Goal: Task Accomplishment & Management: Manage account settings

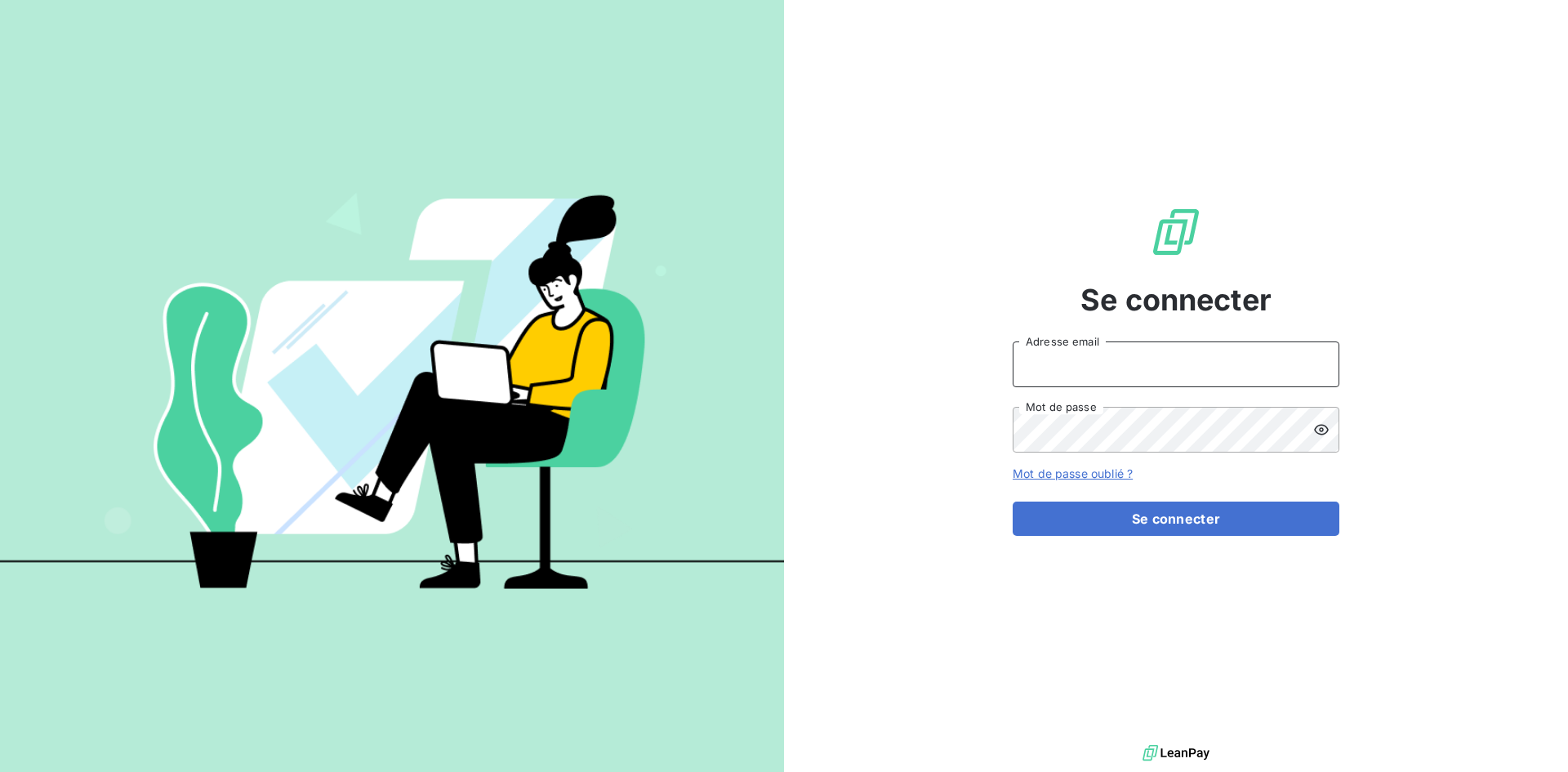
click at [1066, 361] on input "Adresse email" at bounding box center [1176, 364] width 326 height 45
type input "[EMAIL_ADDRESS][DOMAIN_NAME]"
click at [1012, 501] on button "Se connecter" at bounding box center [1176, 518] width 326 height 34
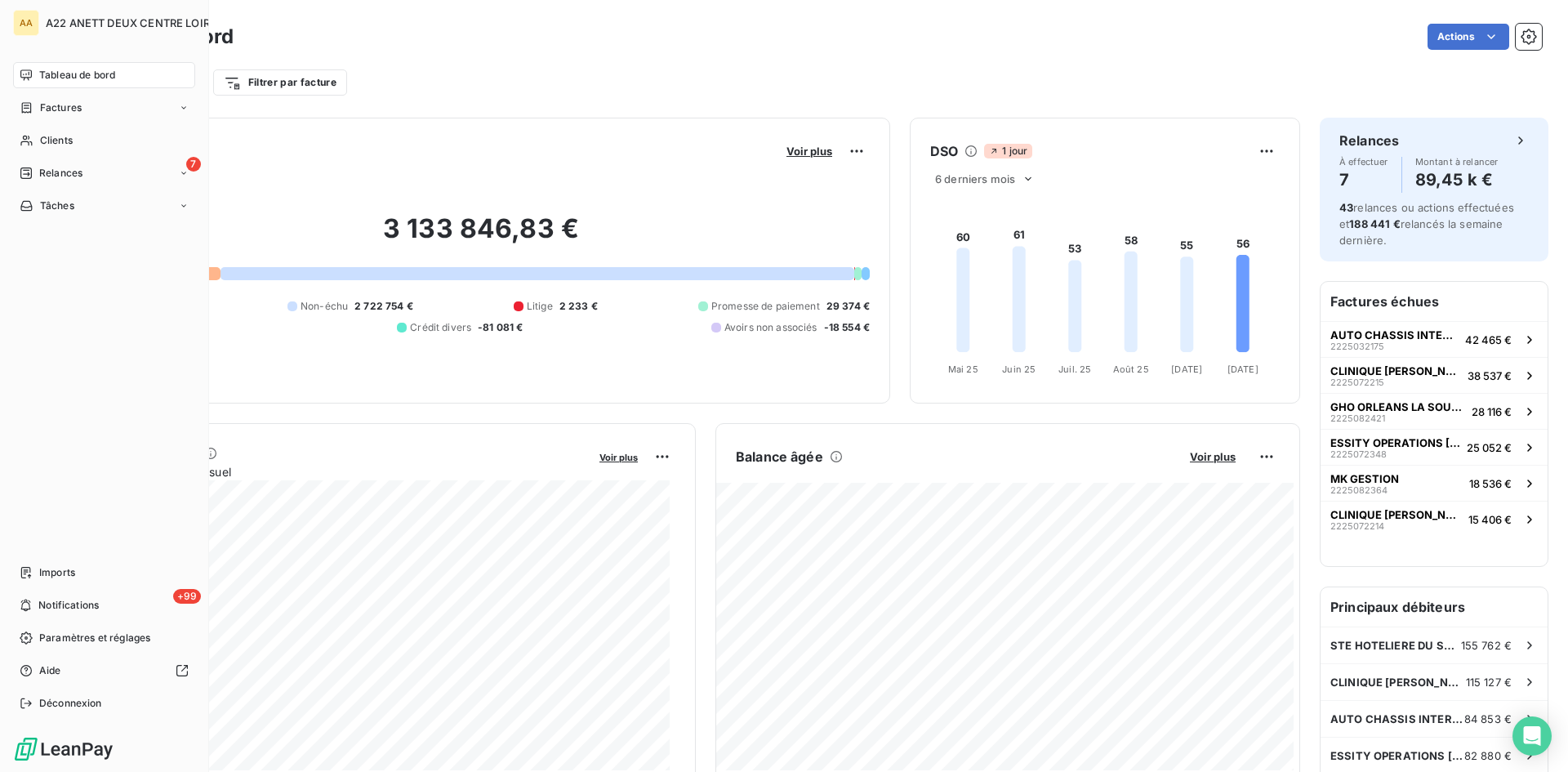
drag, startPoint x: 44, startPoint y: 137, endPoint x: 197, endPoint y: 124, distance: 153.6
click at [45, 137] on span "Clients" at bounding box center [56, 141] width 33 height 15
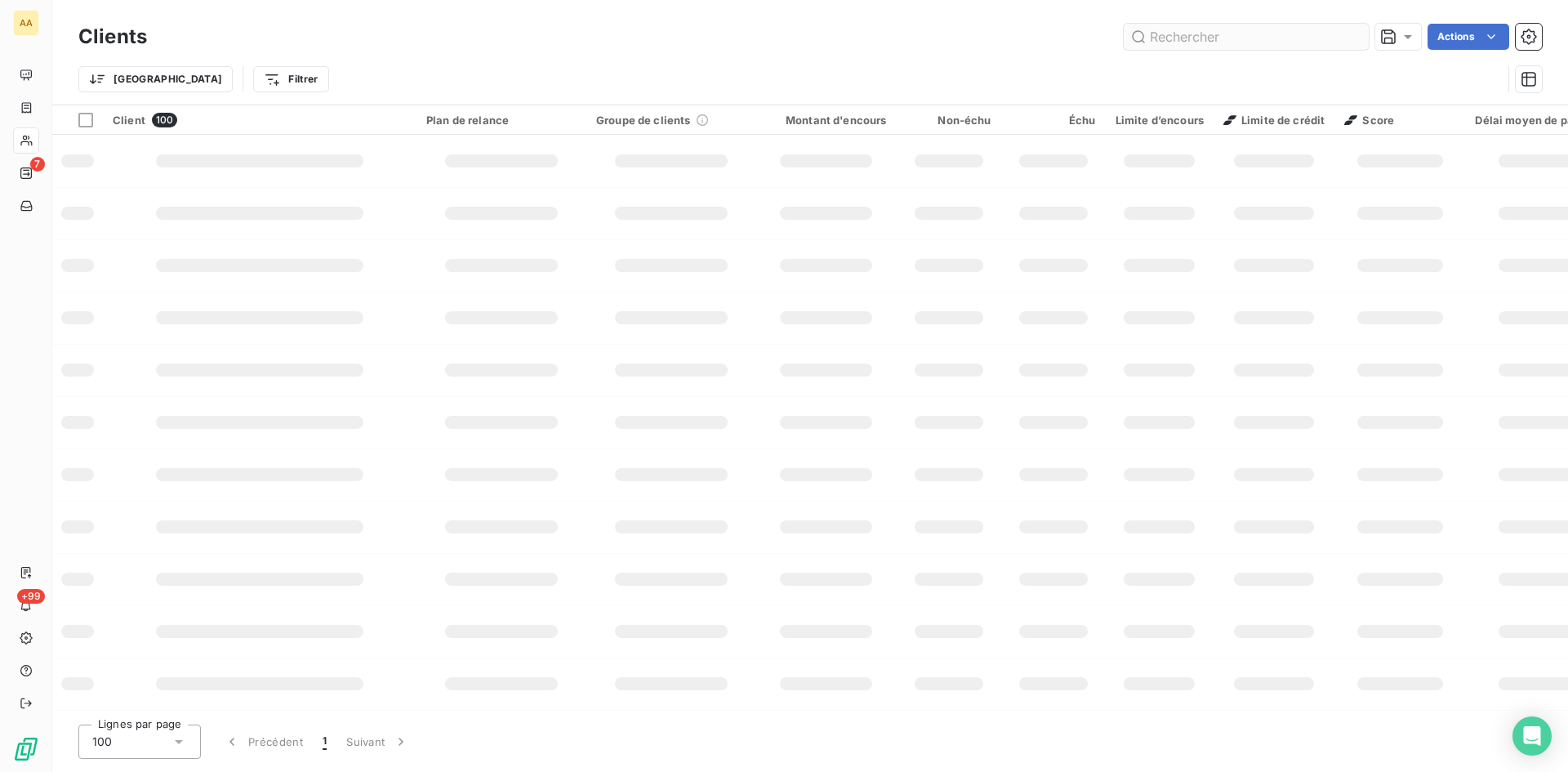
click at [1159, 40] on input "text" at bounding box center [1246, 37] width 245 height 26
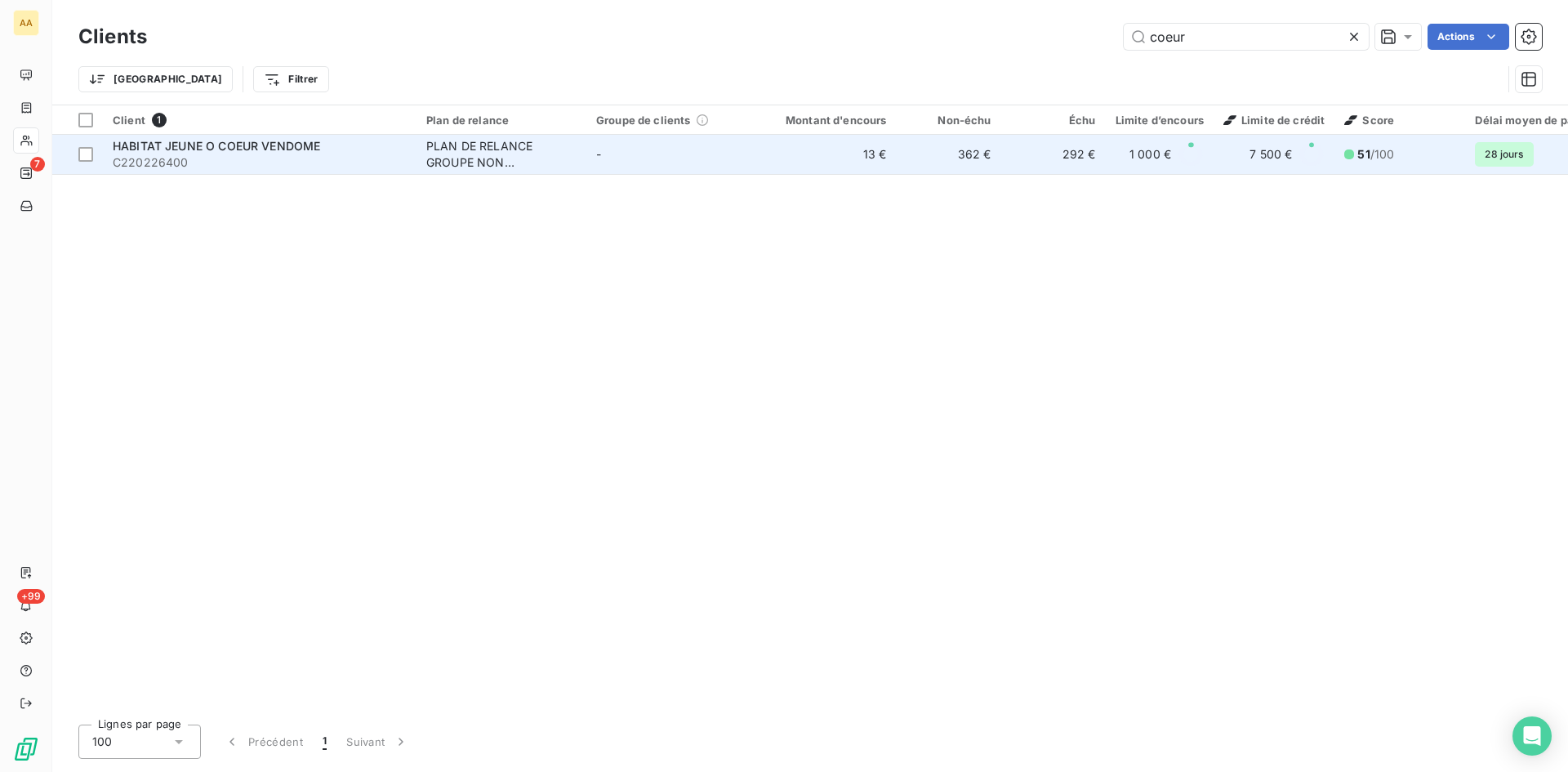
type input "coeur"
click at [460, 154] on div "PLAN DE RELANCE GROUPE NON AUTOMATIQUE" at bounding box center [501, 154] width 150 height 33
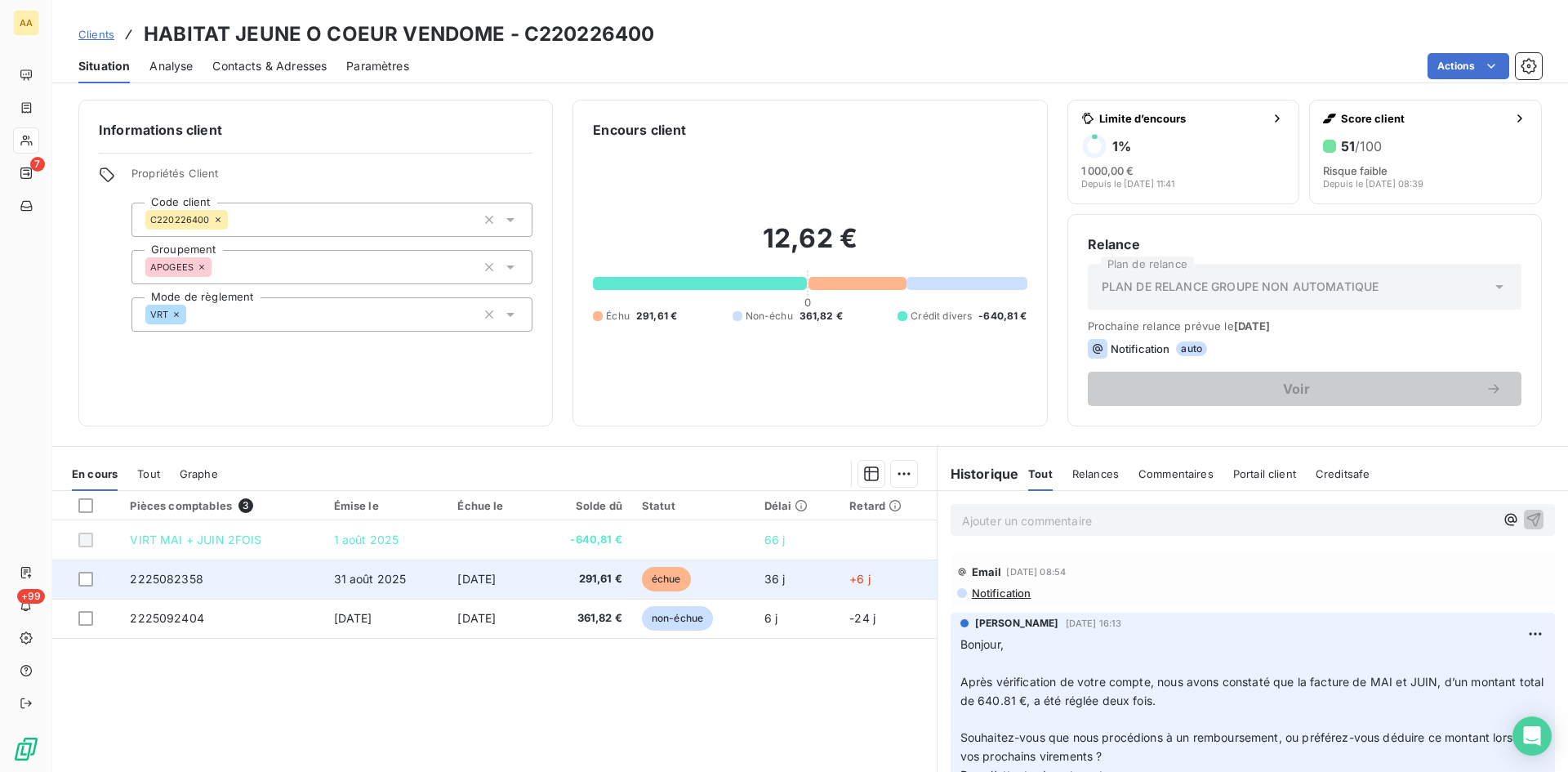
click at [166, 578] on span "2225082358" at bounding box center [167, 579] width 74 height 14
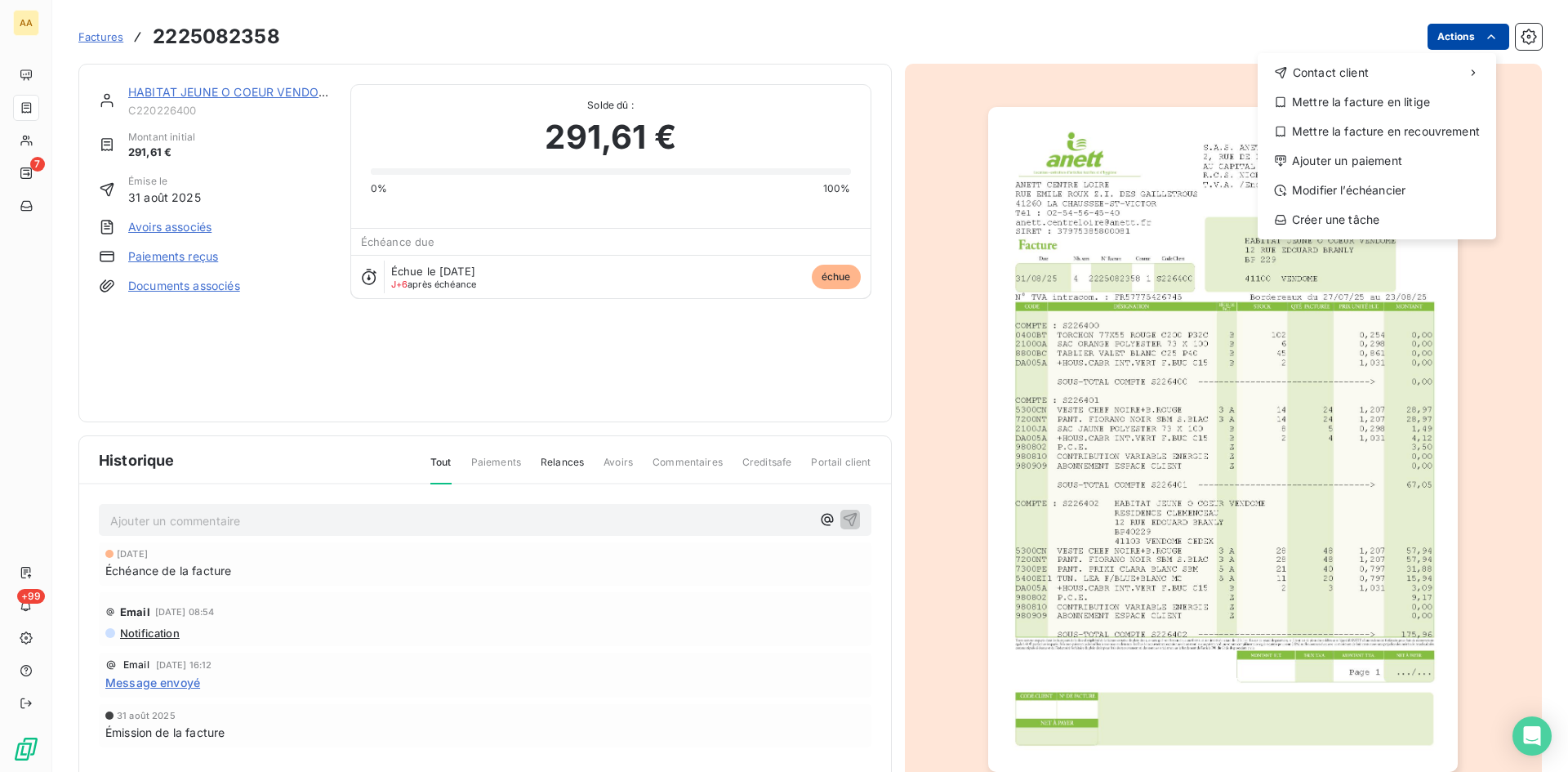
click at [1437, 40] on html "AA 7 +99 Factures [PHONE_NUMBER] Actions Contact client Mettre la facture en li…" at bounding box center [784, 386] width 1568 height 772
click at [1379, 162] on div "Ajouter un paiement" at bounding box center [1376, 161] width 225 height 26
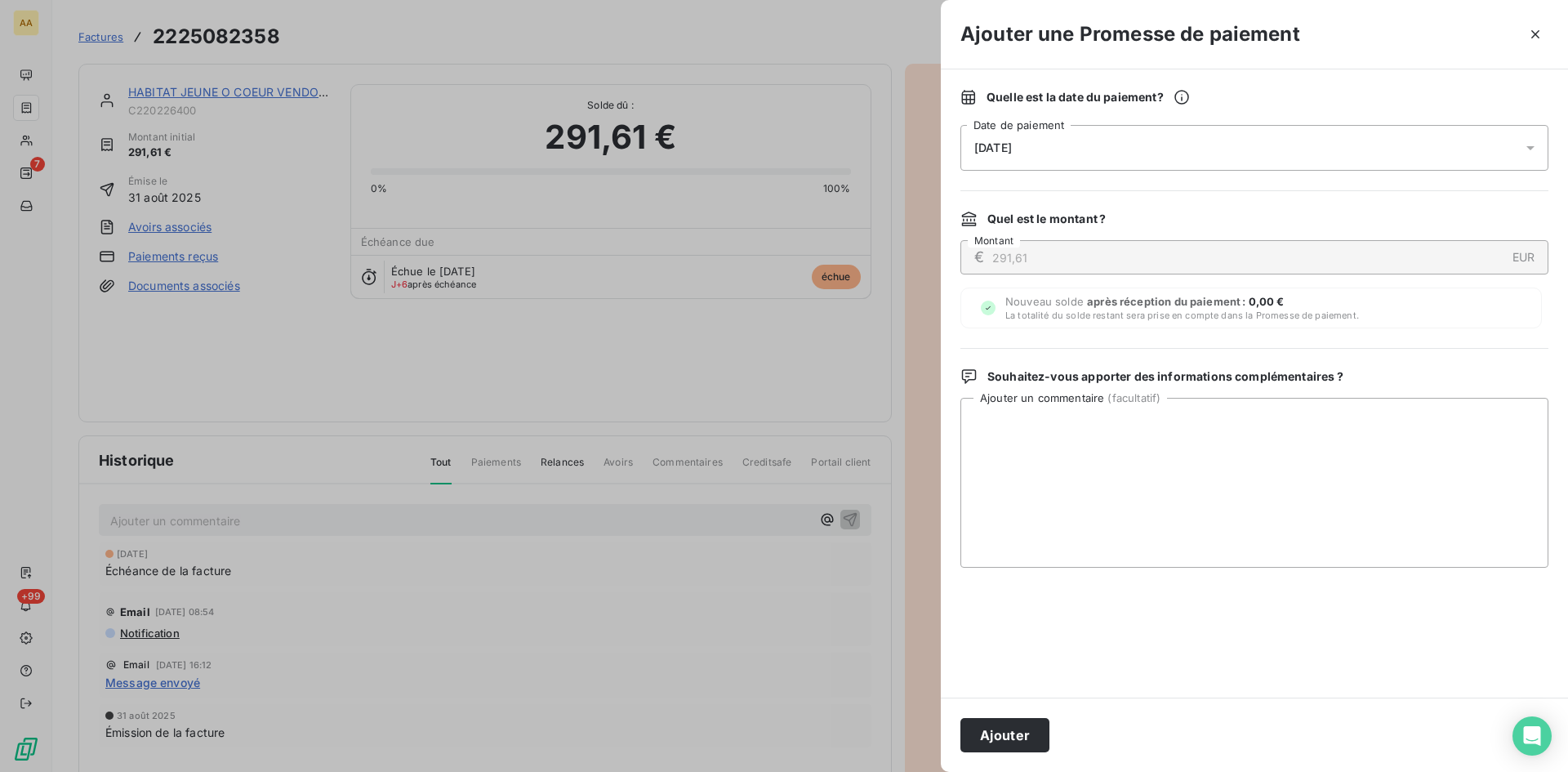
click at [1059, 159] on div "[DATE]" at bounding box center [1254, 147] width 588 height 45
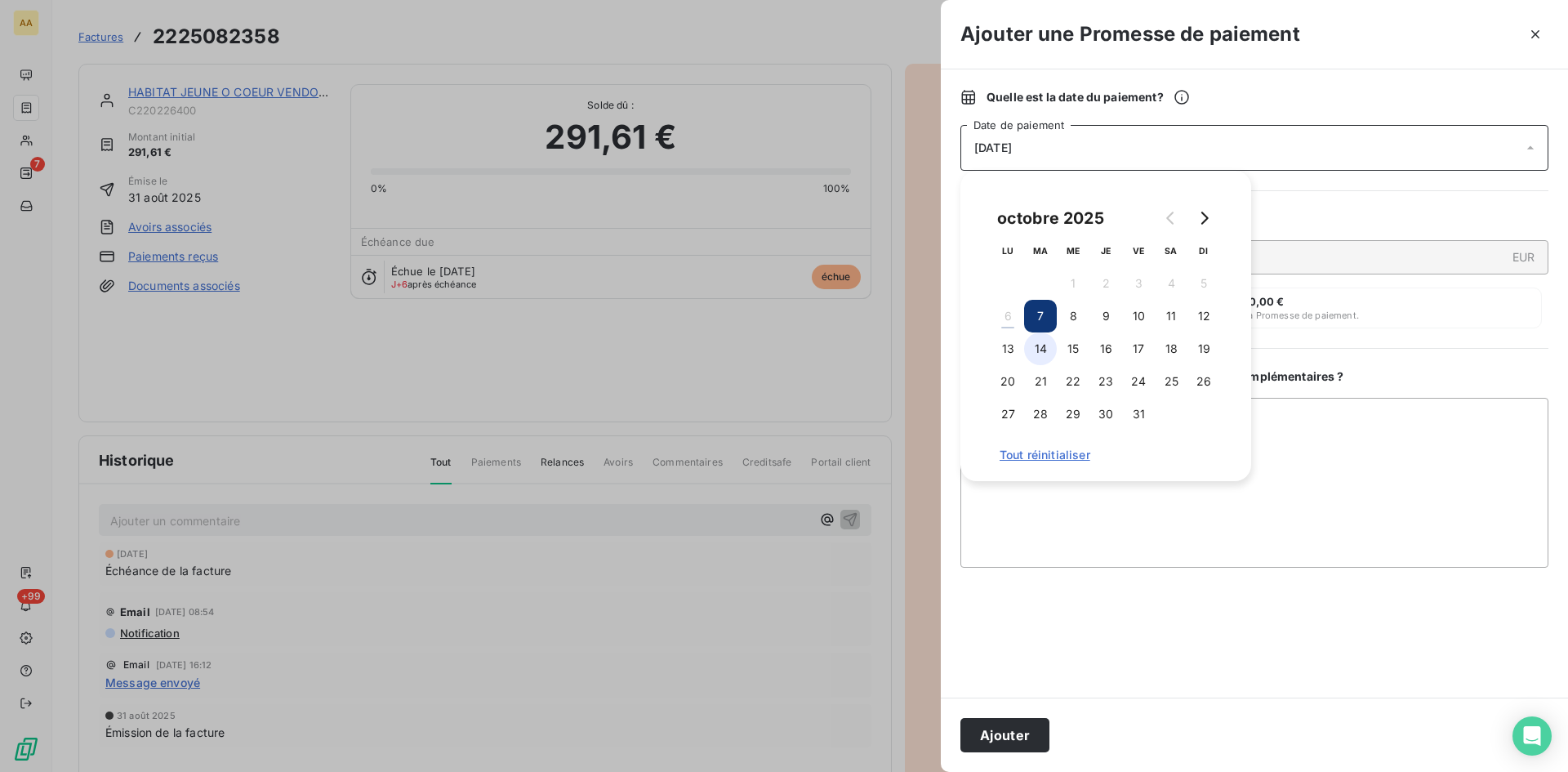
click at [1050, 341] on button "14" at bounding box center [1040, 348] width 33 height 33
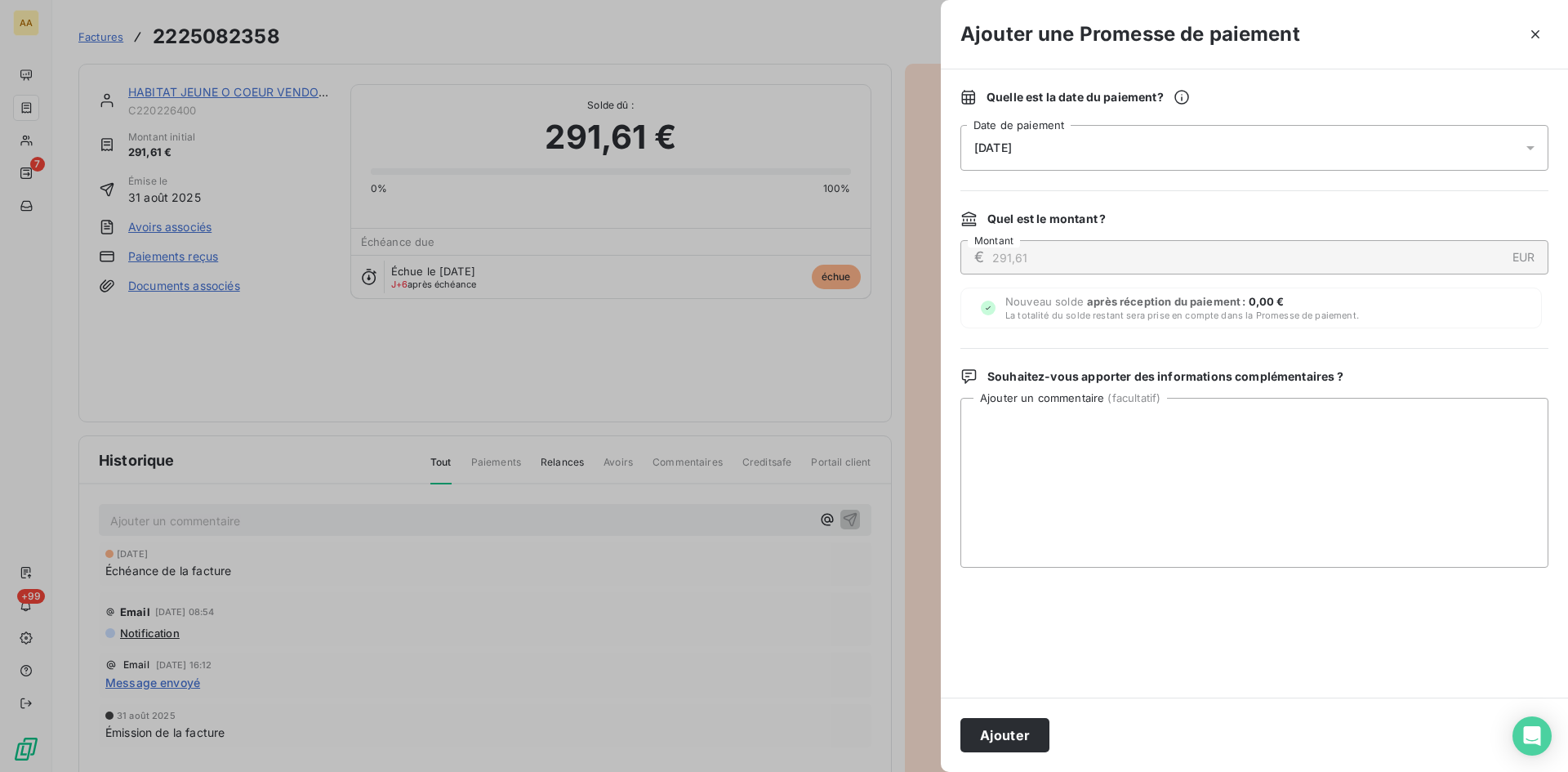
drag, startPoint x: 1024, startPoint y: 731, endPoint x: 575, endPoint y: 476, distance: 516.4
click at [1021, 731] on button "Ajouter" at bounding box center [1005, 735] width 89 height 34
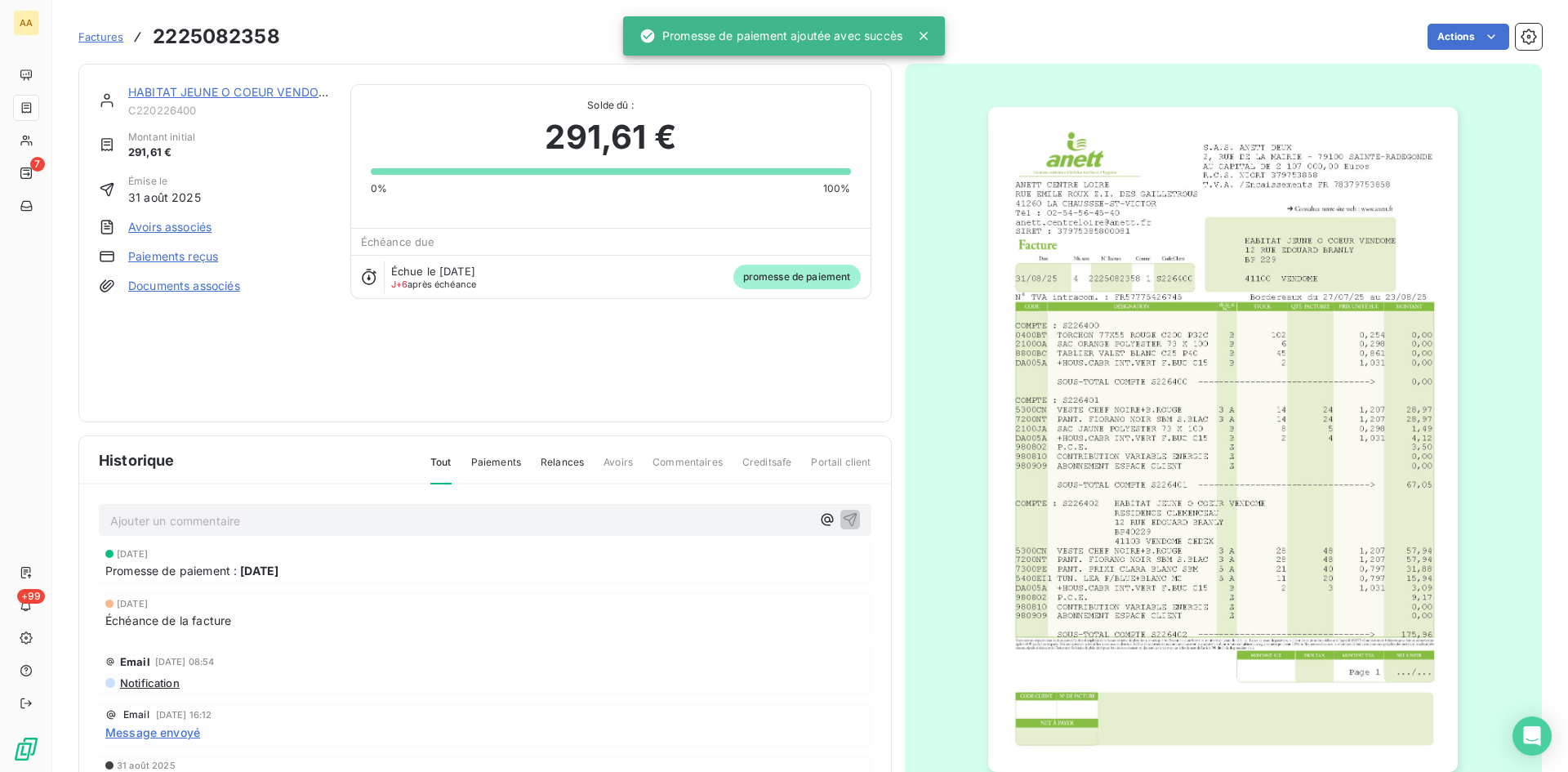
click at [511, 510] on div "Ajouter un commentaire ﻿" at bounding box center [460, 519] width 701 height 22
drag, startPoint x: 501, startPoint y: 517, endPoint x: 492, endPoint y: 512, distance: 10.3
click at [494, 512] on p "Ajouter un commentaire ﻿" at bounding box center [460, 521] width 701 height 21
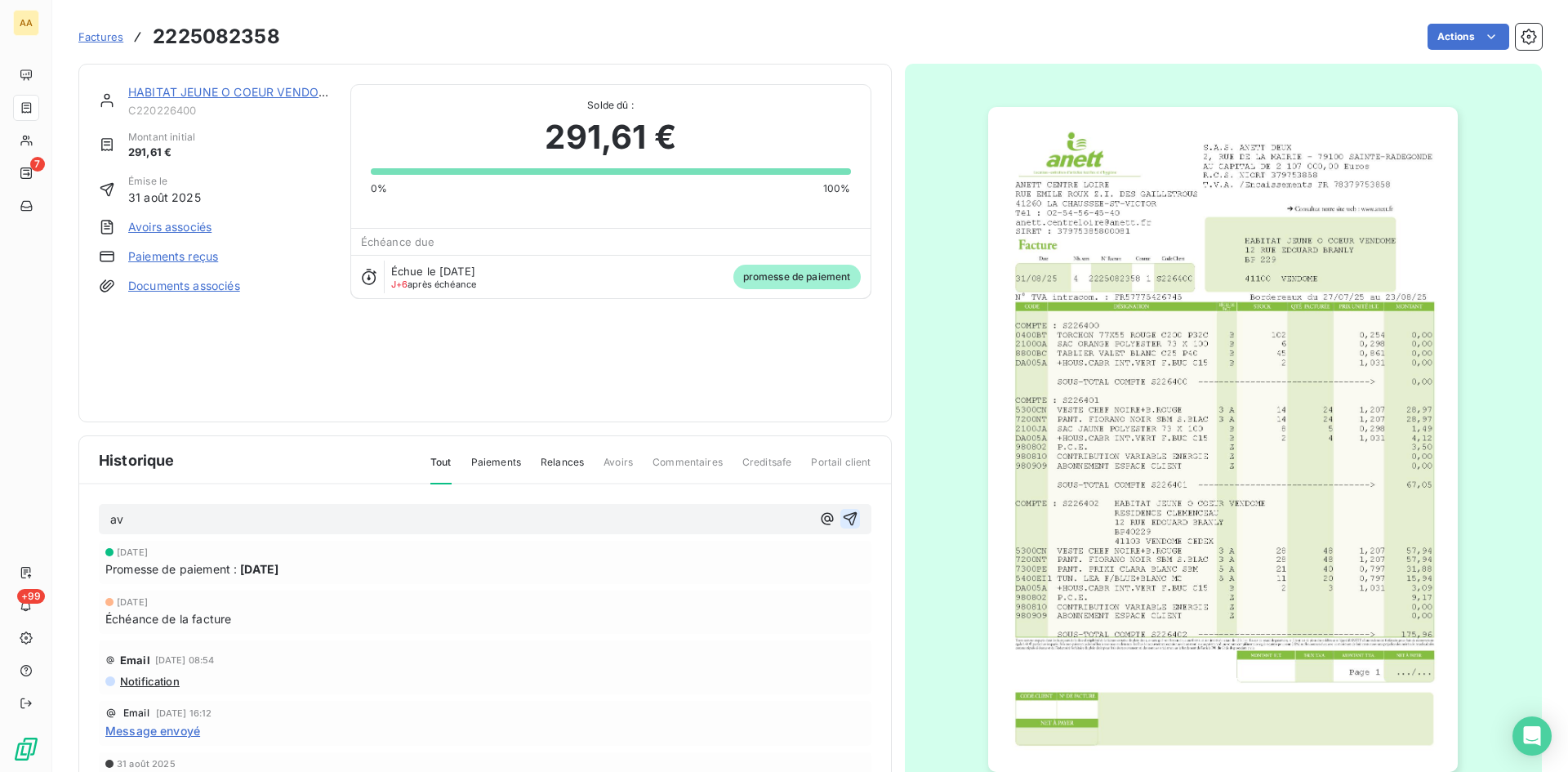
click at [844, 514] on icon "button" at bounding box center [849, 519] width 14 height 14
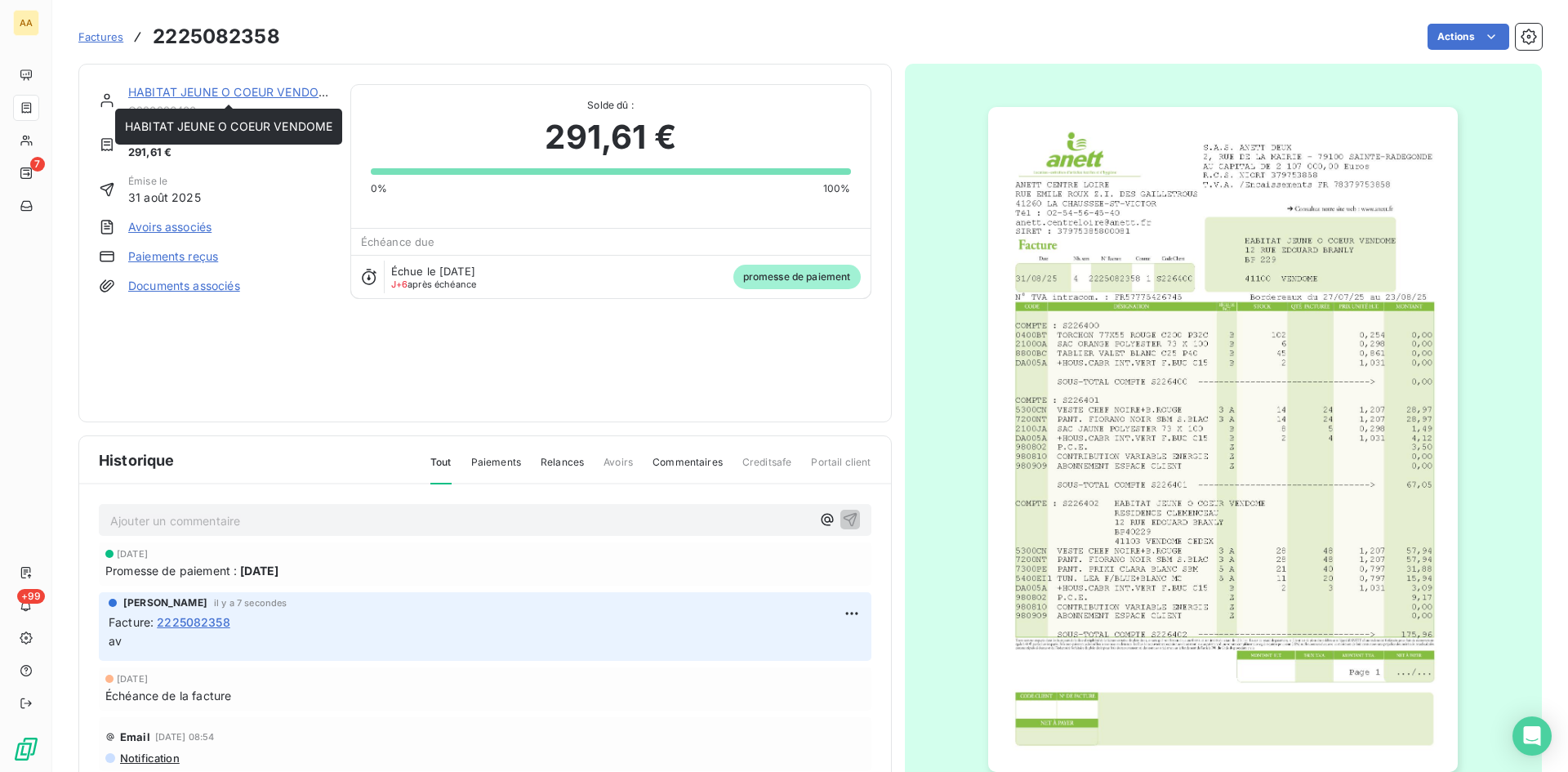
click at [216, 94] on link "HABITAT JEUNE O COEUR VENDOME" at bounding box center [232, 92] width 208 height 14
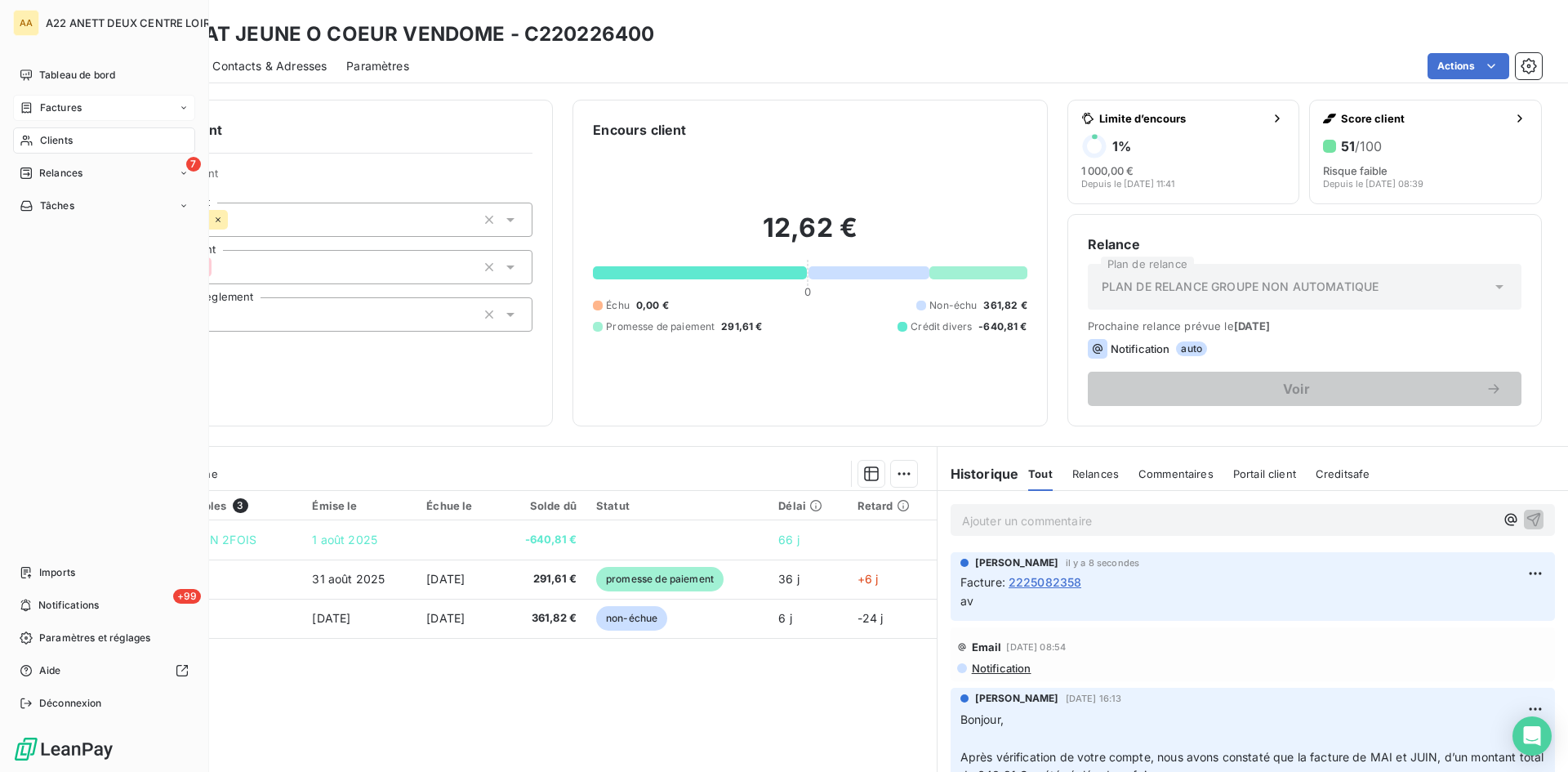
click at [54, 106] on span "Factures" at bounding box center [60, 108] width 42 height 15
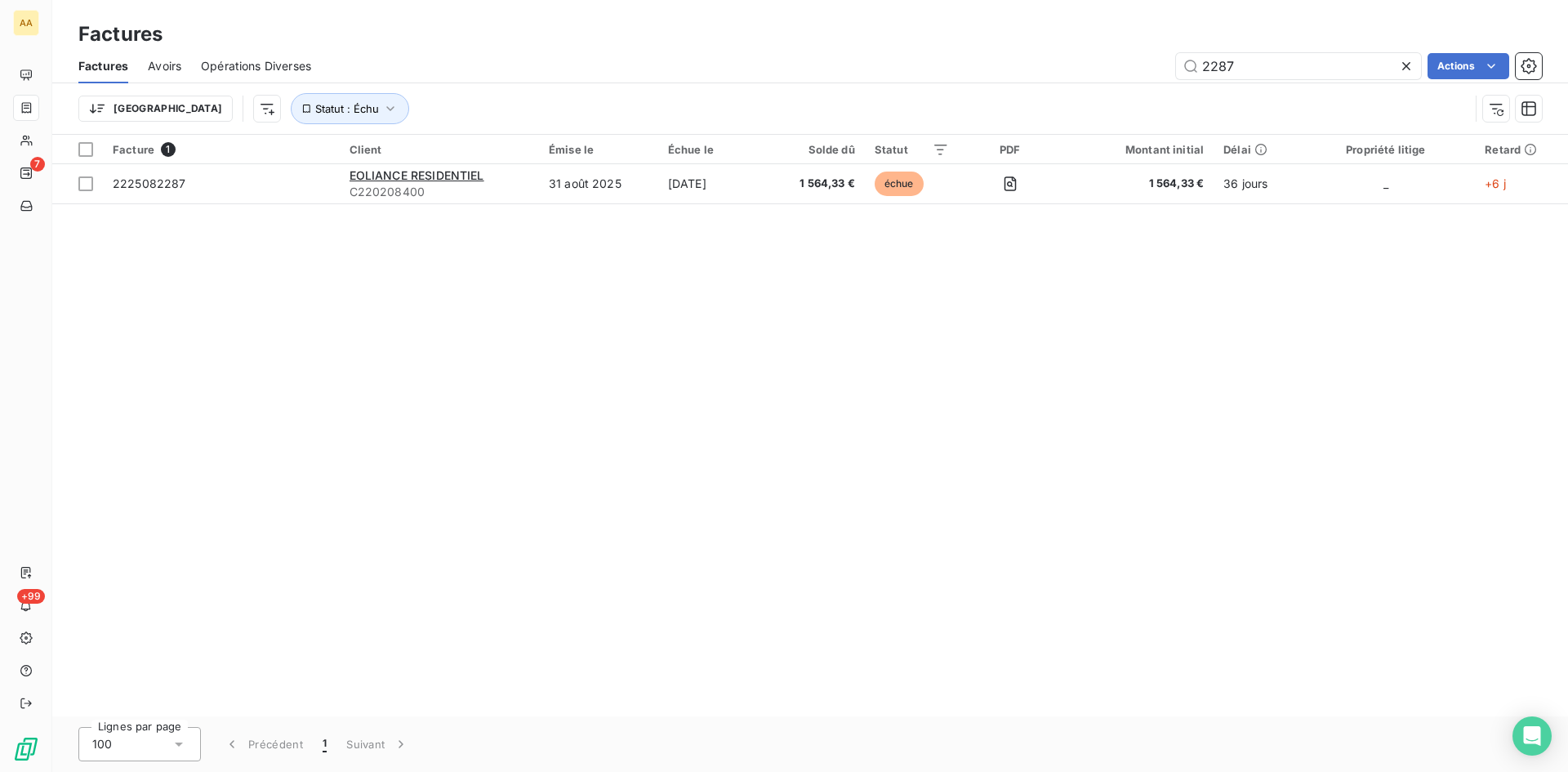
drag, startPoint x: 1242, startPoint y: 70, endPoint x: 1109, endPoint y: 74, distance: 133.1
click at [1109, 73] on div "2287 Actions" at bounding box center [937, 66] width 1211 height 26
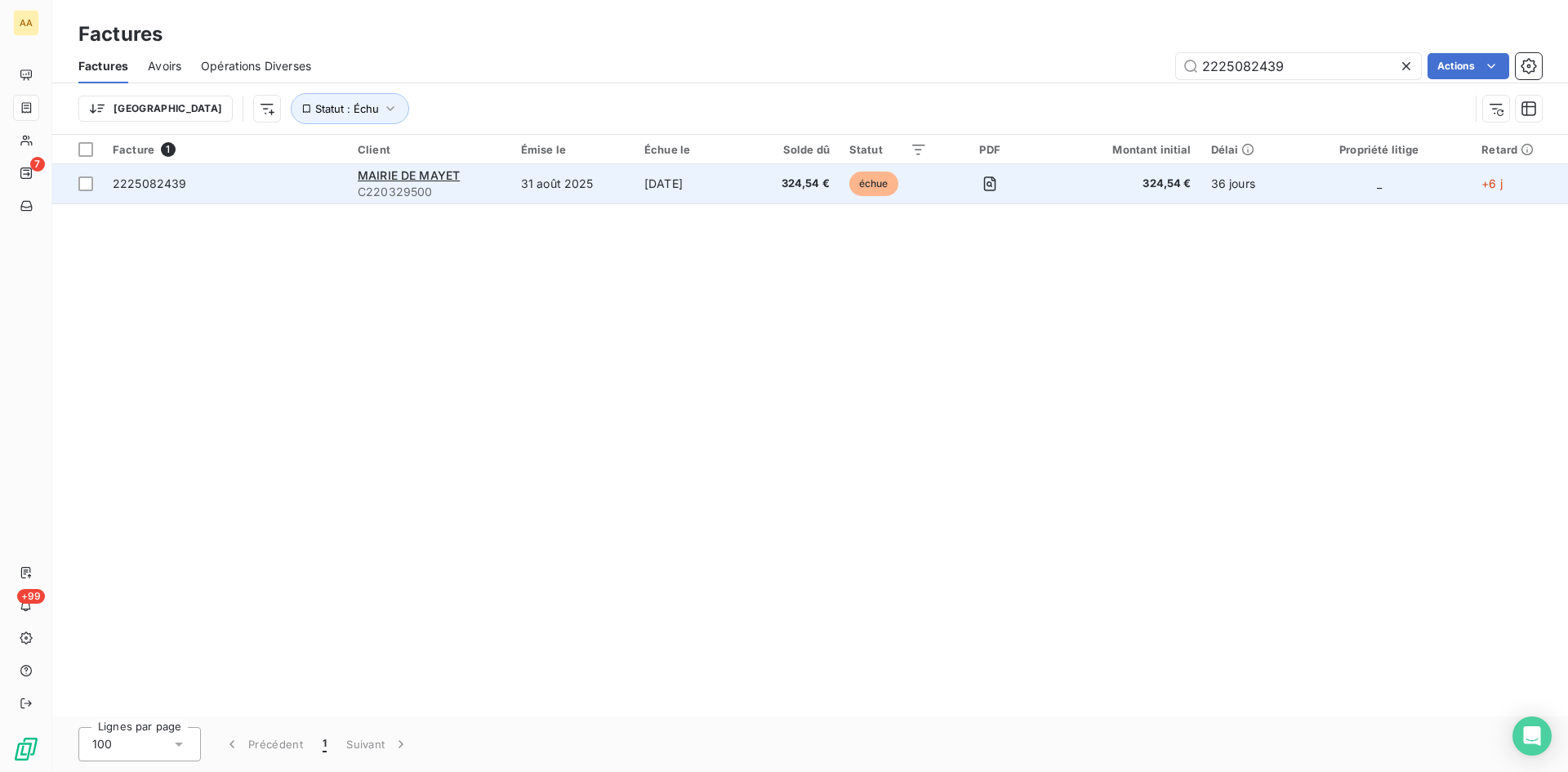
type input "2225082439"
click at [374, 167] on div "MAIRIE DE MAYET" at bounding box center [429, 175] width 143 height 16
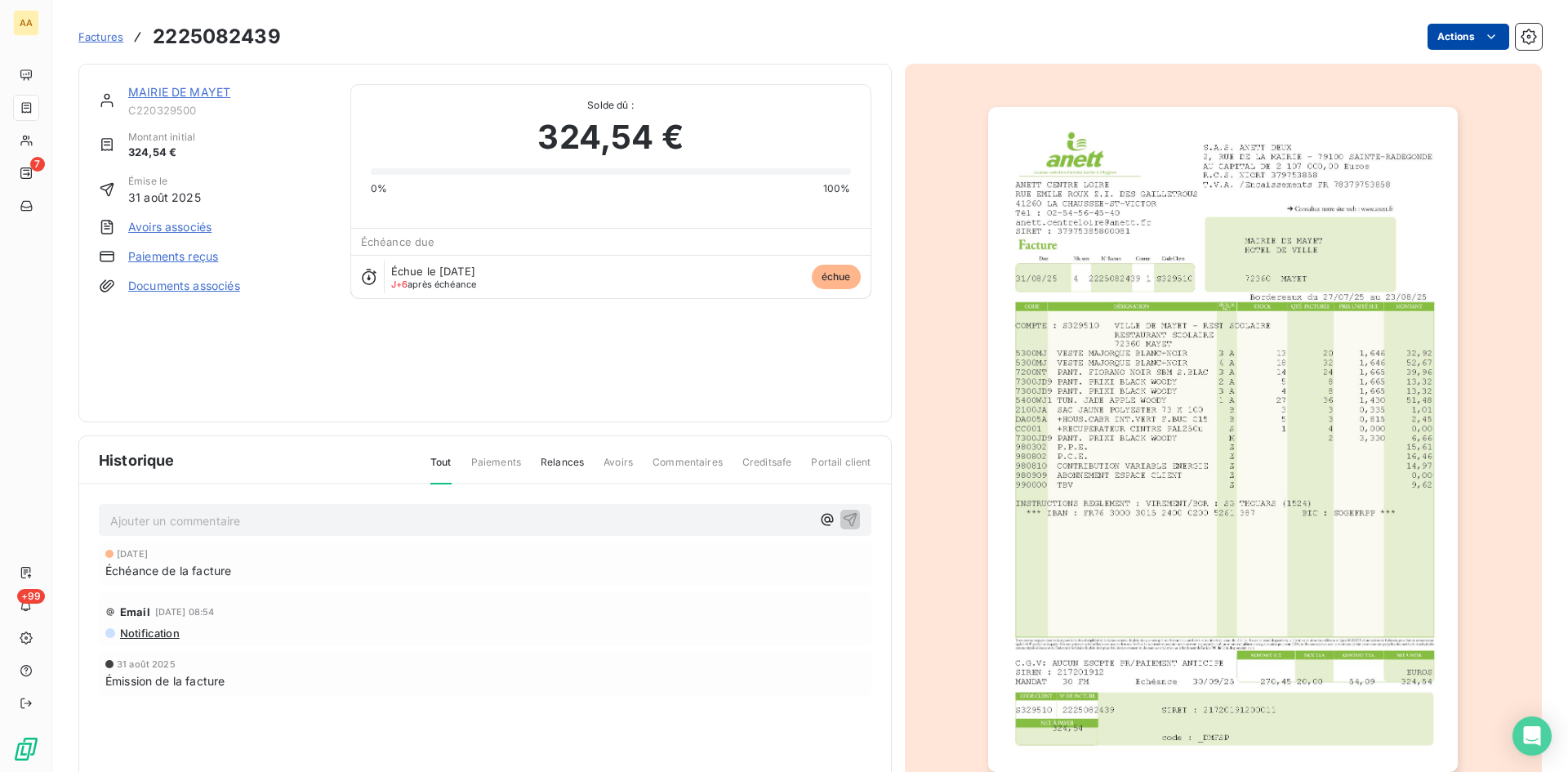
click at [1451, 45] on html "AA 7 +99 Factures 2225082439 Actions MAIRIE DE MAYET C220329500 Montant initial…" at bounding box center [784, 386] width 1568 height 772
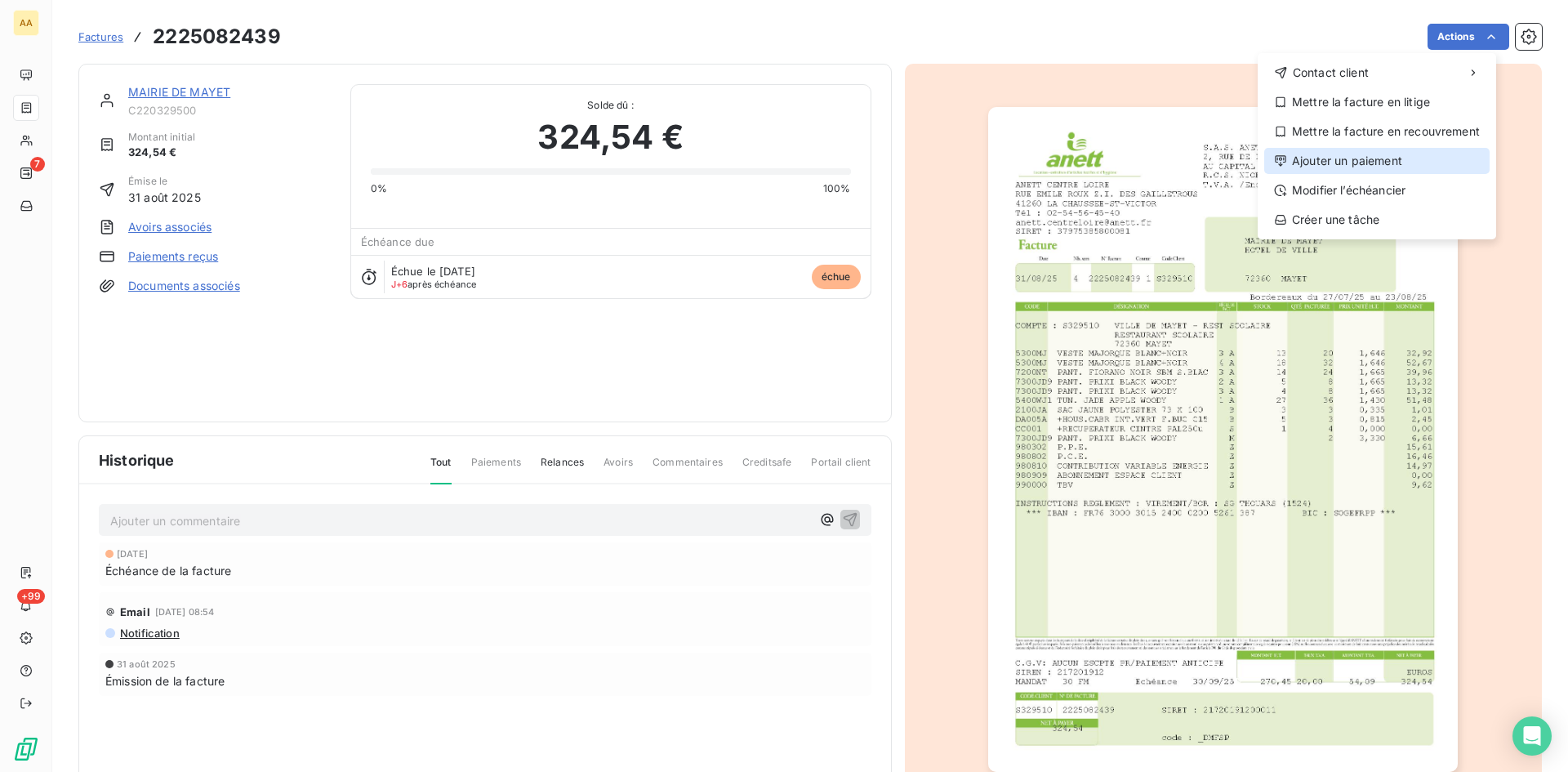
click at [1390, 152] on div "Ajouter un paiement" at bounding box center [1376, 161] width 225 height 26
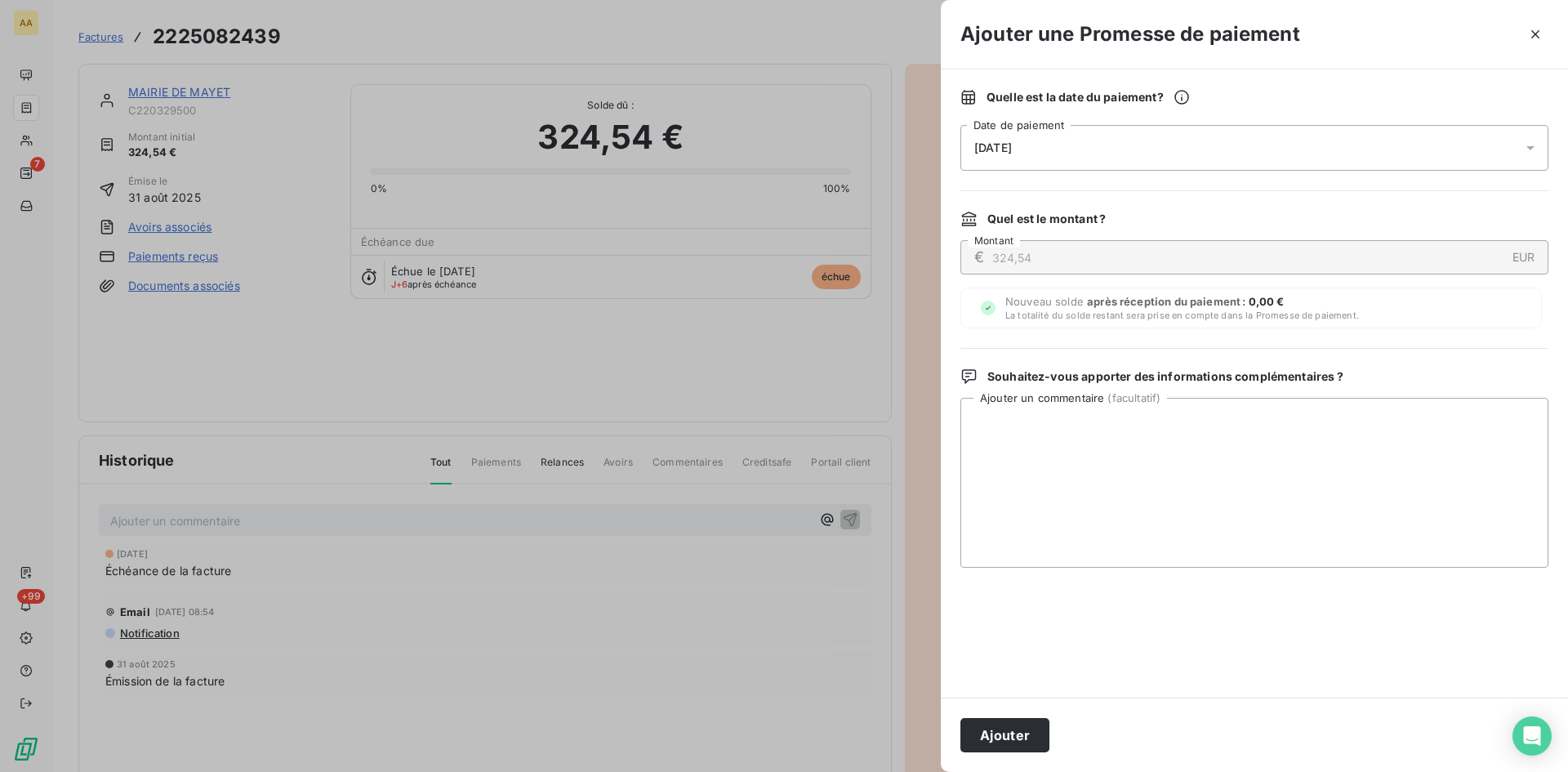
click at [1074, 146] on div "[DATE]" at bounding box center [1254, 147] width 588 height 45
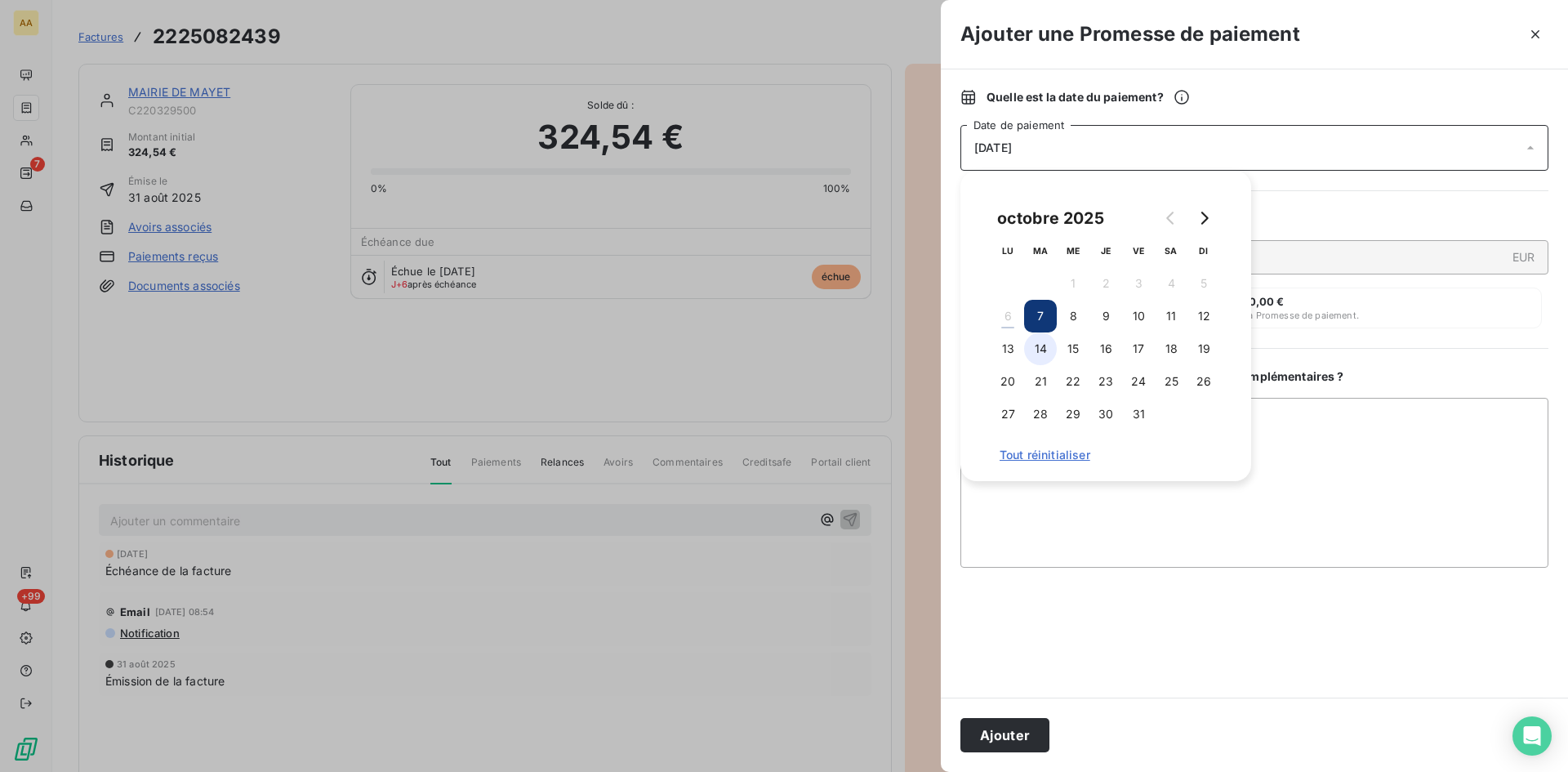
click at [1043, 348] on button "14" at bounding box center [1040, 348] width 33 height 33
drag, startPoint x: 1011, startPoint y: 732, endPoint x: 708, endPoint y: 574, distance: 341.7
click at [1011, 732] on button "Ajouter" at bounding box center [1005, 735] width 89 height 34
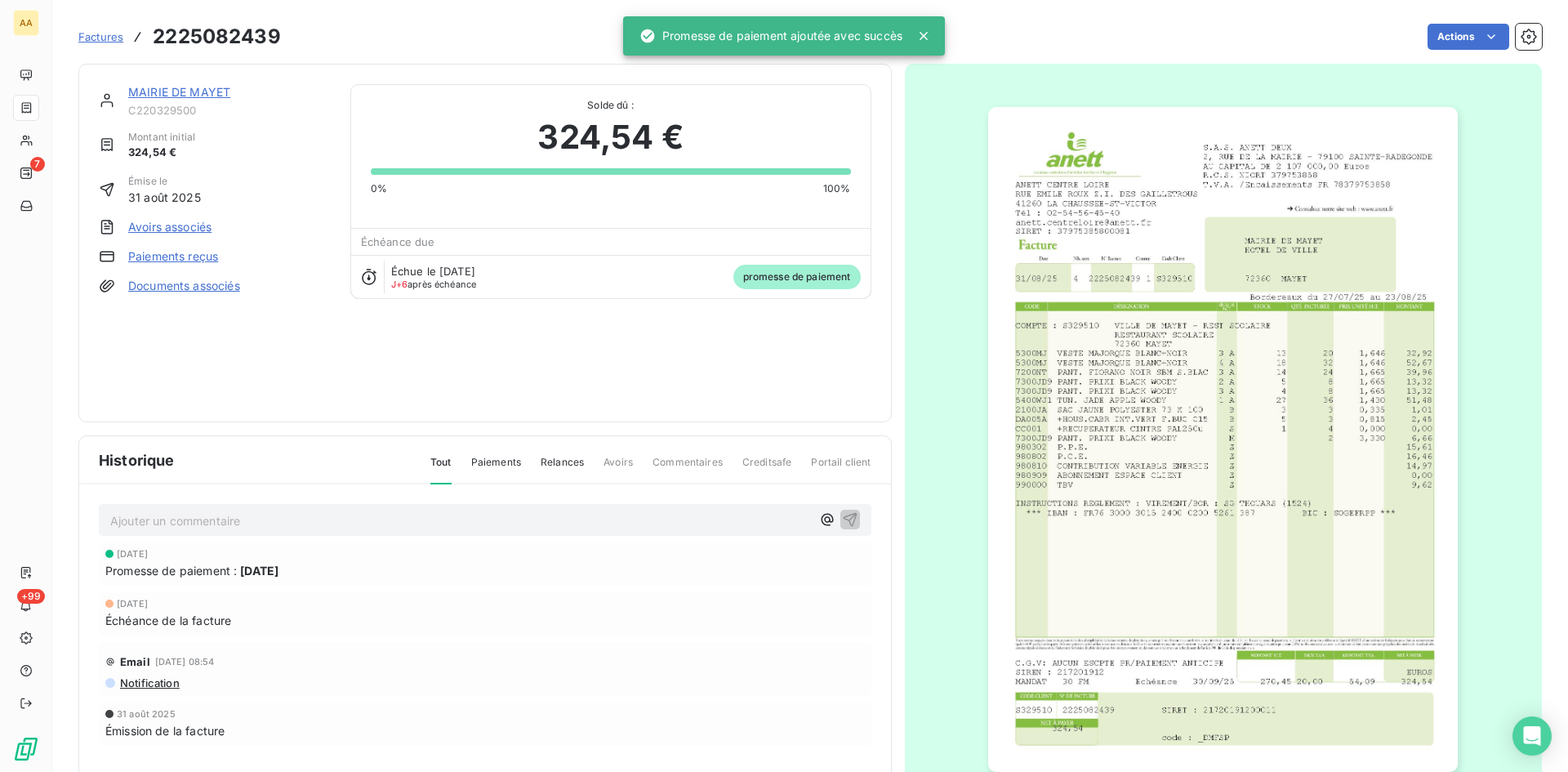
click at [531, 524] on p "Ajouter un commentaire ﻿" at bounding box center [460, 521] width 701 height 21
click at [847, 524] on icon "button" at bounding box center [849, 519] width 14 height 14
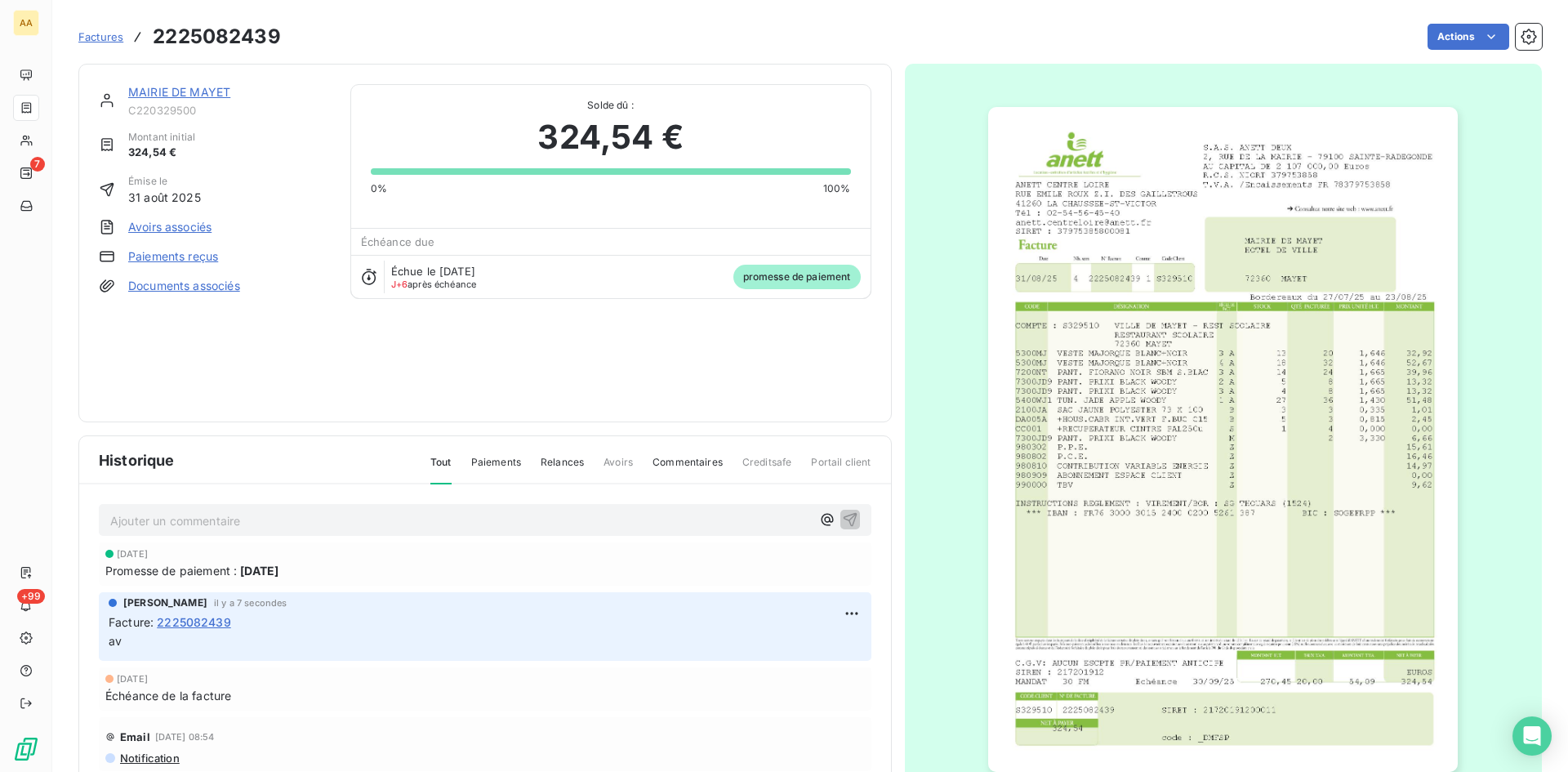
click at [178, 94] on link "MAIRIE DE MAYET" at bounding box center [179, 92] width 102 height 14
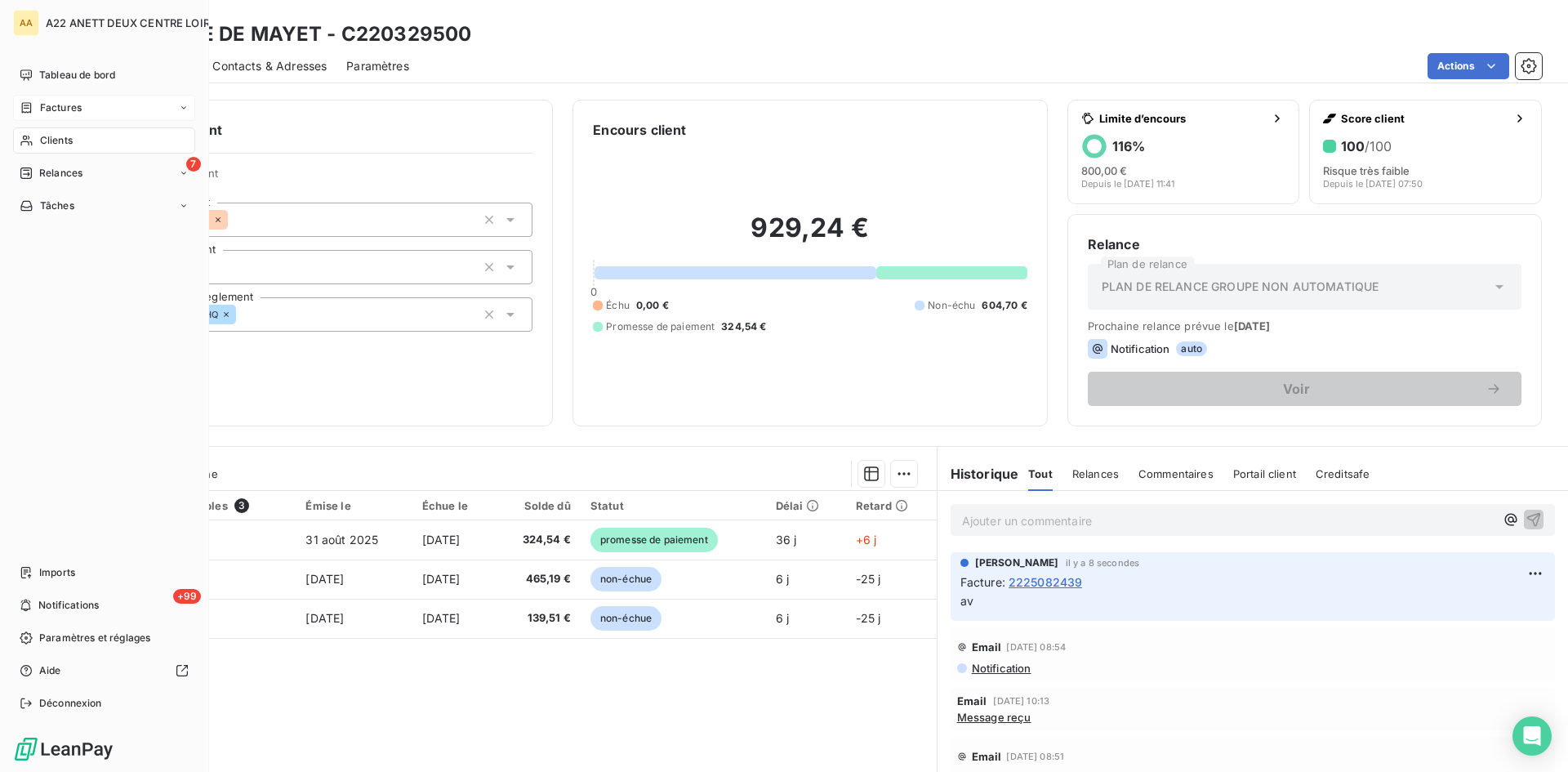
click at [59, 109] on span "Factures" at bounding box center [60, 108] width 42 height 15
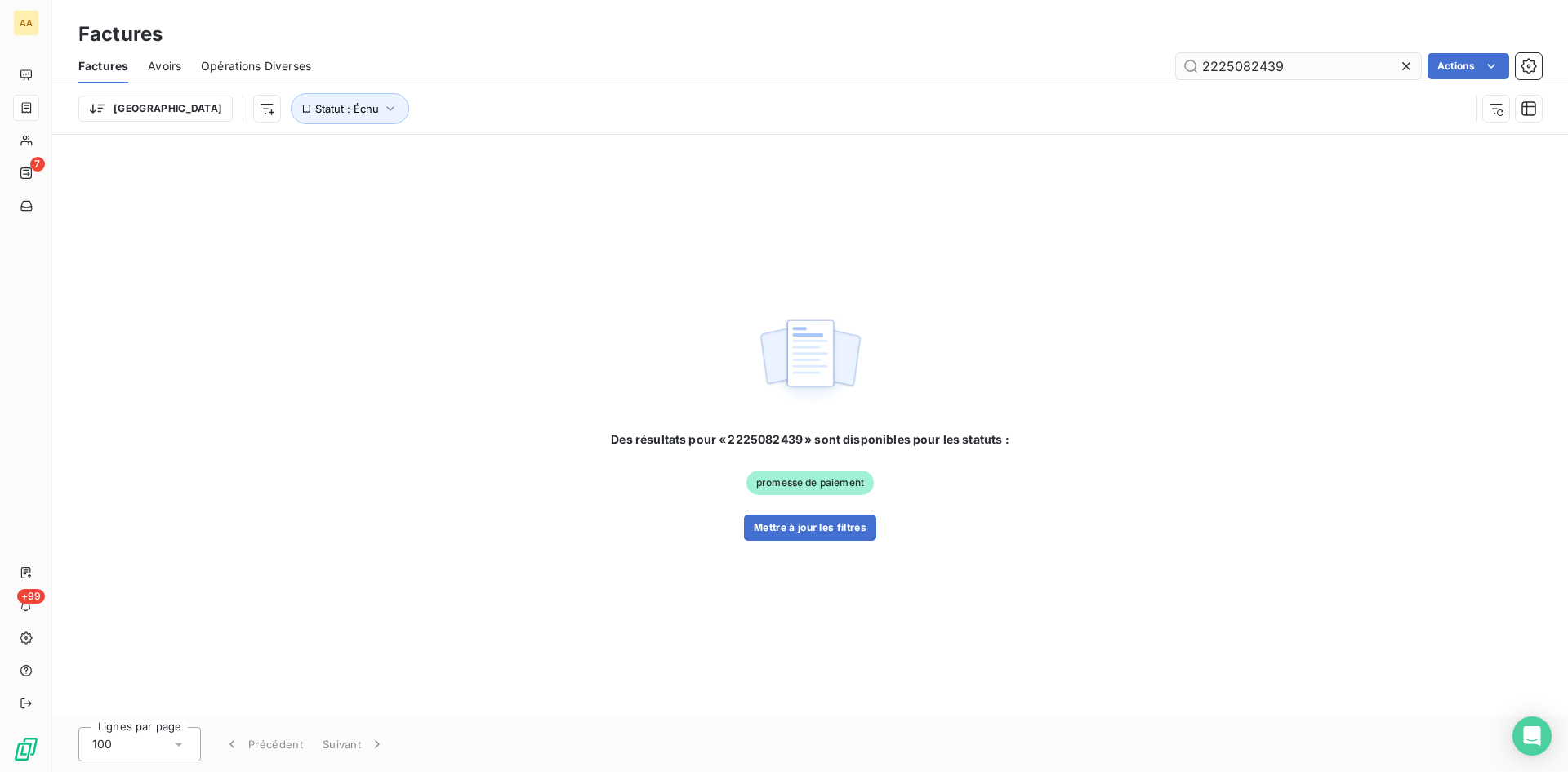
drag, startPoint x: 1282, startPoint y: 70, endPoint x: 1251, endPoint y: 60, distance: 32.6
click at [1251, 60] on input "2225082439" at bounding box center [1298, 66] width 245 height 26
type input "2225082229"
click at [843, 524] on button "Mettre à jour les filtres" at bounding box center [810, 528] width 132 height 26
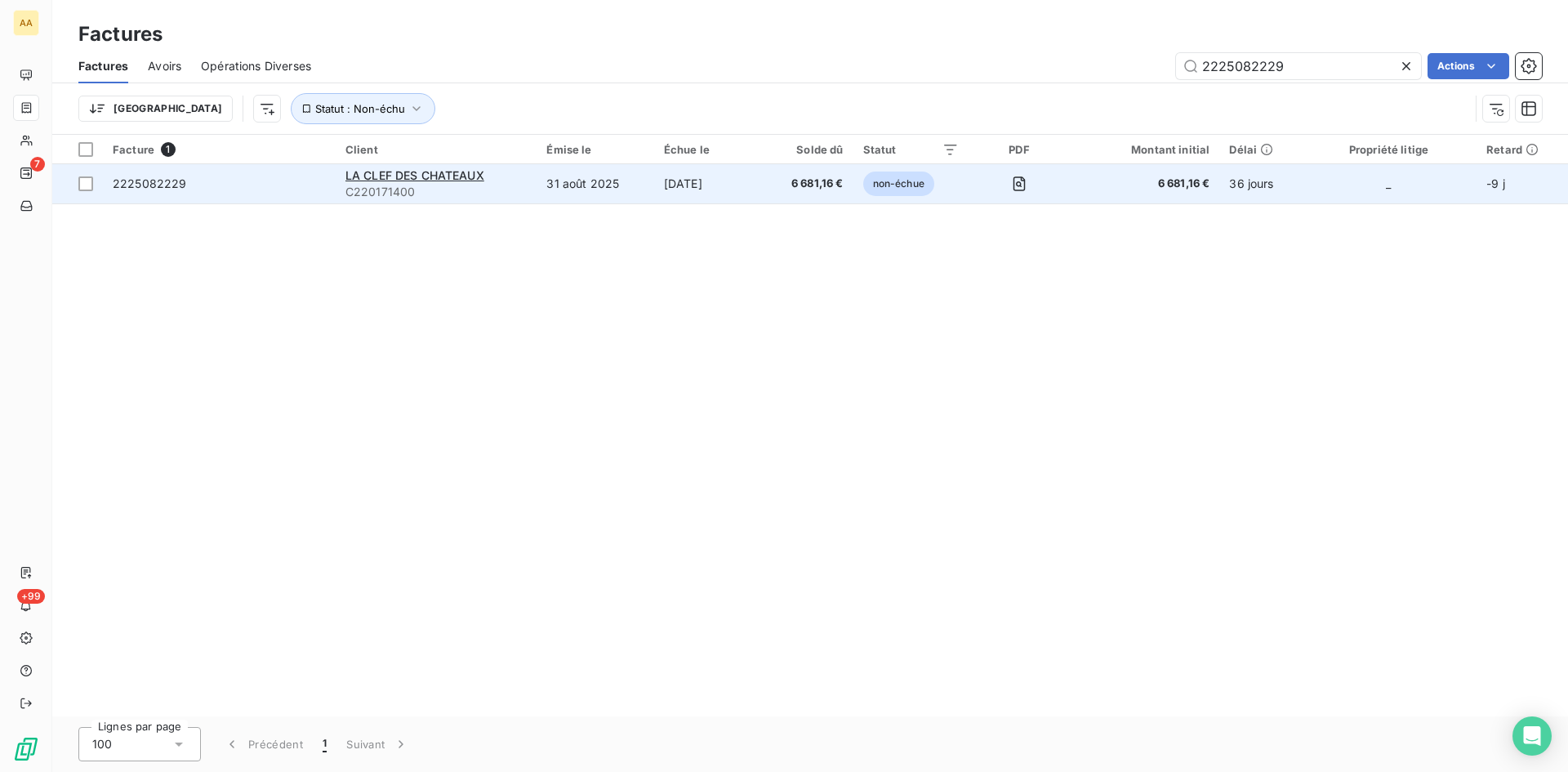
click at [404, 182] on div "LA CLEF DES CHATEAUX" at bounding box center [436, 175] width 182 height 16
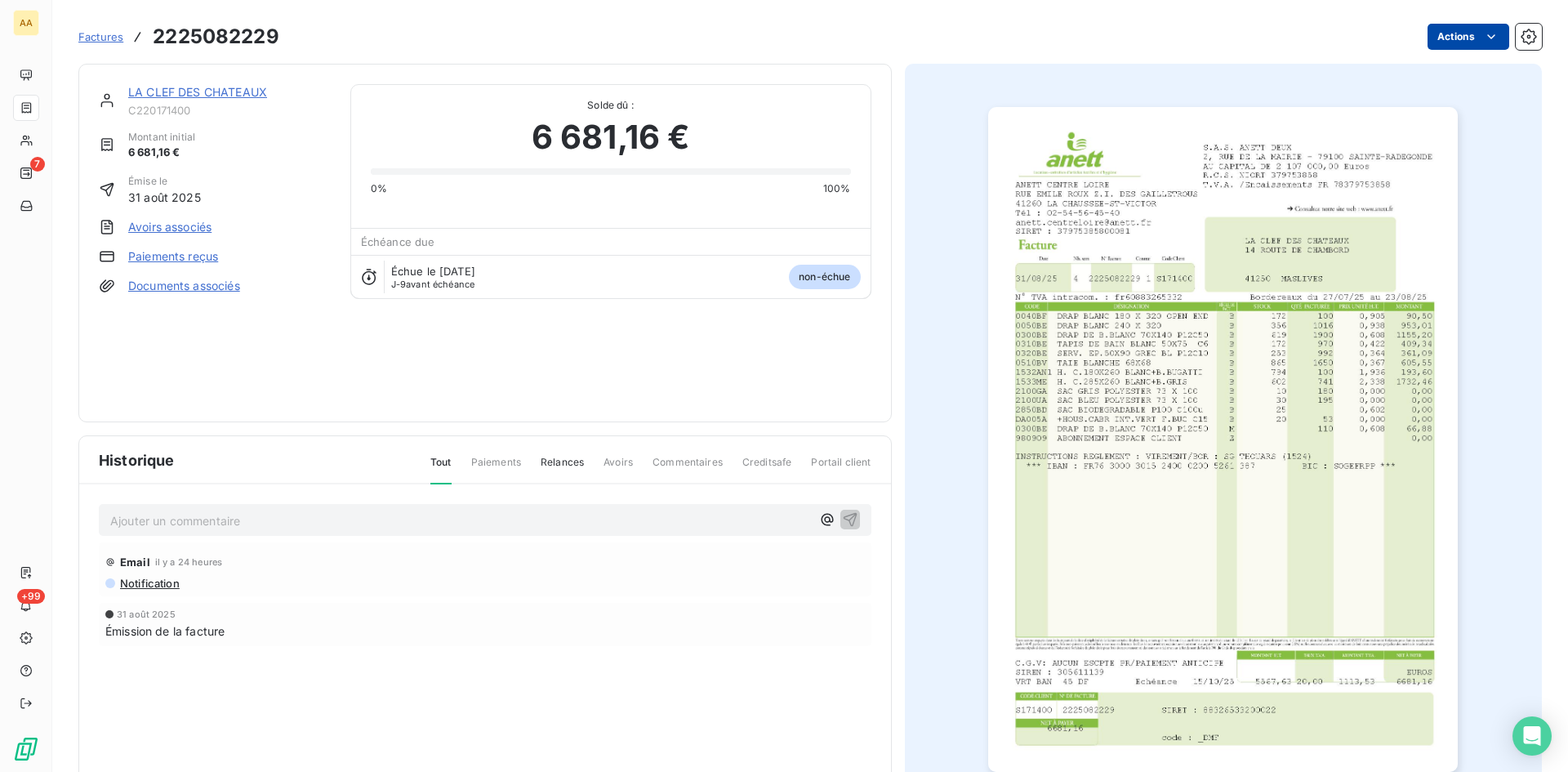
click at [1434, 39] on html "AA 7 +99 Factures 2225082229 Actions LA CLEF DES CHATEAUX C220171400 Montant in…" at bounding box center [784, 386] width 1568 height 772
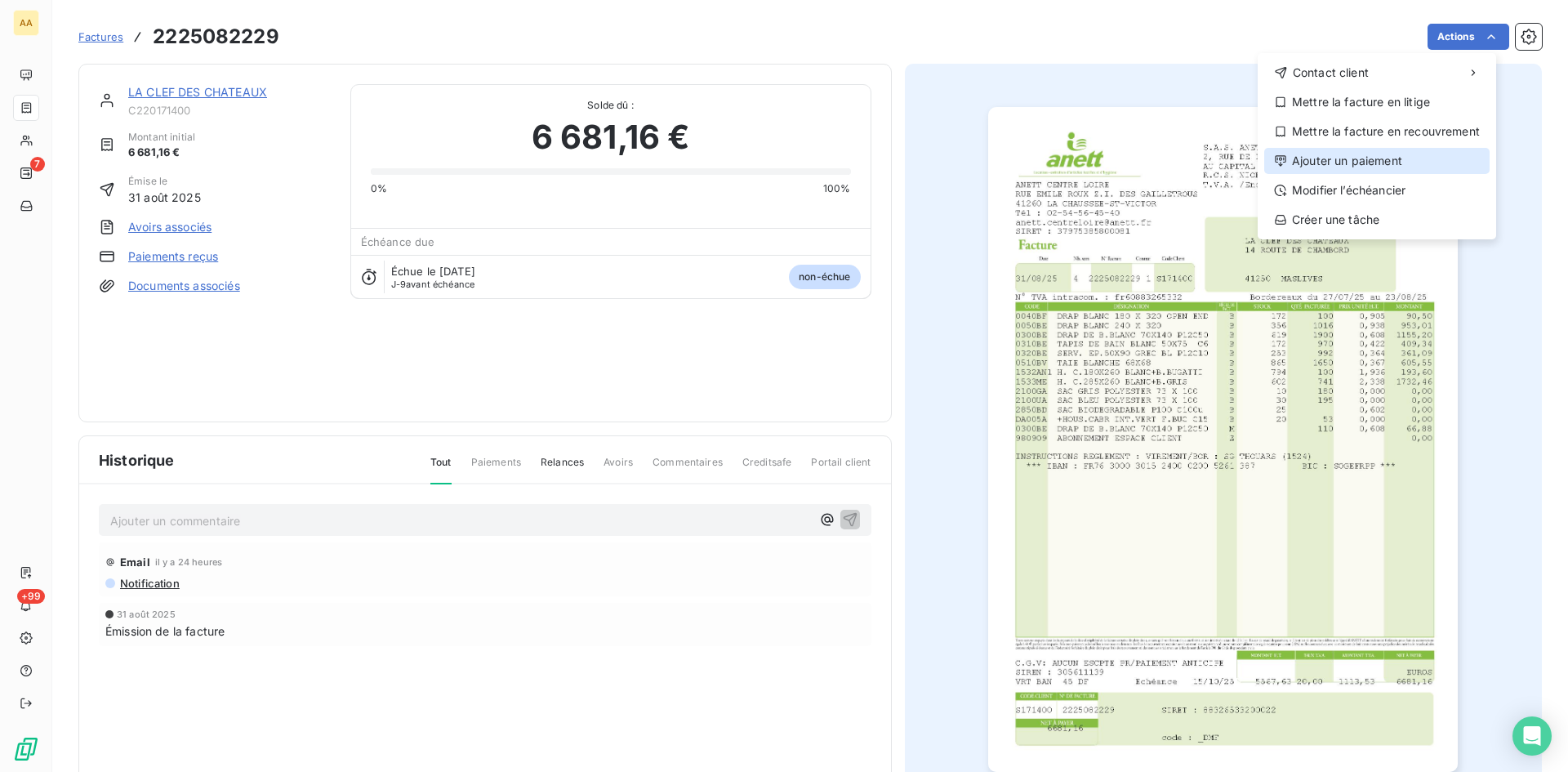
click at [1357, 164] on div "Ajouter un paiement" at bounding box center [1376, 161] width 225 height 26
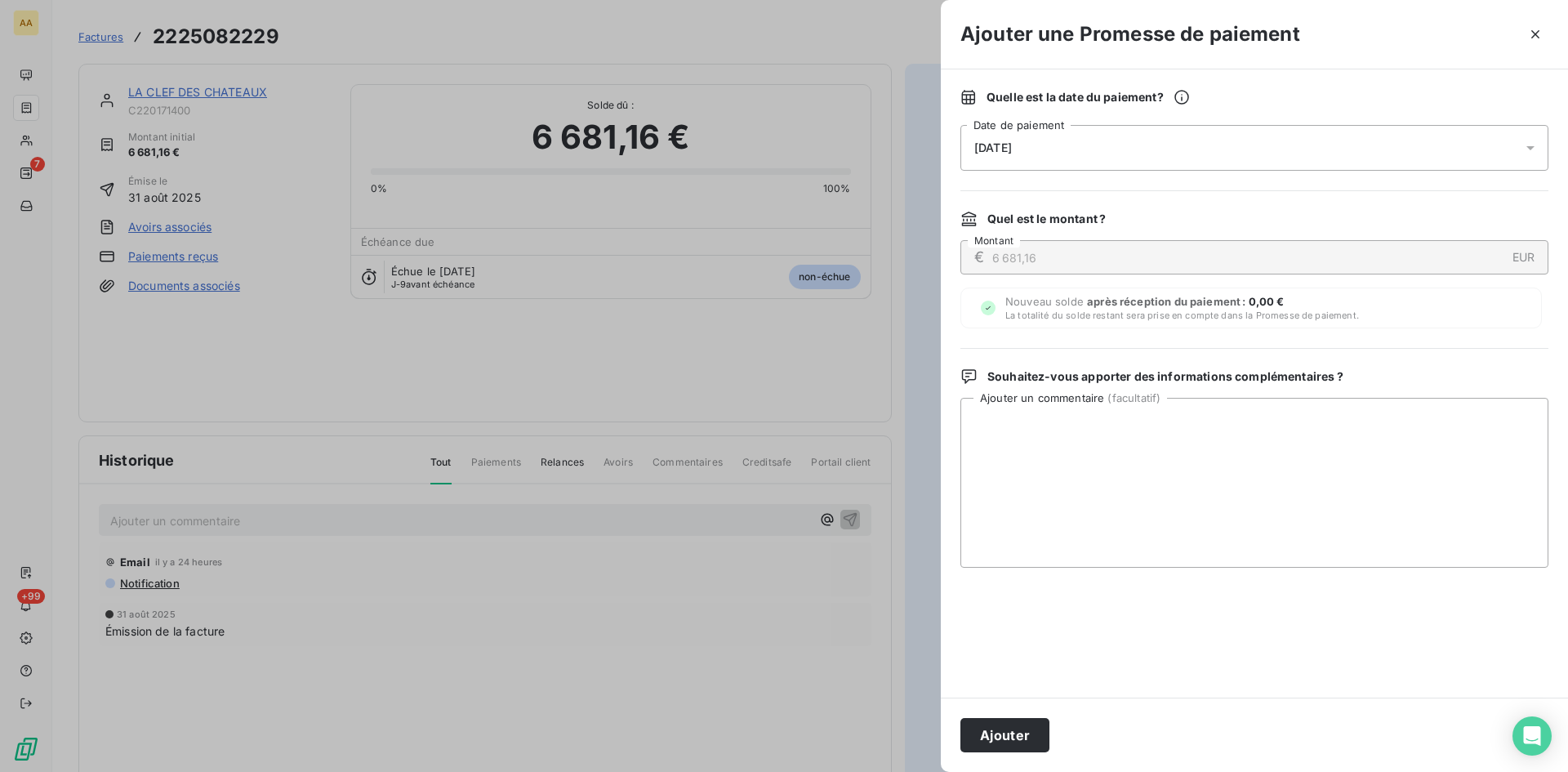
click at [1085, 144] on div "[DATE]" at bounding box center [1254, 147] width 588 height 45
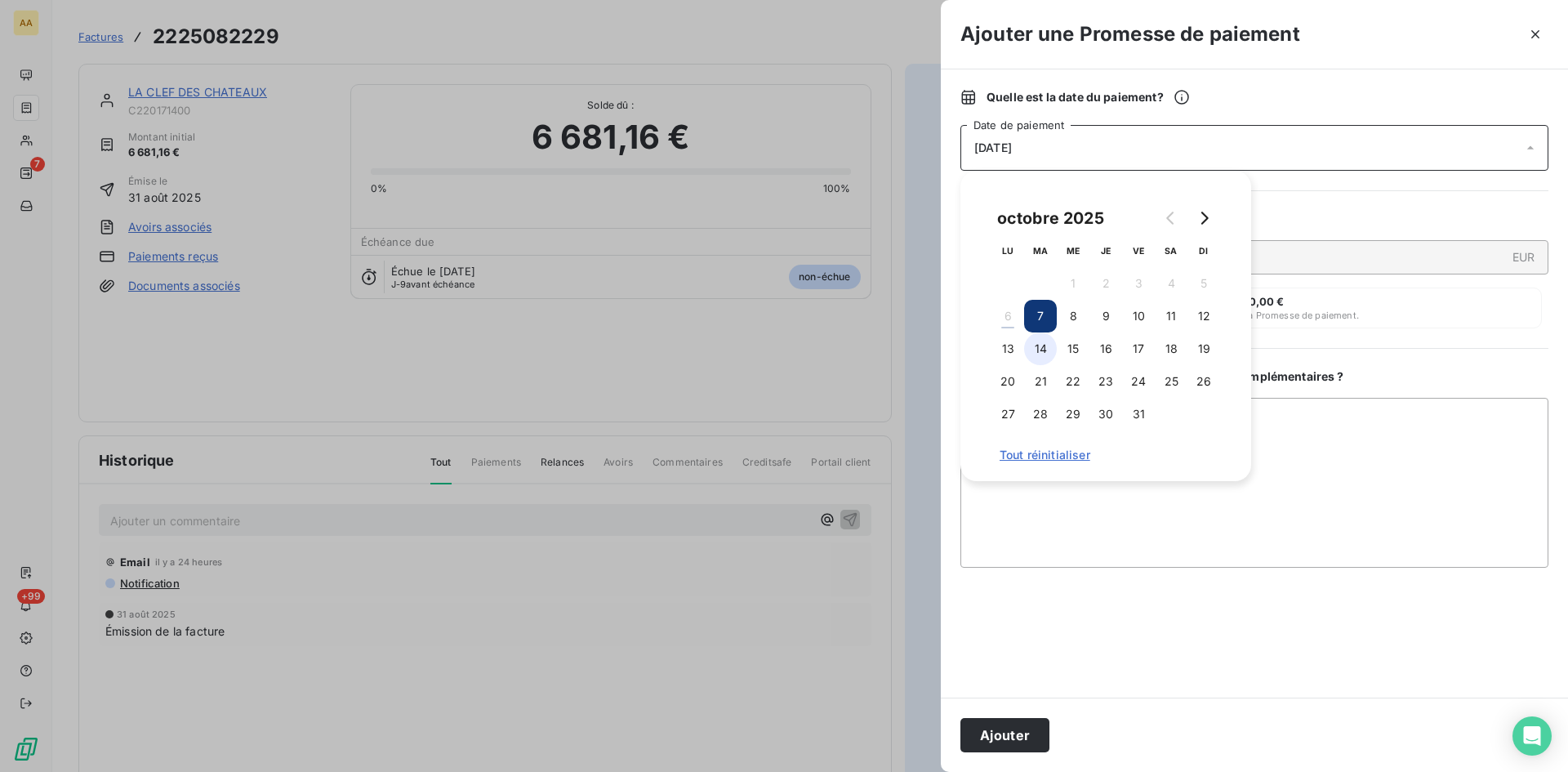
click at [1044, 346] on button "14" at bounding box center [1040, 348] width 33 height 33
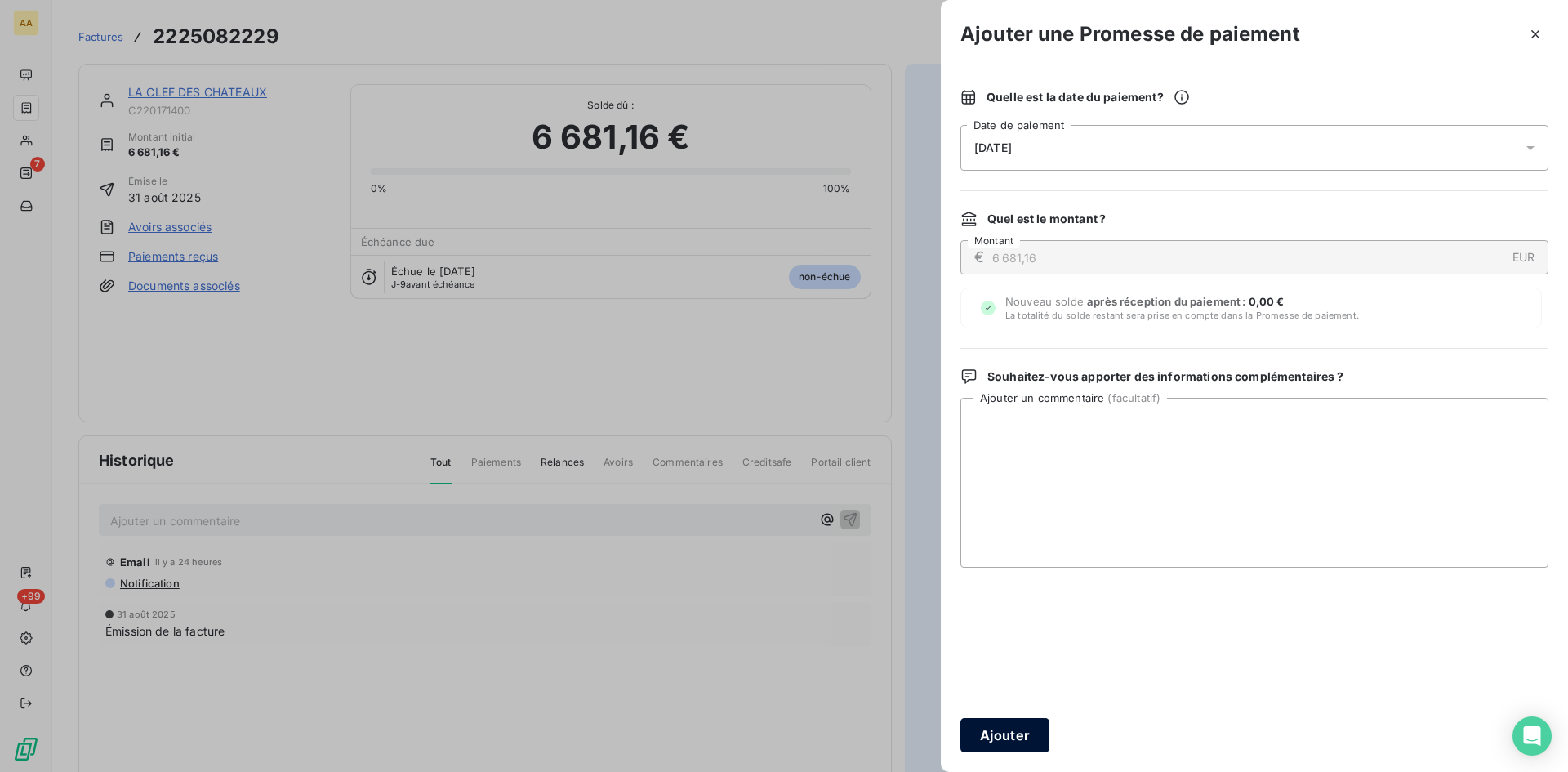
click at [1012, 726] on button "Ajouter" at bounding box center [1005, 735] width 89 height 34
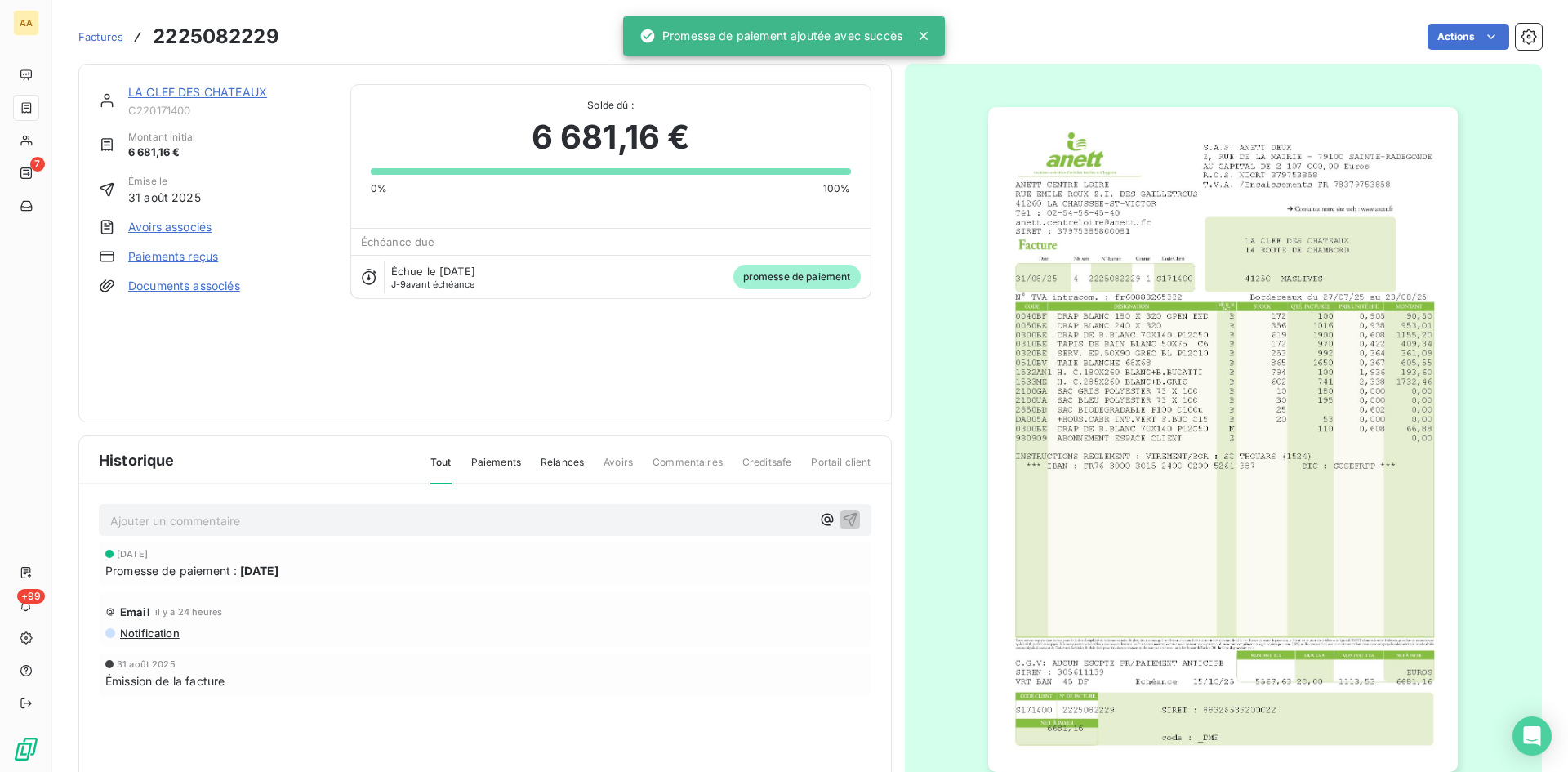
click at [317, 524] on p "Ajouter un commentaire ﻿" at bounding box center [460, 521] width 701 height 21
click at [842, 524] on icon "button" at bounding box center [849, 518] width 16 height 16
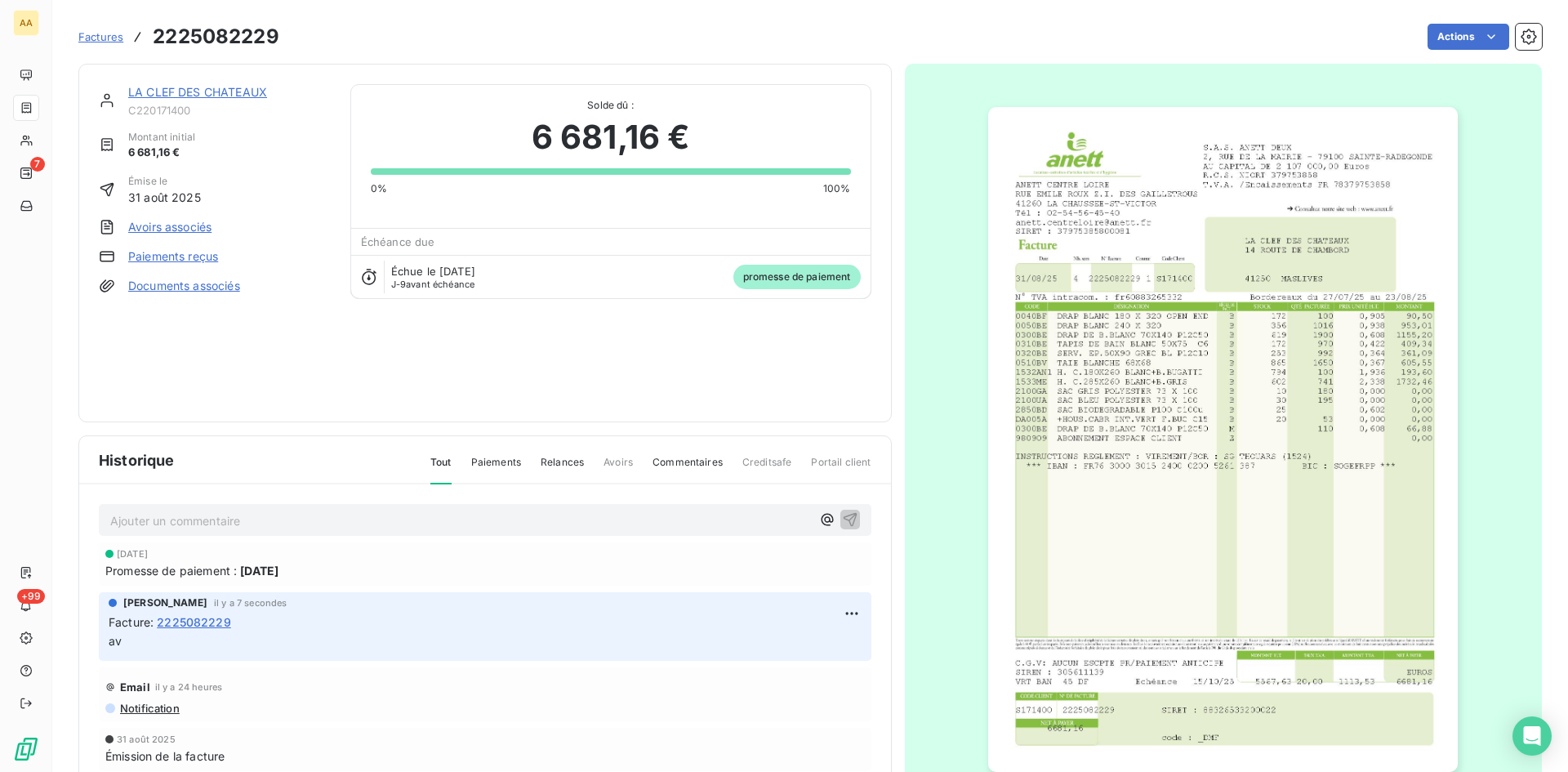
click at [219, 98] on link "LA CLEF DES CHATEAUX" at bounding box center [197, 92] width 139 height 14
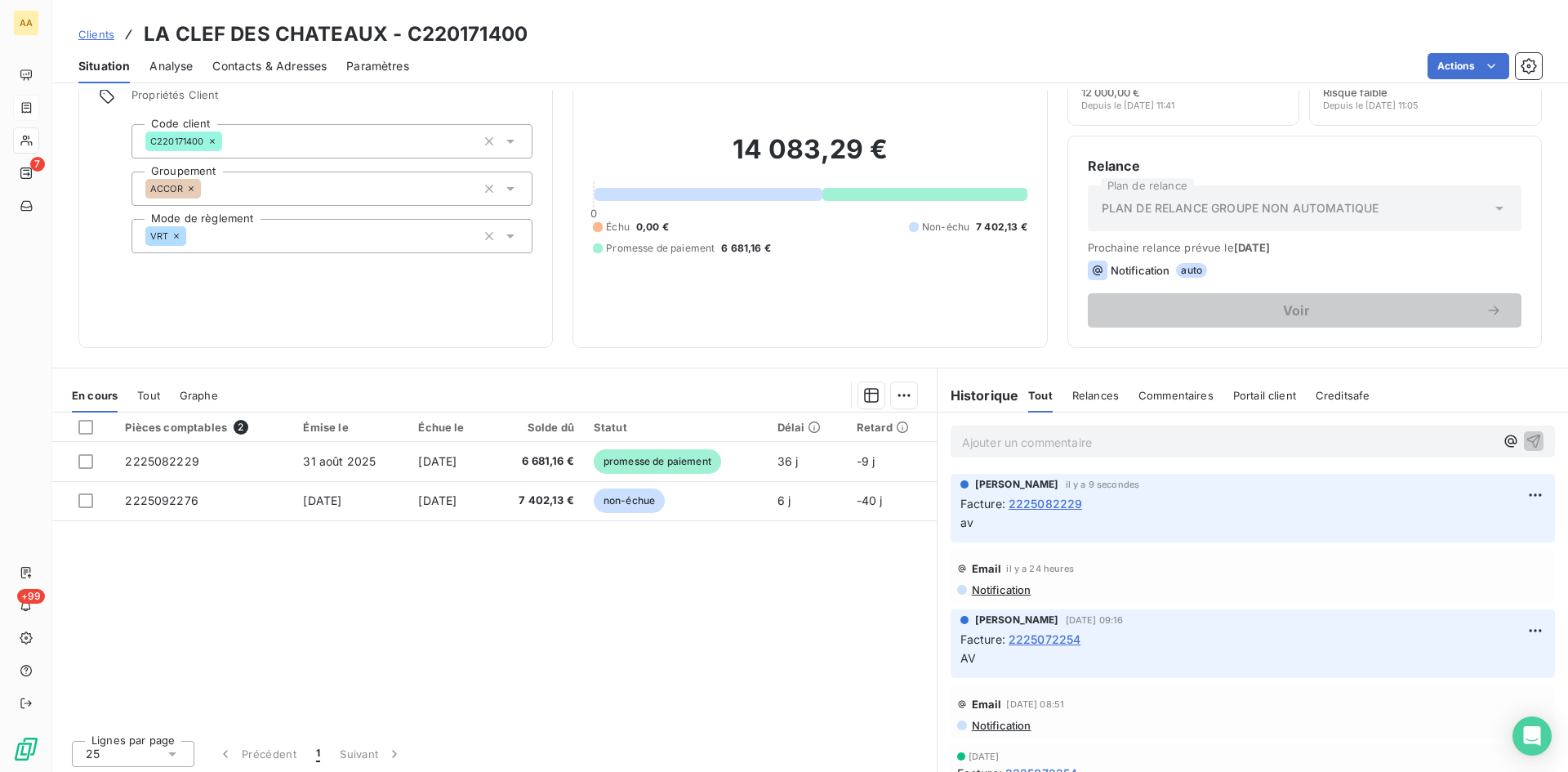
scroll to position [82, 0]
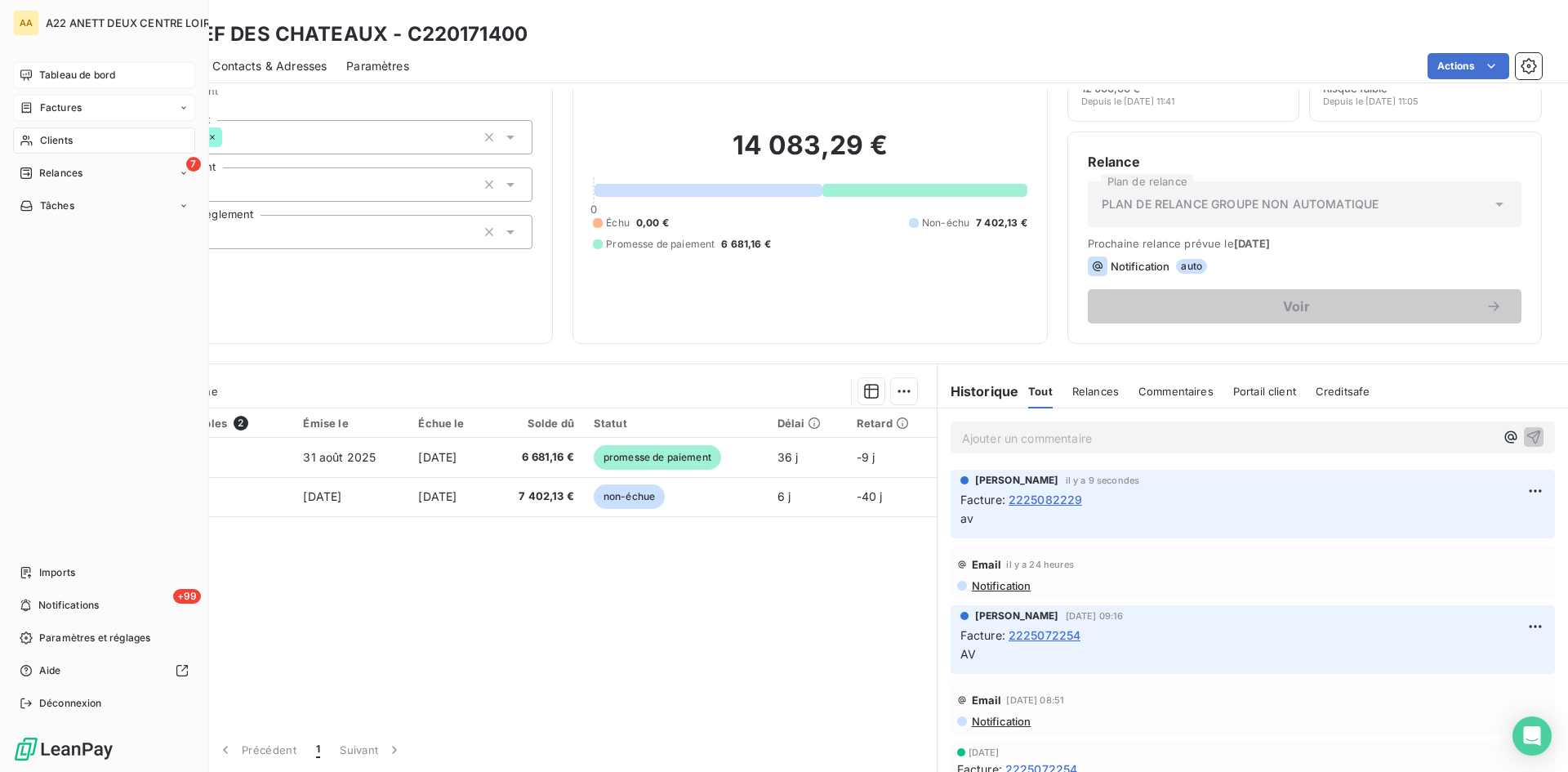
click at [93, 77] on span "Tableau de bord" at bounding box center [77, 76] width 75 height 15
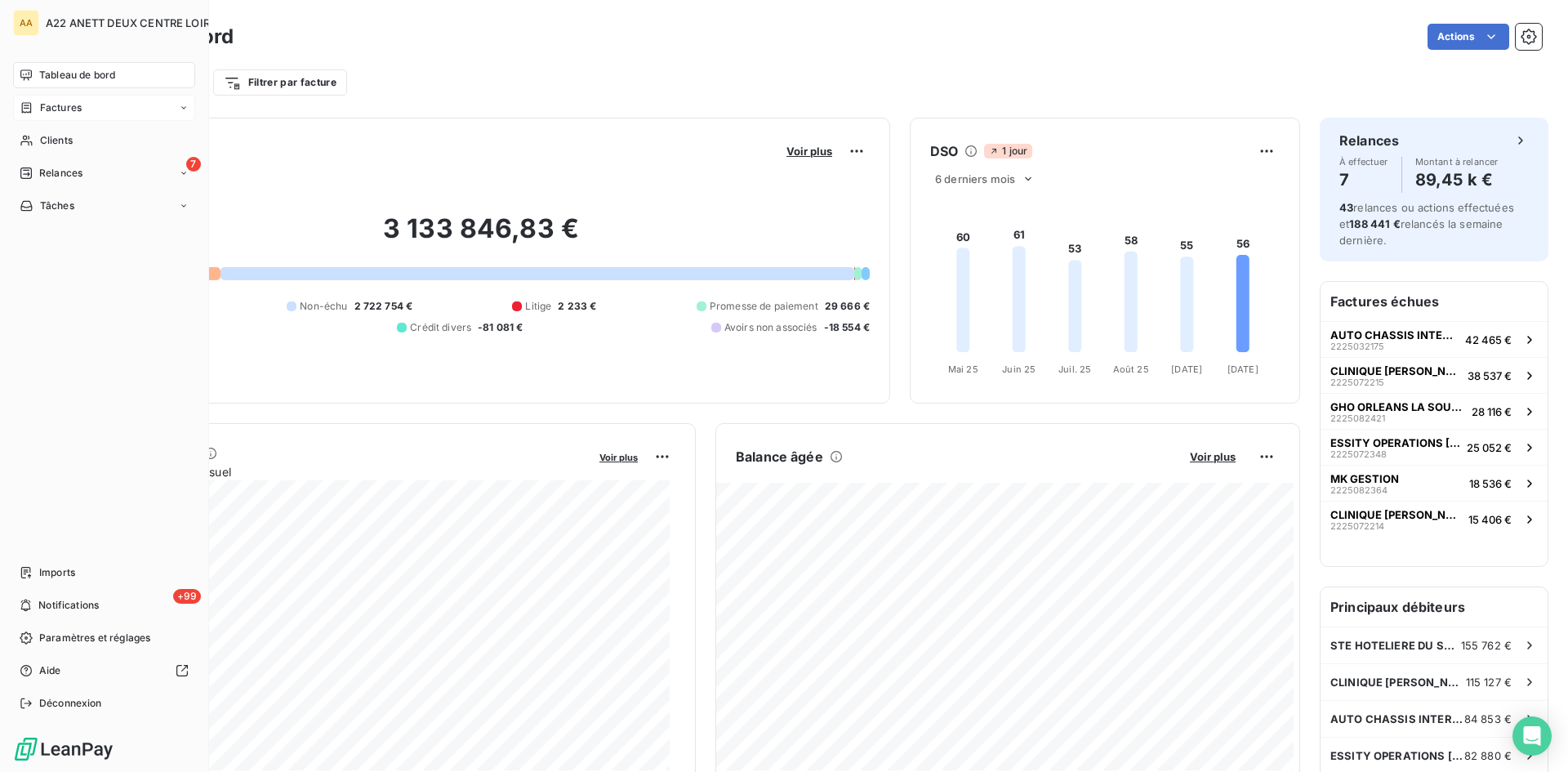
click at [62, 119] on div "Factures" at bounding box center [104, 108] width 182 height 26
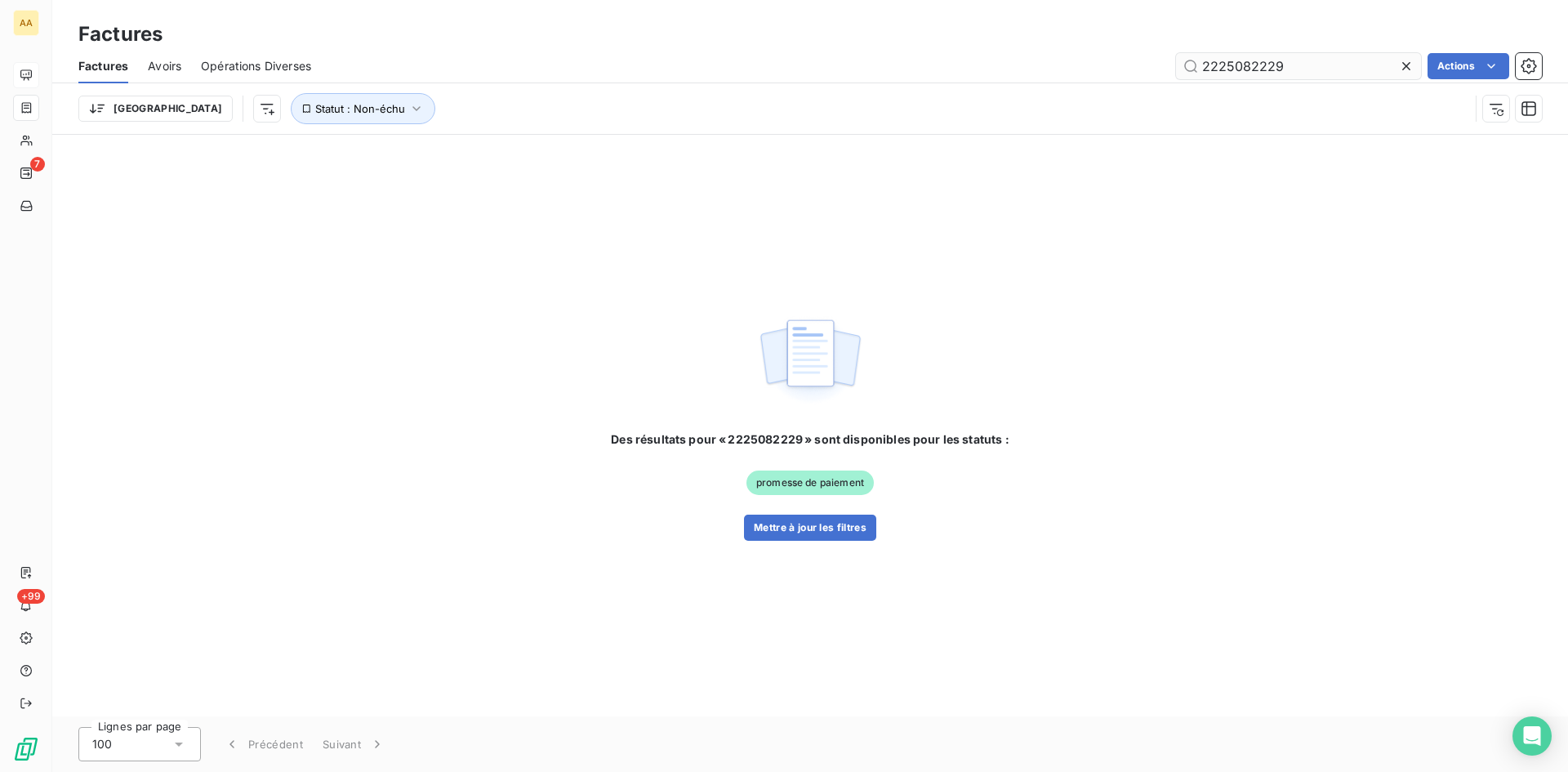
drag, startPoint x: 1278, startPoint y: 64, endPoint x: 1259, endPoint y: 66, distance: 19.1
click at [1259, 66] on input "2225082229" at bounding box center [1298, 66] width 245 height 26
type input "2225082426"
click at [837, 529] on button "Mettre à jour les filtres" at bounding box center [810, 528] width 132 height 26
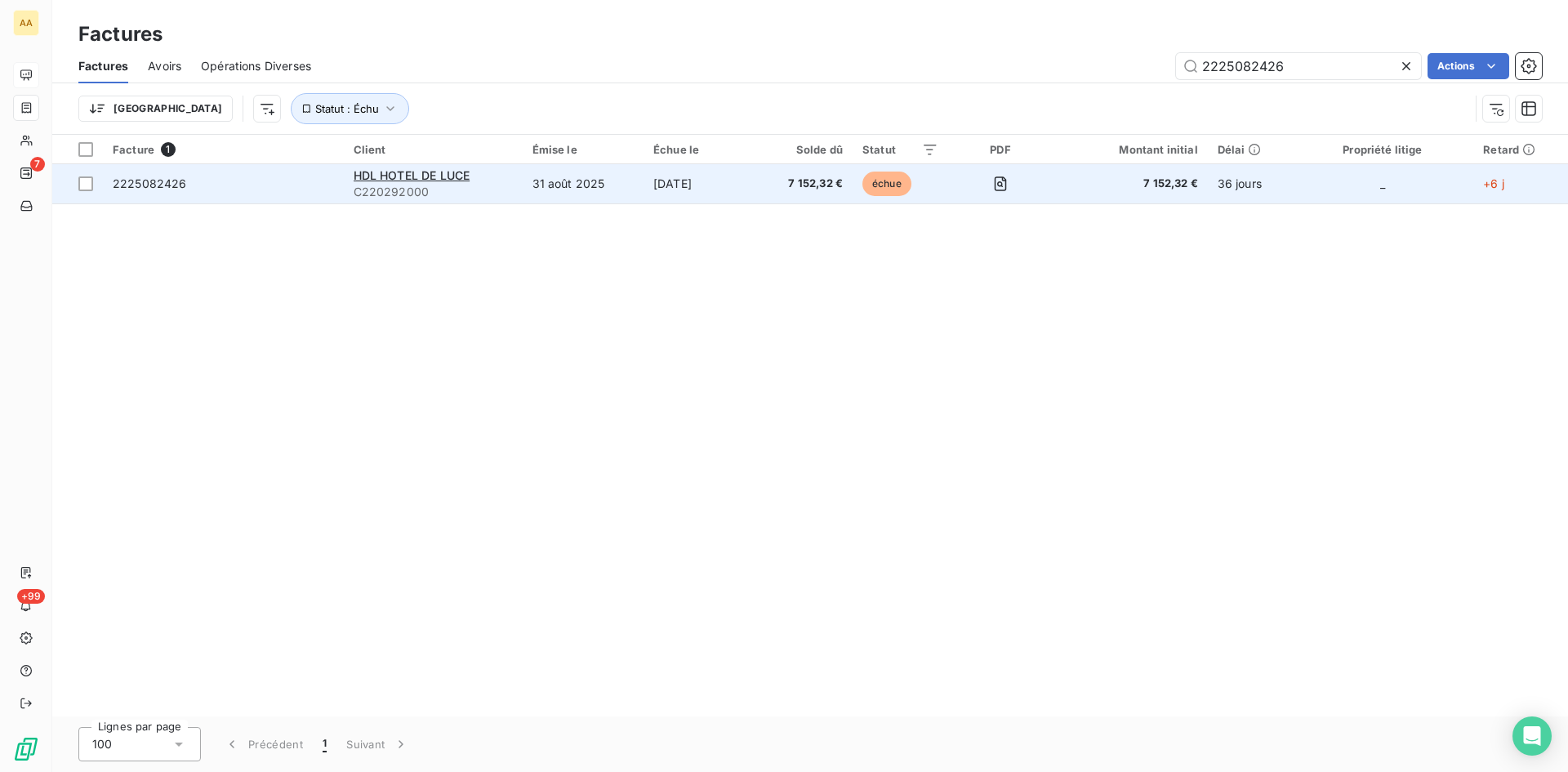
click at [413, 182] on div "HDL HOTEL DE LUCE" at bounding box center [433, 175] width 159 height 16
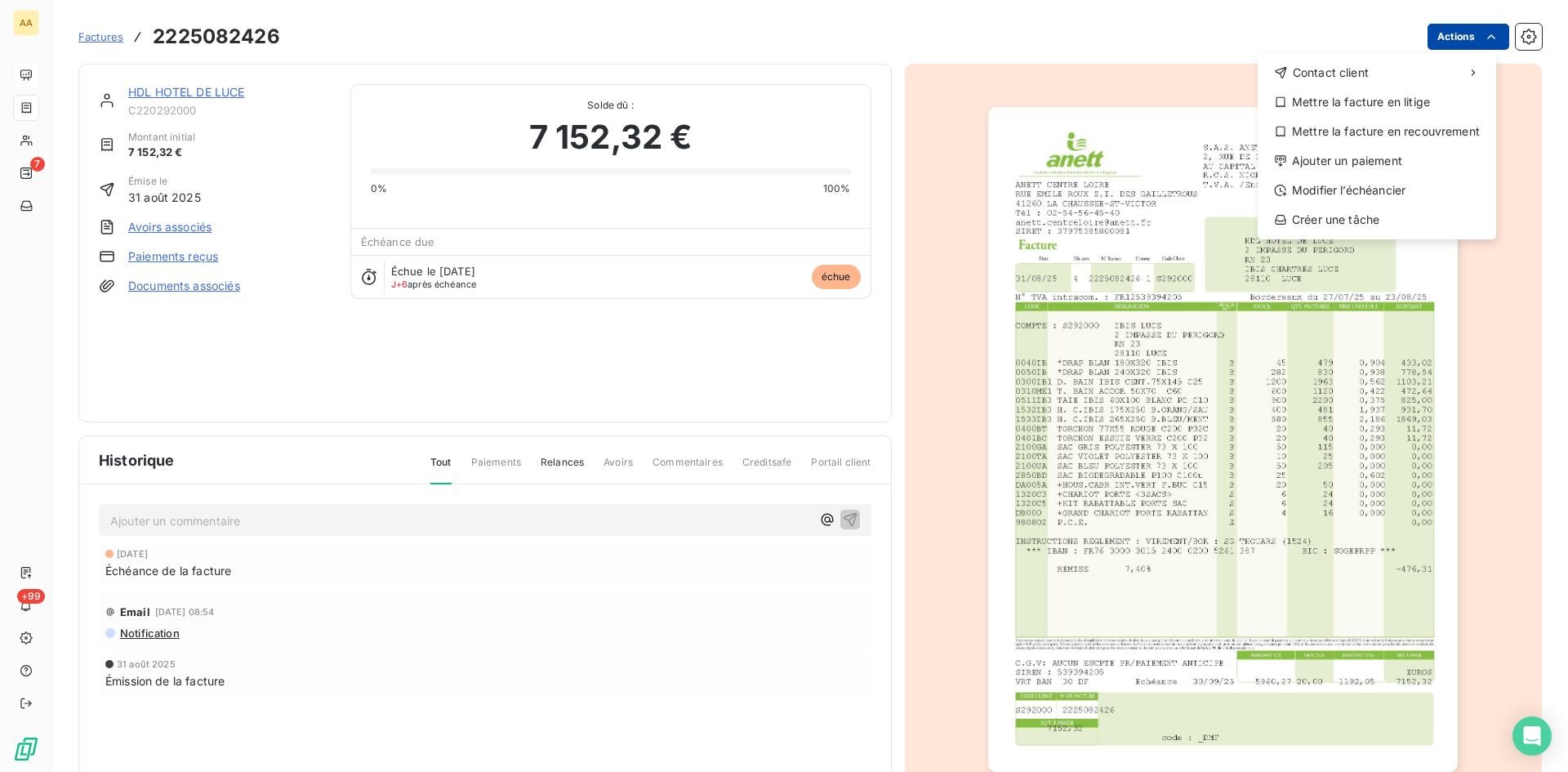
click at [1459, 36] on html "AA 7 +99 Factures [PHONE_NUMBER] Actions Contact client Mettre la facture en li…" at bounding box center [784, 386] width 1568 height 772
click at [1393, 157] on div "Ajouter un paiement" at bounding box center [1376, 161] width 225 height 26
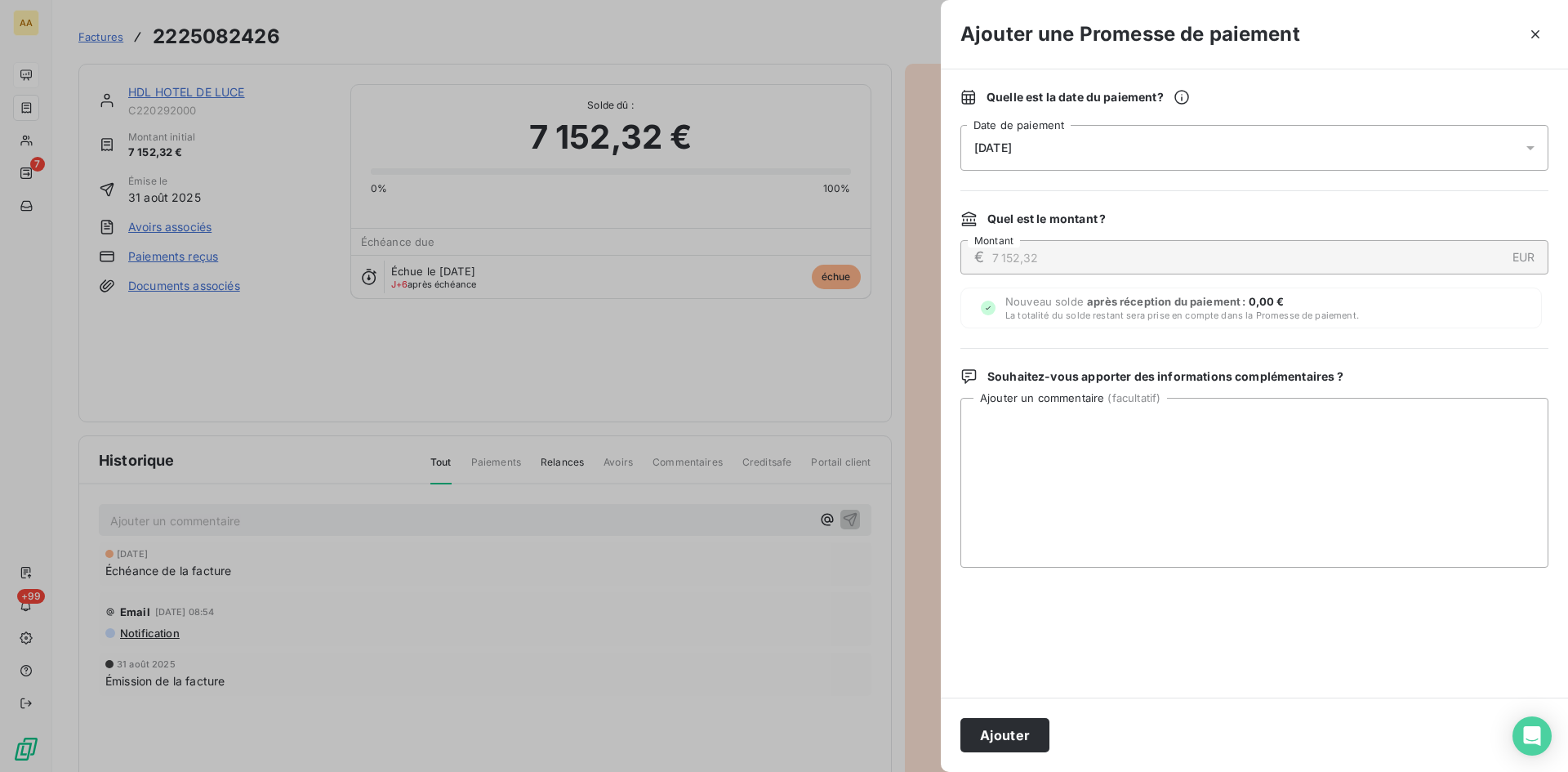
click at [1103, 155] on div "[DATE]" at bounding box center [1254, 147] width 588 height 45
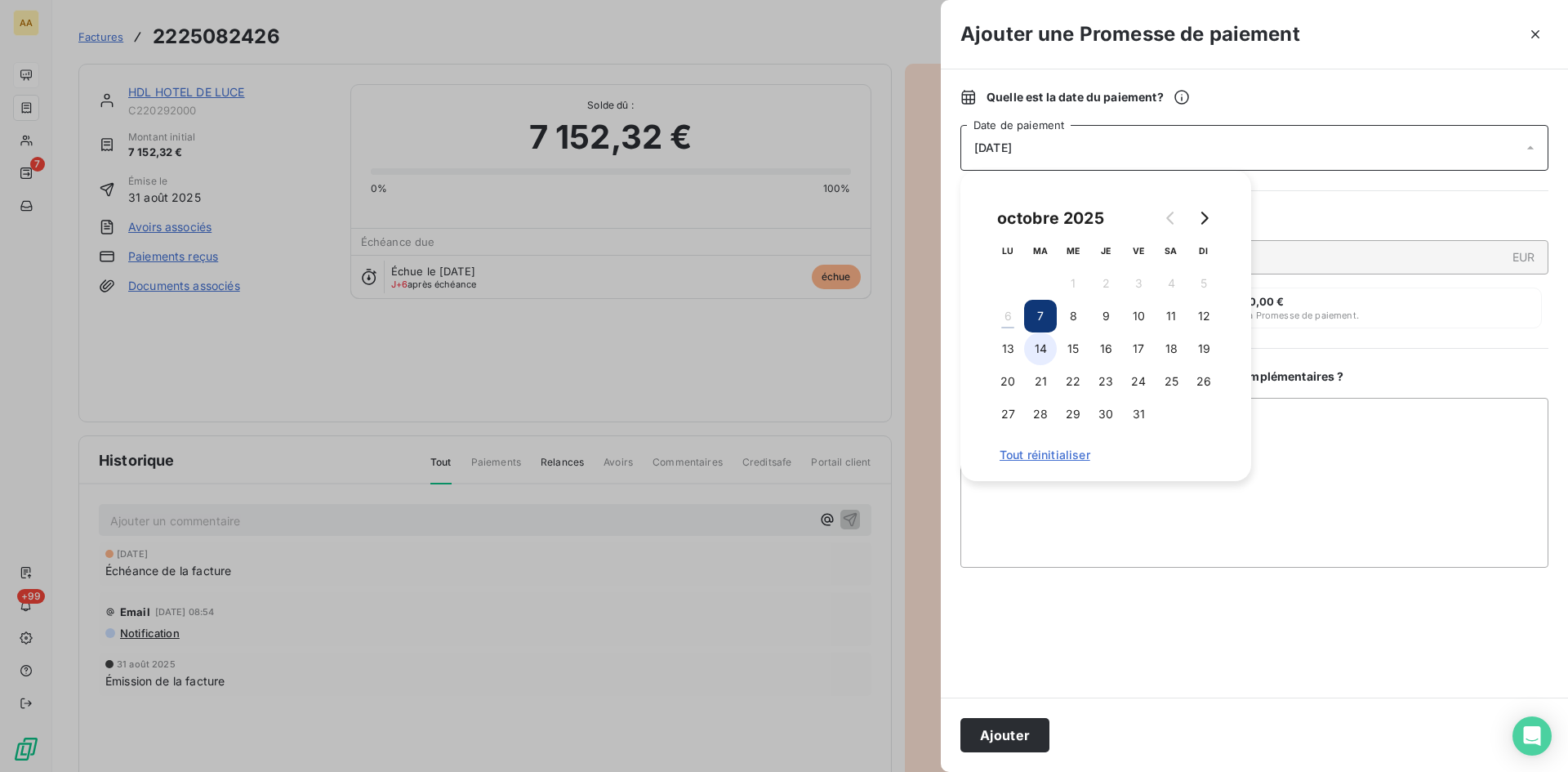
click at [1039, 345] on button "14" at bounding box center [1040, 348] width 33 height 33
drag, startPoint x: 1024, startPoint y: 728, endPoint x: 659, endPoint y: 543, distance: 409.2
click at [1023, 728] on button "Ajouter" at bounding box center [1005, 735] width 89 height 34
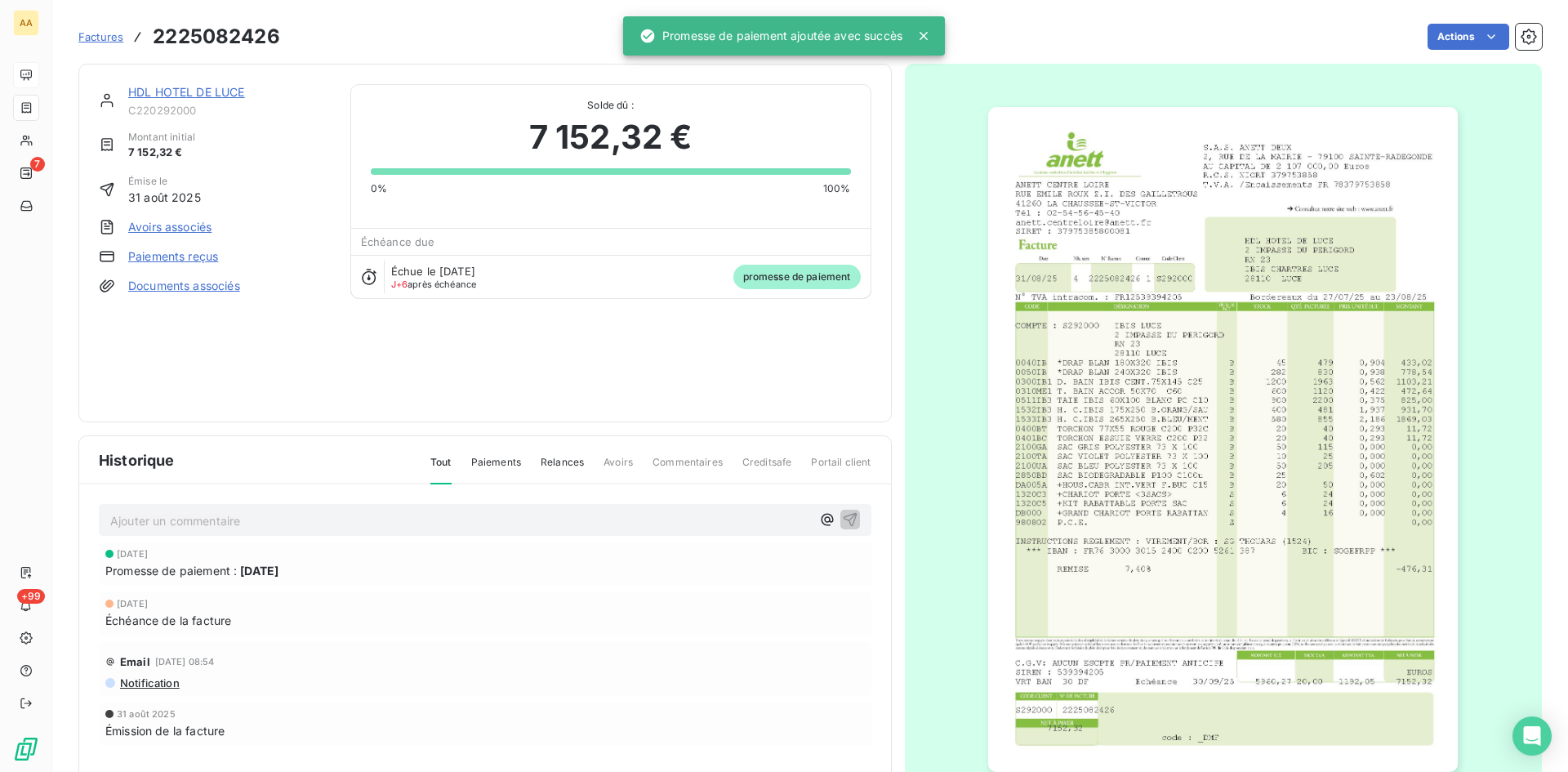
click at [445, 518] on p "Ajouter un commentaire ﻿" at bounding box center [460, 521] width 701 height 21
drag, startPoint x: 840, startPoint y: 514, endPoint x: 521, endPoint y: 155, distance: 480.3
click at [842, 513] on icon "button" at bounding box center [849, 518] width 16 height 16
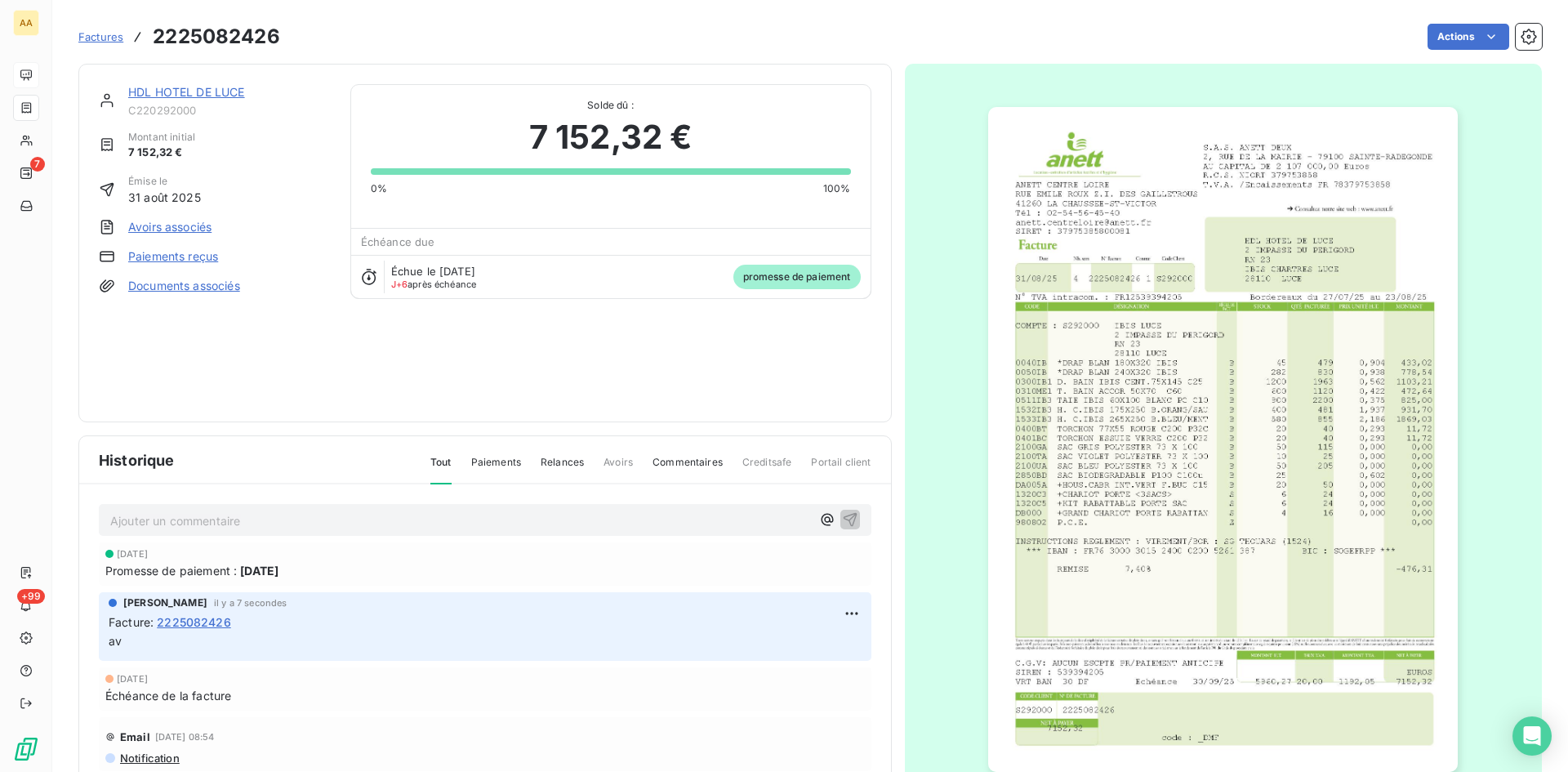
click at [200, 92] on link "HDL HOTEL DE LUCE" at bounding box center [187, 92] width 117 height 14
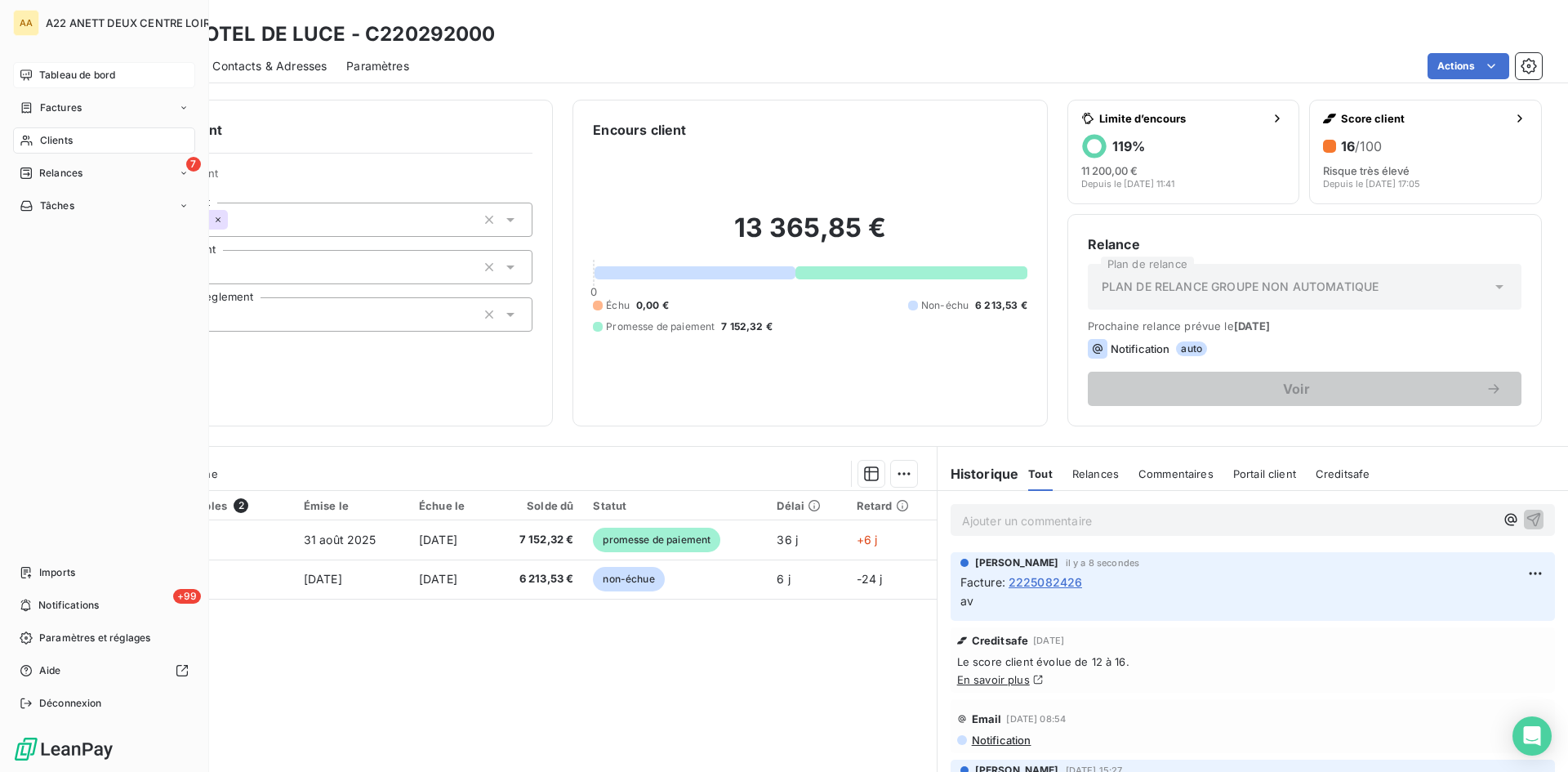
click at [53, 110] on span "Factures" at bounding box center [60, 108] width 42 height 15
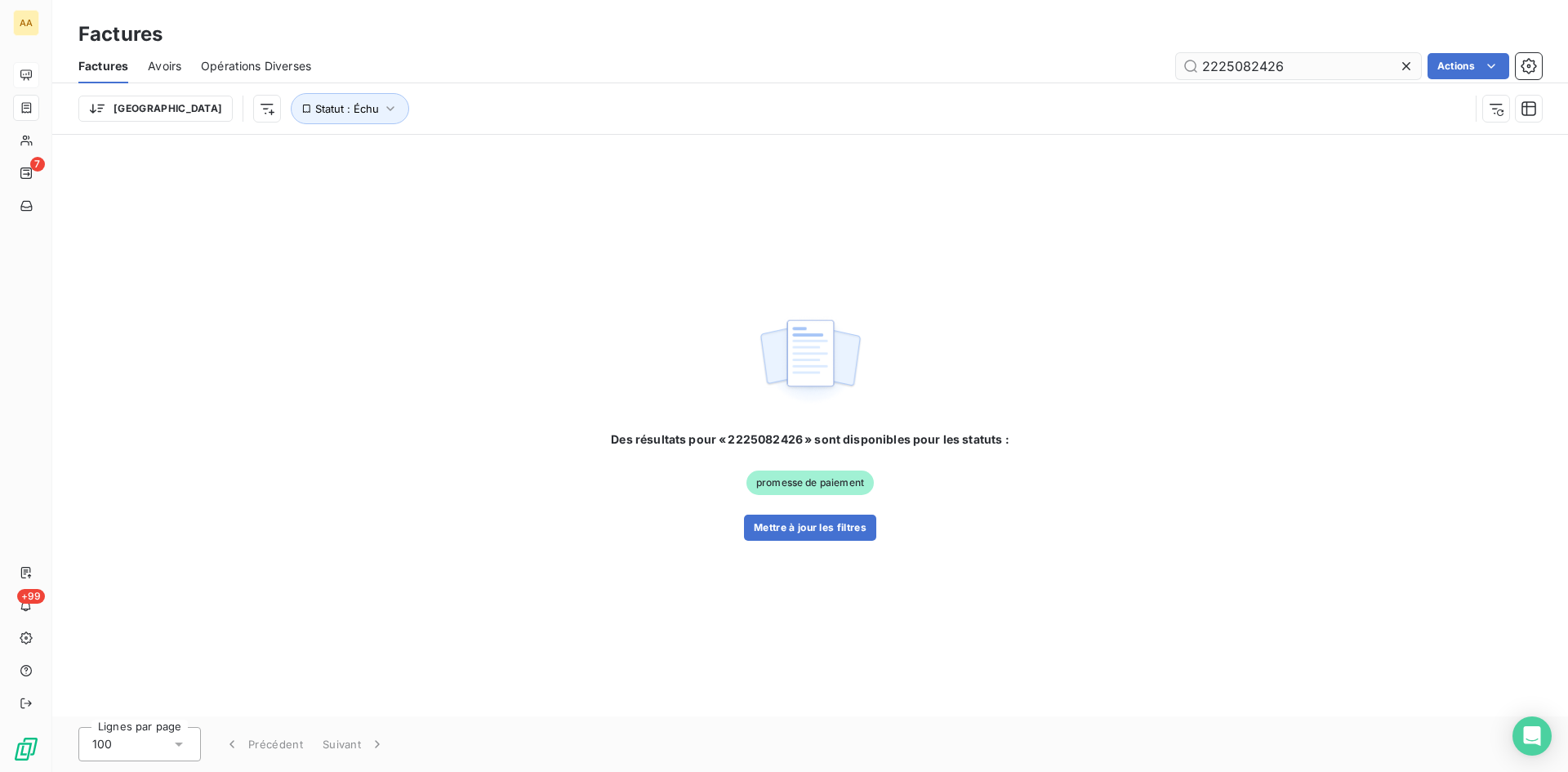
drag, startPoint x: 1288, startPoint y: 71, endPoint x: 1248, endPoint y: 63, distance: 40.8
click at [1248, 63] on input "2225082426" at bounding box center [1298, 66] width 245 height 26
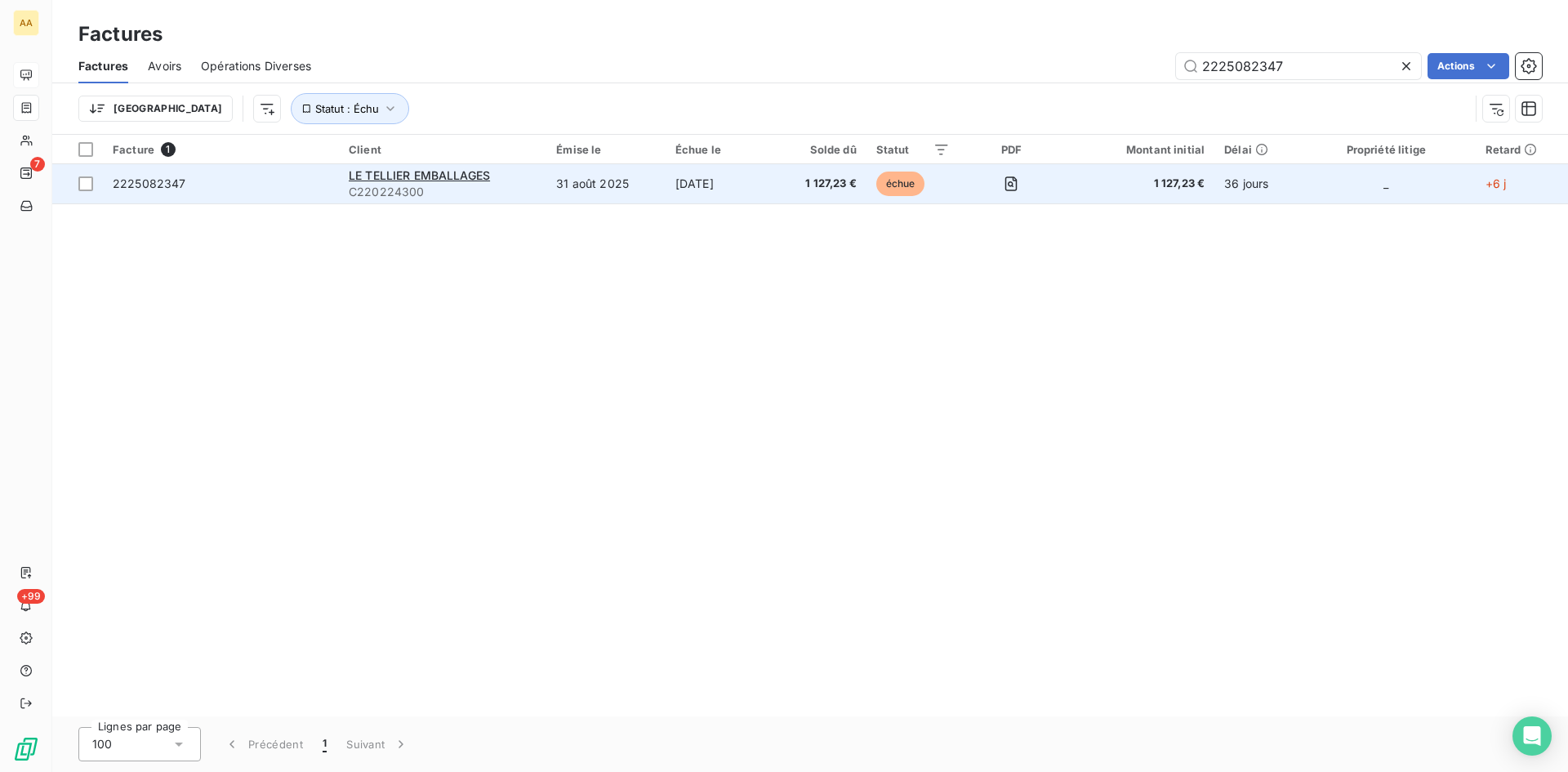
type input "2225082347"
click at [397, 185] on span "C220224300" at bounding box center [442, 192] width 188 height 16
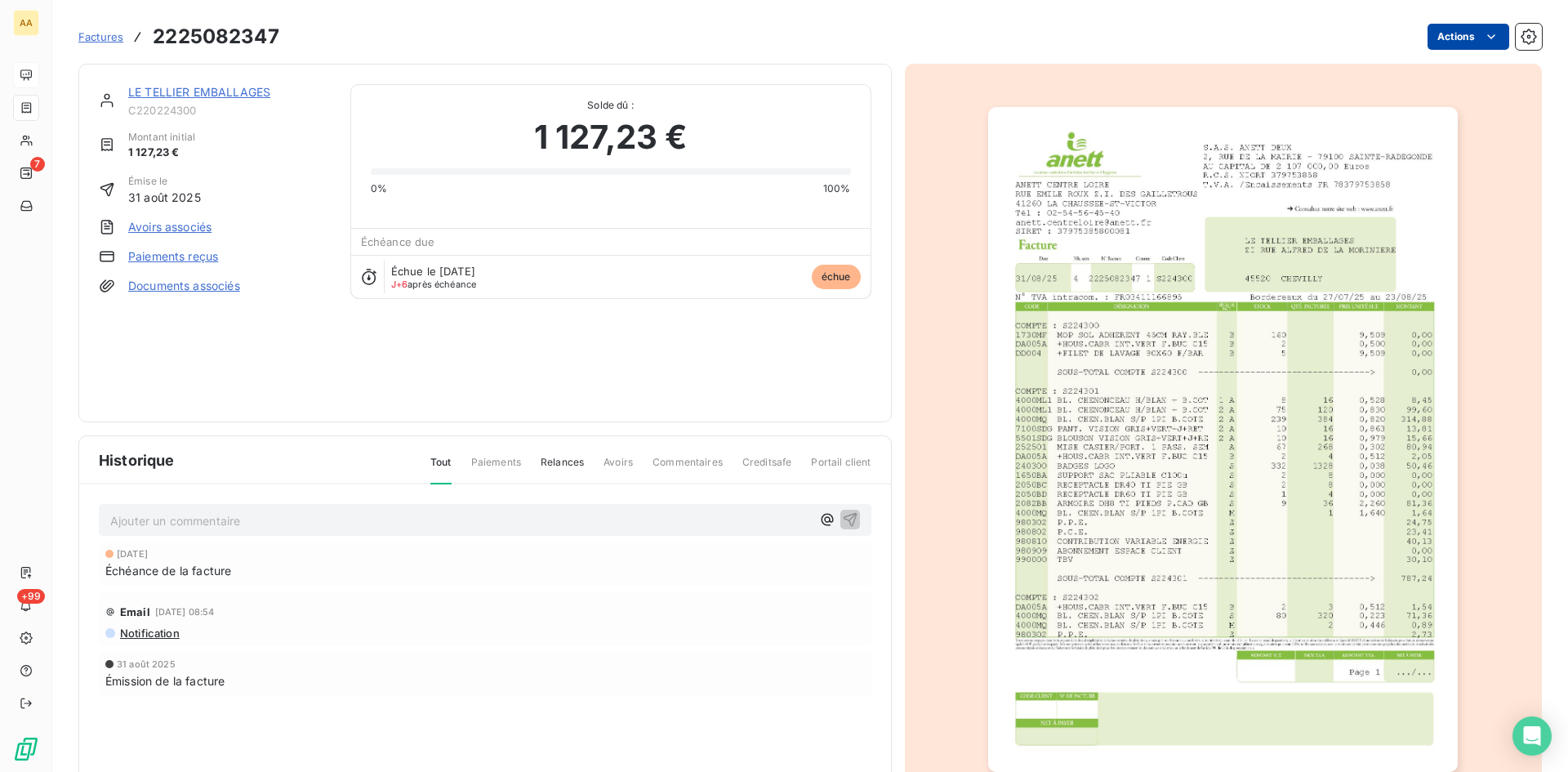
click at [1436, 42] on html "AA 7 +99 Factures 2225082347 Actions LE TELLIER EMBALLAGES C220224300 Montant i…" at bounding box center [784, 386] width 1568 height 772
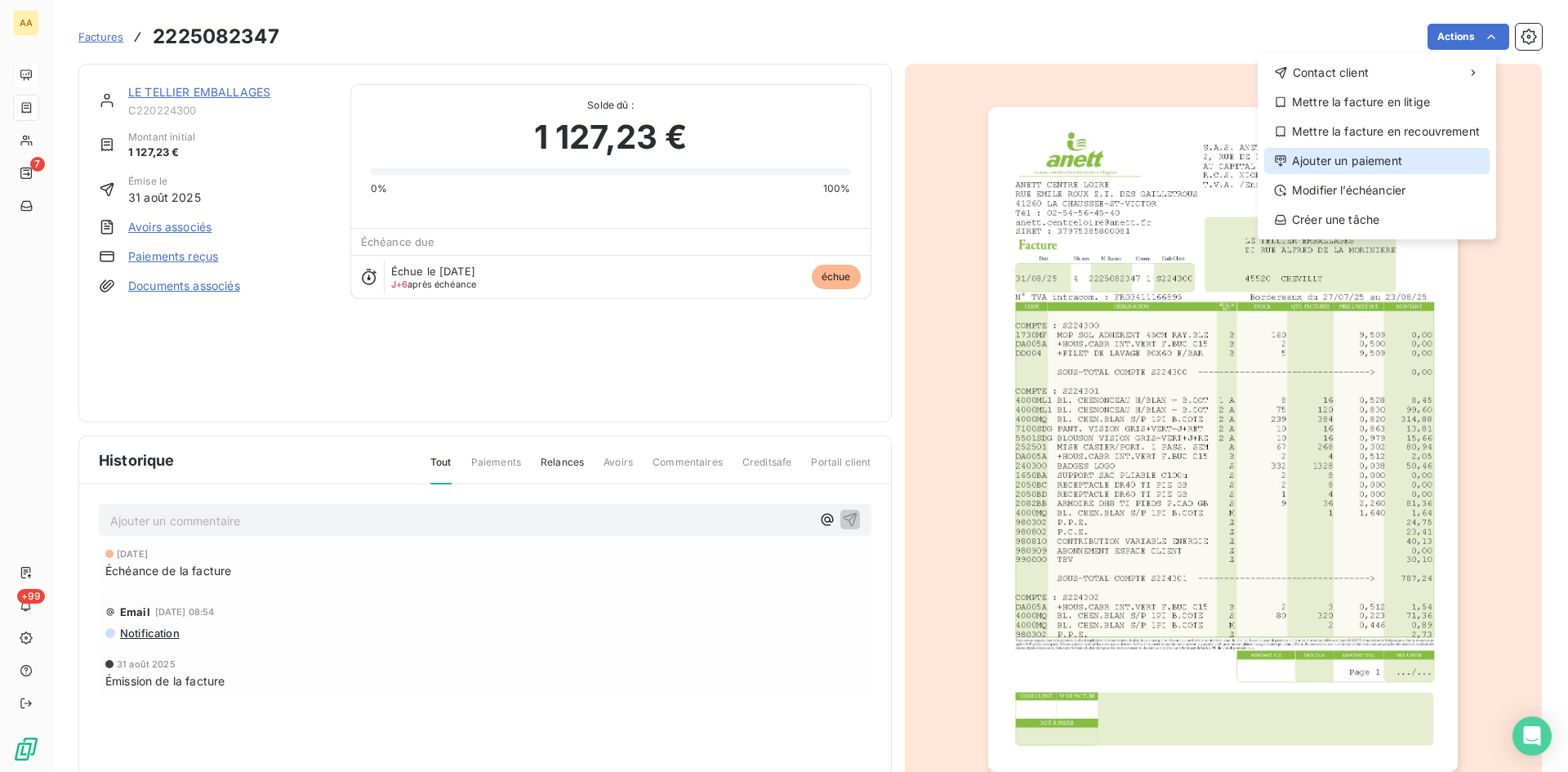
click at [1363, 154] on div "Ajouter un paiement" at bounding box center [1376, 161] width 225 height 26
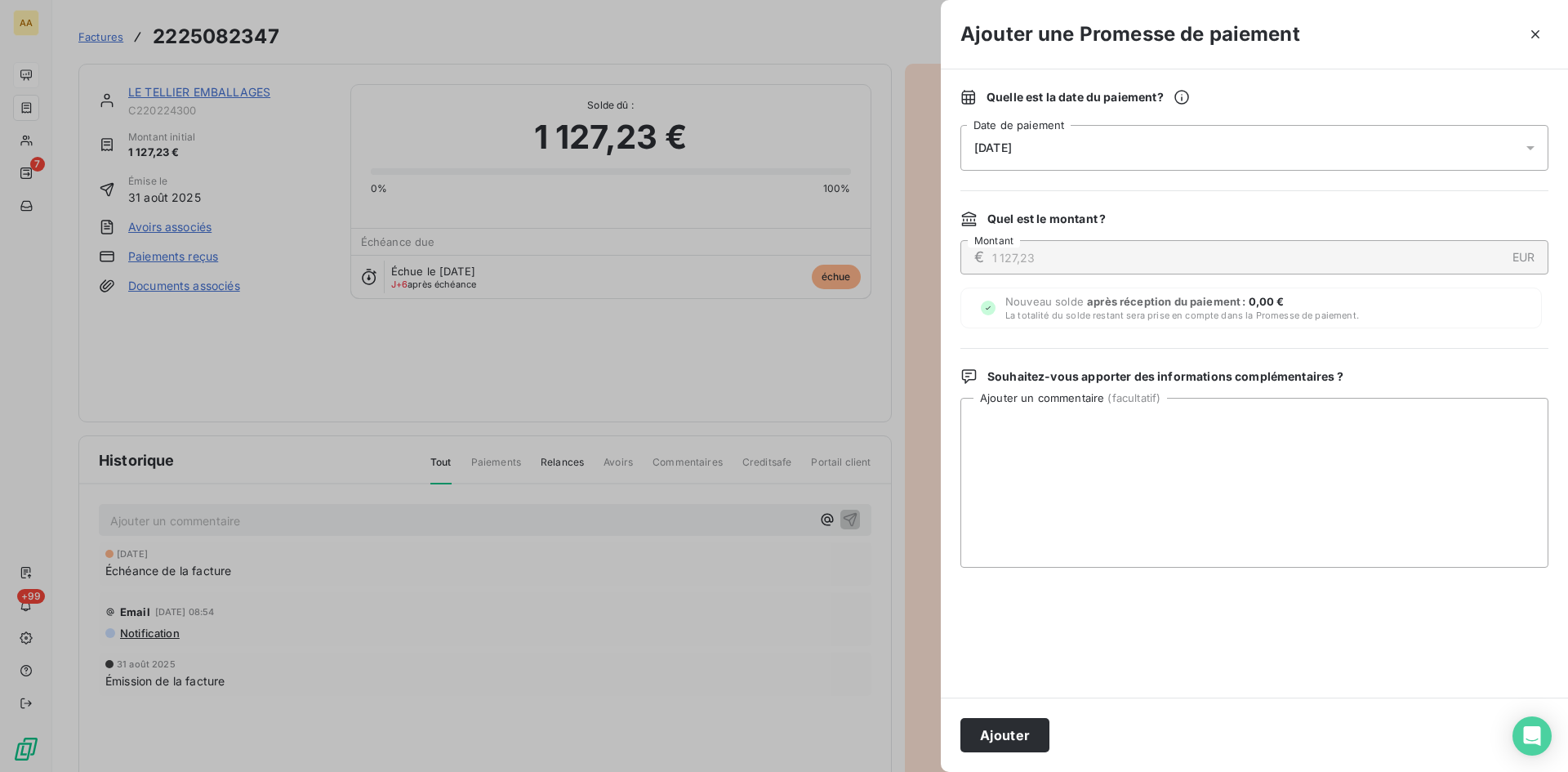
click at [1009, 162] on div "[DATE]" at bounding box center [1254, 147] width 588 height 45
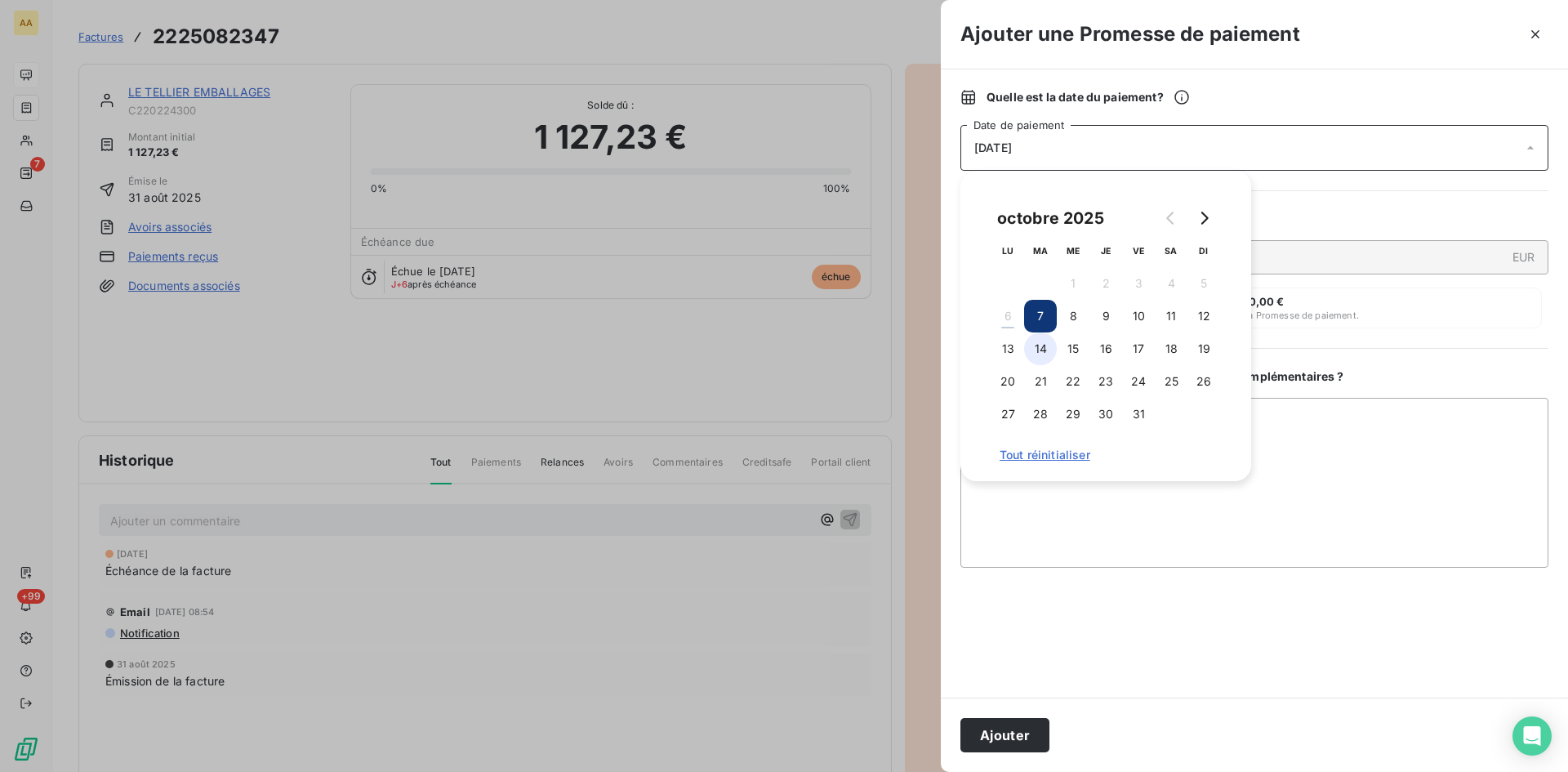
click at [1045, 351] on button "14" at bounding box center [1040, 348] width 33 height 33
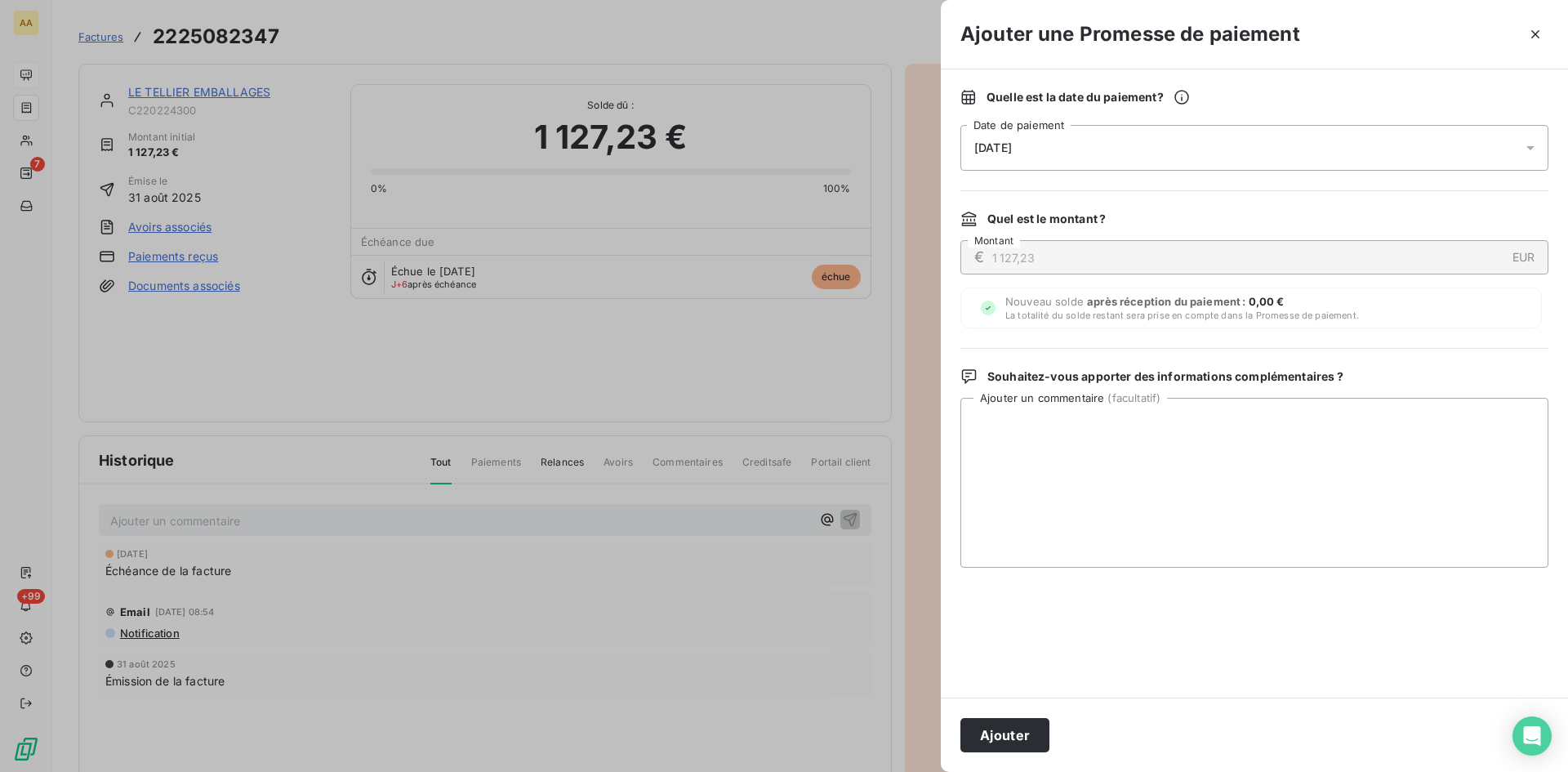
drag, startPoint x: 886, startPoint y: 701, endPoint x: 952, endPoint y: 711, distance: 66.8
click at [887, 701] on div at bounding box center [784, 386] width 1568 height 772
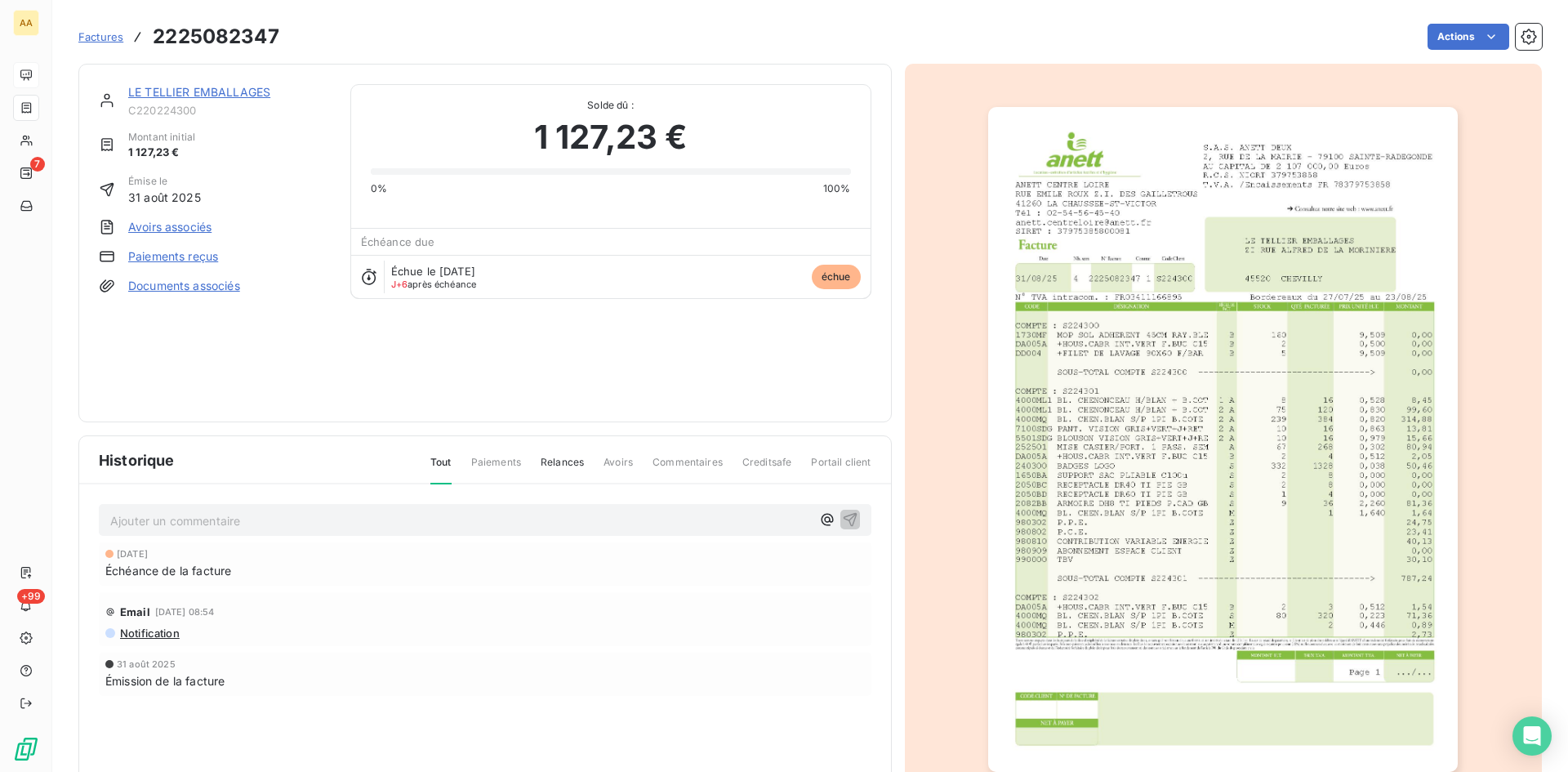
click at [316, 506] on div "Ajouter un commentaire ﻿" at bounding box center [485, 520] width 773 height 32
click at [322, 520] on p "Ajouter un commentaire ﻿" at bounding box center [460, 521] width 701 height 21
click at [847, 516] on icon "button" at bounding box center [849, 519] width 14 height 14
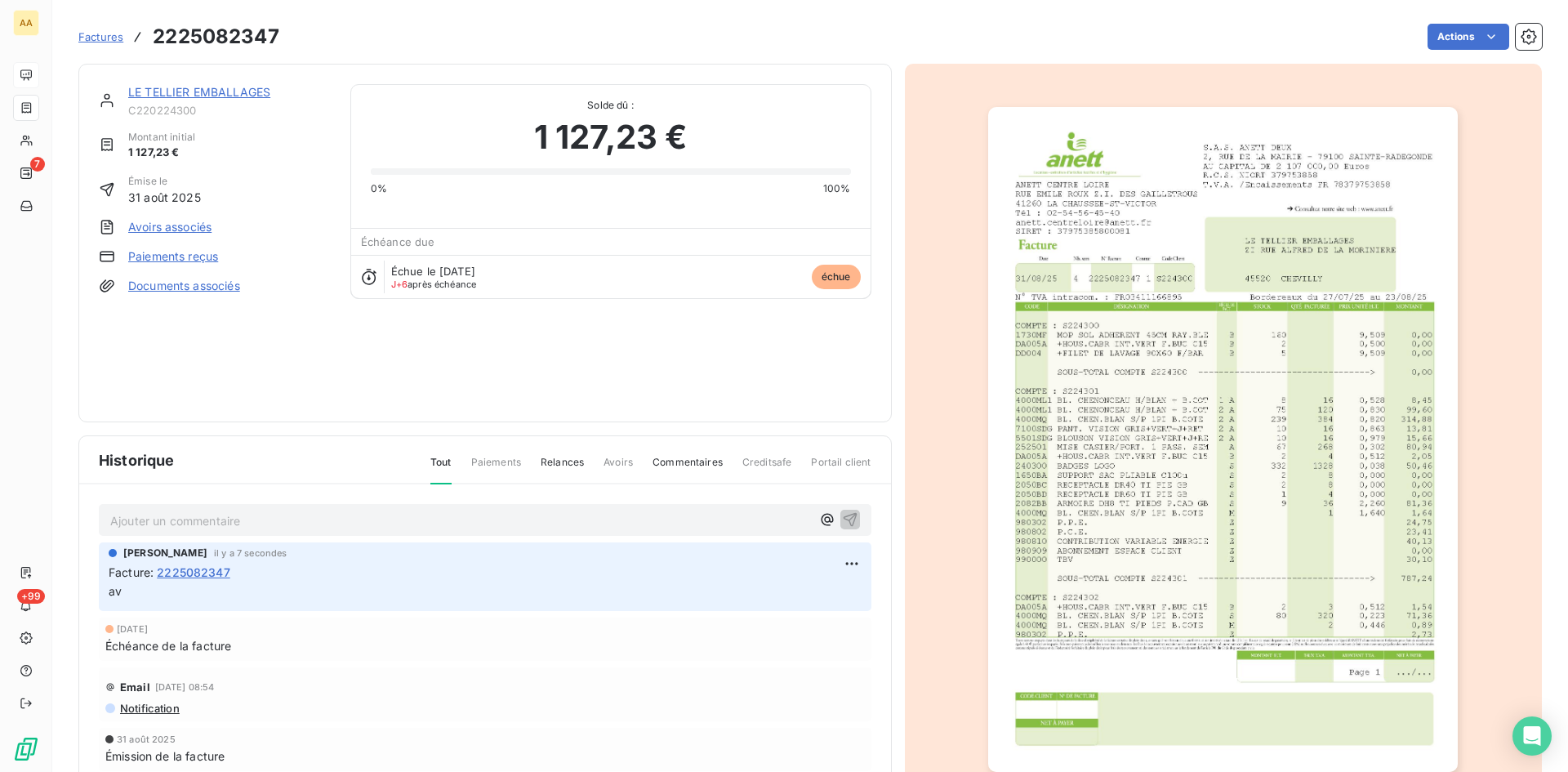
click at [207, 84] on div "LE TELLIER EMBALLAGES" at bounding box center [229, 92] width 203 height 16
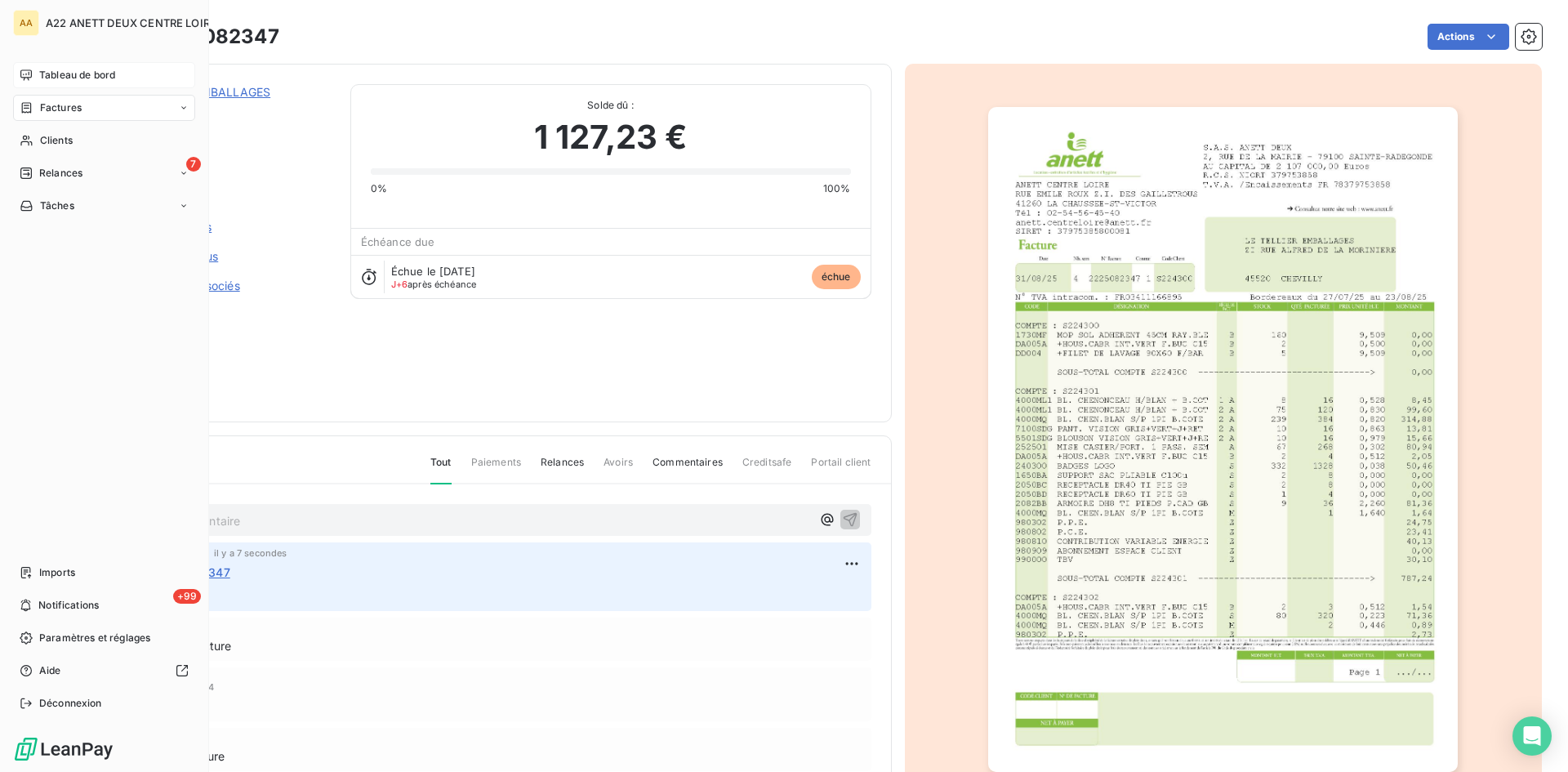
click at [47, 106] on span "Factures" at bounding box center [60, 108] width 42 height 15
click at [53, 113] on span "Factures" at bounding box center [60, 108] width 42 height 15
click at [68, 109] on span "Factures" at bounding box center [60, 108] width 42 height 15
click at [38, 282] on div "Tableau de bord Factures Clients 7 Relances Tâches Imports +99 Notifications Pa…" at bounding box center [104, 389] width 182 height 654
click at [50, 147] on span "Clients" at bounding box center [56, 141] width 33 height 15
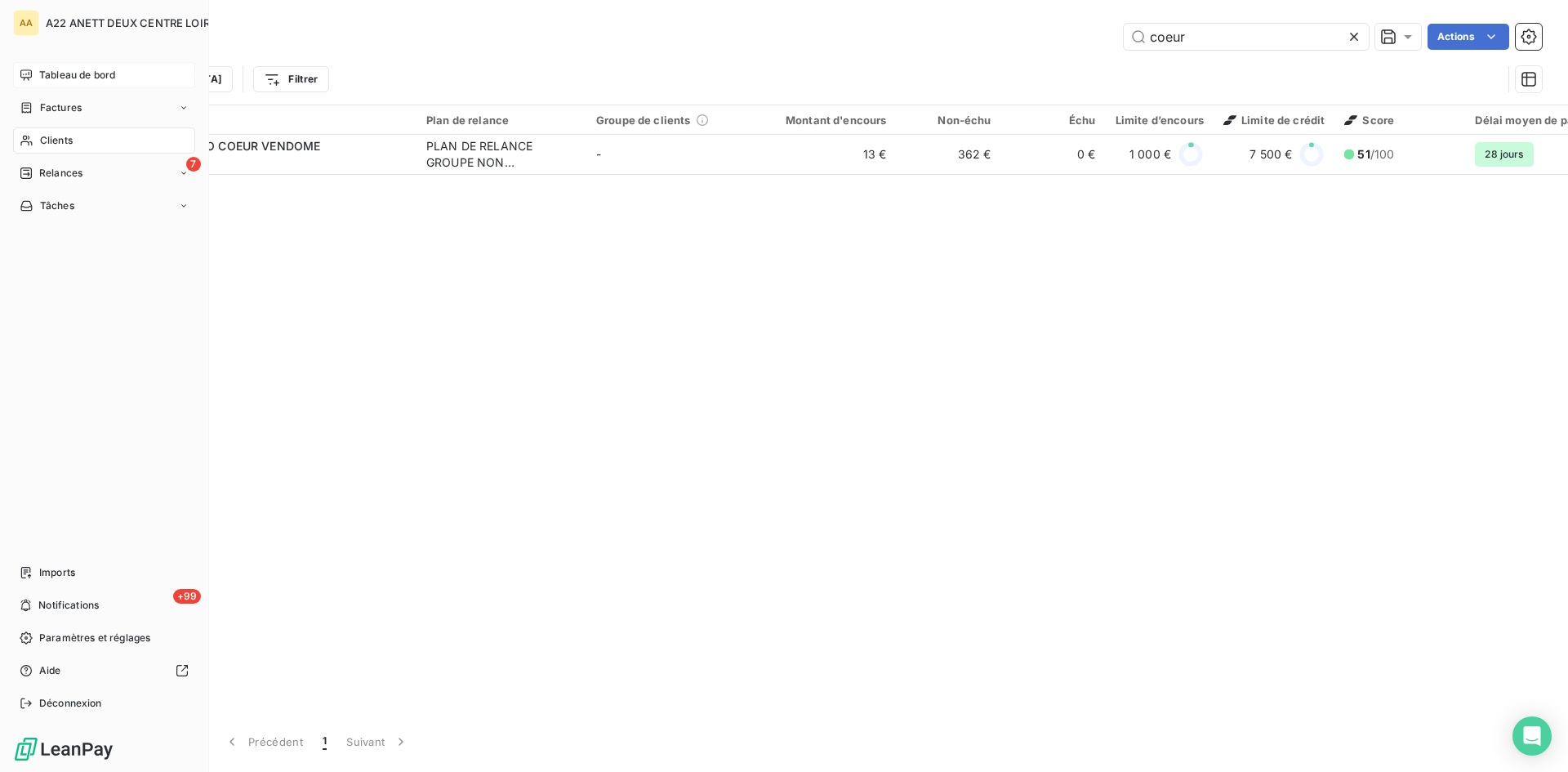
click at [52, 102] on span "Factures" at bounding box center [60, 108] width 42 height 15
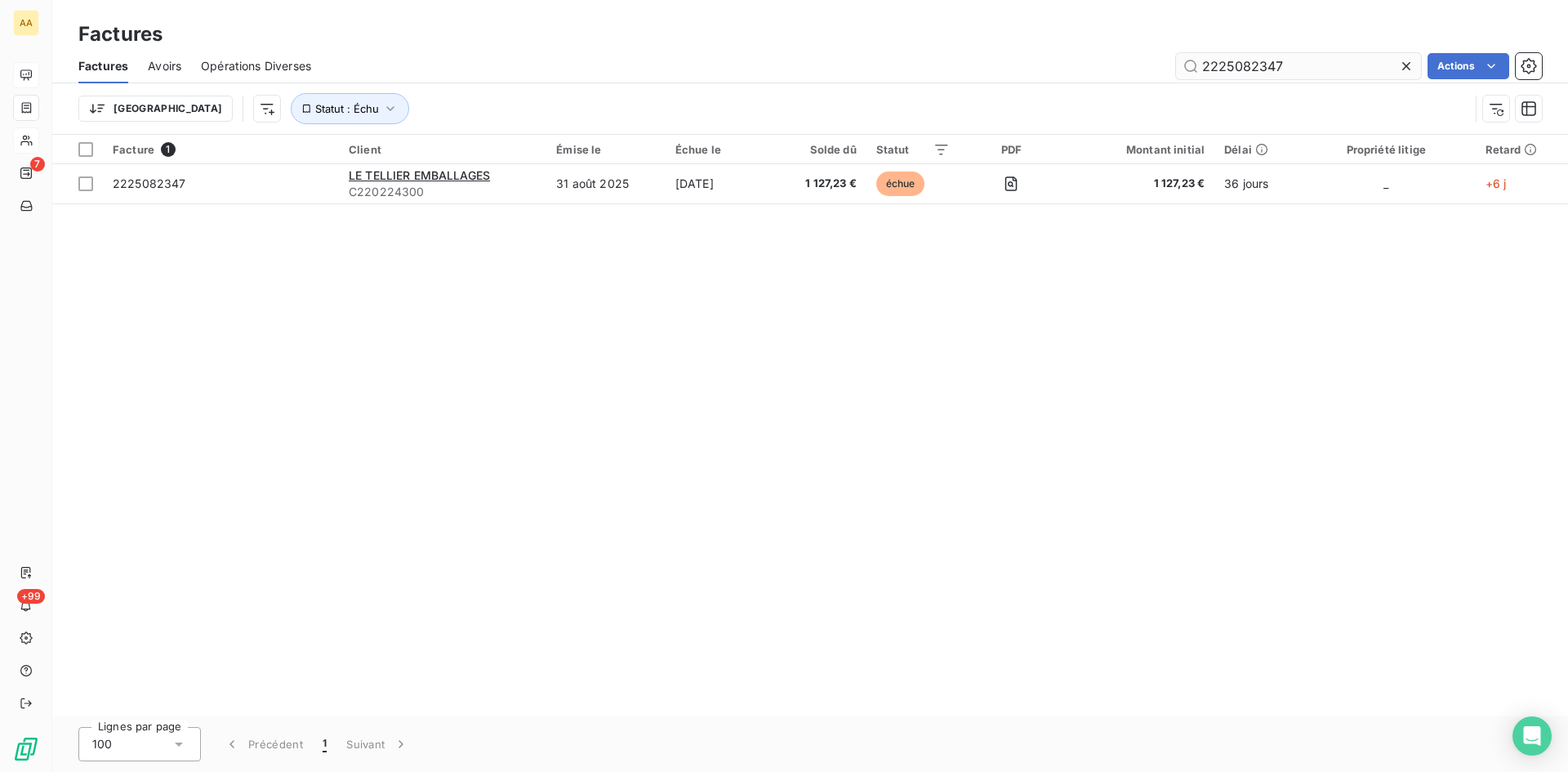
drag, startPoint x: 1290, startPoint y: 59, endPoint x: 1248, endPoint y: 67, distance: 42.8
click at [1248, 67] on input "2225082347" at bounding box center [1298, 66] width 245 height 26
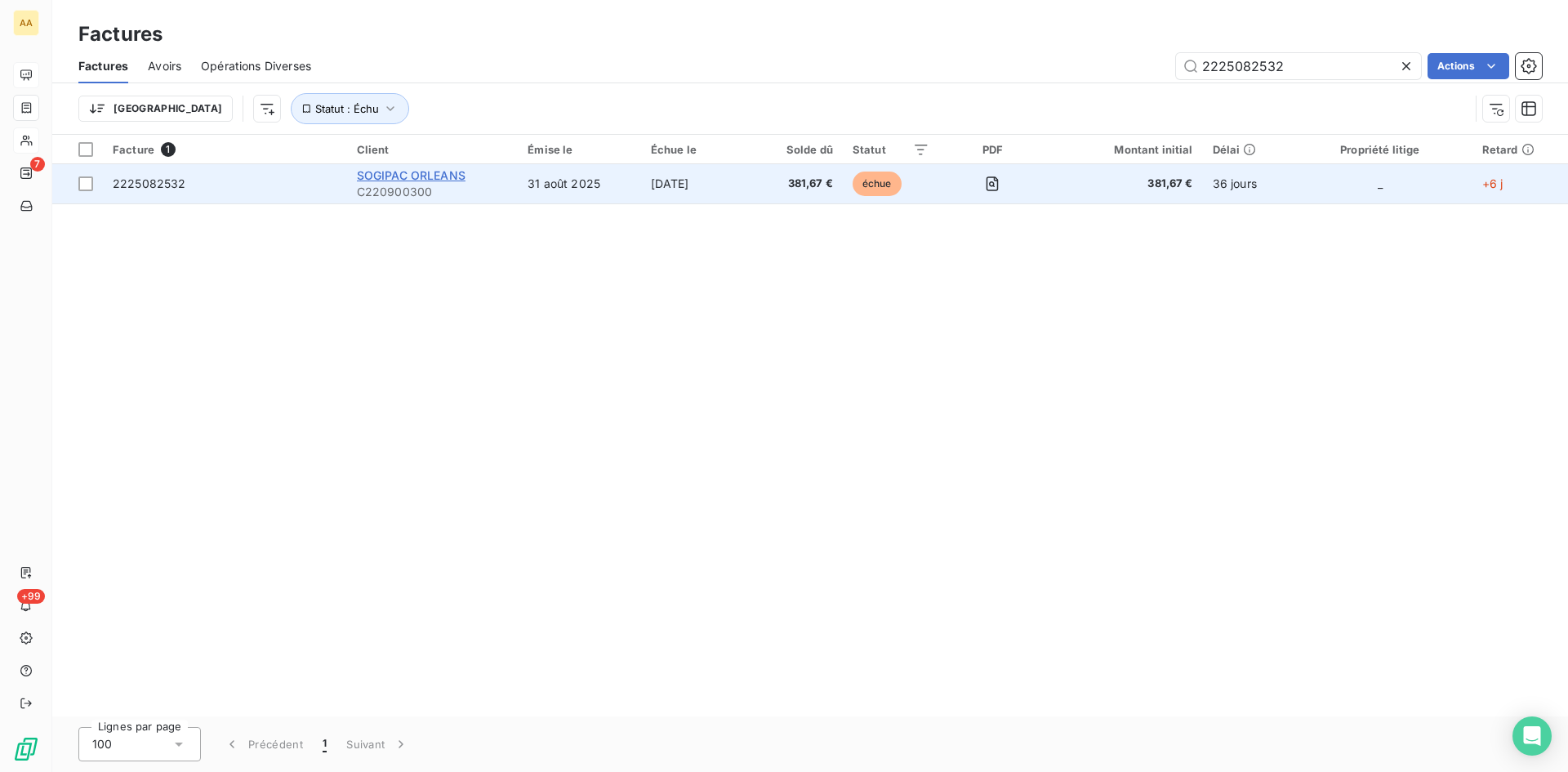
type input "2225082532"
click at [410, 180] on span "SOGIPAC ORLEANS" at bounding box center [410, 175] width 108 height 14
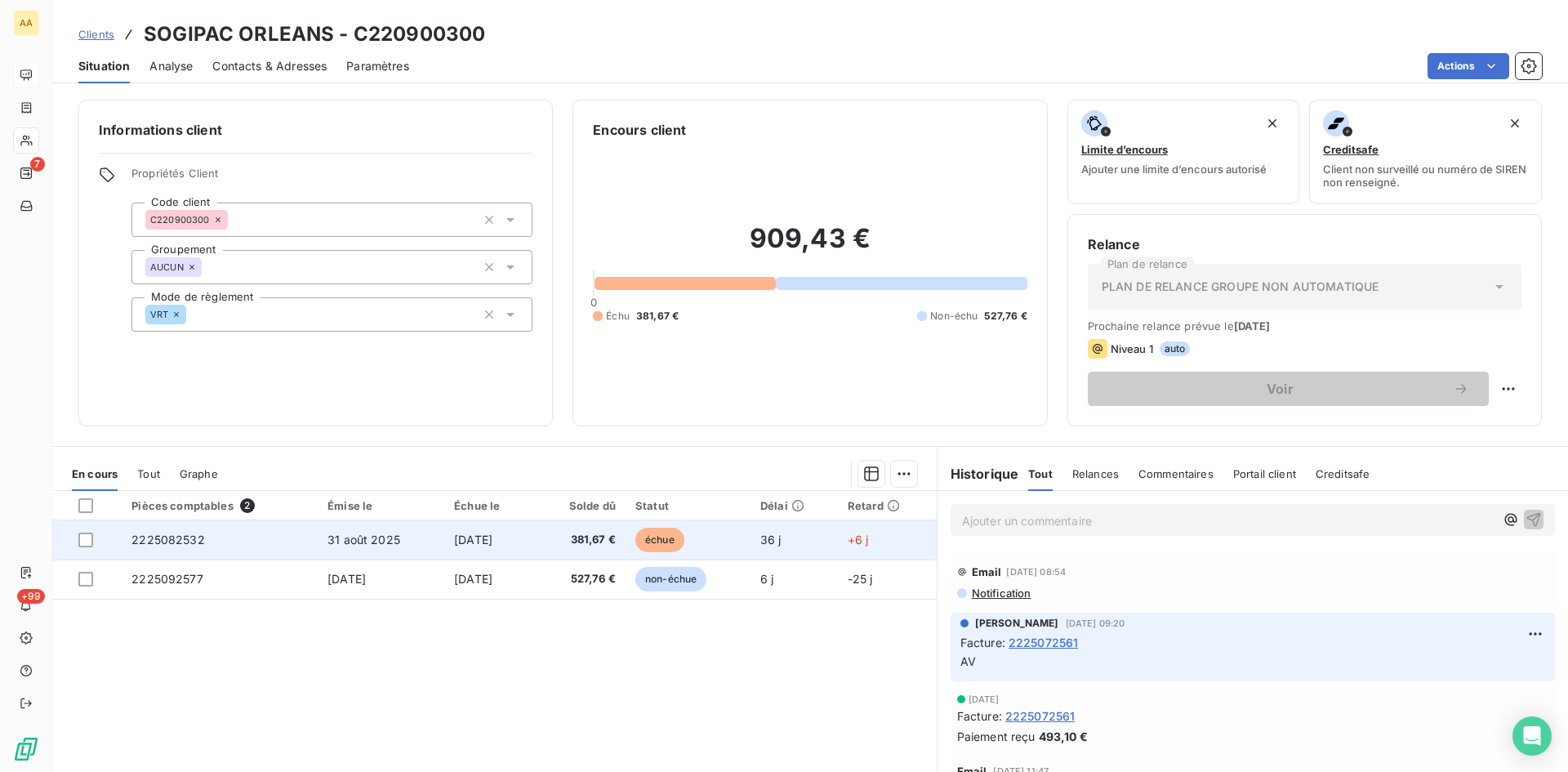
click at [174, 544] on span "2225082532" at bounding box center [168, 539] width 74 height 14
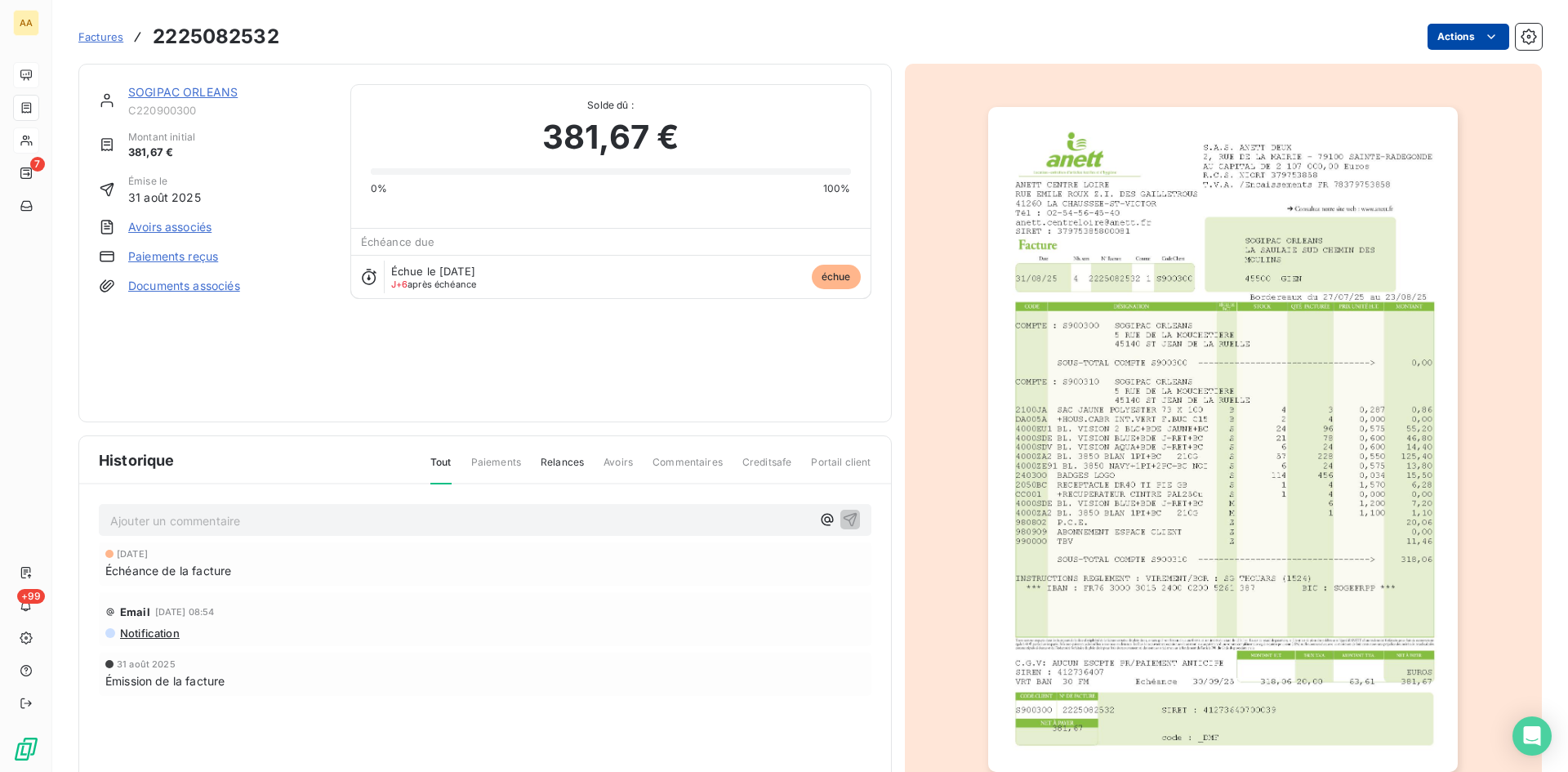
click at [1456, 39] on html "AA 7 +99 Factures 2225082532 Actions SOGIPAC ORLEANS C220900300 Montant initial…" at bounding box center [784, 386] width 1568 height 772
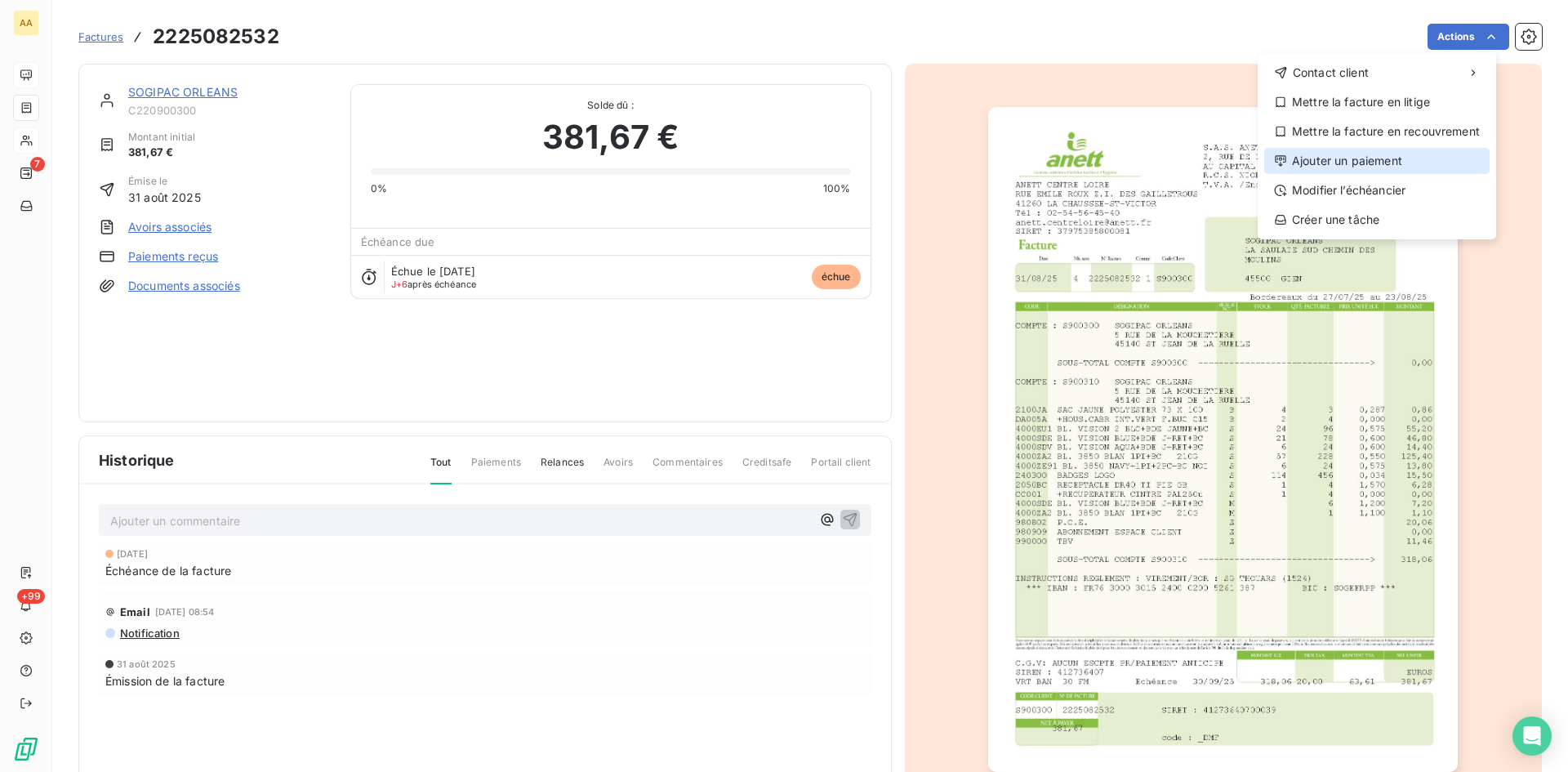
click at [1378, 159] on div "Ajouter un paiement" at bounding box center [1376, 161] width 225 height 26
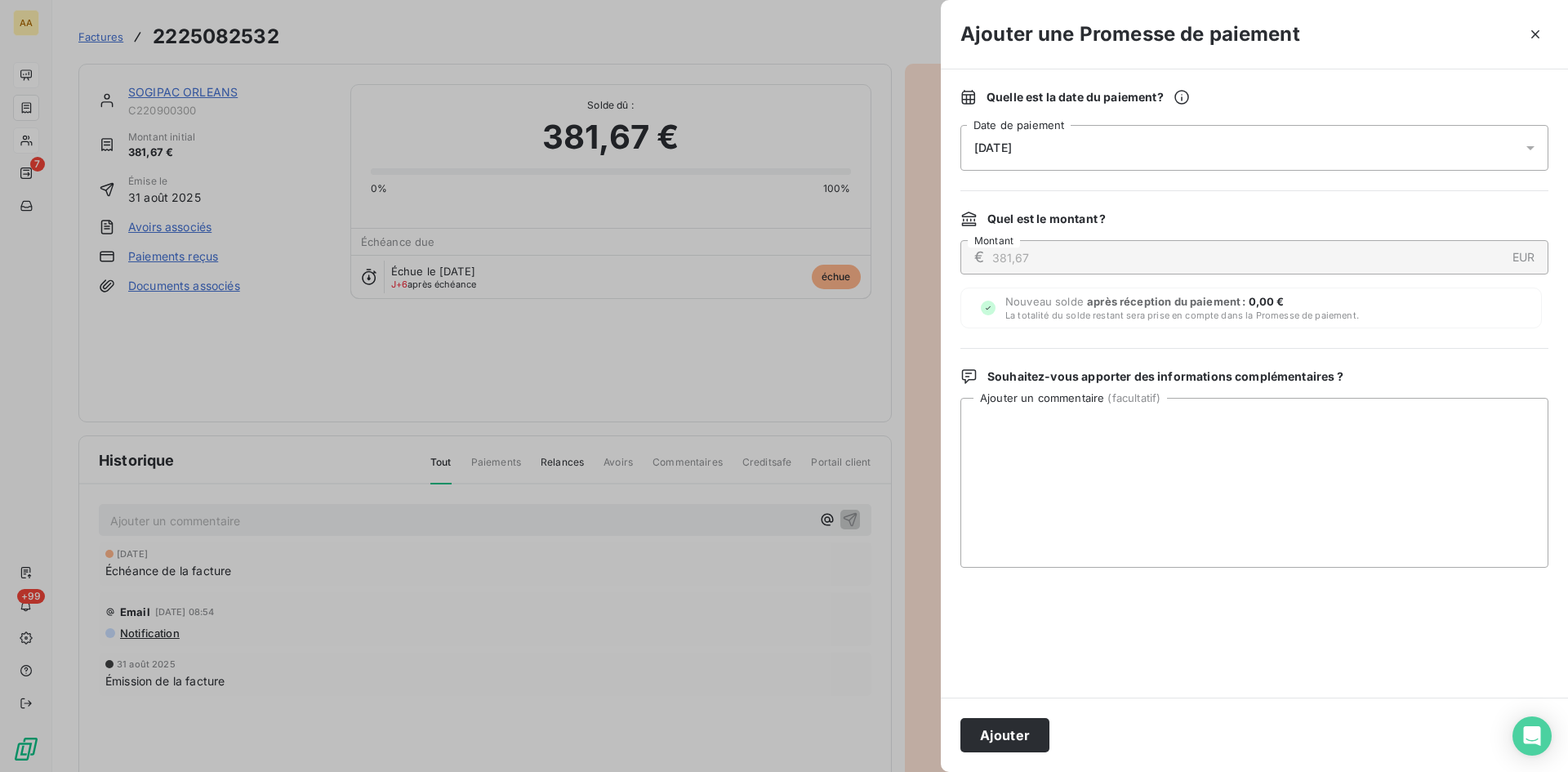
click at [1087, 146] on div "[DATE]" at bounding box center [1254, 147] width 588 height 45
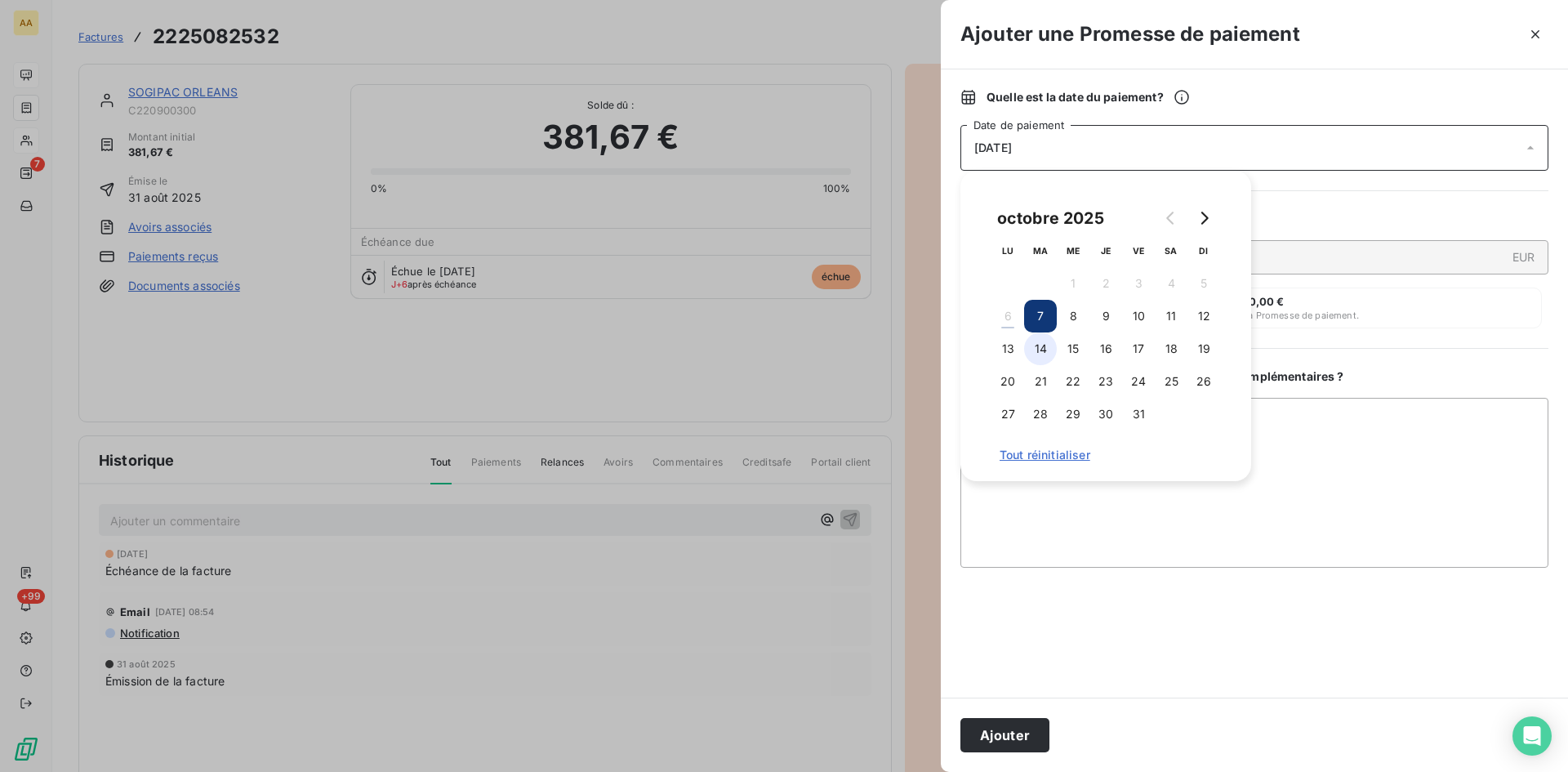
click at [1036, 342] on button "14" at bounding box center [1040, 348] width 33 height 33
click at [1029, 739] on button "Ajouter" at bounding box center [1005, 735] width 89 height 34
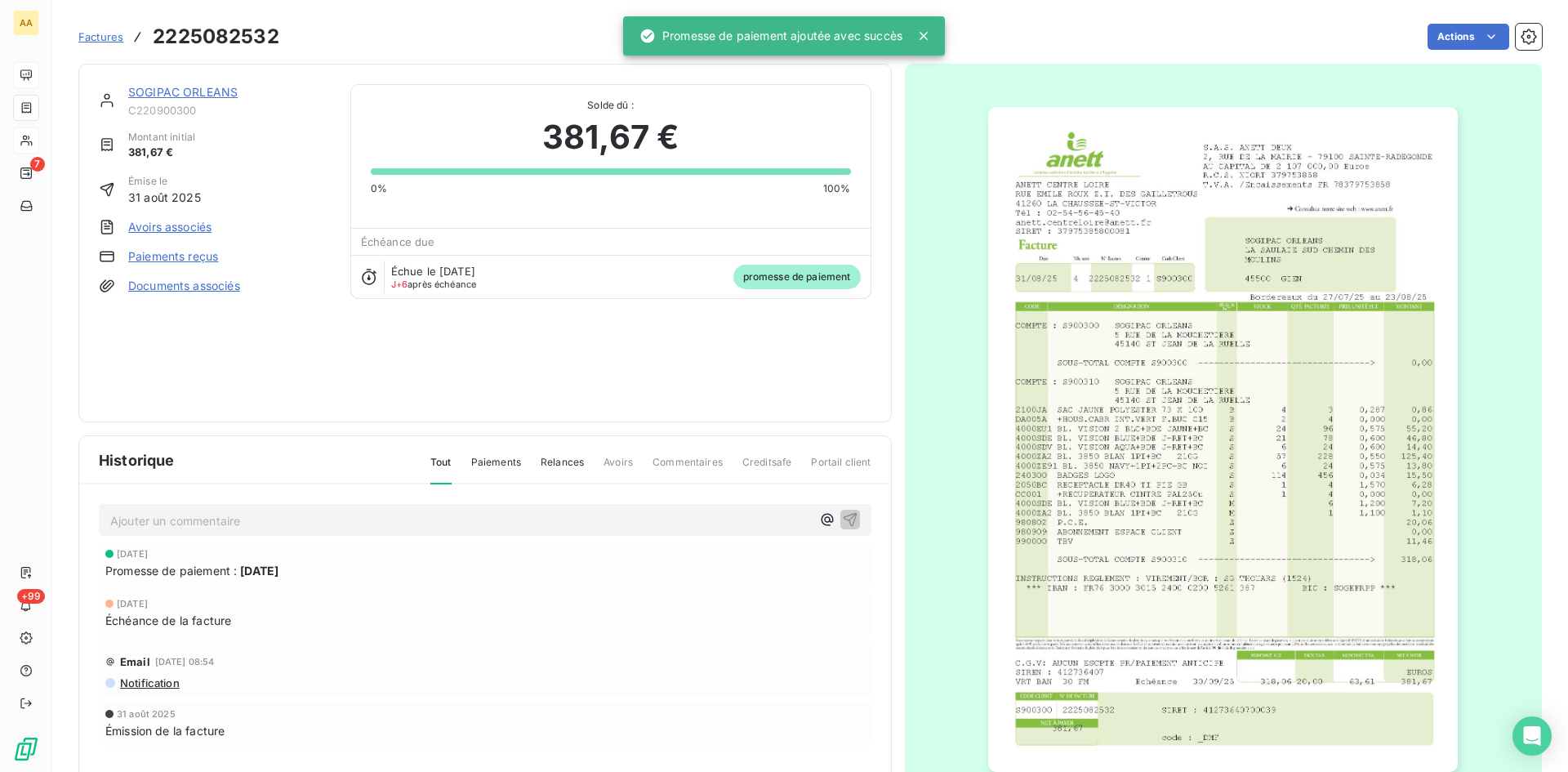
click at [163, 92] on link "SOGIPAC ORLEANS" at bounding box center [183, 92] width 109 height 14
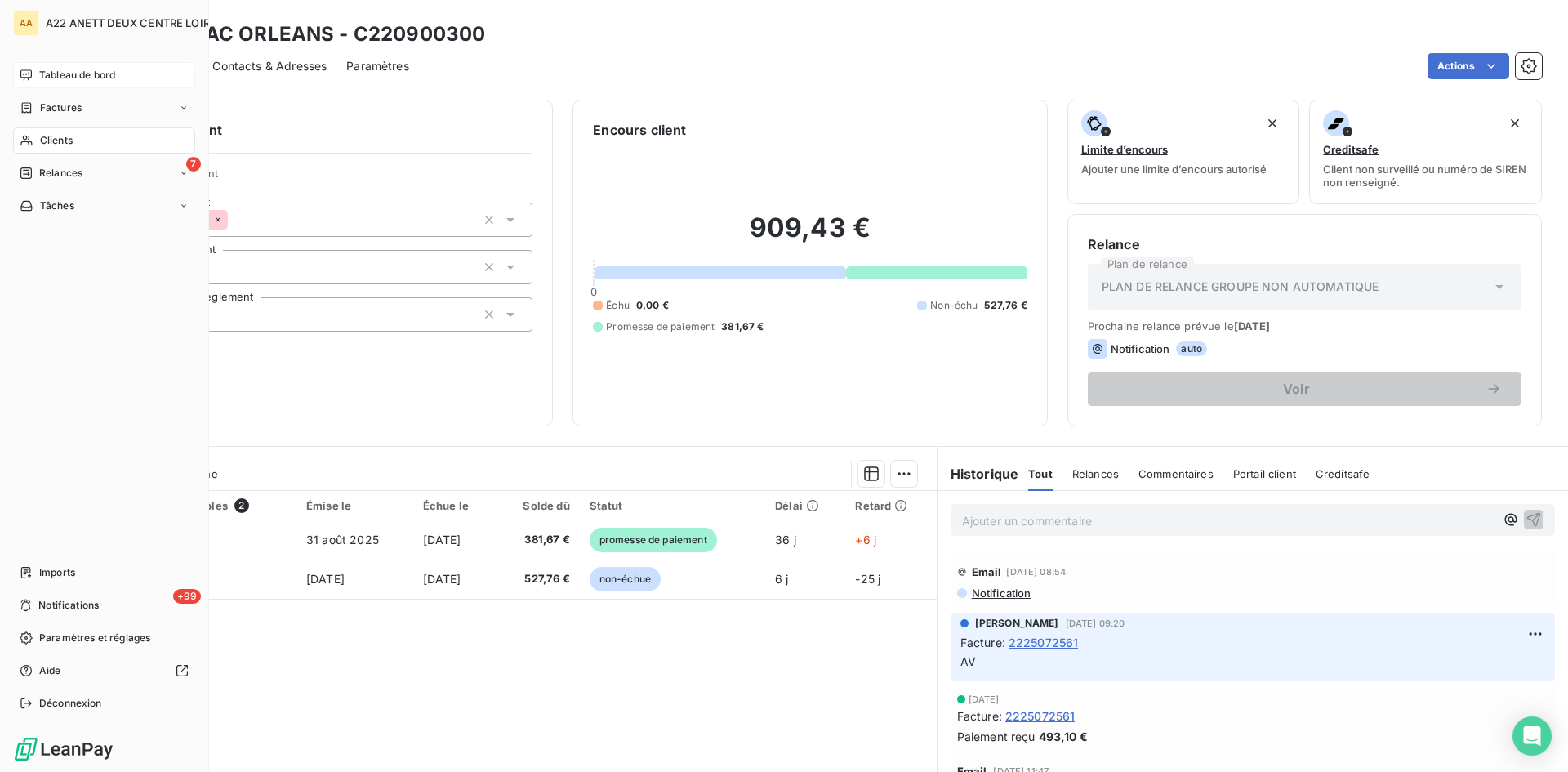
click at [66, 108] on span "Factures" at bounding box center [60, 108] width 42 height 15
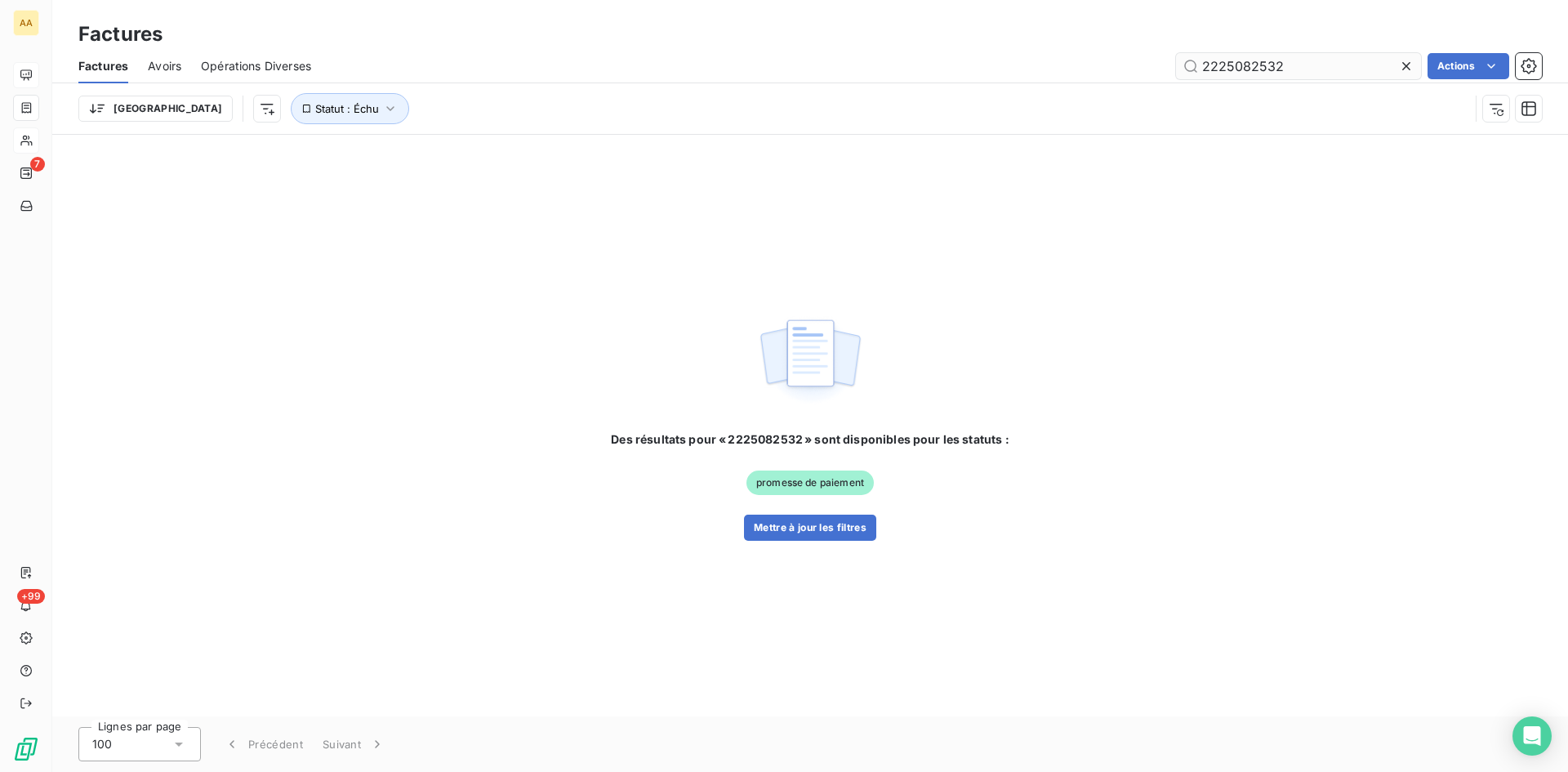
drag, startPoint x: 1288, startPoint y: 66, endPoint x: 1250, endPoint y: 66, distance: 38.0
click at [1250, 66] on input "2225082532" at bounding box center [1298, 66] width 245 height 26
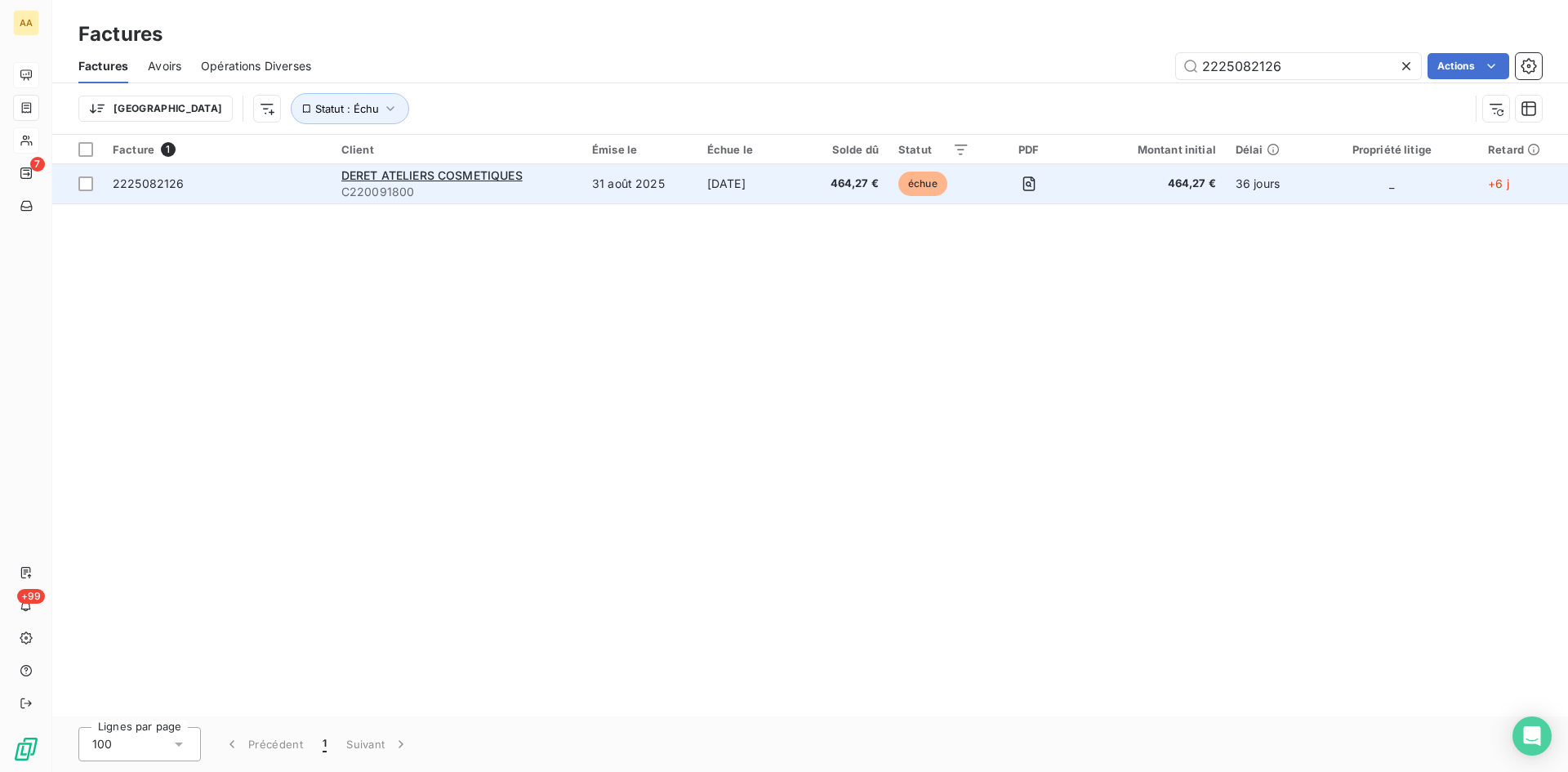
type input "2225082126"
click at [428, 182] on div "DERET ATELIERS COSMETIQUES" at bounding box center [457, 175] width 231 height 16
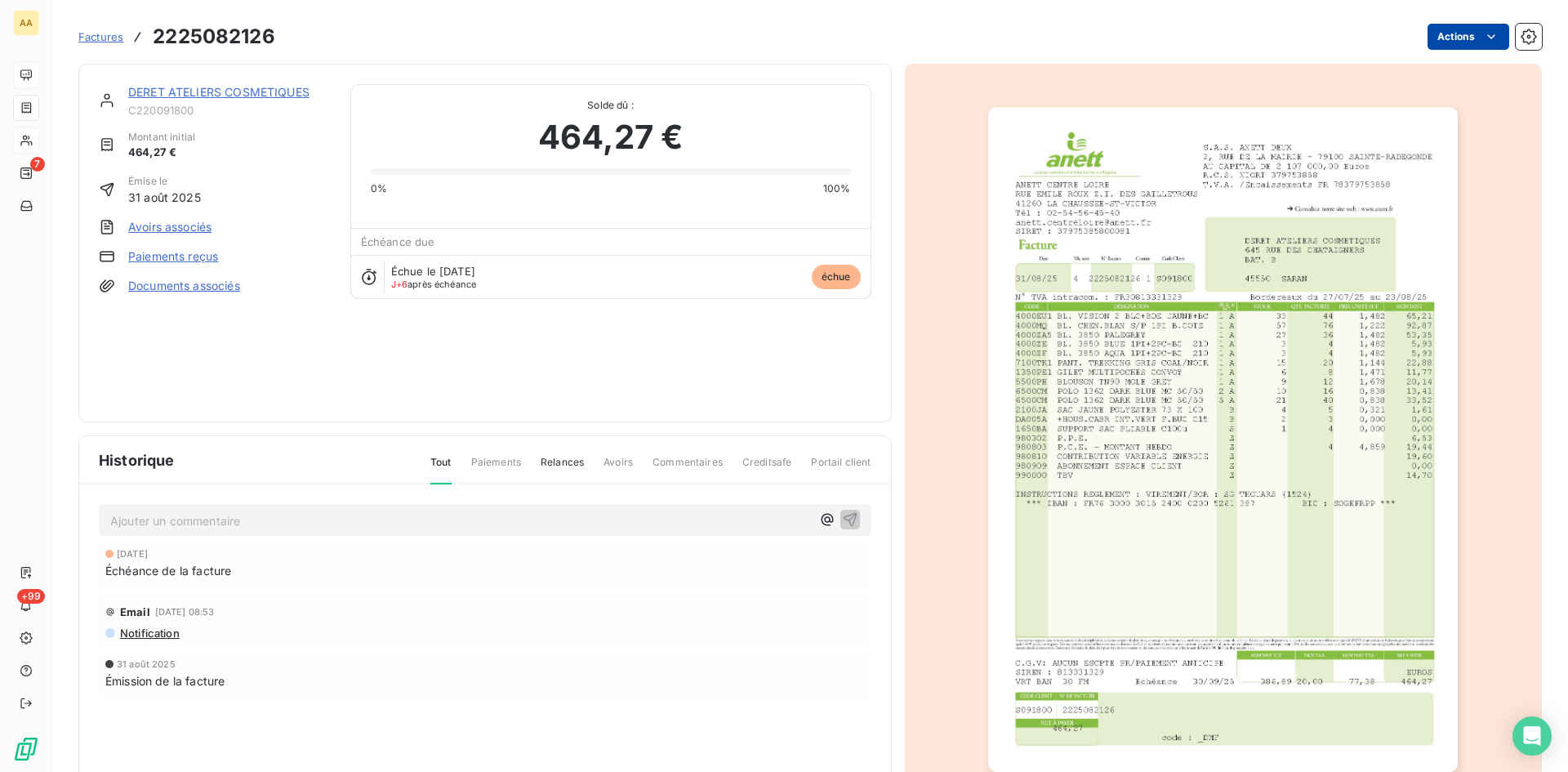
click at [1468, 30] on html "AA 7 +99 Factures 2225082126 Actions DERET ATELIERS COSMETIQUES C220091800 Mont…" at bounding box center [784, 386] width 1568 height 772
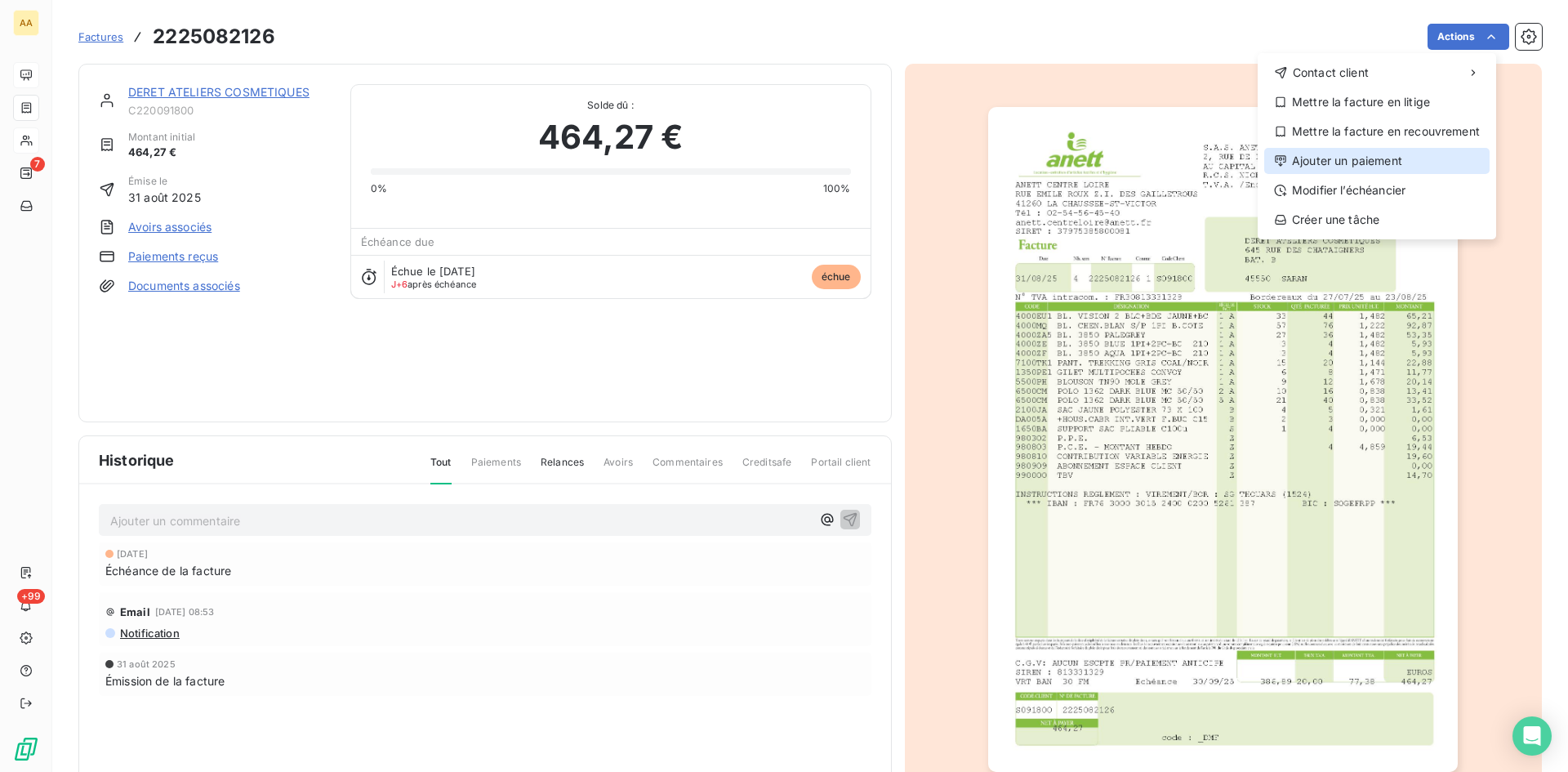
click at [1349, 167] on div "Ajouter un paiement" at bounding box center [1376, 161] width 225 height 26
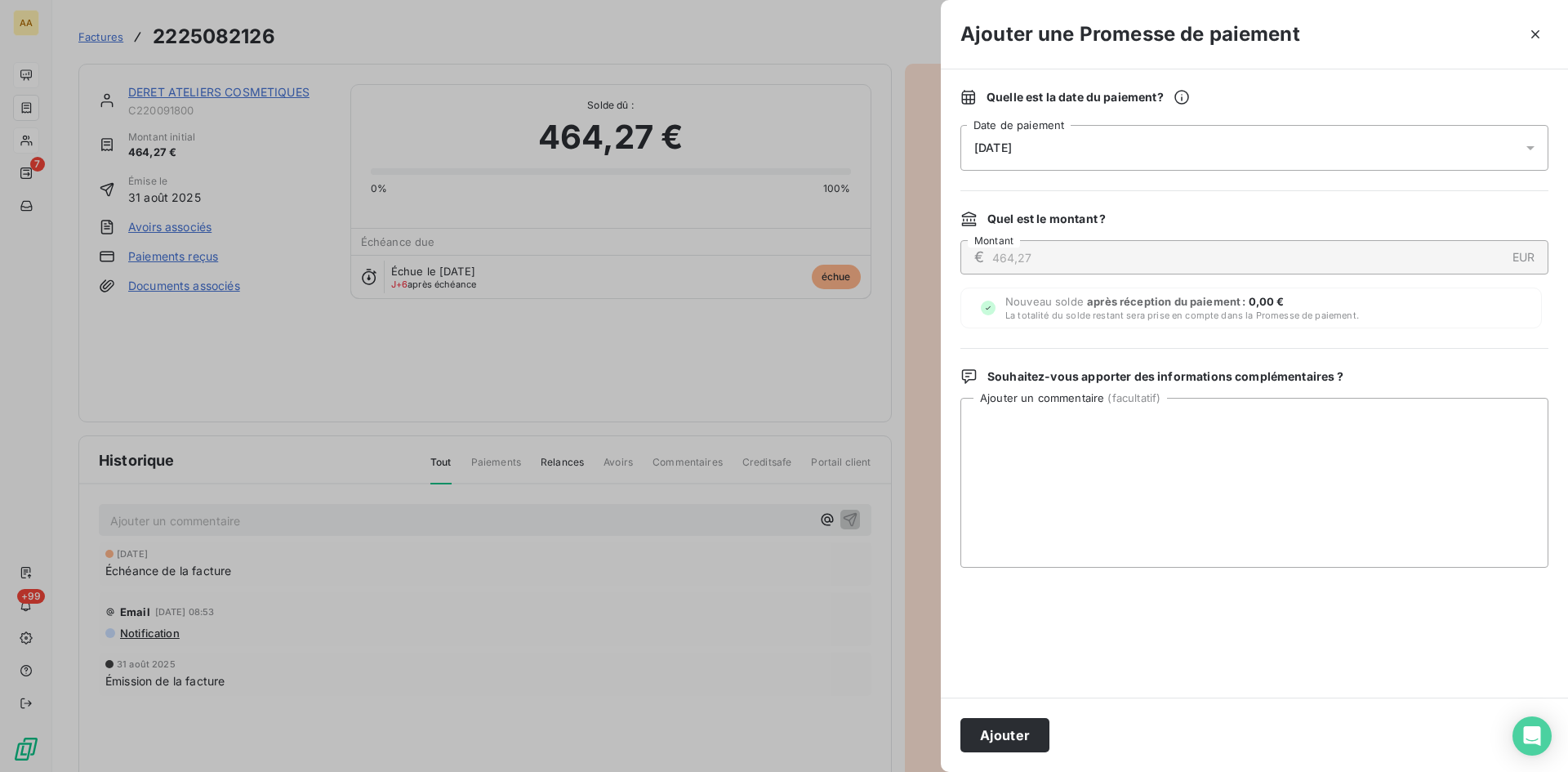
click at [1007, 148] on span "[DATE]" at bounding box center [993, 148] width 38 height 13
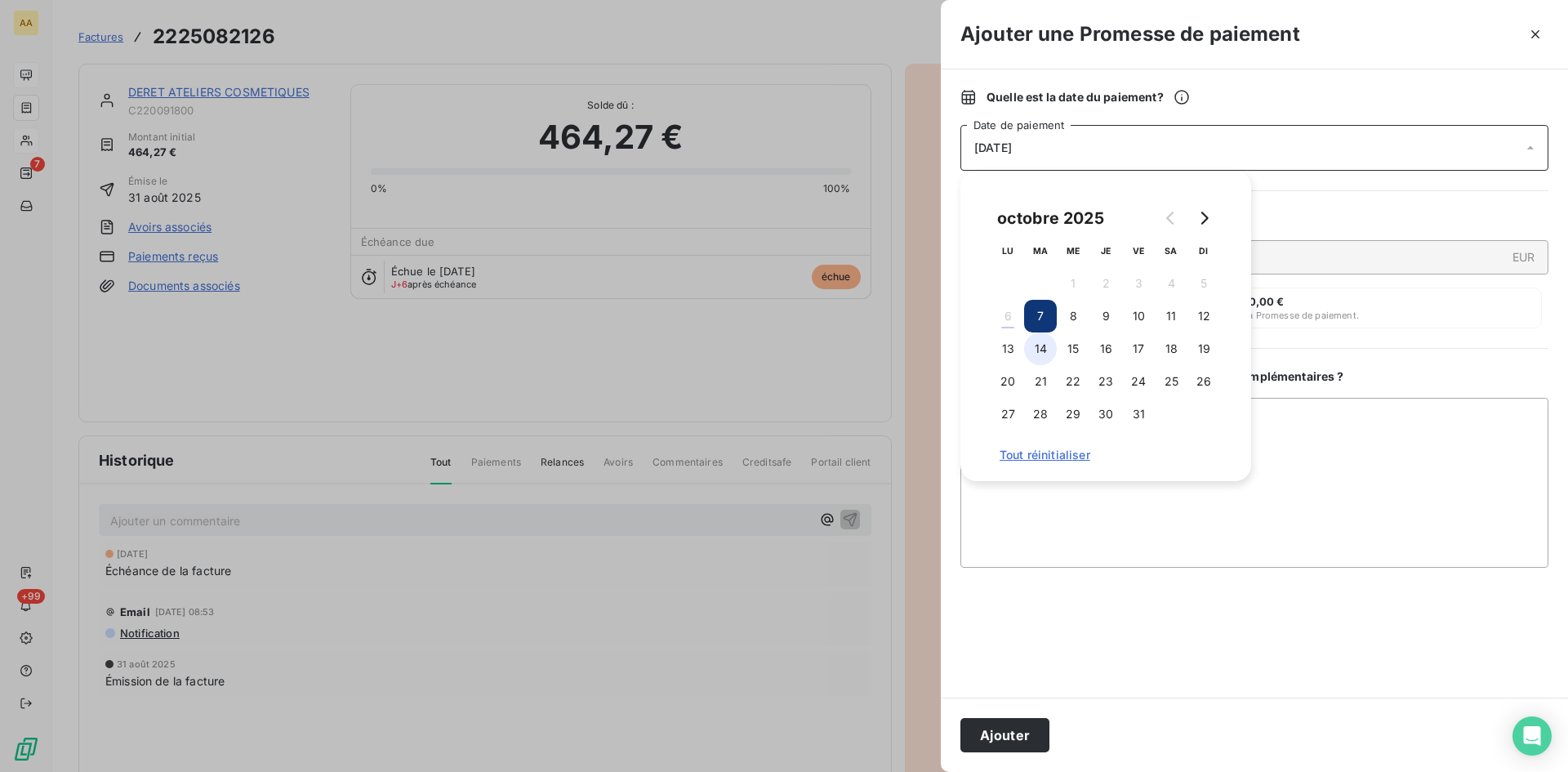
click at [1041, 349] on button "14" at bounding box center [1040, 348] width 33 height 33
drag, startPoint x: 1007, startPoint y: 738, endPoint x: 857, endPoint y: 658, distance: 170.0
click at [1005, 737] on button "Ajouter" at bounding box center [1005, 735] width 89 height 34
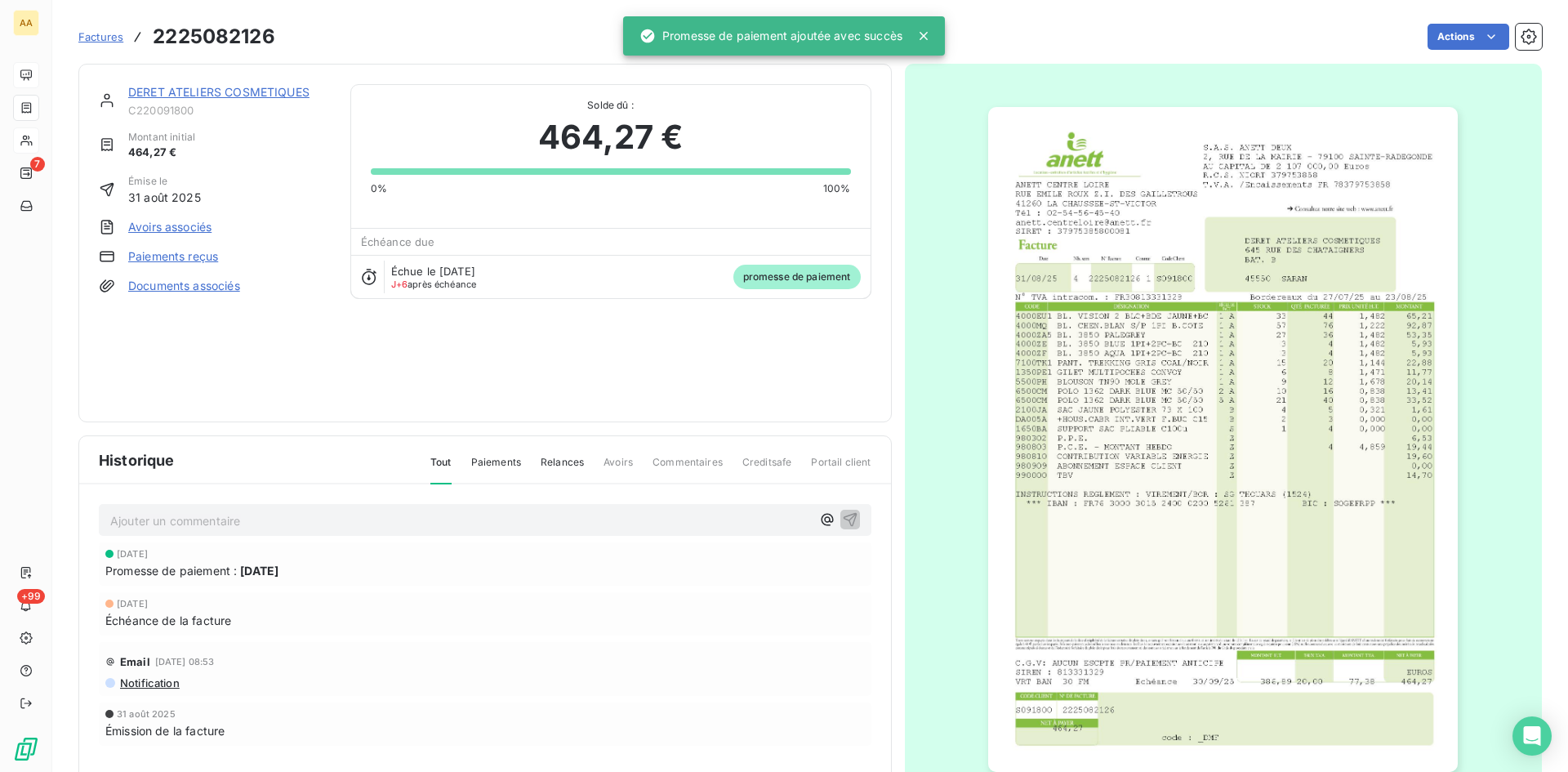
click at [538, 519] on p "Ajouter un commentaire ﻿" at bounding box center [460, 521] width 701 height 21
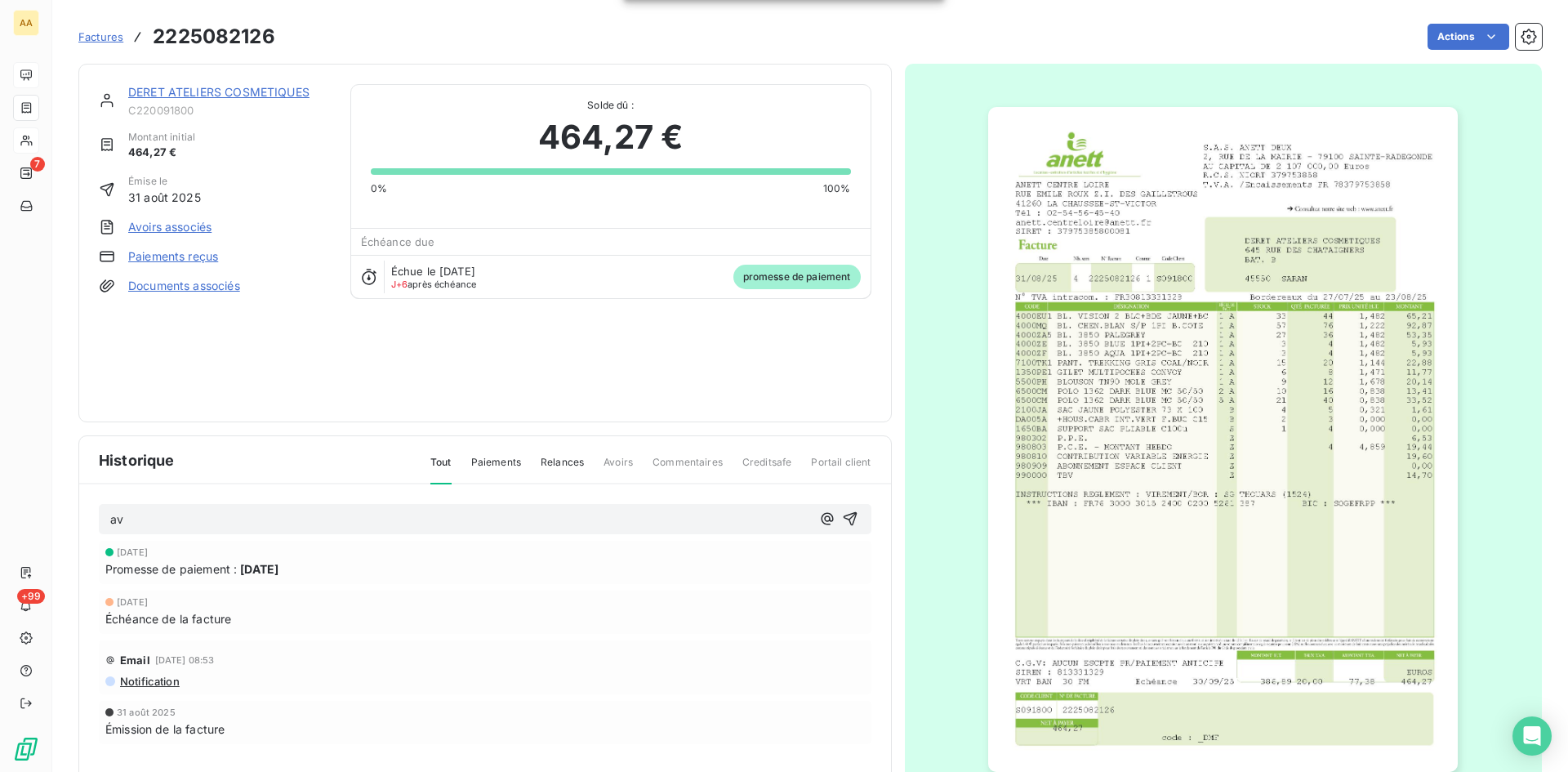
drag, startPoint x: 842, startPoint y: 518, endPoint x: 381, endPoint y: 166, distance: 580.0
click at [842, 518] on icon "button" at bounding box center [849, 518] width 16 height 16
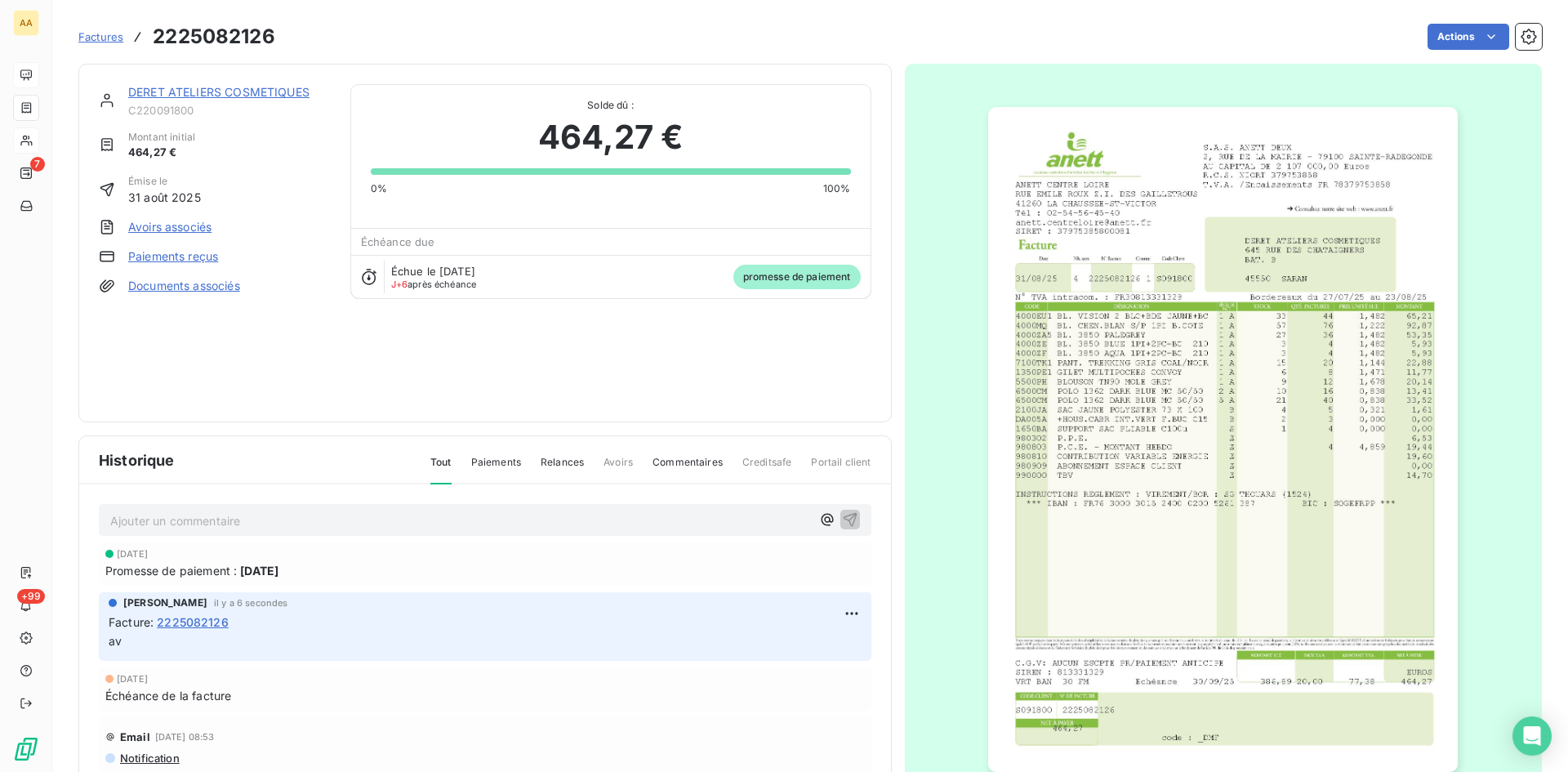
click at [204, 89] on link "DERET ATELIERS COSMETIQUES" at bounding box center [219, 92] width 181 height 14
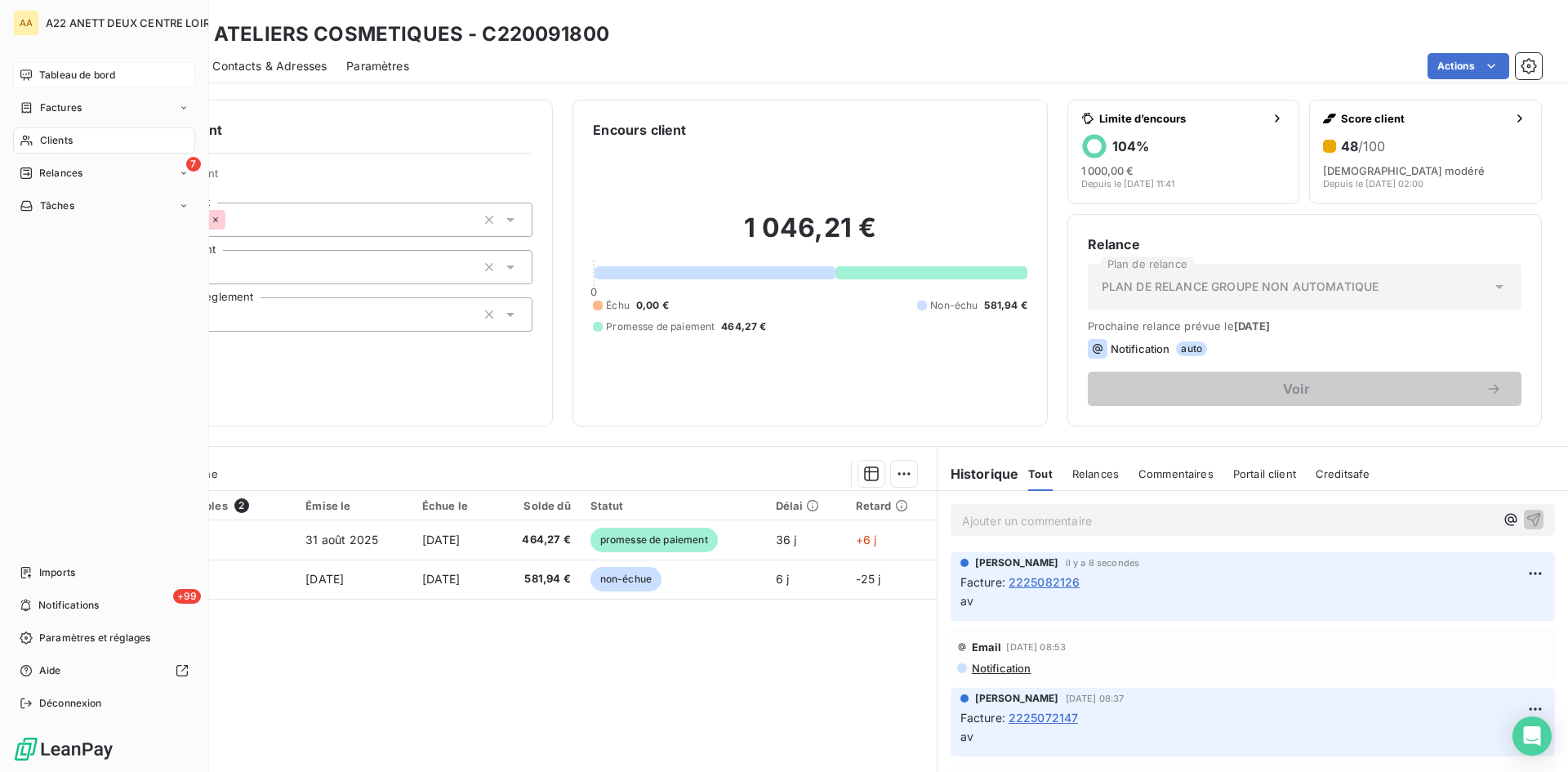
click at [36, 143] on div "Clients" at bounding box center [104, 141] width 182 height 26
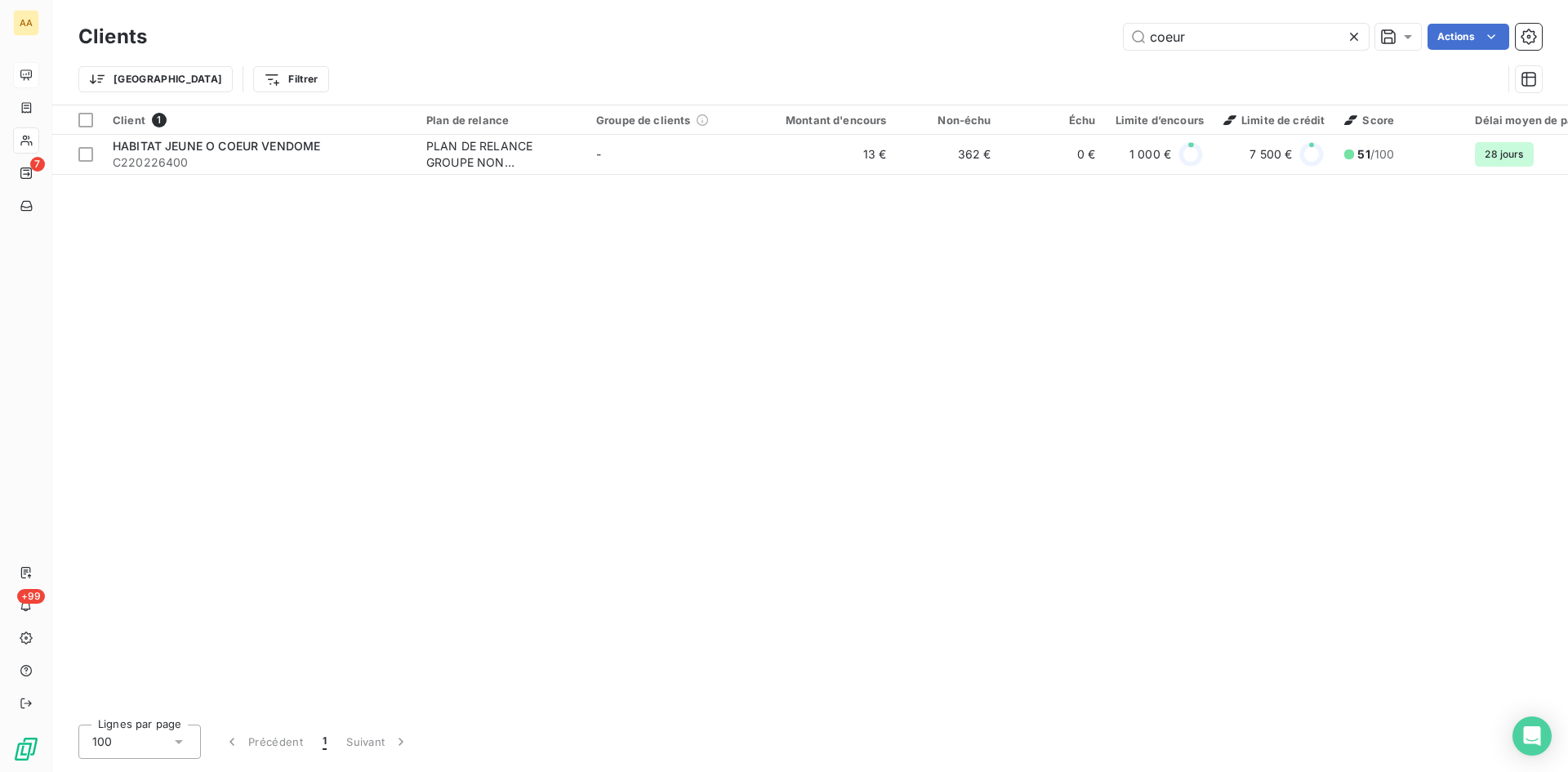
drag, startPoint x: 1190, startPoint y: 40, endPoint x: 1105, endPoint y: 38, distance: 85.0
click at [1103, 36] on div "coeur Actions" at bounding box center [855, 37] width 1376 height 26
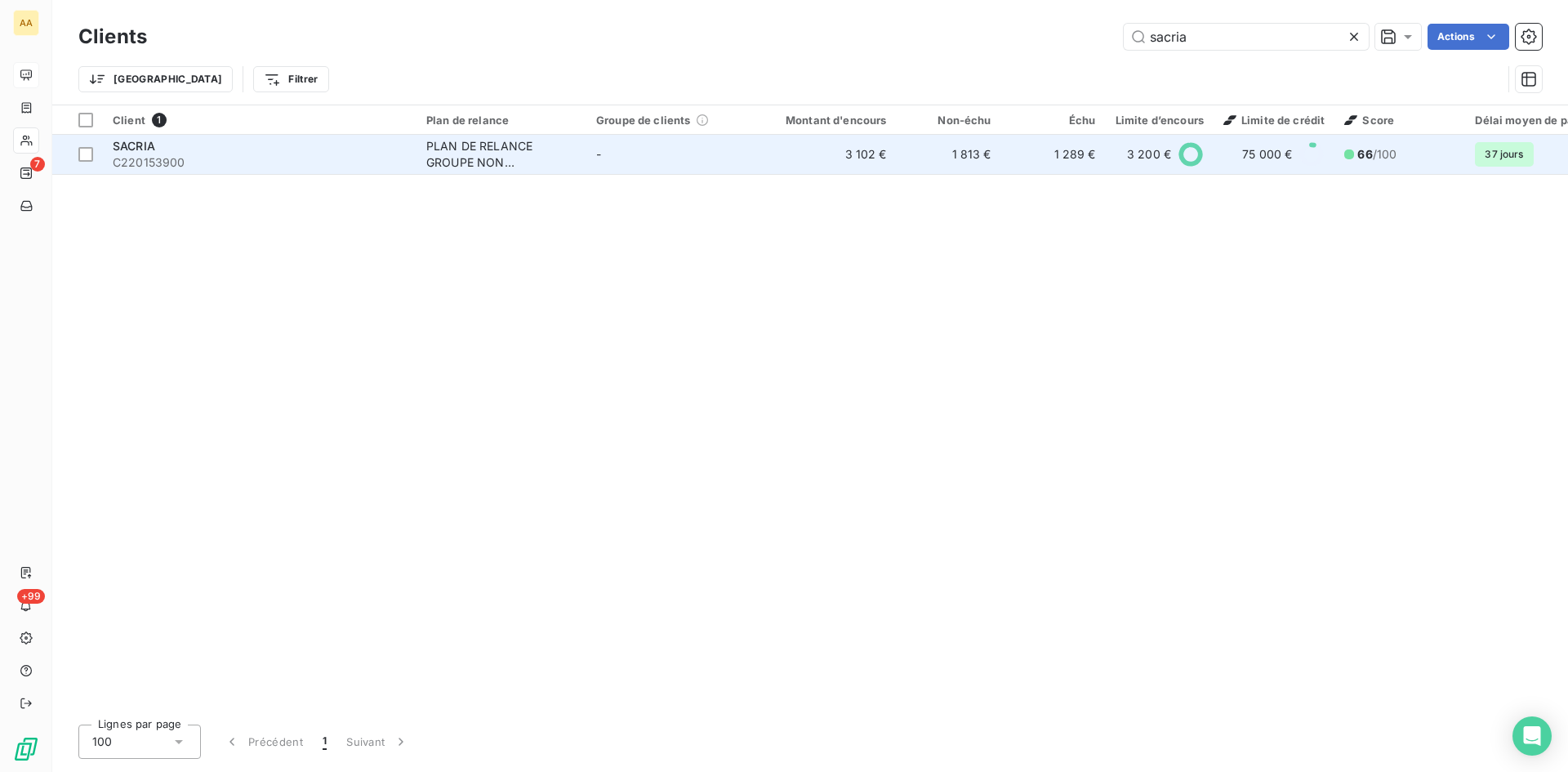
type input "sacria"
click at [507, 152] on div "PLAN DE RELANCE GROUPE NON AUTOMATIQUE" at bounding box center [501, 154] width 150 height 33
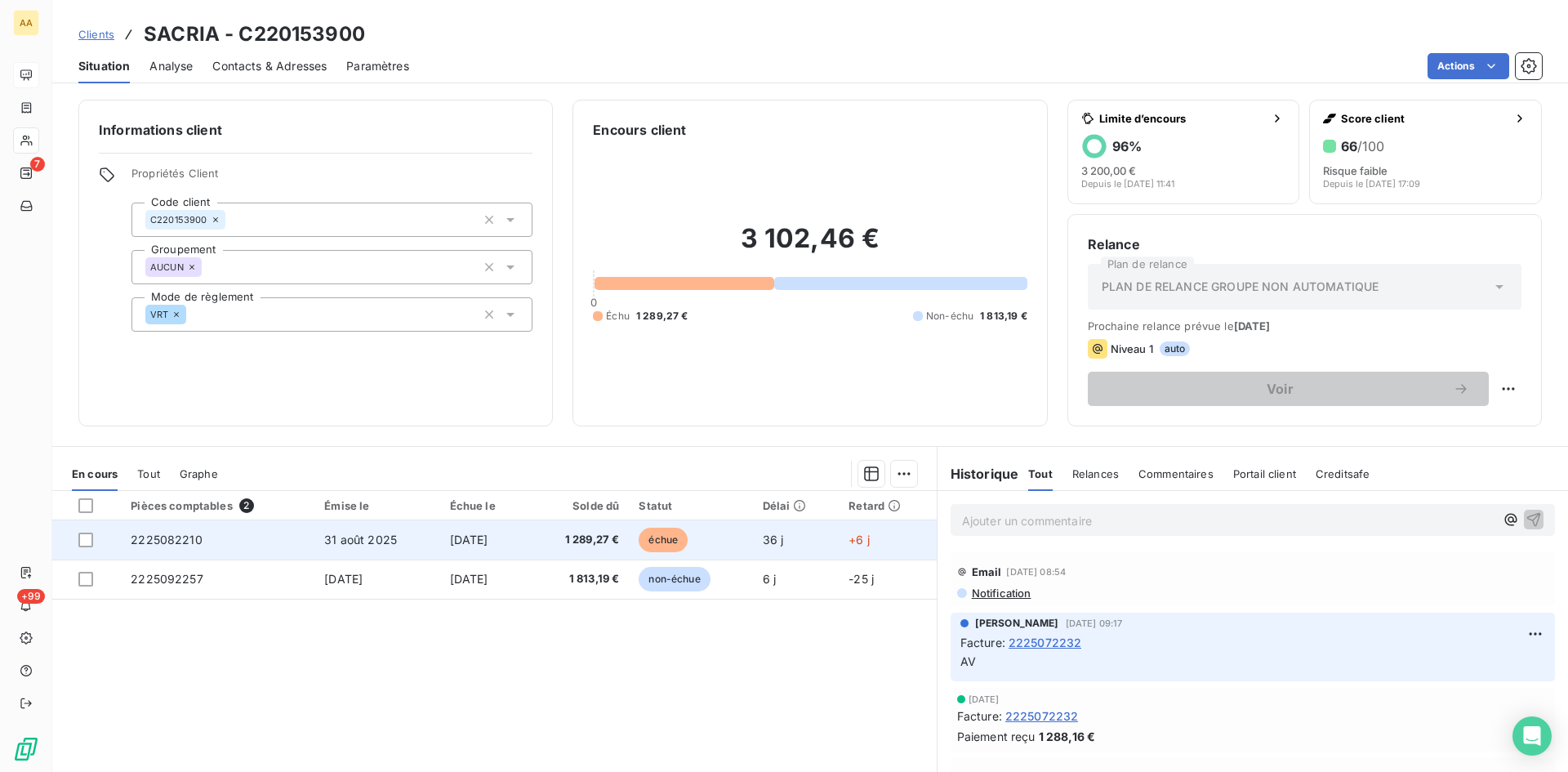
click at [172, 538] on span "2225082210" at bounding box center [166, 539] width 72 height 14
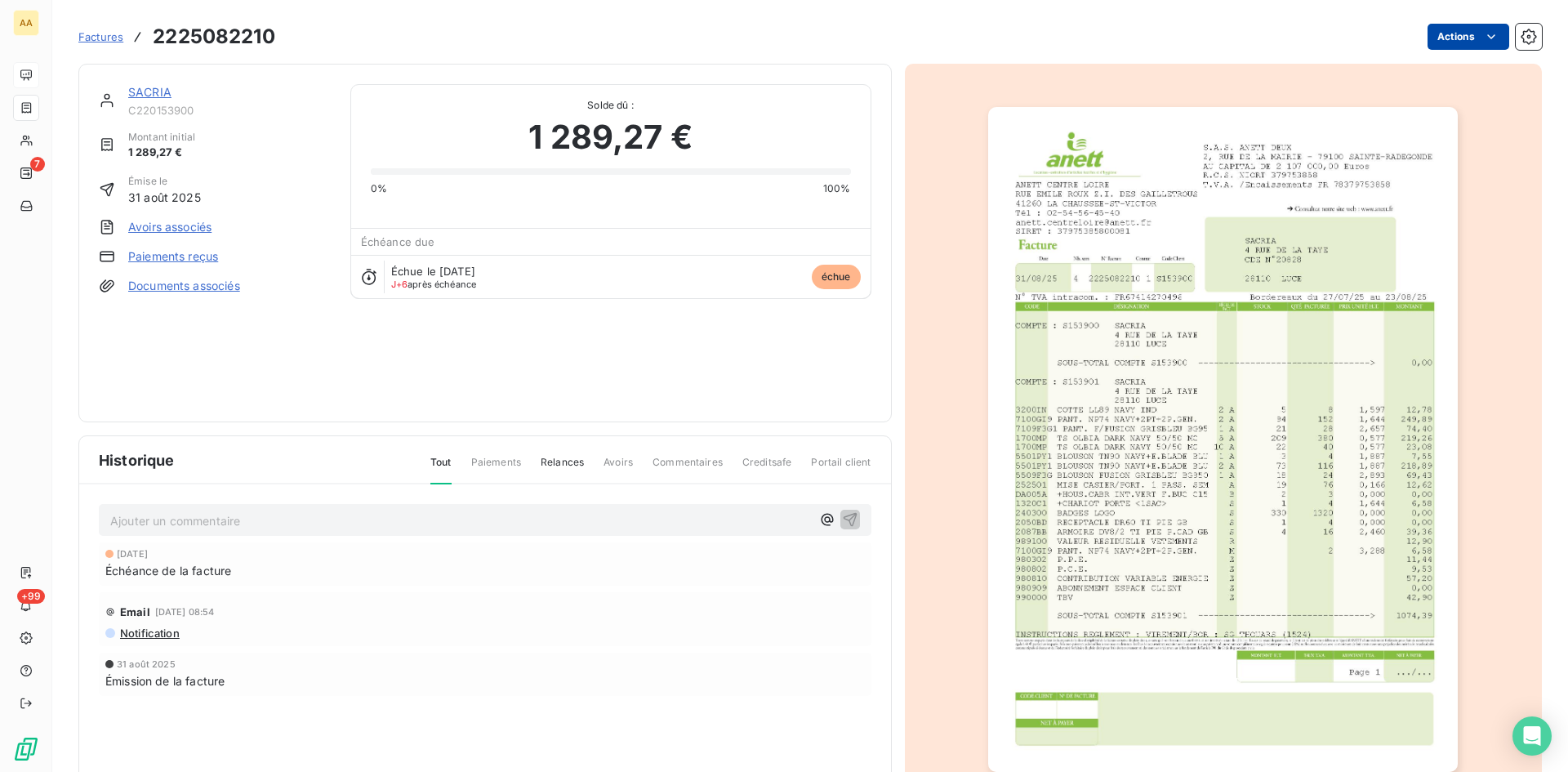
click at [1432, 31] on html "AA 7 +99 Factures 2225082210 Actions SACRIA C220153900 Montant initial 1 289,27…" at bounding box center [784, 386] width 1568 height 772
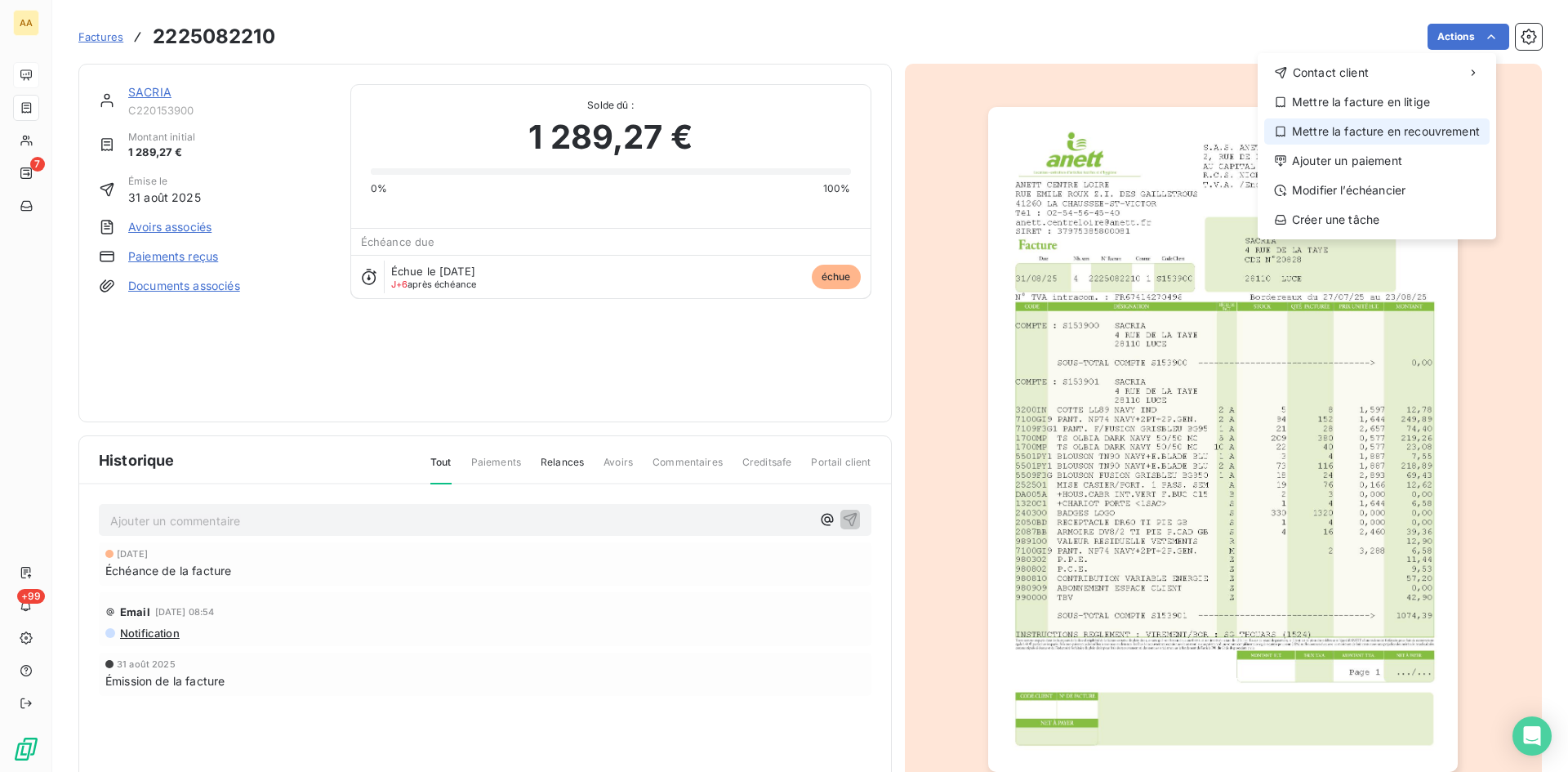
click at [1388, 161] on div "Ajouter un paiement" at bounding box center [1376, 161] width 225 height 26
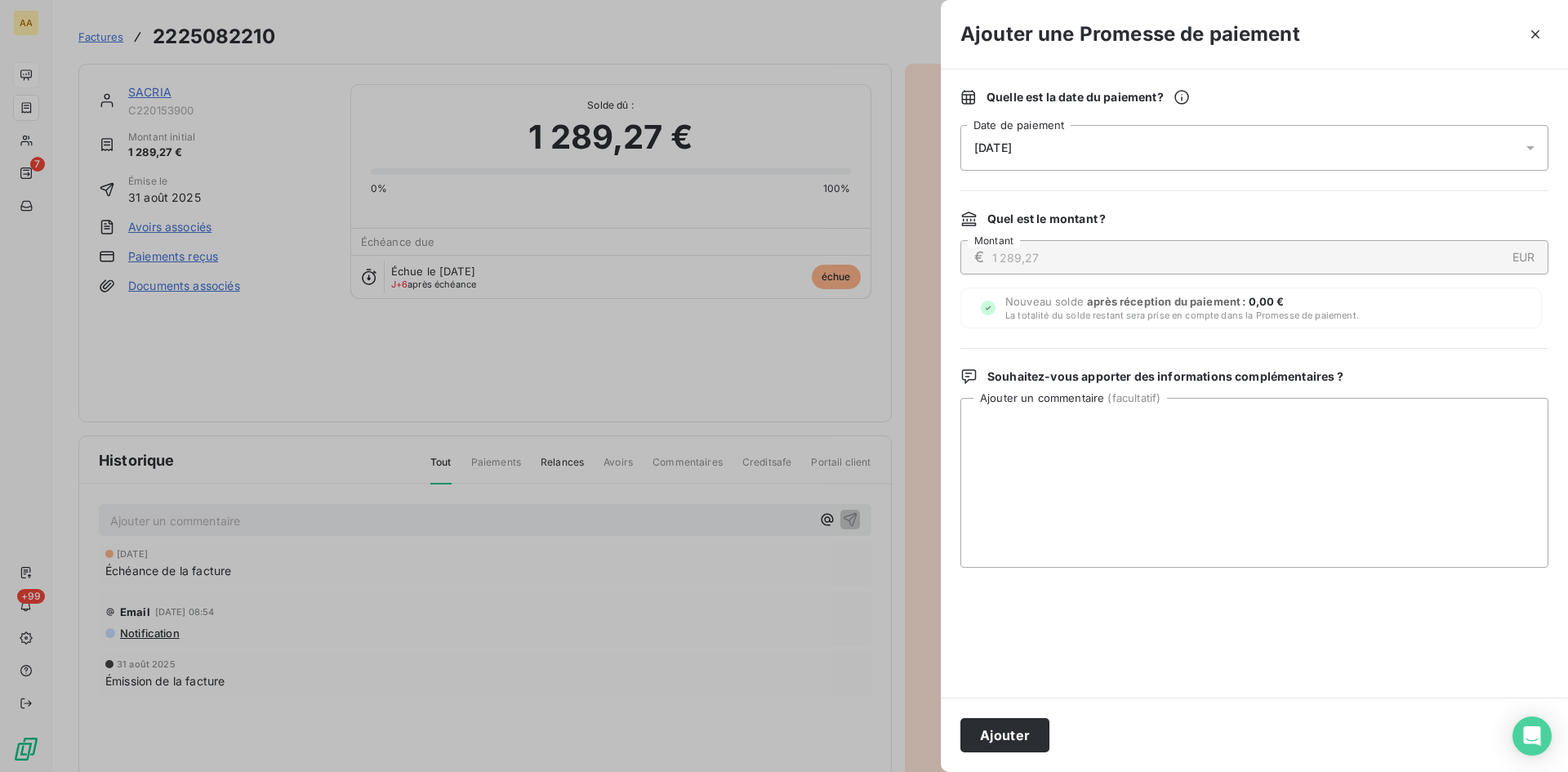
click at [1084, 136] on div "[DATE]" at bounding box center [1254, 147] width 588 height 45
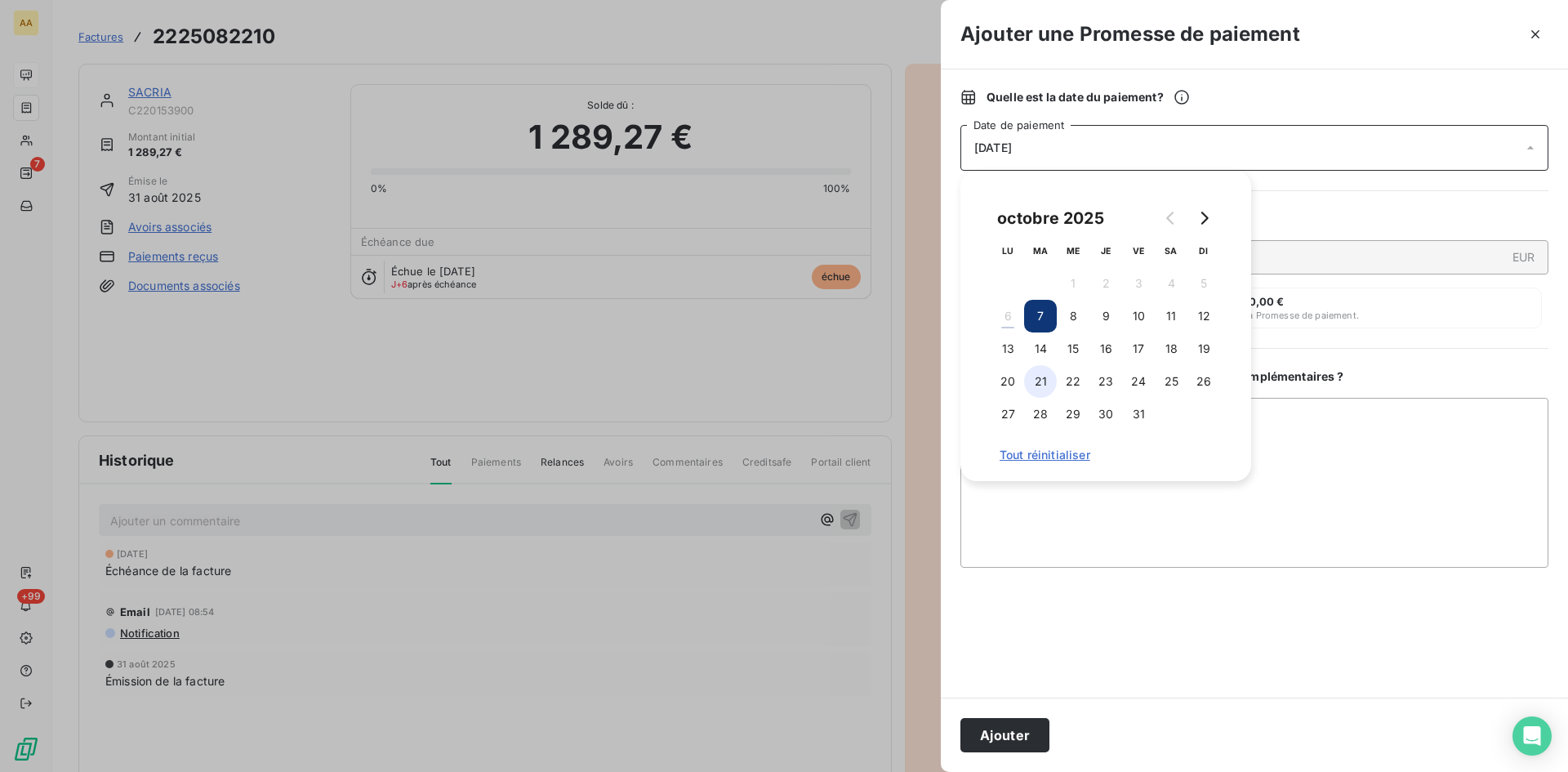
drag, startPoint x: 1037, startPoint y: 349, endPoint x: 1045, endPoint y: 394, distance: 45.7
click at [1038, 349] on button "14" at bounding box center [1040, 348] width 33 height 33
drag, startPoint x: 1014, startPoint y: 734, endPoint x: 987, endPoint y: 718, distance: 31.4
click at [1009, 730] on button "Ajouter" at bounding box center [1005, 735] width 89 height 34
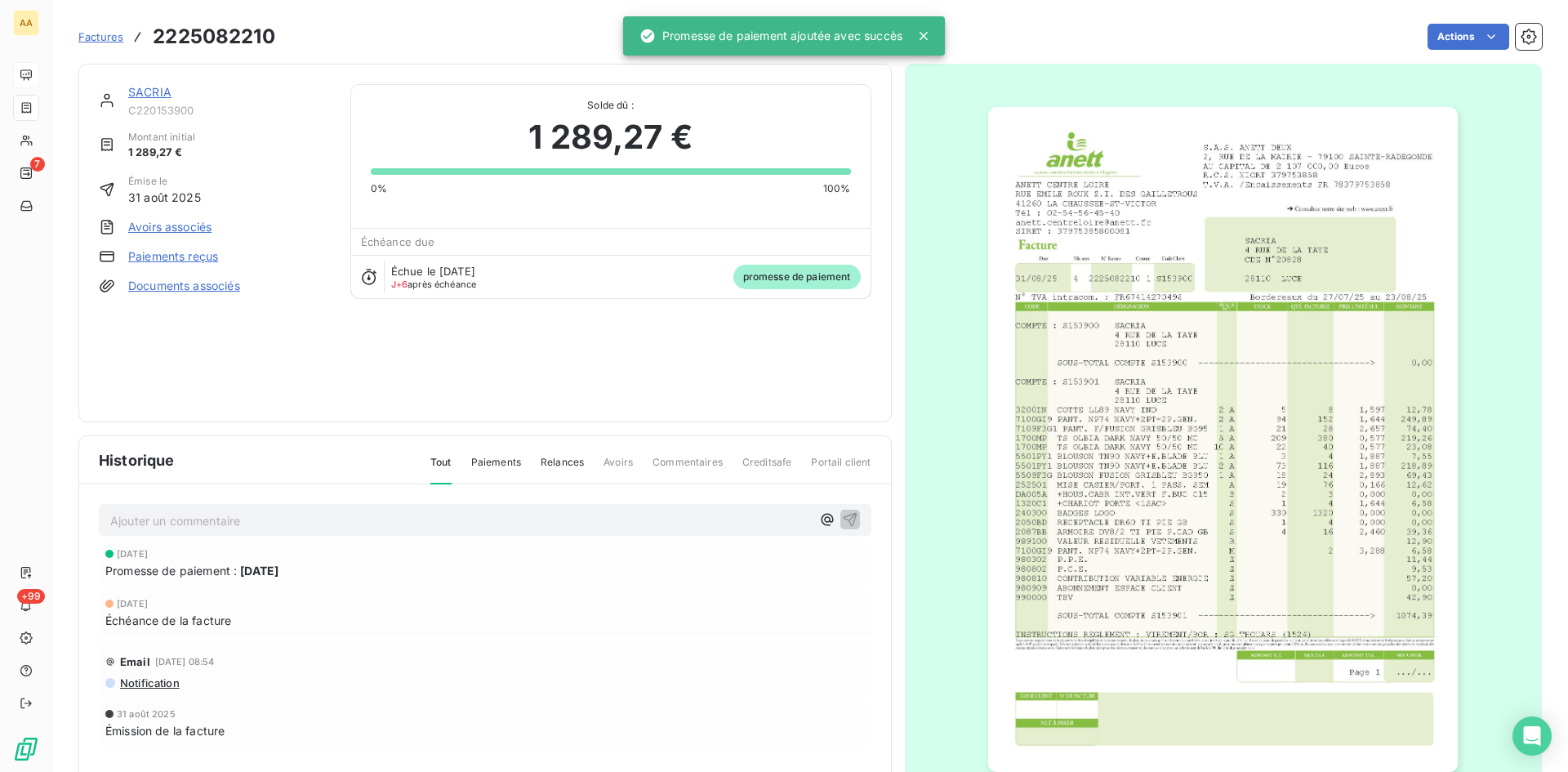
click at [665, 522] on p "Ajouter un commentaire ﻿" at bounding box center [460, 521] width 701 height 21
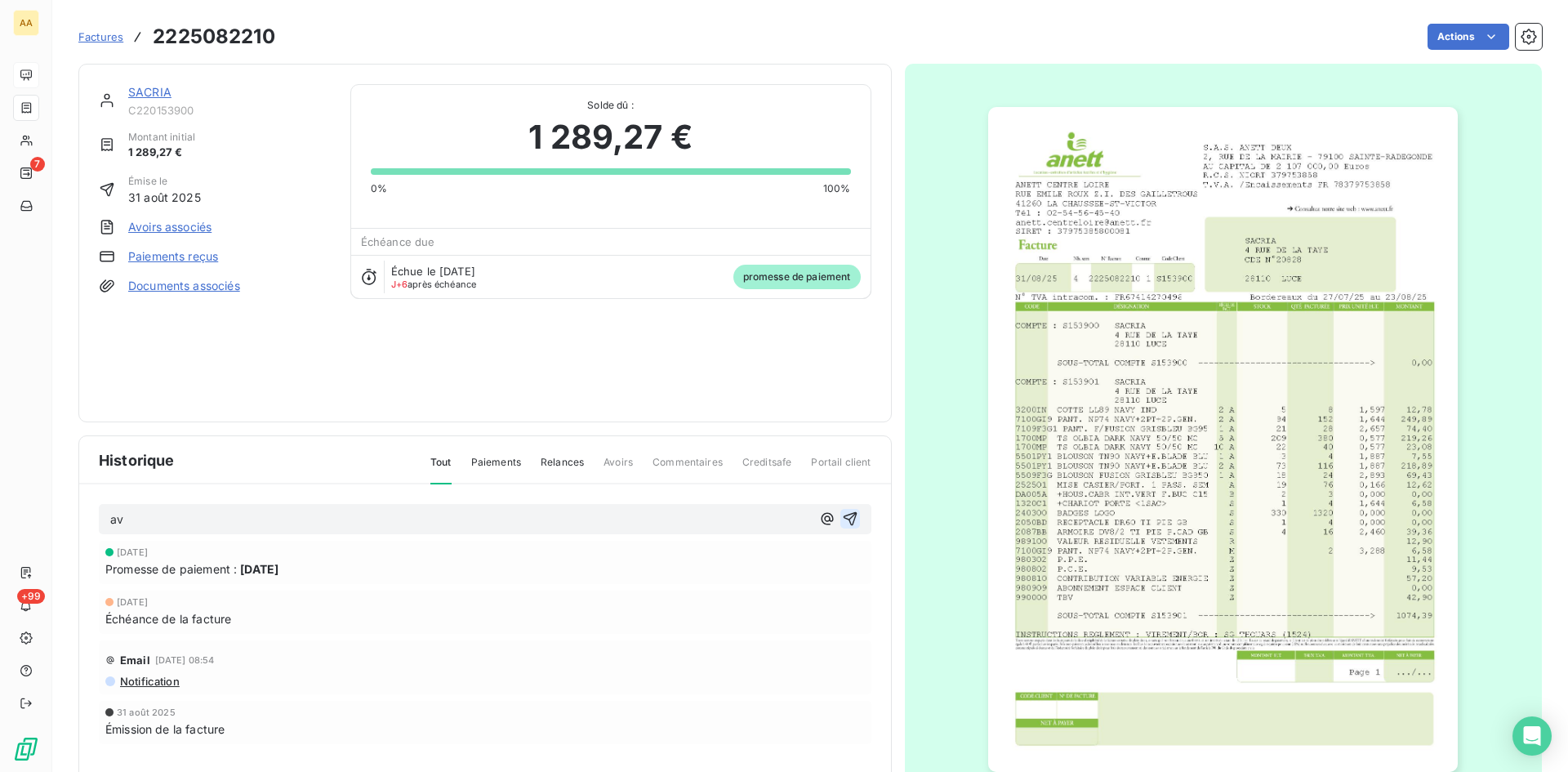
click at [846, 518] on icon "button" at bounding box center [849, 518] width 16 height 16
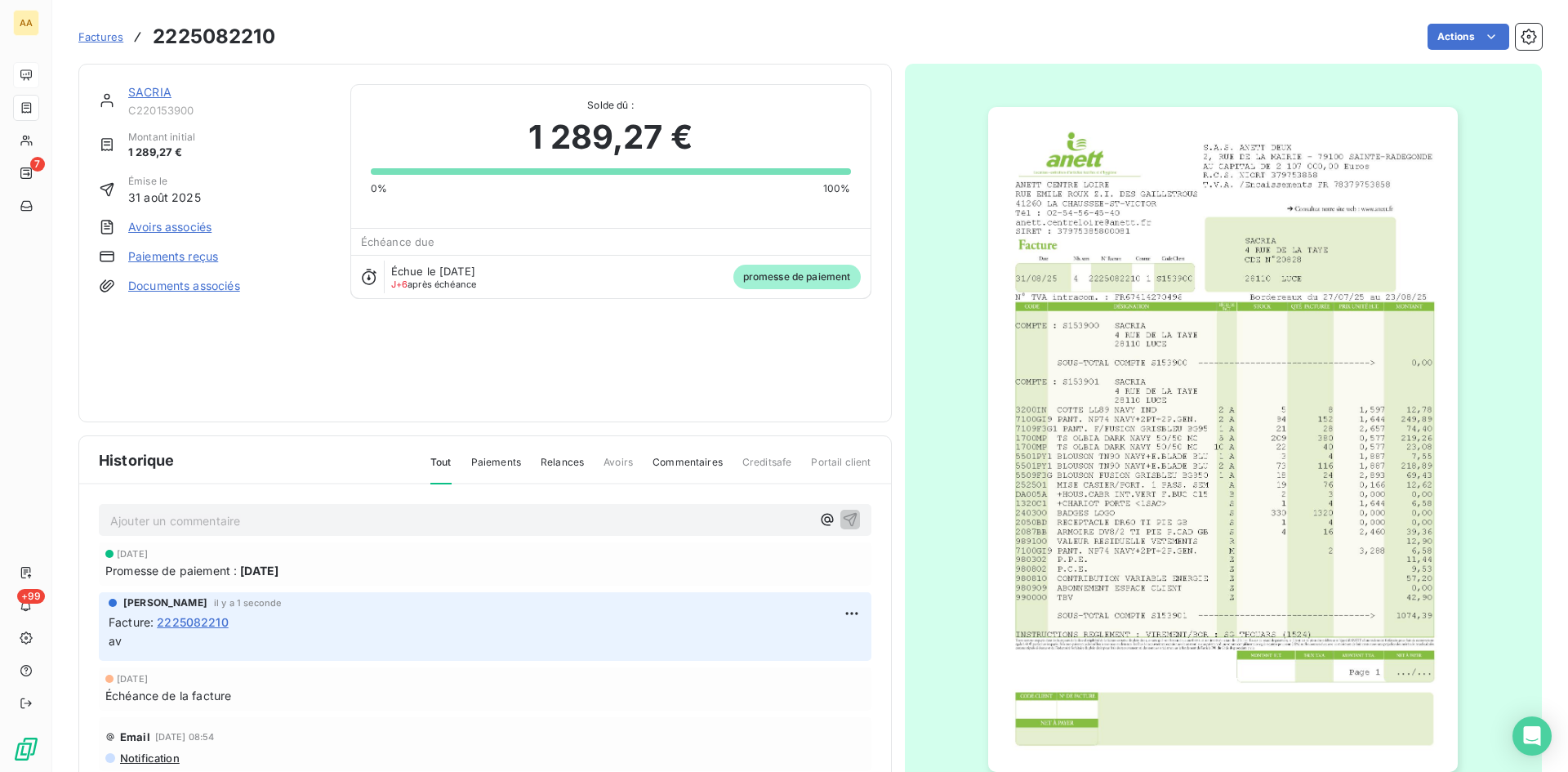
click at [143, 98] on link "SACRIA" at bounding box center [150, 92] width 43 height 14
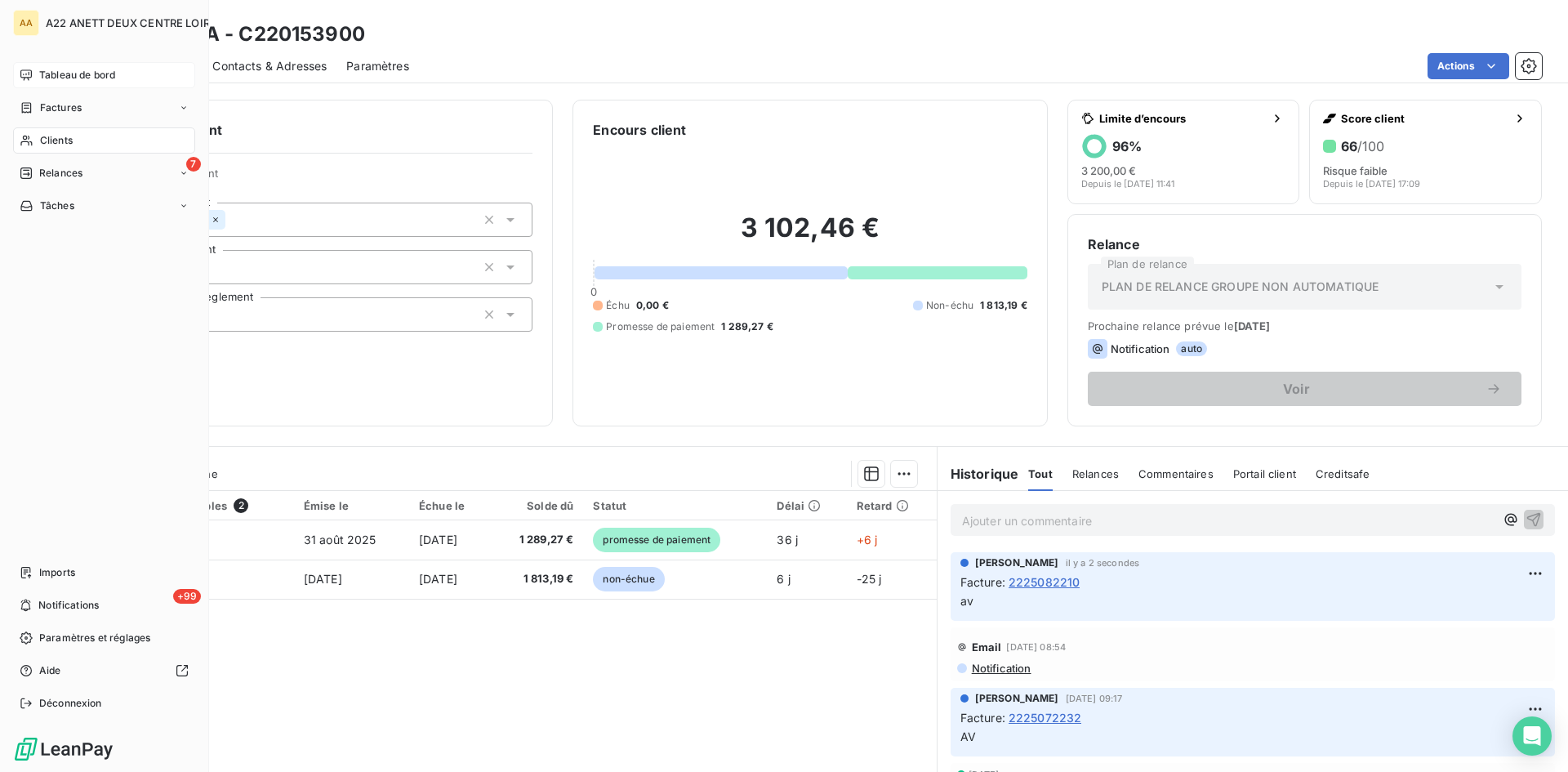
click at [41, 141] on span "Clients" at bounding box center [56, 141] width 33 height 15
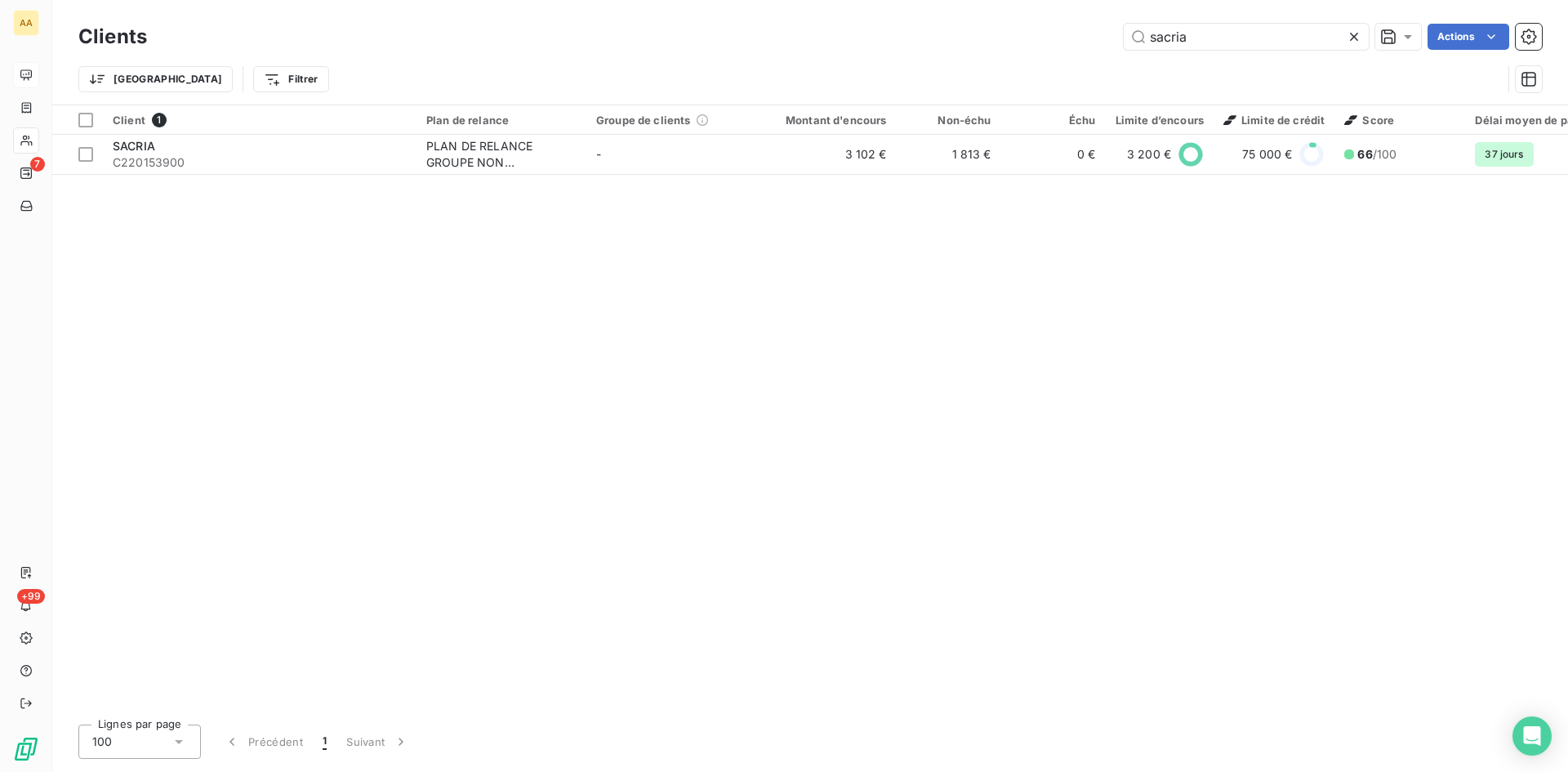
drag, startPoint x: 1230, startPoint y: 35, endPoint x: 1078, endPoint y: 44, distance: 152.3
click at [1078, 43] on div "sacria Actions" at bounding box center [855, 37] width 1376 height 26
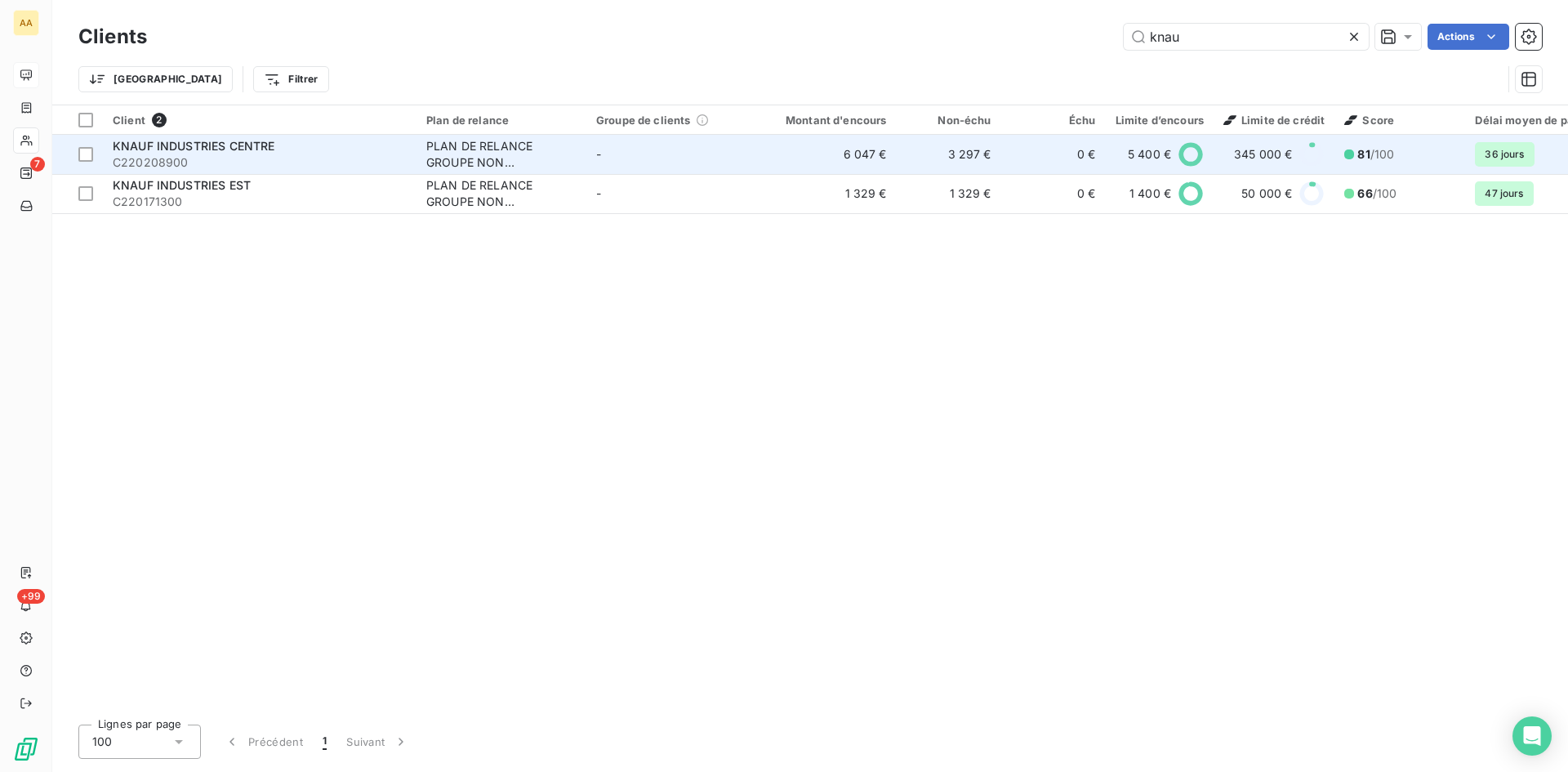
type input "knau"
click at [464, 165] on div "PLAN DE RELANCE GROUPE NON AUTOMATIQUE" at bounding box center [501, 154] width 150 height 33
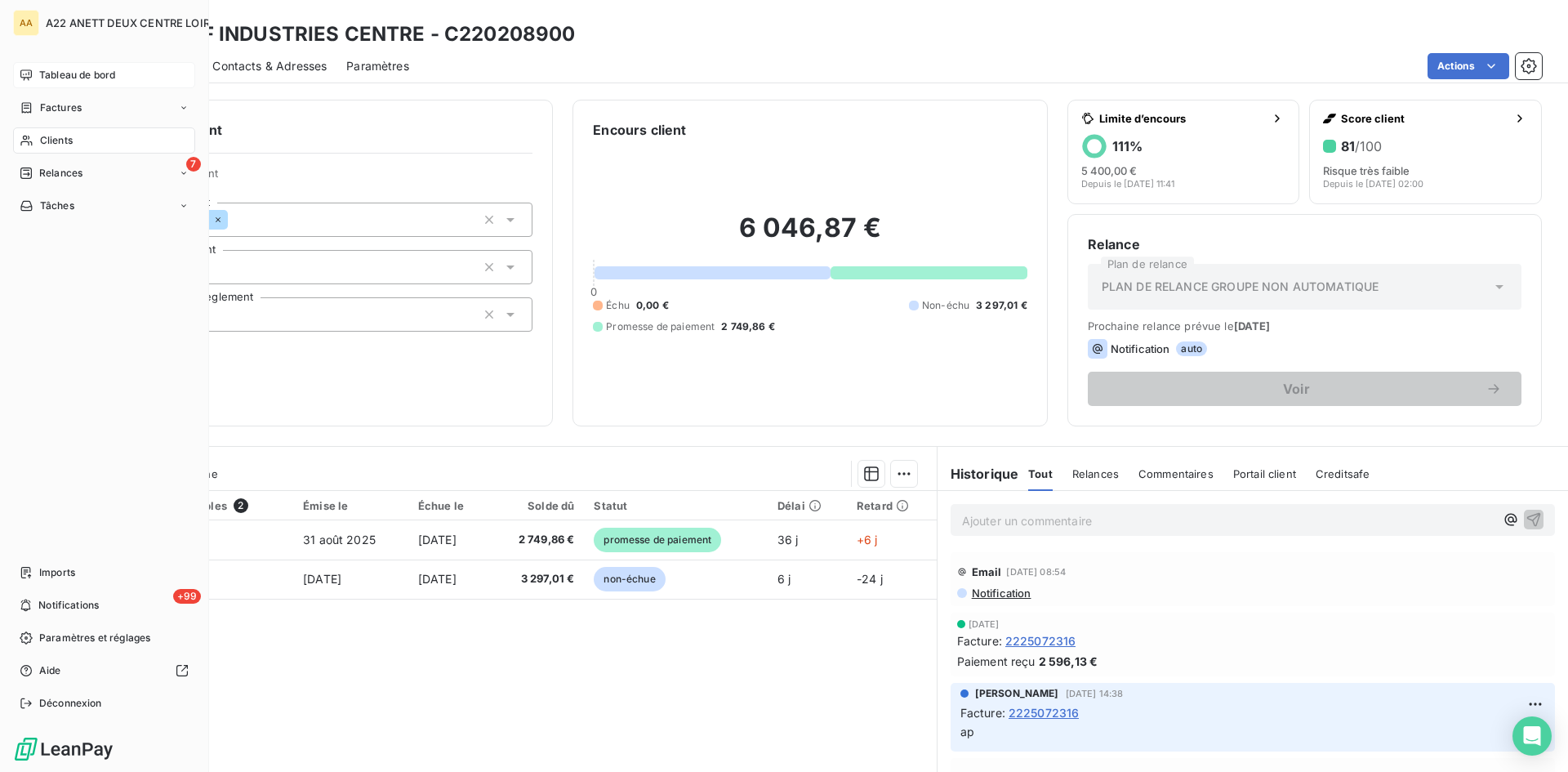
click at [52, 135] on span "Clients" at bounding box center [56, 141] width 33 height 15
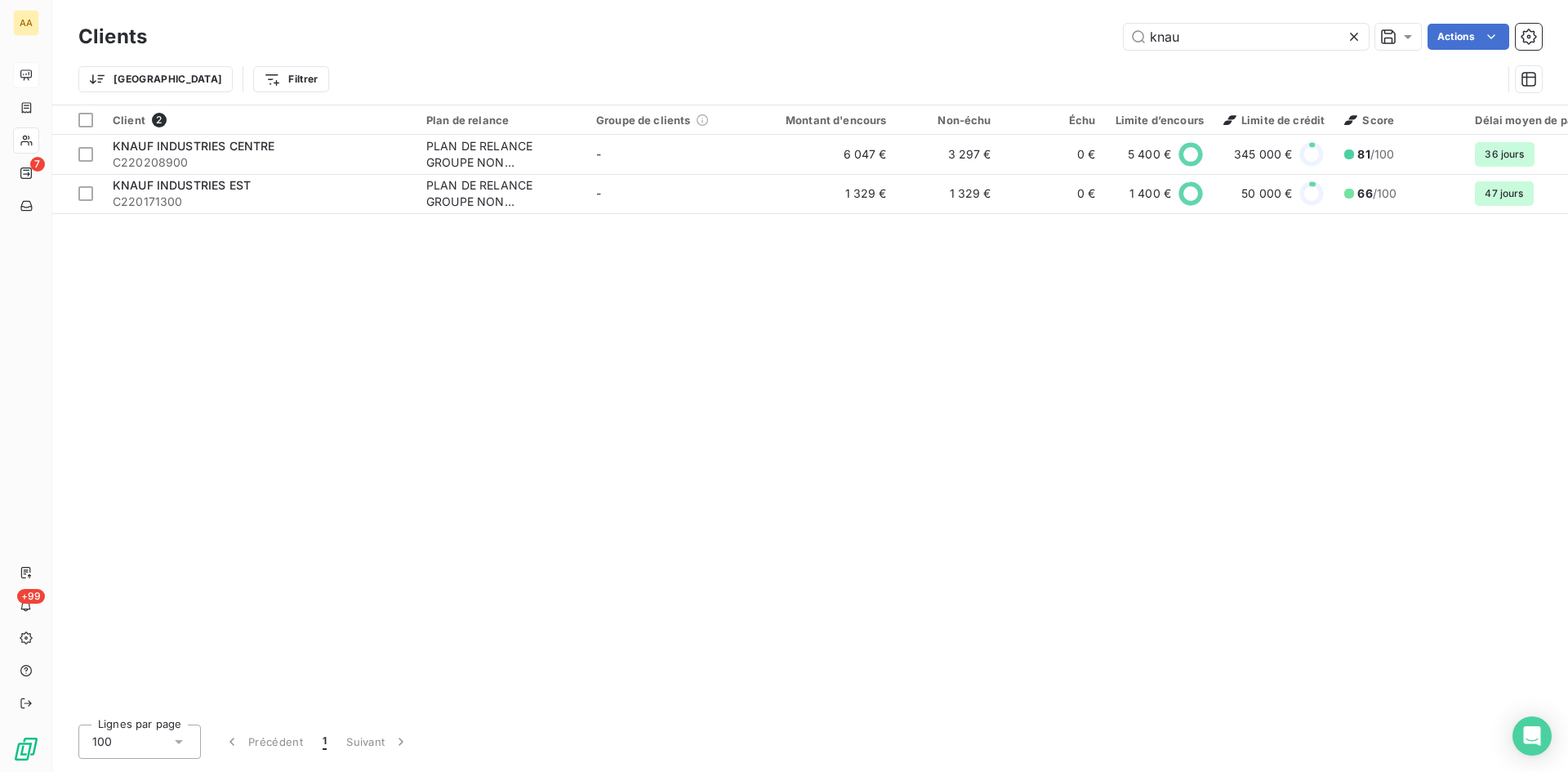
drag, startPoint x: 1193, startPoint y: 38, endPoint x: 1072, endPoint y: 52, distance: 121.8
click at [1072, 52] on div "Clients knau Actions" at bounding box center [809, 37] width 1463 height 34
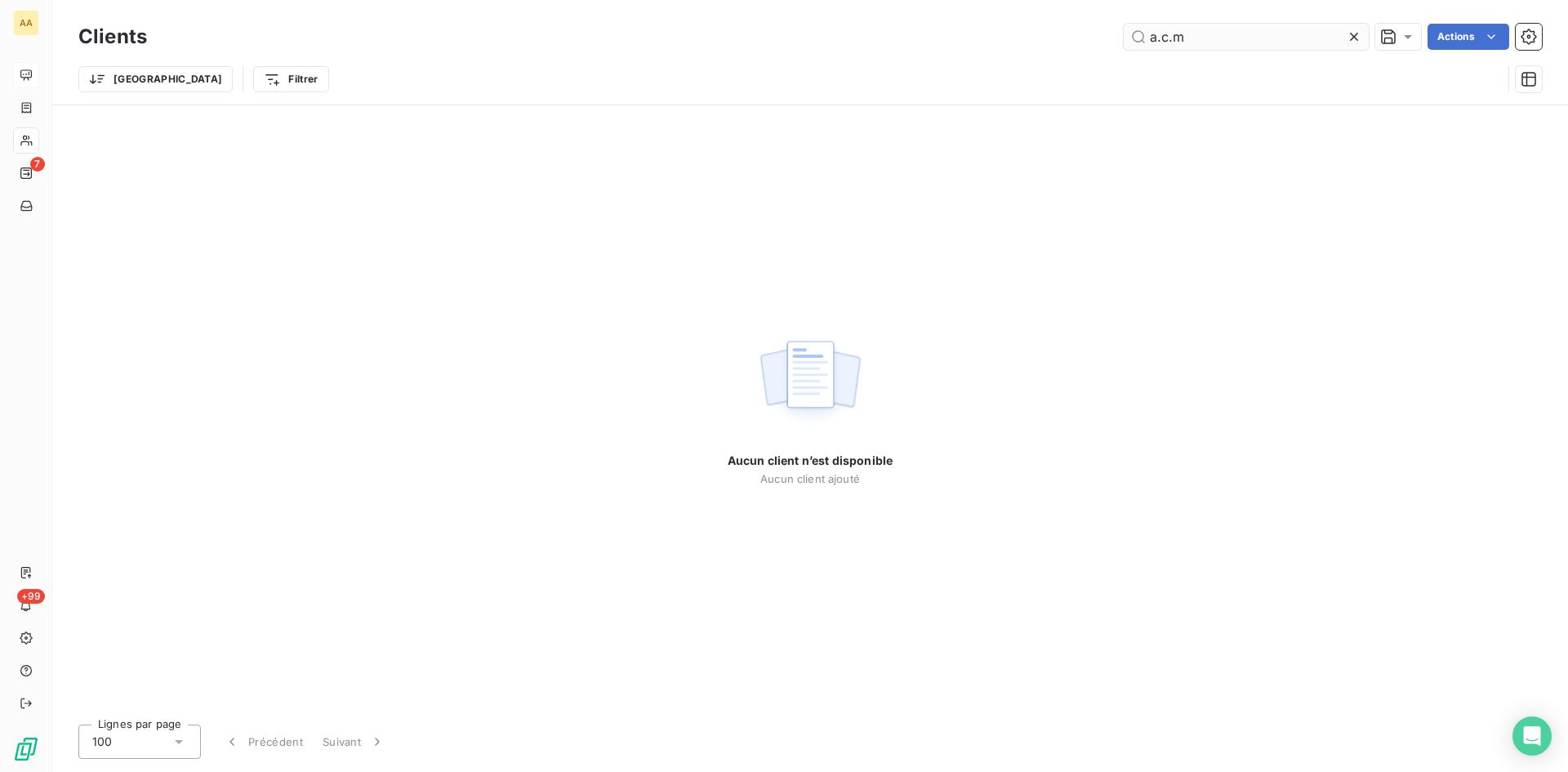
drag, startPoint x: 1152, startPoint y: 43, endPoint x: 1137, endPoint y: 44, distance: 15.0
click at [1135, 44] on input "a.c.m" at bounding box center [1246, 37] width 245 height 26
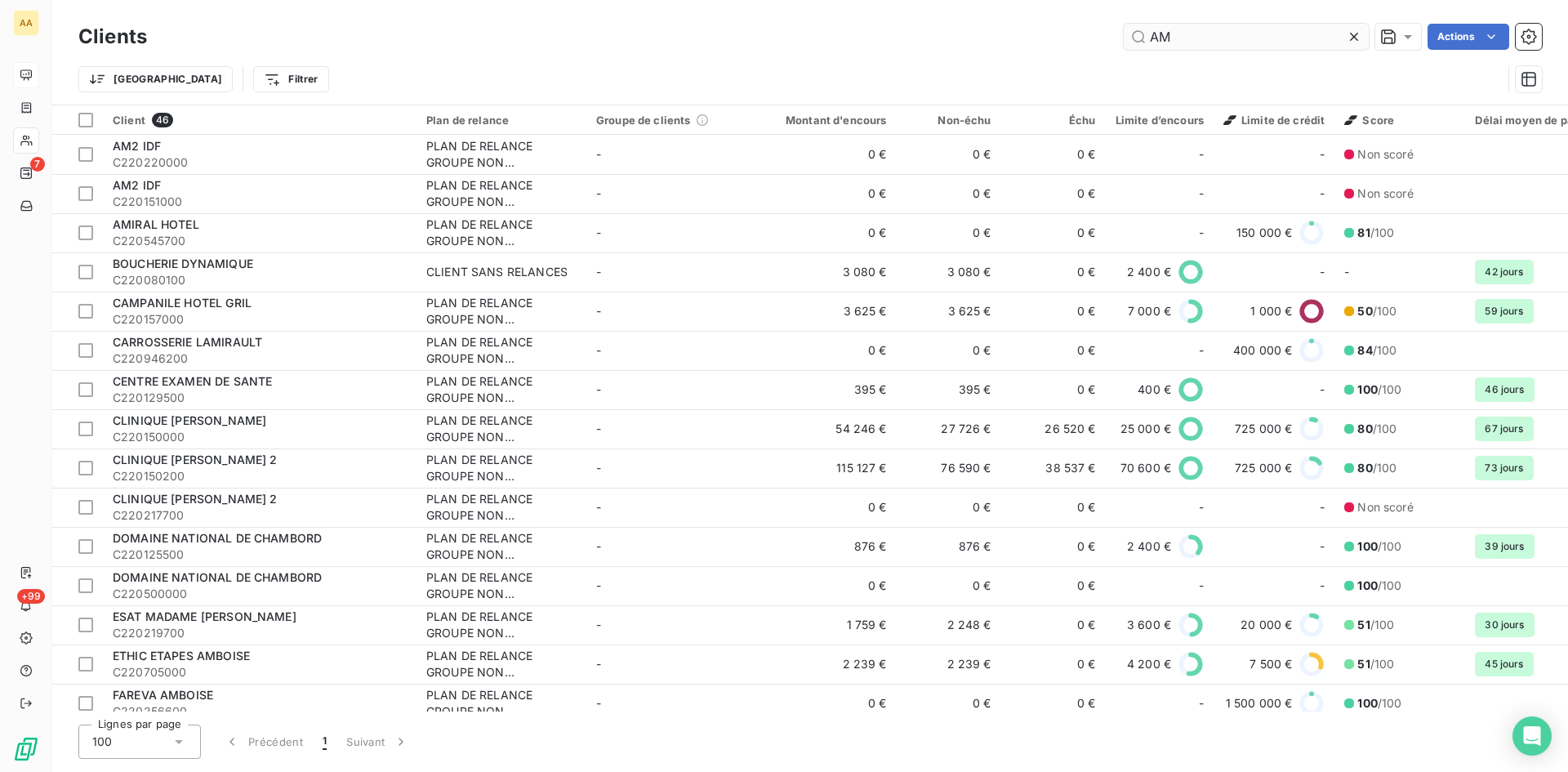
click at [1158, 31] on input "AM" at bounding box center [1246, 37] width 245 height 26
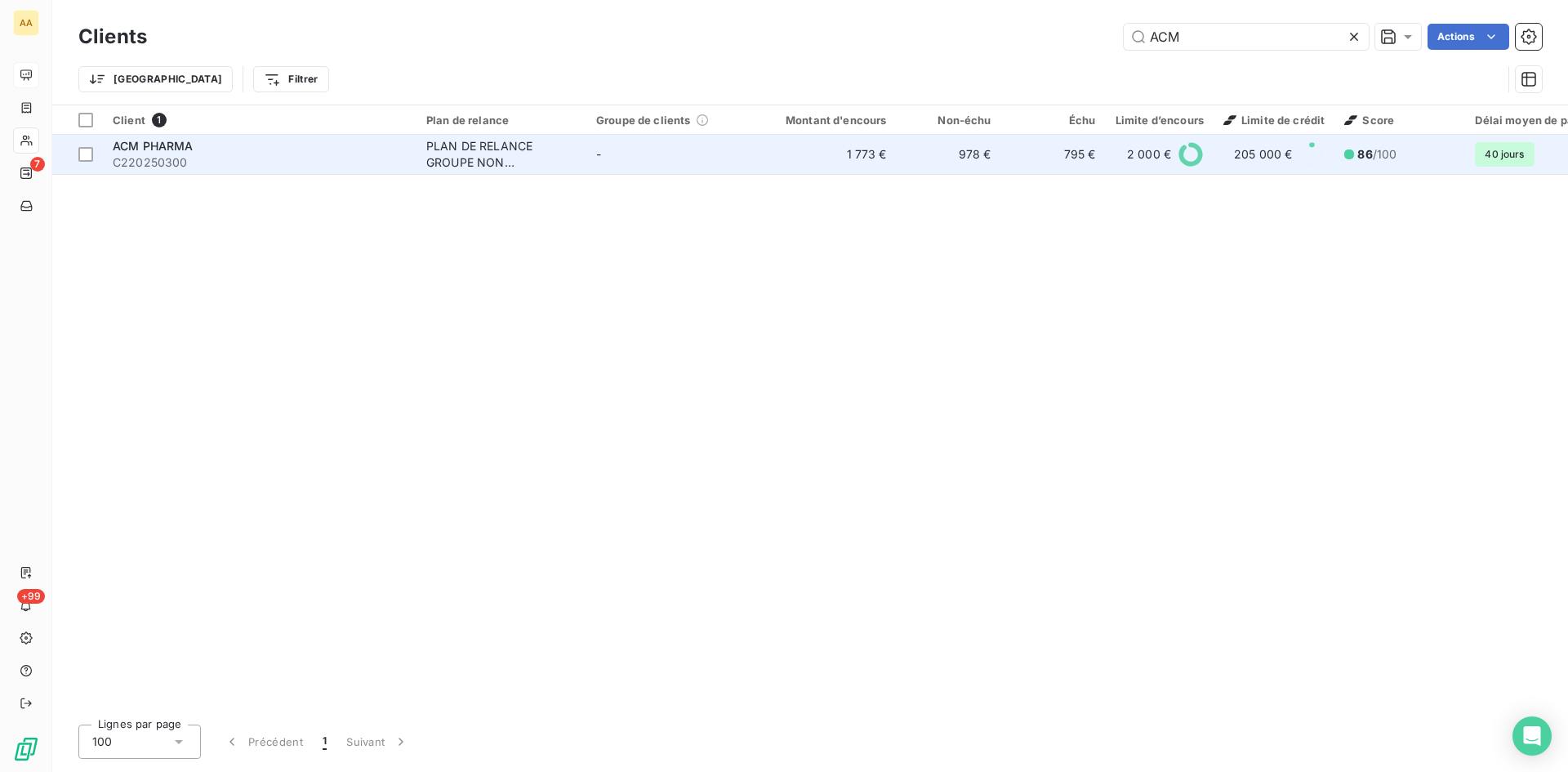
type input "ACM"
click at [504, 149] on div "PLAN DE RELANCE GROUPE NON AUTOMATIQUE" at bounding box center [501, 154] width 150 height 33
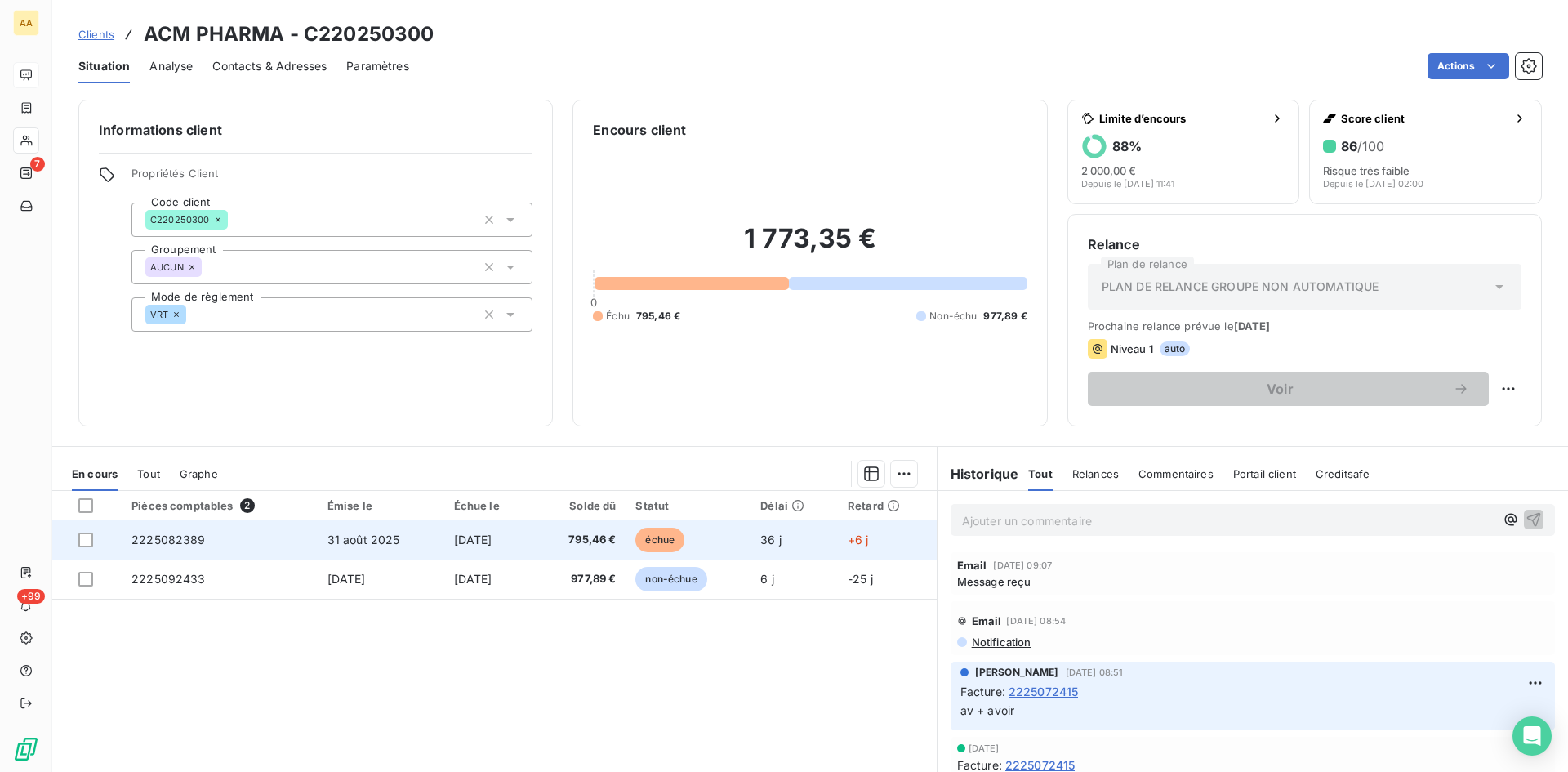
click at [155, 538] on span "2225082389" at bounding box center [168, 539] width 75 height 14
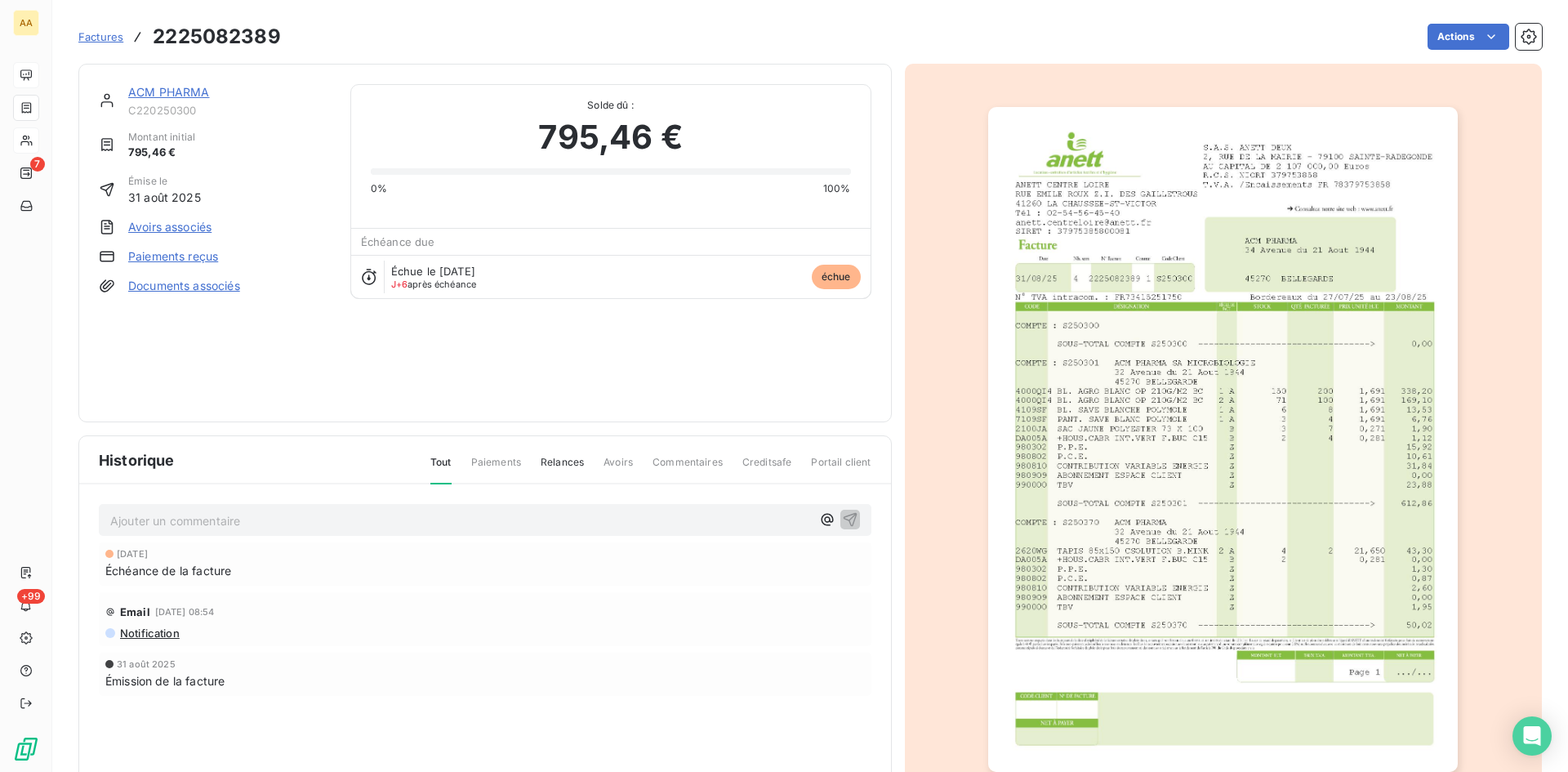
click at [1441, 27] on html "AA 7 +99 Factures 2225082389 Actions ACM PHARMA C220250300 Montant initial 795,…" at bounding box center [784, 386] width 1568 height 772
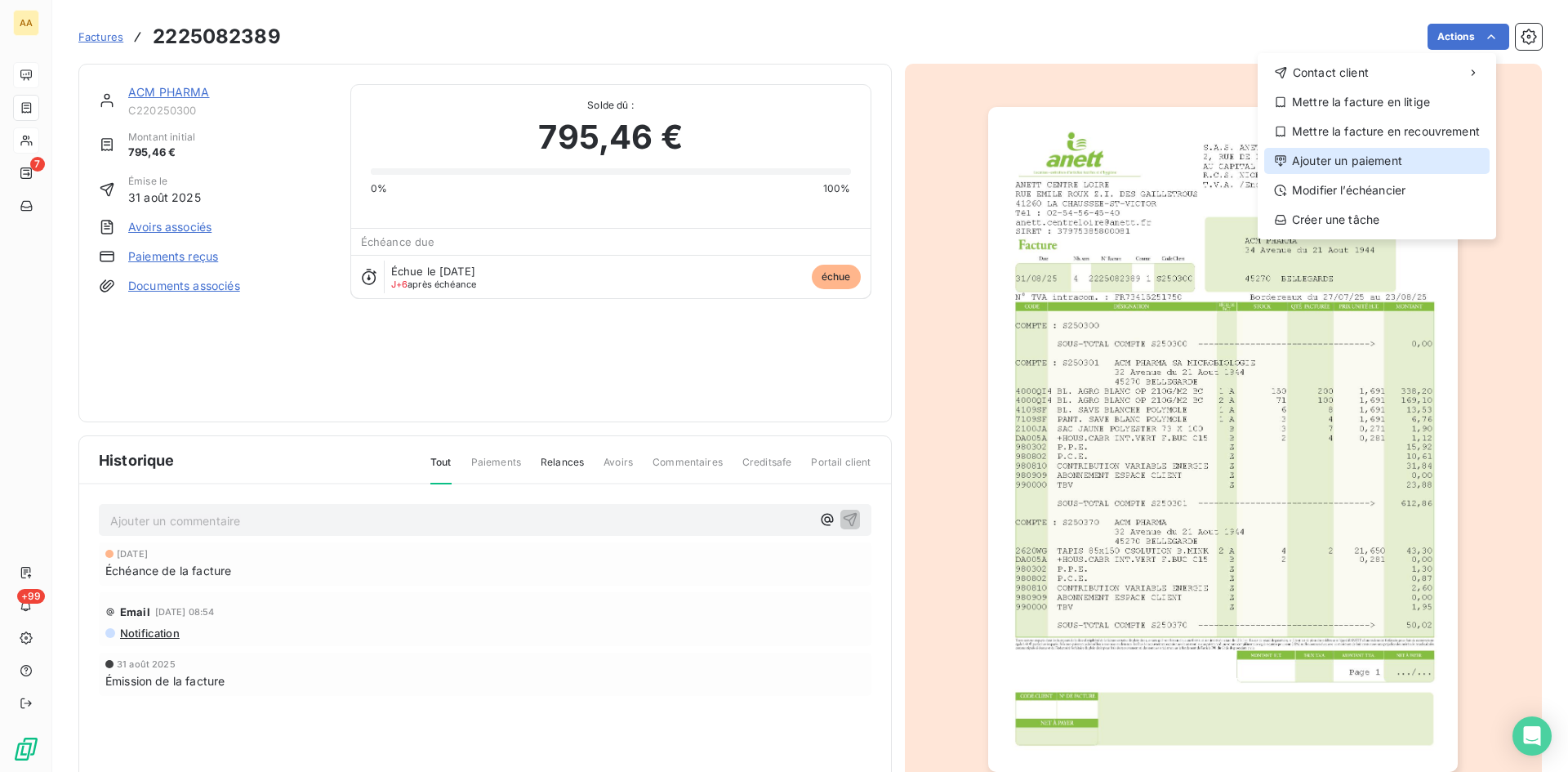
click at [1376, 163] on div "Ajouter un paiement" at bounding box center [1376, 161] width 225 height 26
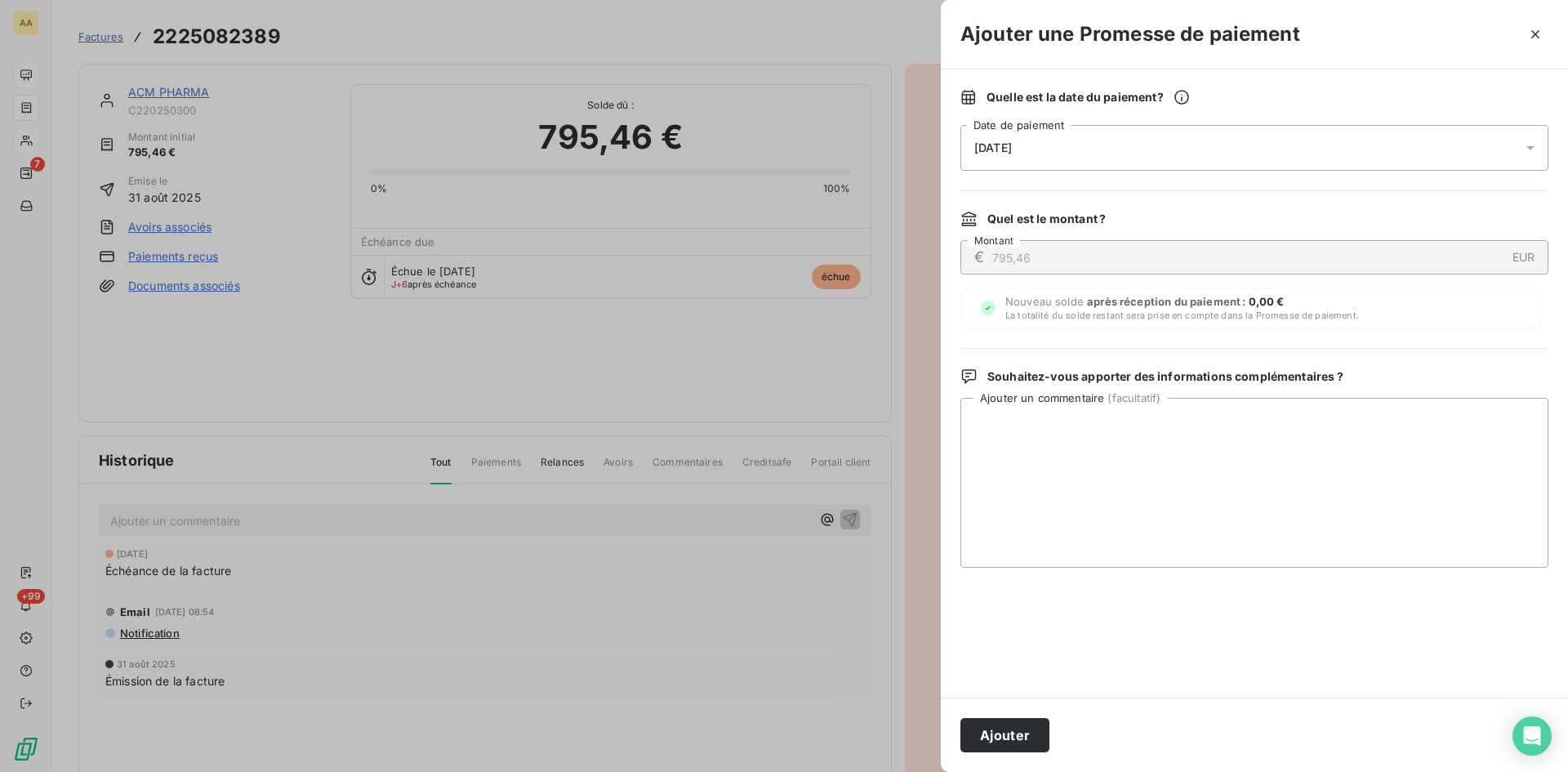
click at [1080, 136] on div "[DATE]" at bounding box center [1254, 147] width 588 height 45
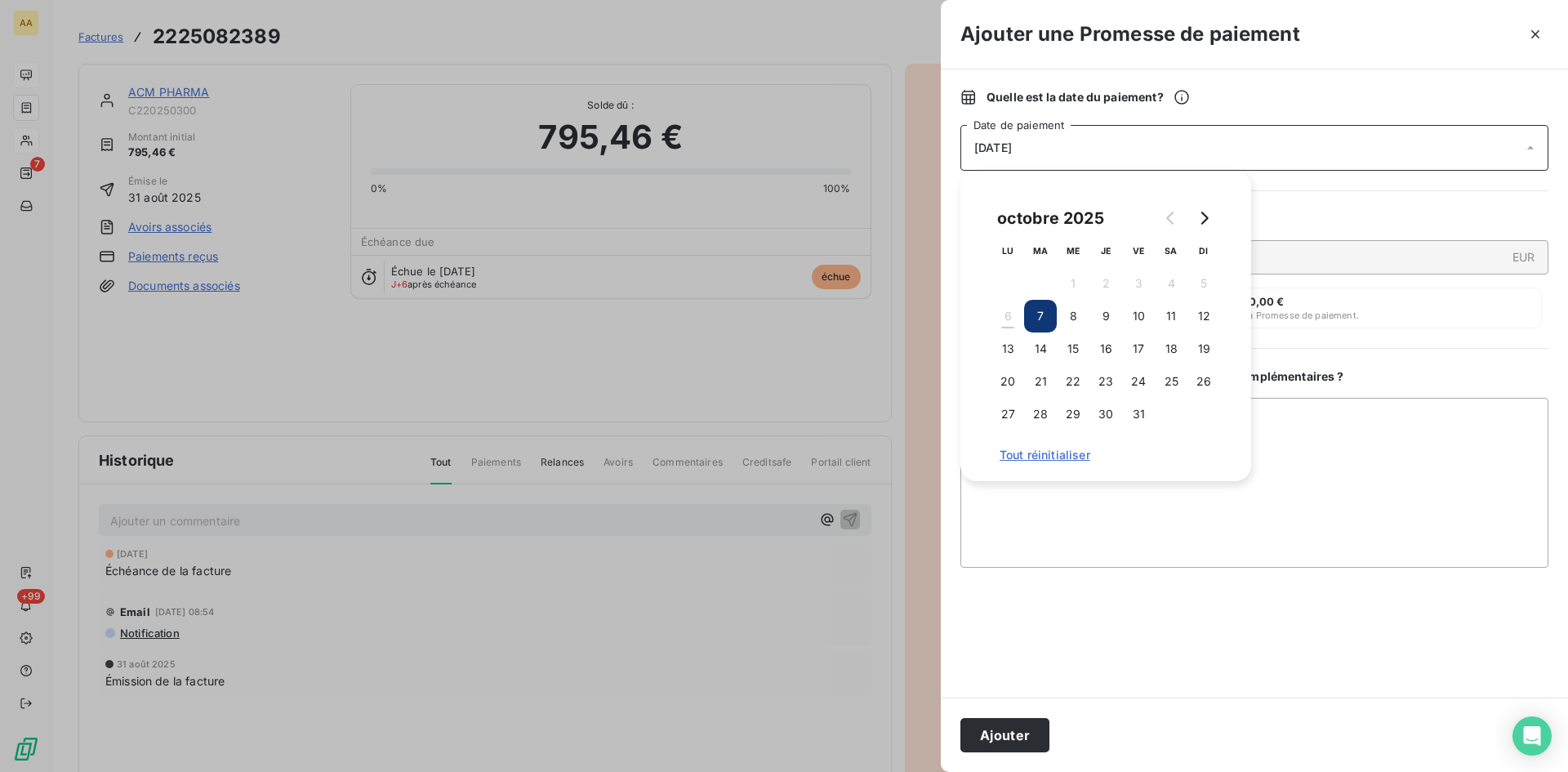
drag, startPoint x: 1035, startPoint y: 344, endPoint x: 1054, endPoint y: 477, distance: 134.4
click at [1033, 344] on button "14" at bounding box center [1040, 348] width 33 height 33
drag, startPoint x: 998, startPoint y: 728, endPoint x: 926, endPoint y: 684, distance: 84.4
click at [999, 727] on button "Ajouter" at bounding box center [1005, 735] width 89 height 34
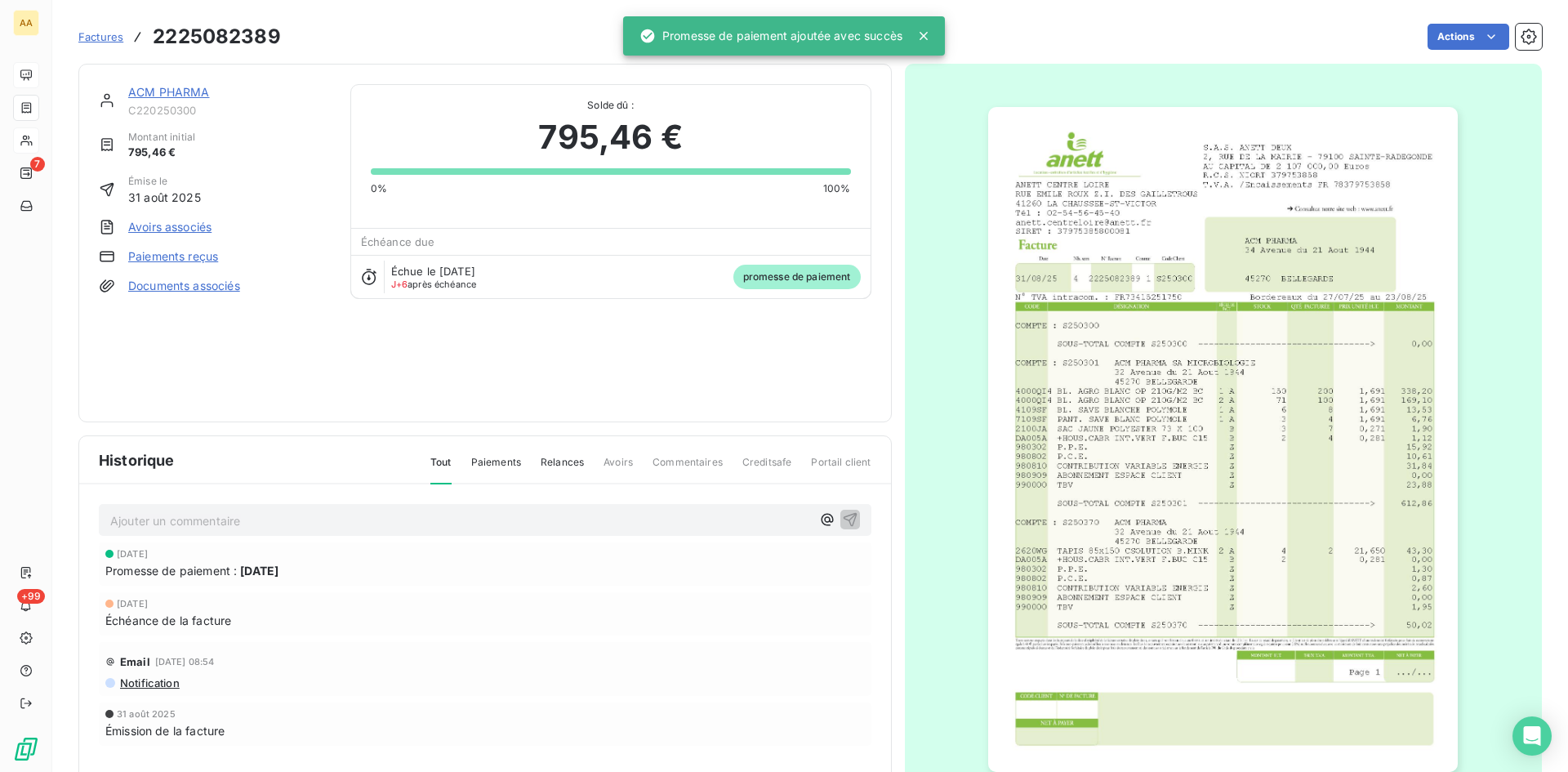
click at [653, 515] on p "Ajouter un commentaire ﻿" at bounding box center [460, 521] width 701 height 21
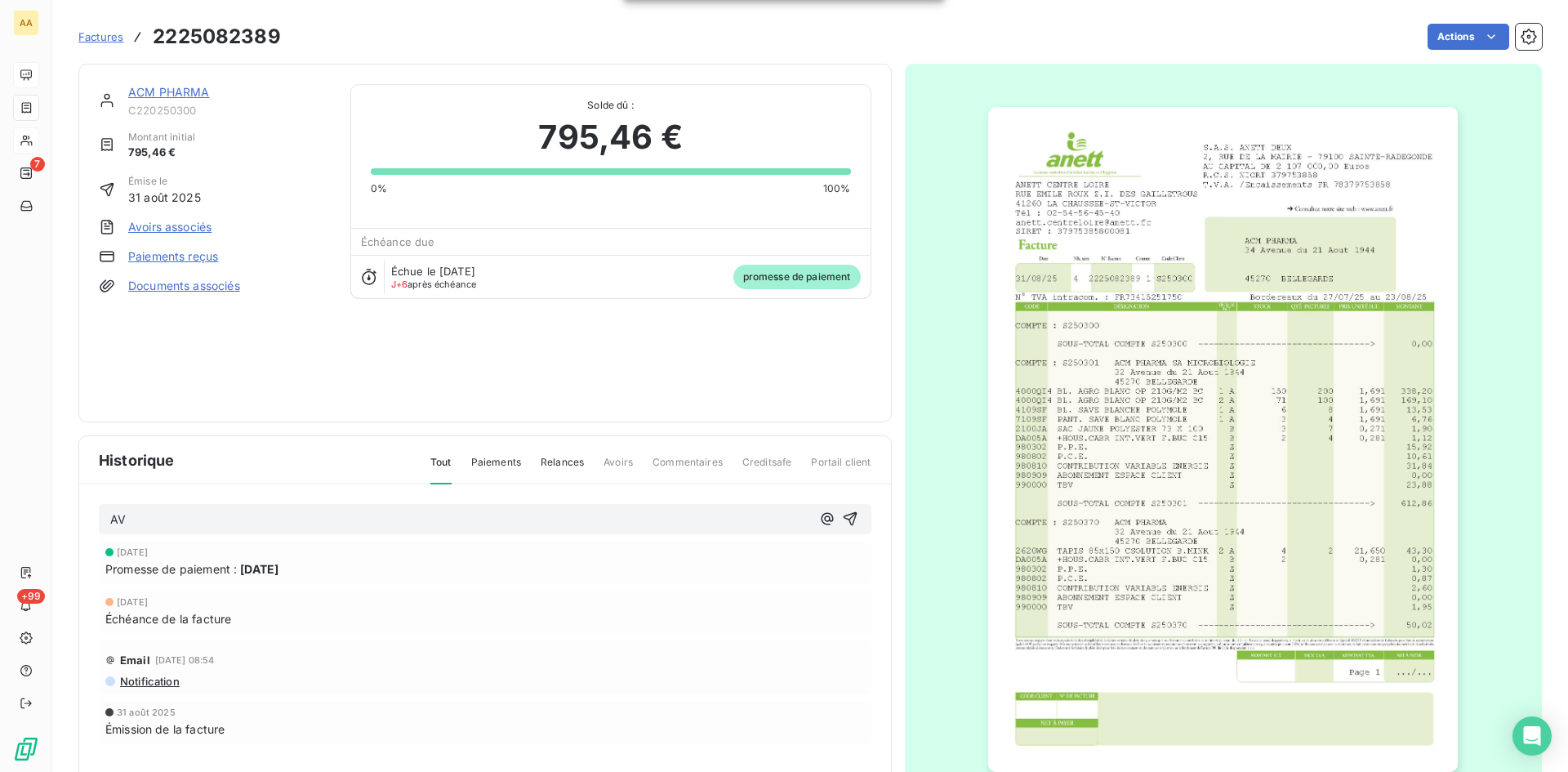
drag, startPoint x: 842, startPoint y: 521, endPoint x: 695, endPoint y: 344, distance: 230.1
click at [842, 520] on icon "button" at bounding box center [849, 518] width 16 height 16
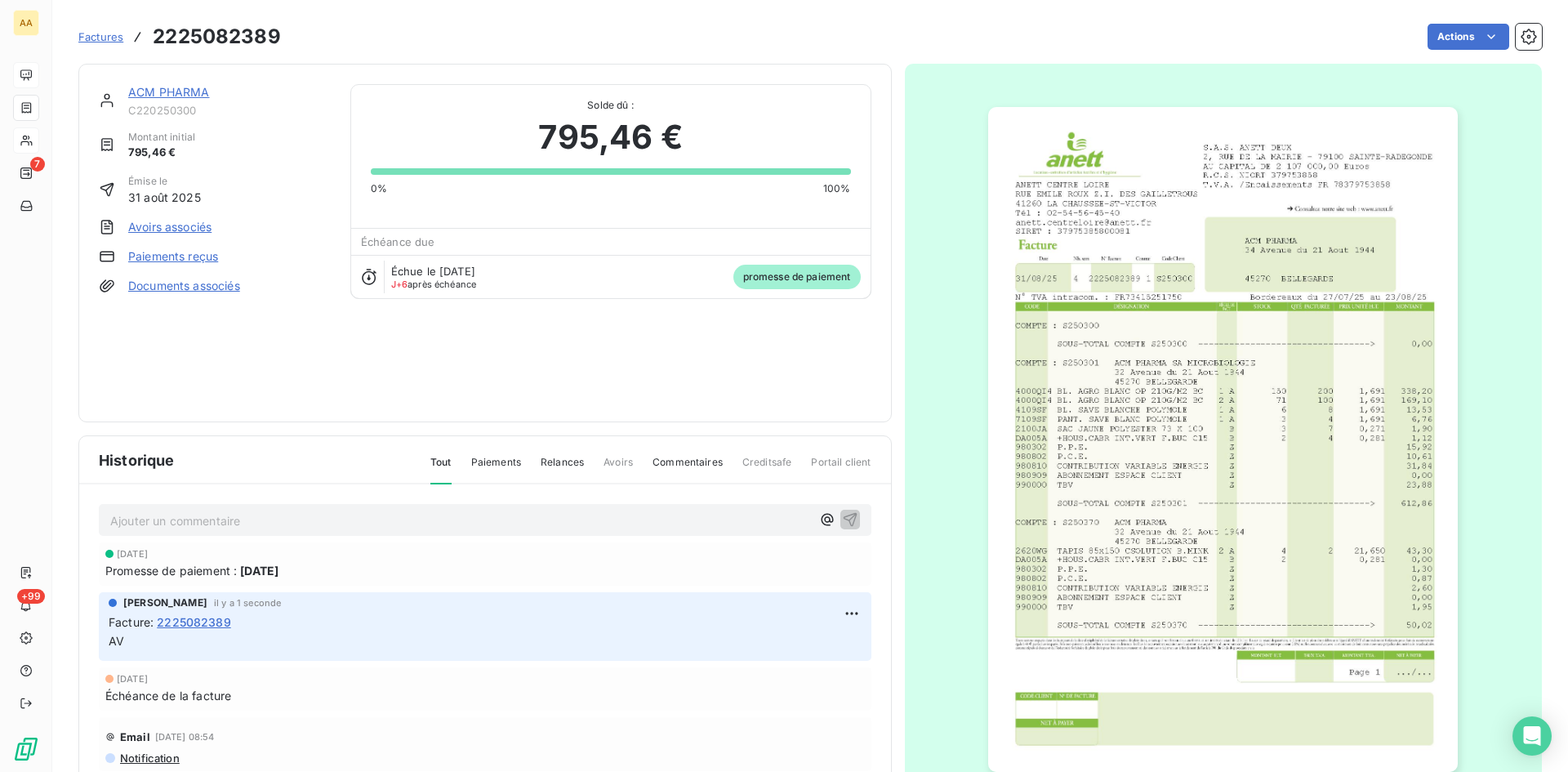
click at [191, 91] on link "ACM PHARMA" at bounding box center [169, 92] width 82 height 14
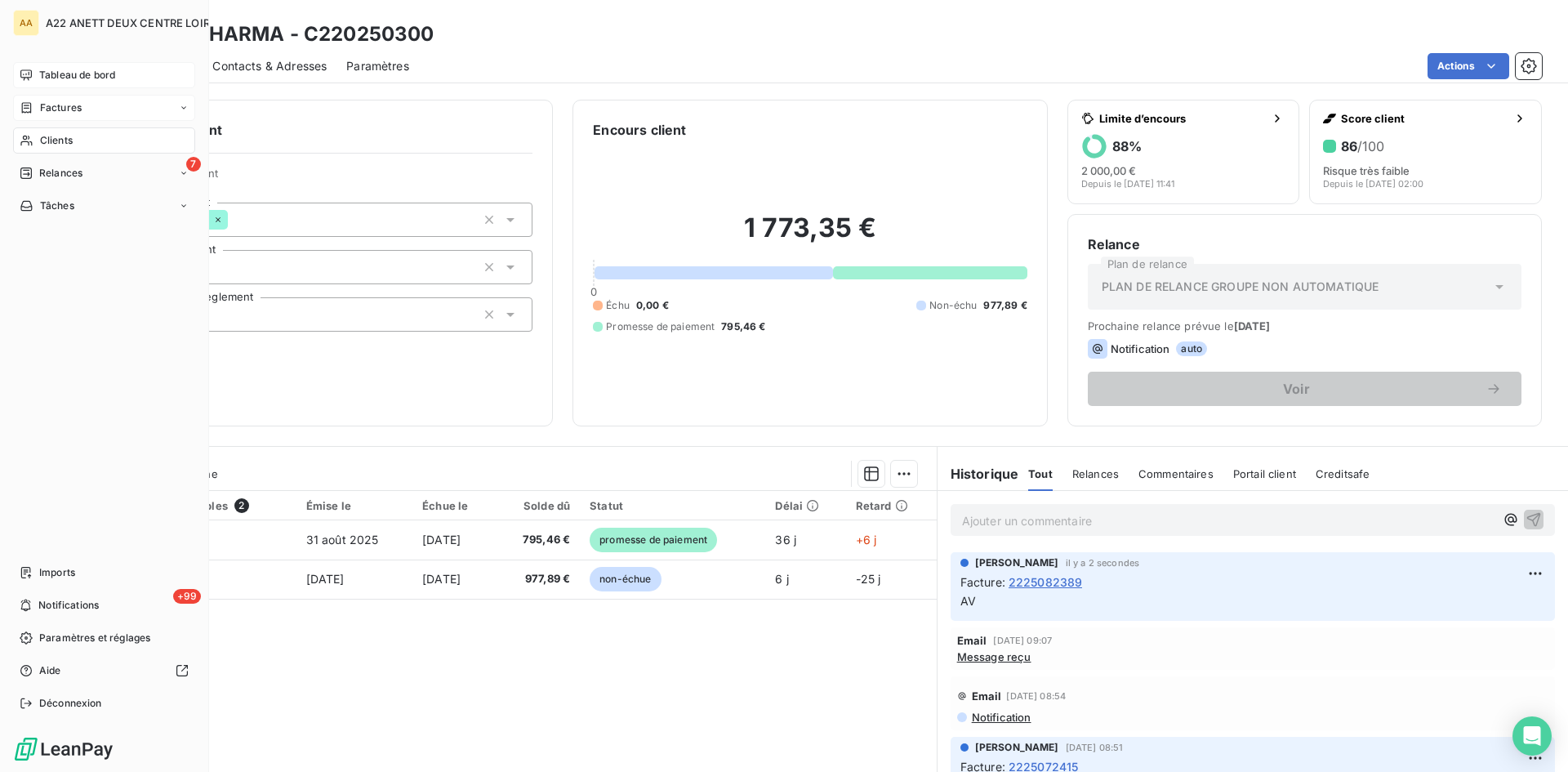
drag, startPoint x: 40, startPoint y: 139, endPoint x: 173, endPoint y: 97, distance: 139.5
click at [38, 139] on div "Clients" at bounding box center [104, 141] width 182 height 26
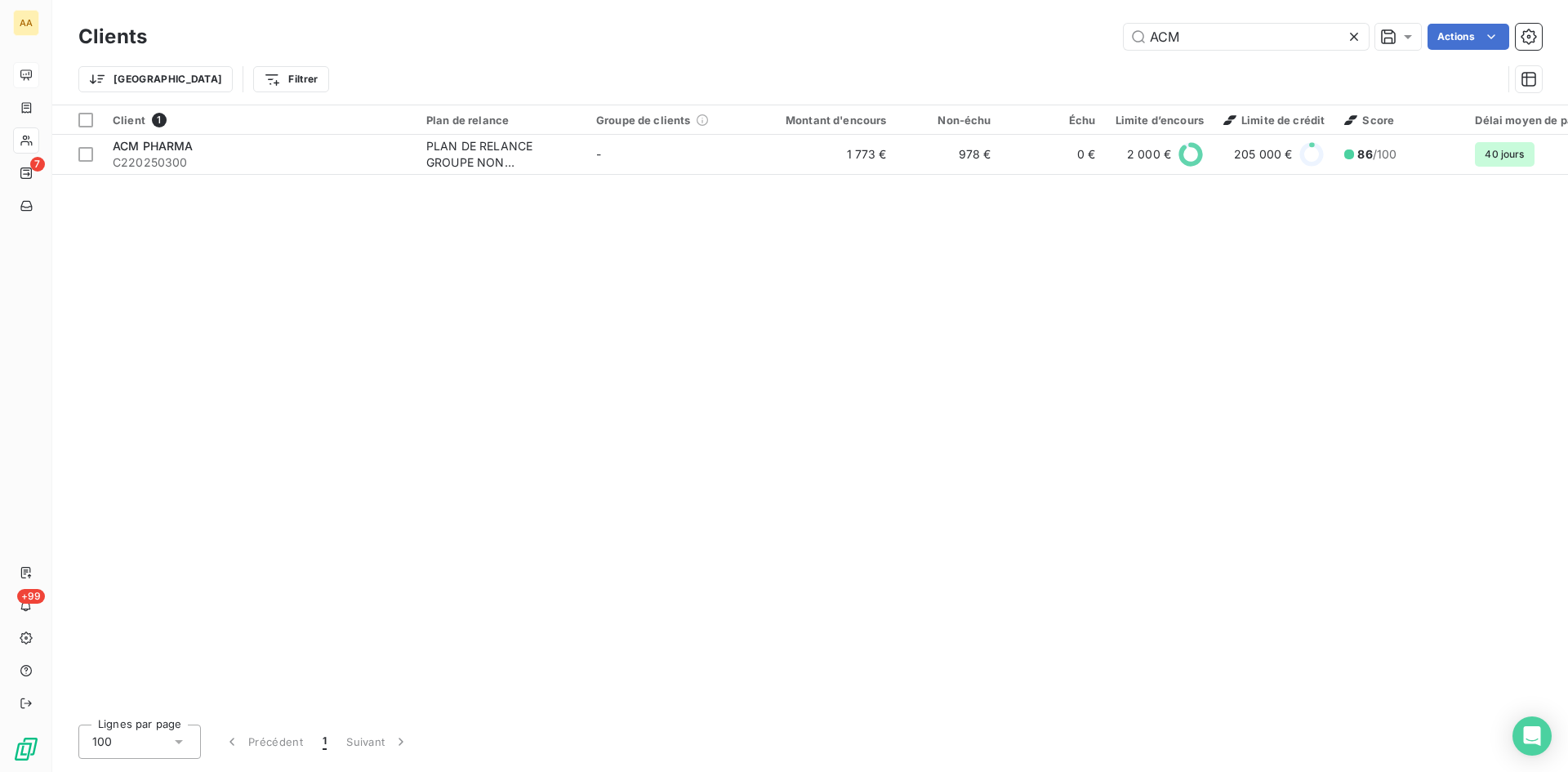
drag, startPoint x: 1185, startPoint y: 43, endPoint x: 1057, endPoint y: 43, distance: 128.0
click at [1057, 43] on div "ACM Actions" at bounding box center [855, 37] width 1376 height 26
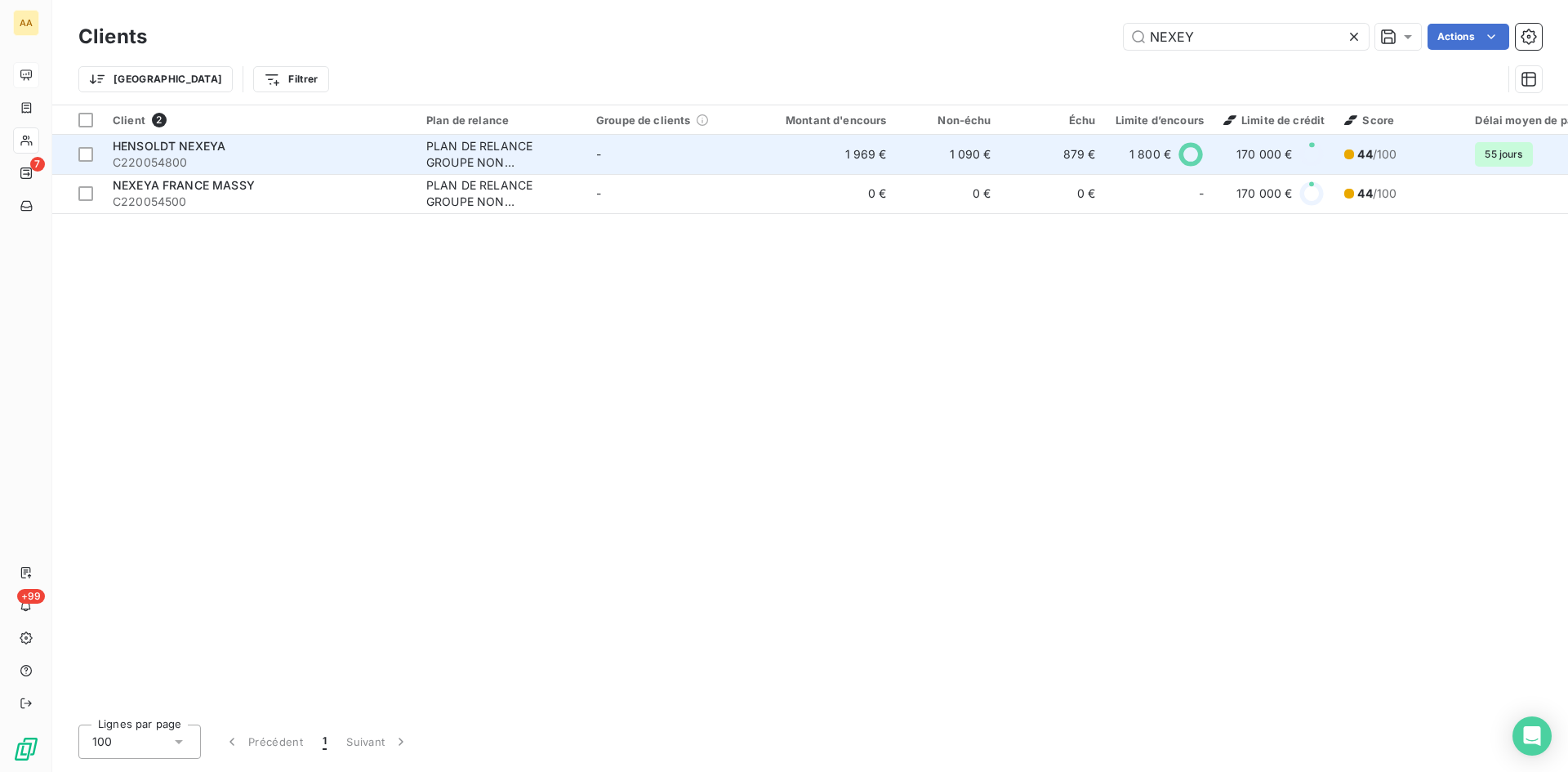
type input "NEXEY"
click at [483, 152] on div "PLAN DE RELANCE GROUPE NON AUTOMATIQUE" at bounding box center [501, 154] width 150 height 33
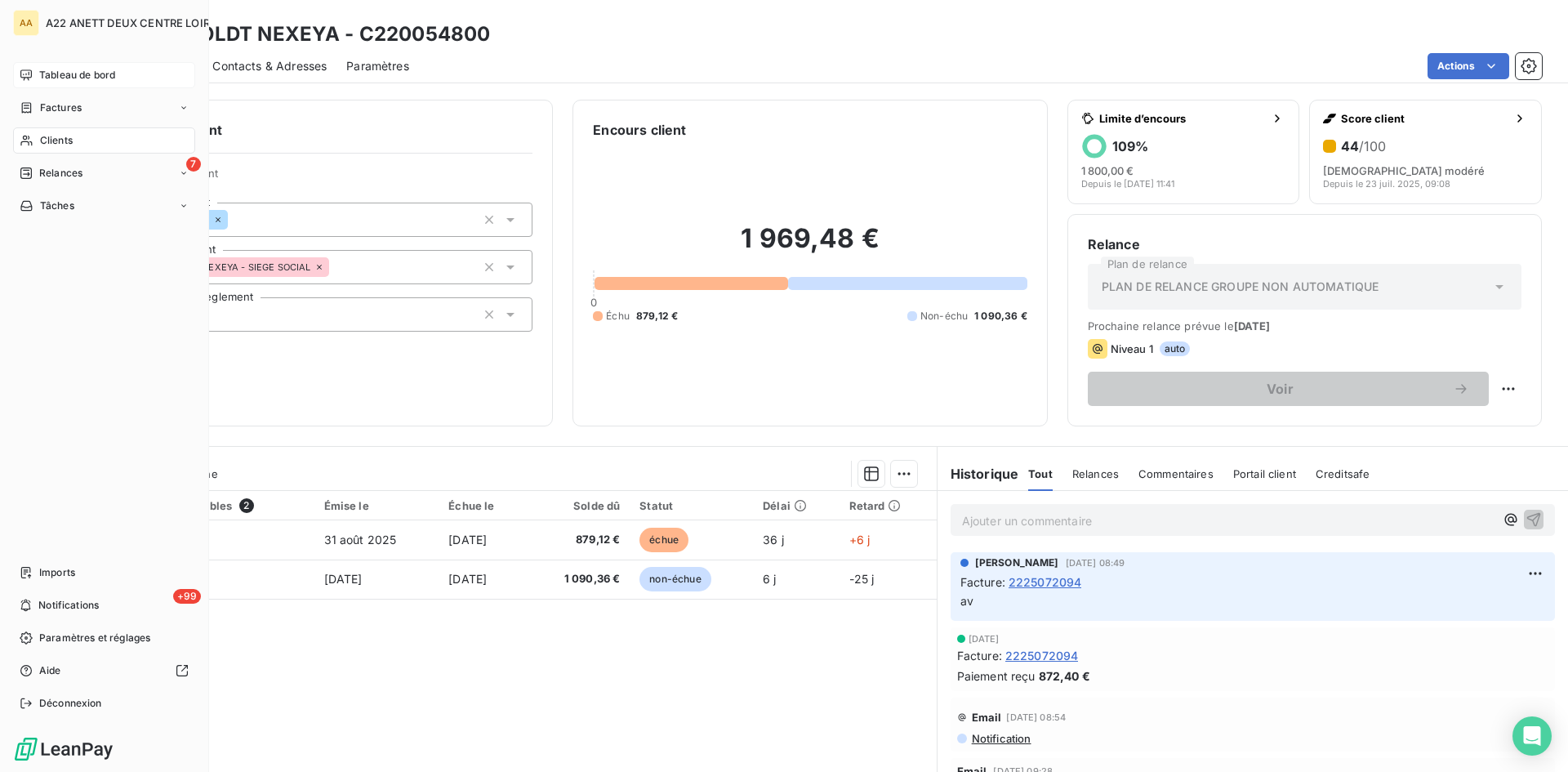
drag, startPoint x: 75, startPoint y: 140, endPoint x: 91, endPoint y: 133, distance: 17.5
click at [75, 140] on div "Clients" at bounding box center [104, 141] width 182 height 26
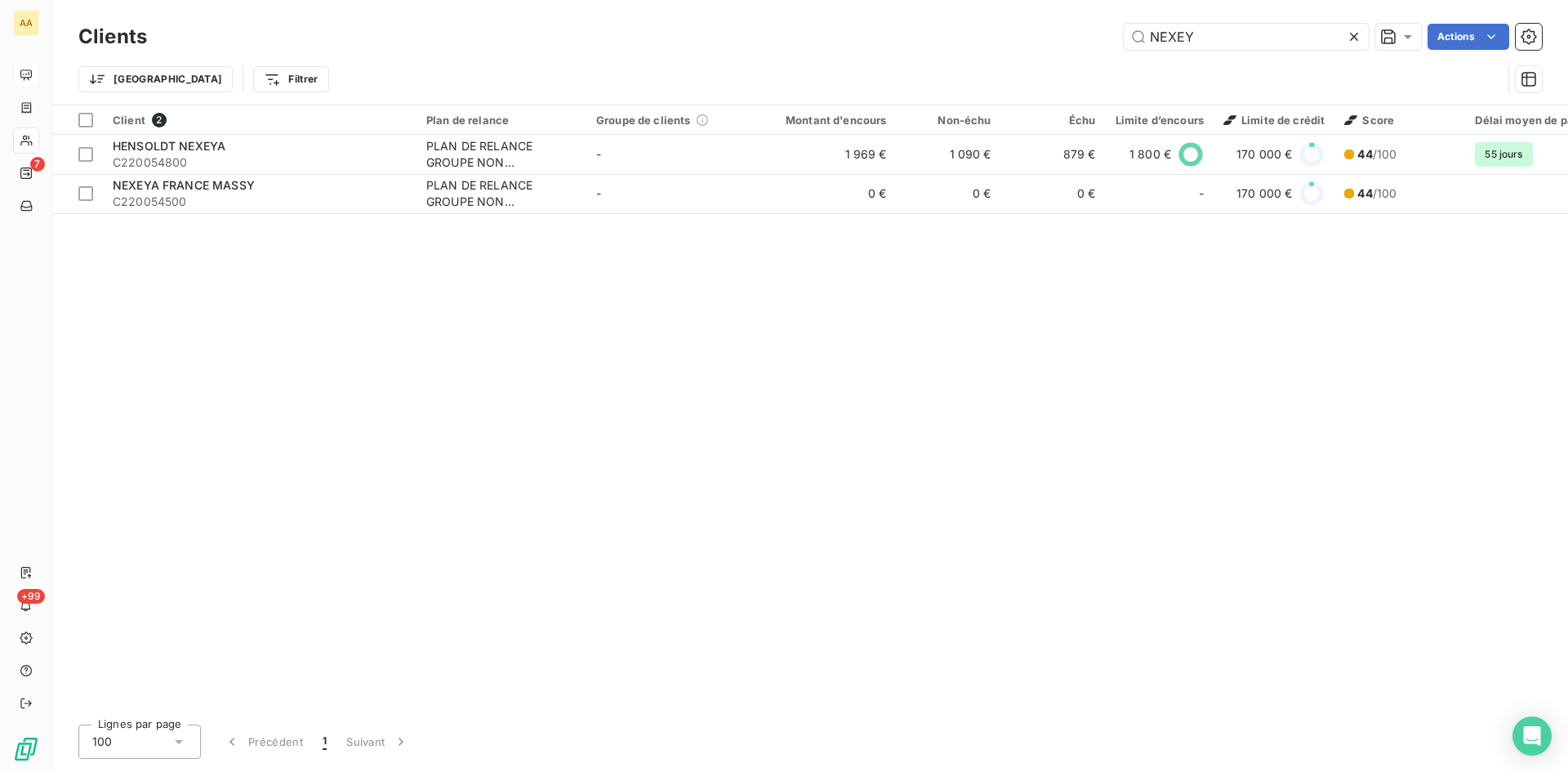
drag, startPoint x: 1157, startPoint y: 39, endPoint x: 1111, endPoint y: 40, distance: 46.0
click at [1109, 40] on div "NEXEY Actions" at bounding box center [855, 37] width 1376 height 26
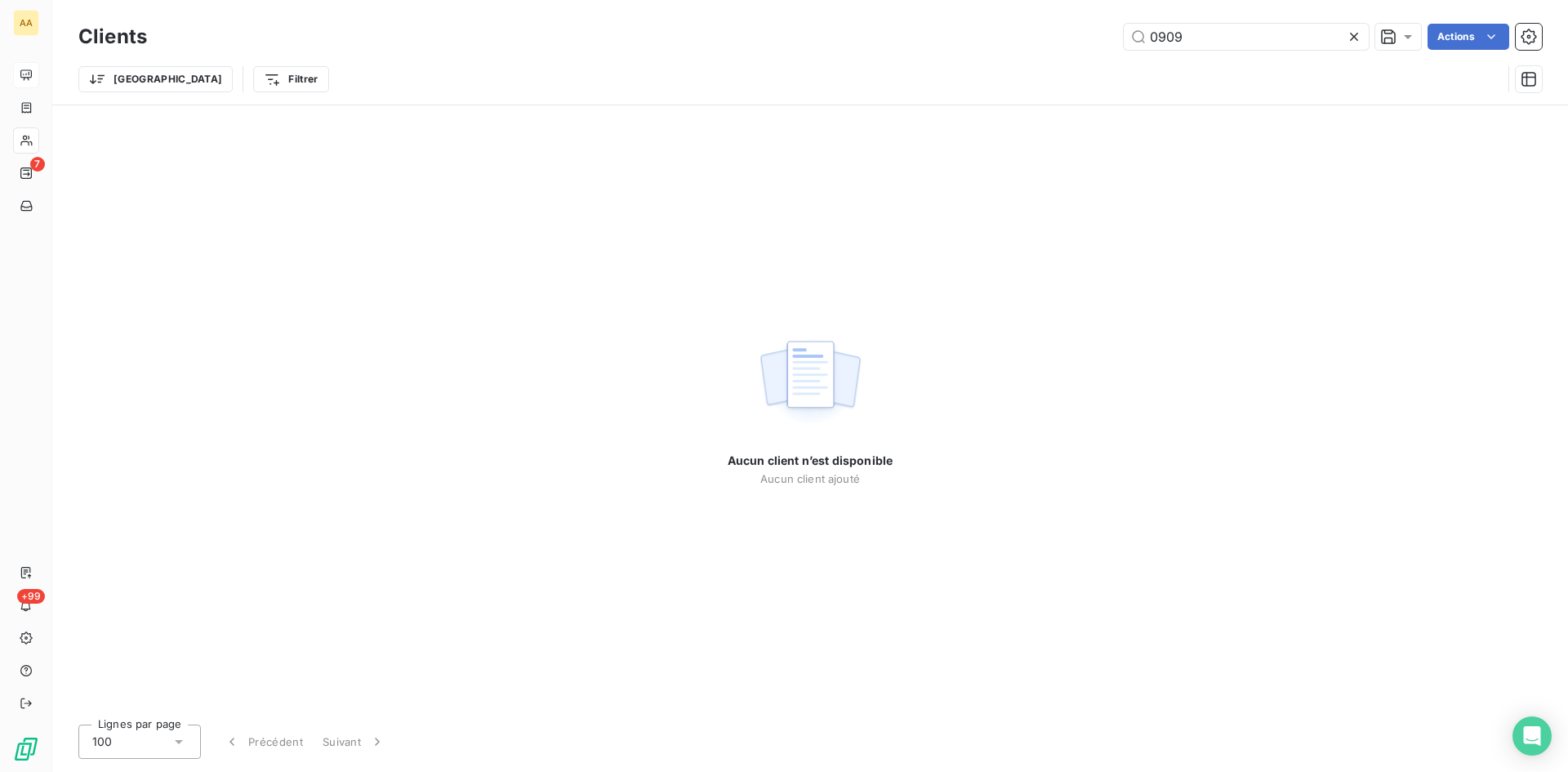
drag, startPoint x: 1193, startPoint y: 37, endPoint x: 1109, endPoint y: 43, distance: 84.2
click at [1110, 42] on div "0909 Actions" at bounding box center [855, 37] width 1376 height 26
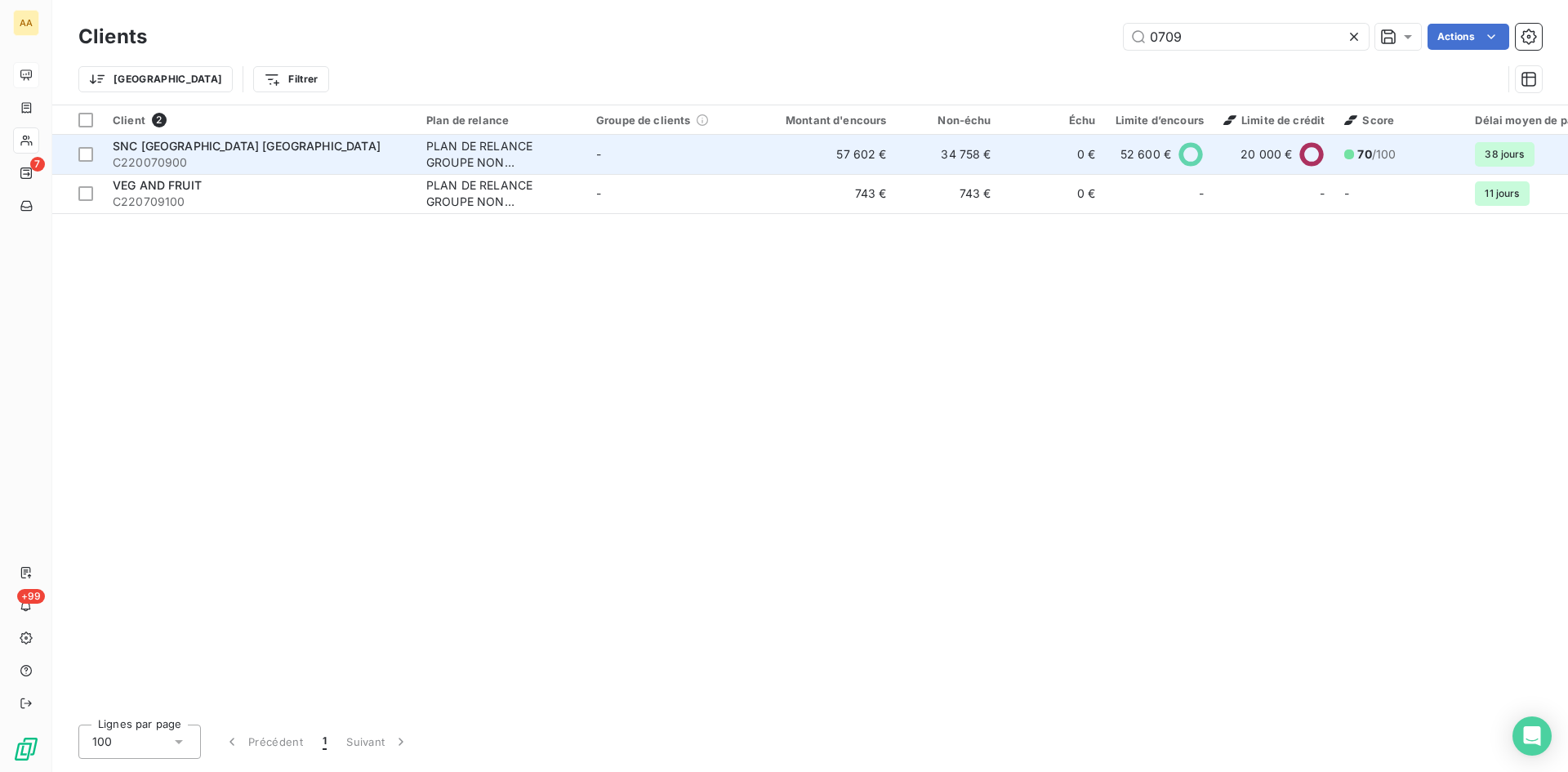
type input "0709"
click at [508, 157] on div "PLAN DE RELANCE GROUPE NON AUTOMATIQUE" at bounding box center [501, 154] width 150 height 33
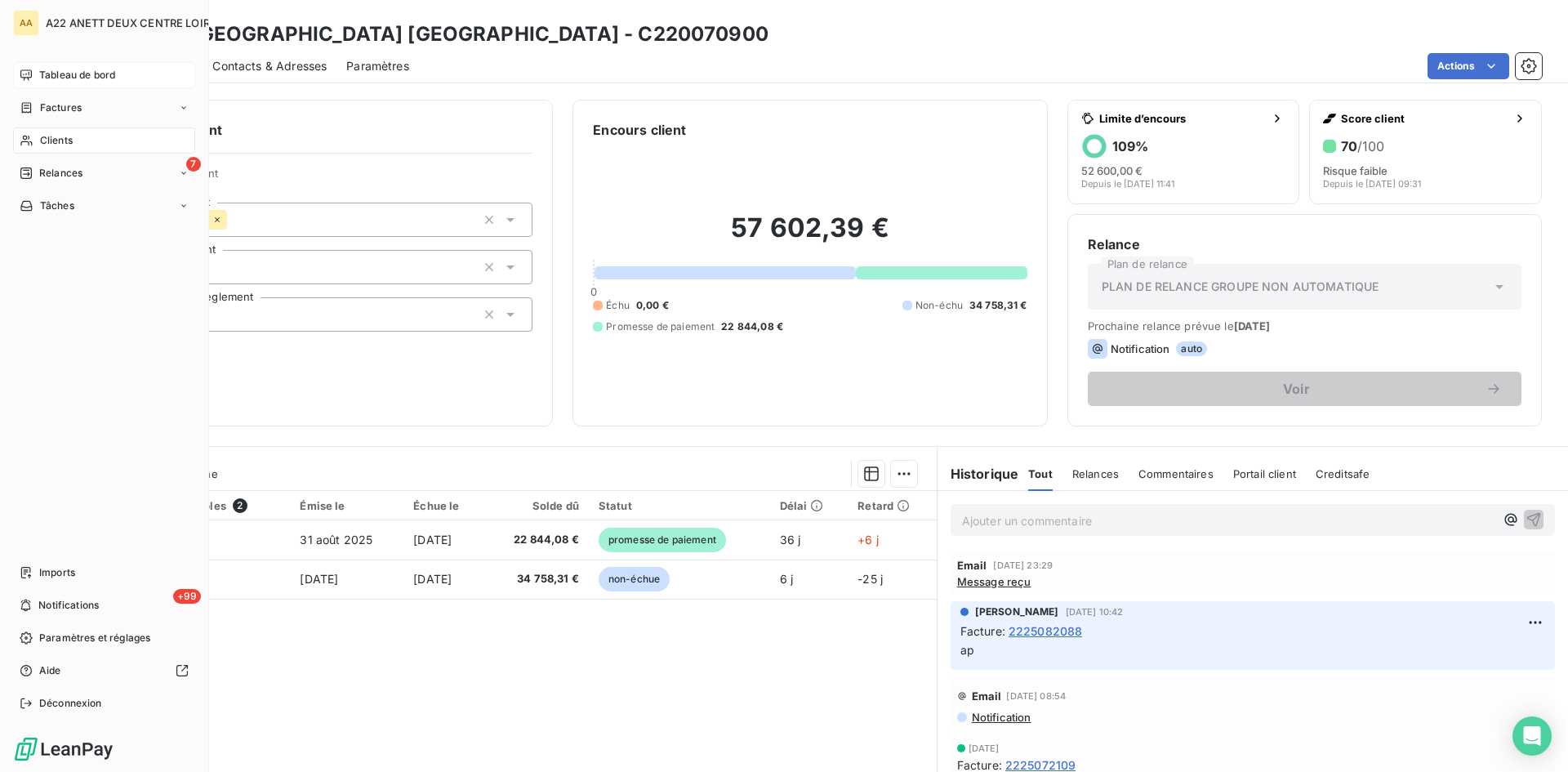
drag, startPoint x: 54, startPoint y: 107, endPoint x: 197, endPoint y: 93, distance: 143.7
click at [53, 107] on span "Factures" at bounding box center [60, 108] width 42 height 15
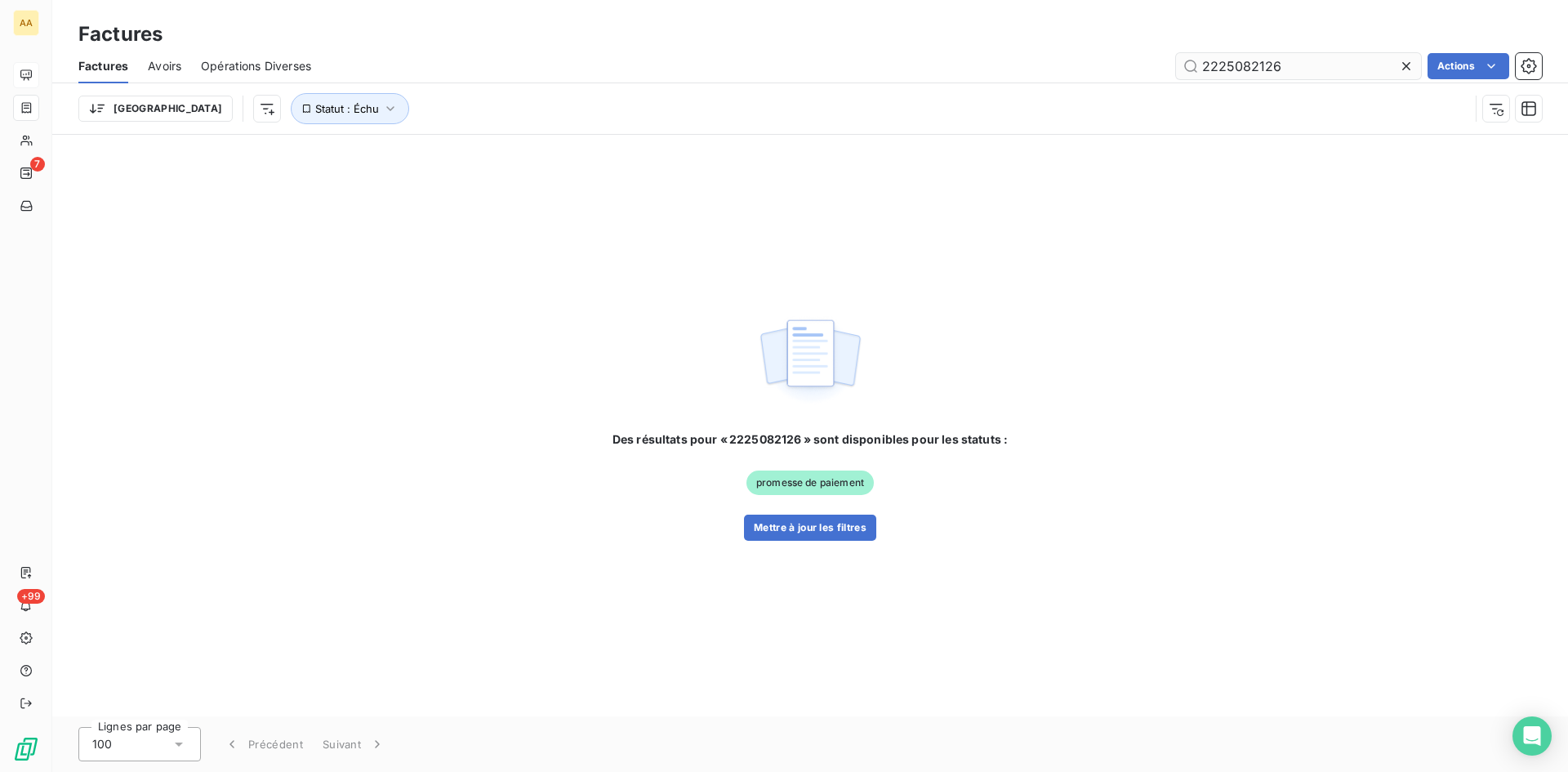
drag, startPoint x: 1272, startPoint y: 79, endPoint x: 1254, endPoint y: 75, distance: 18.4
click at [1247, 75] on input "2225082126" at bounding box center [1298, 66] width 245 height 26
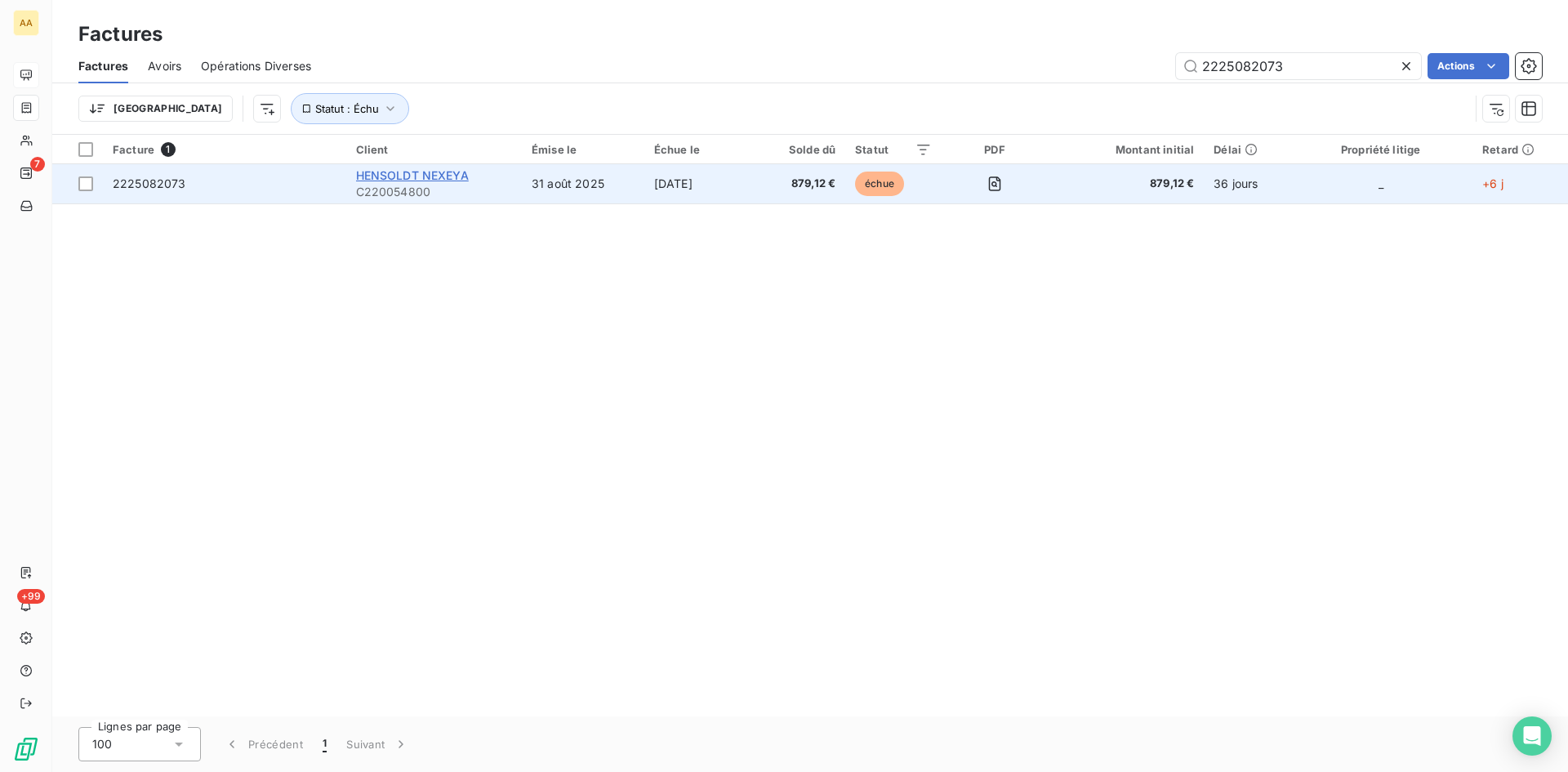
type input "2225082073"
click at [425, 181] on span "HENSOLDT NEXEYA" at bounding box center [411, 175] width 112 height 14
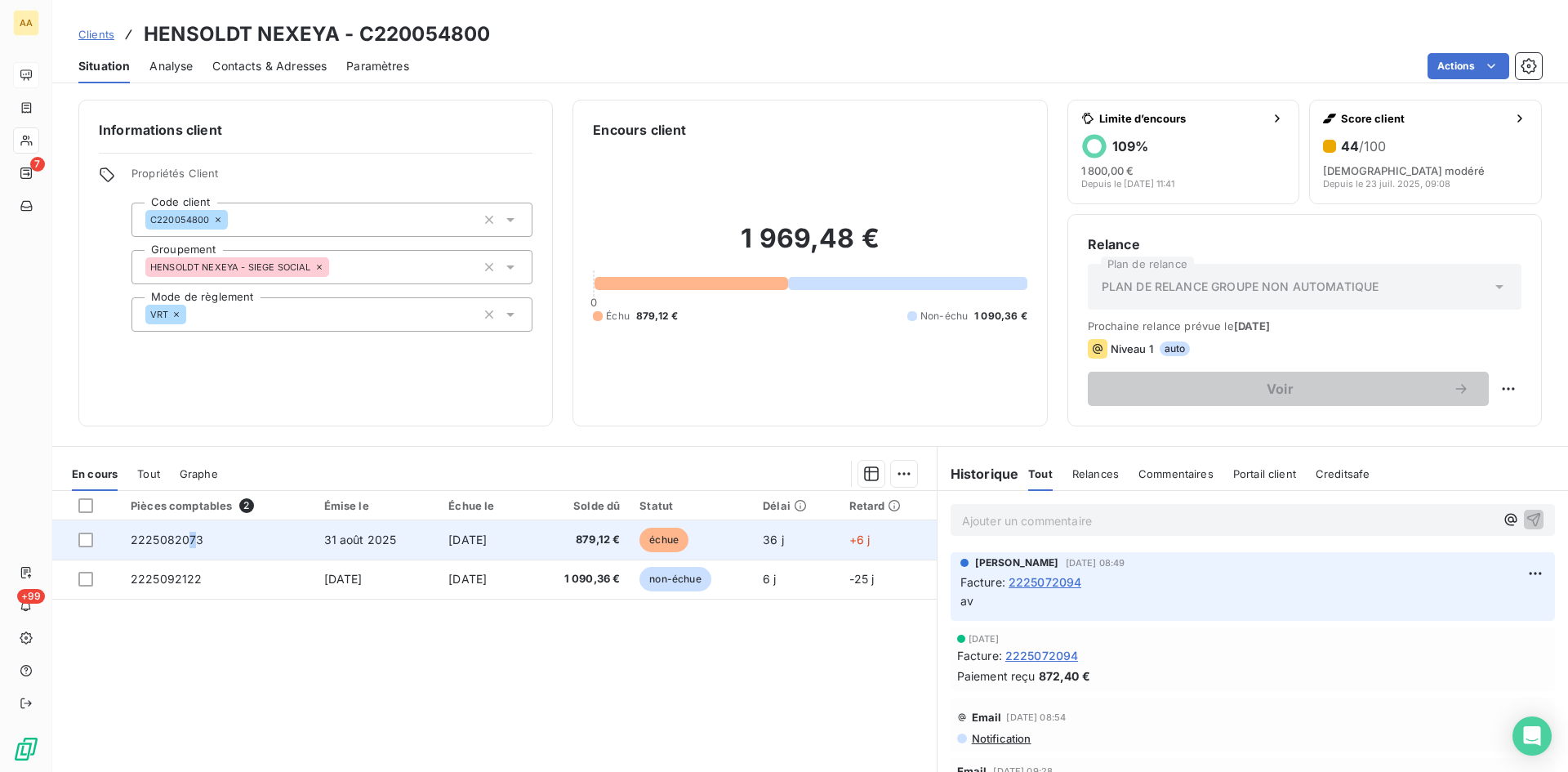
click at [185, 539] on span "2225082073" at bounding box center [167, 539] width 74 height 14
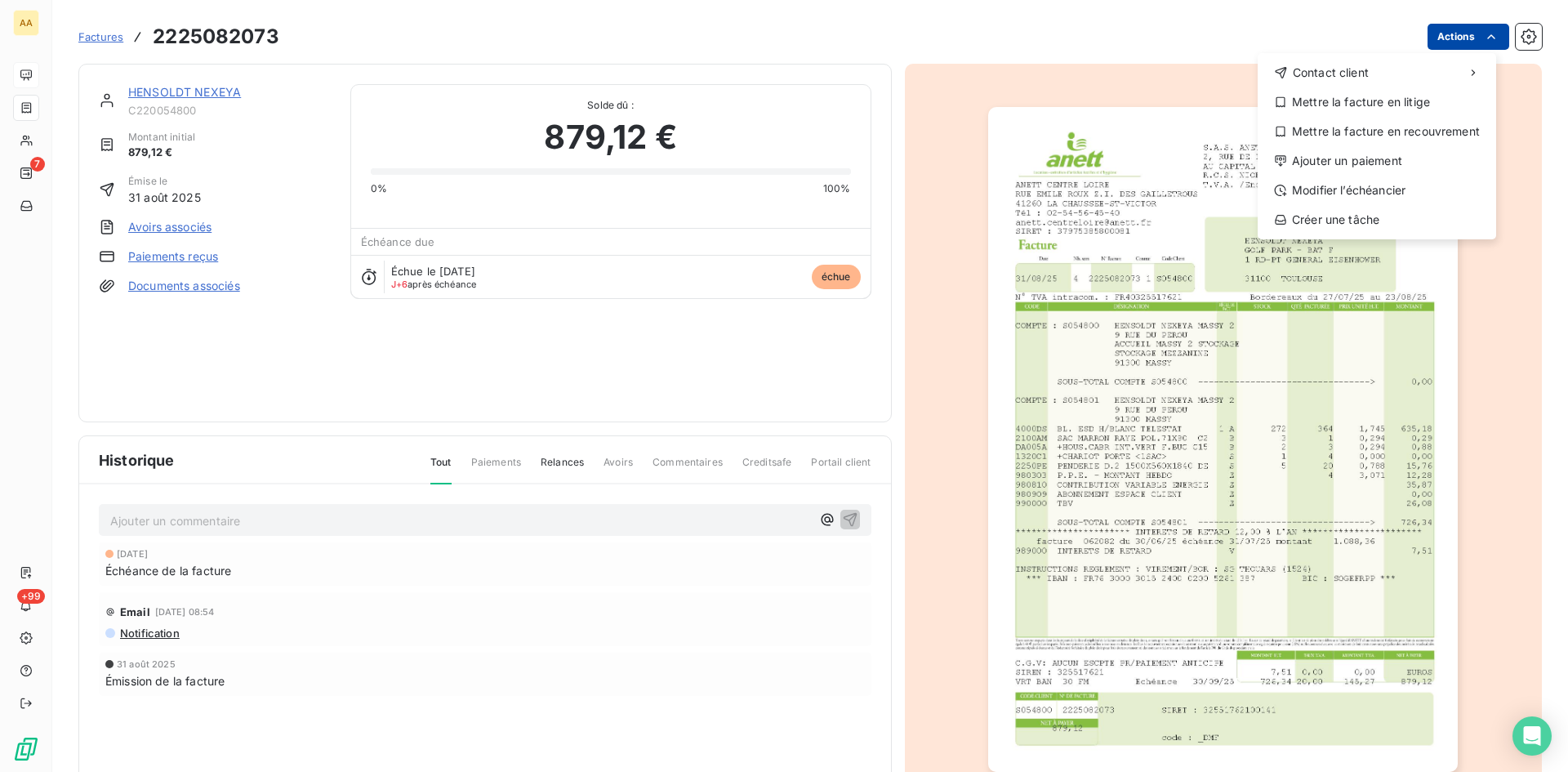
click at [1469, 28] on html "AA 7 +99 Factures [PHONE_NUMBER] Actions Contact client Mettre la facture en li…" at bounding box center [784, 386] width 1568 height 772
click at [1337, 152] on div "Ajouter un paiement" at bounding box center [1376, 161] width 225 height 26
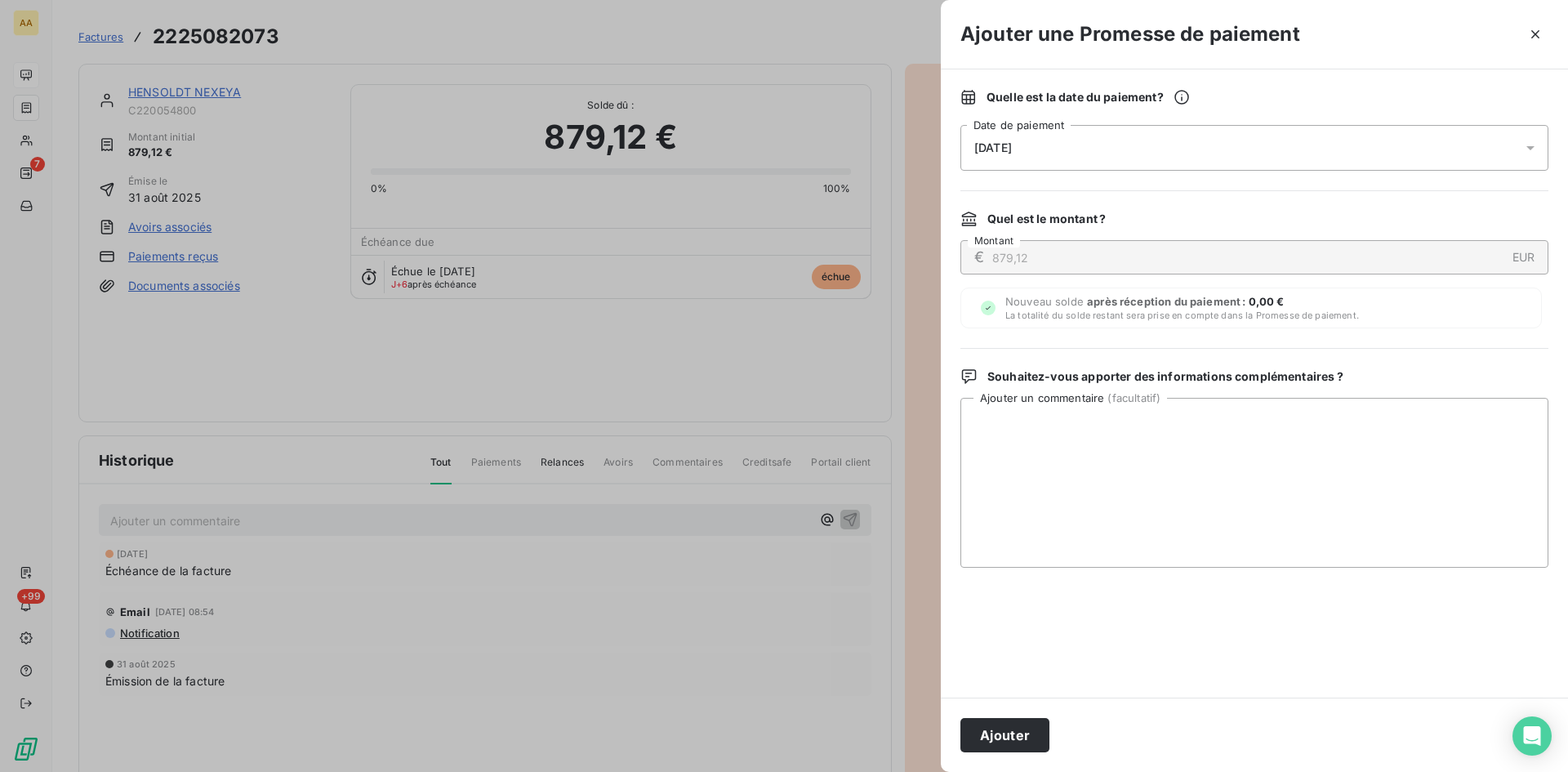
click at [1078, 135] on div "[DATE]" at bounding box center [1254, 147] width 588 height 45
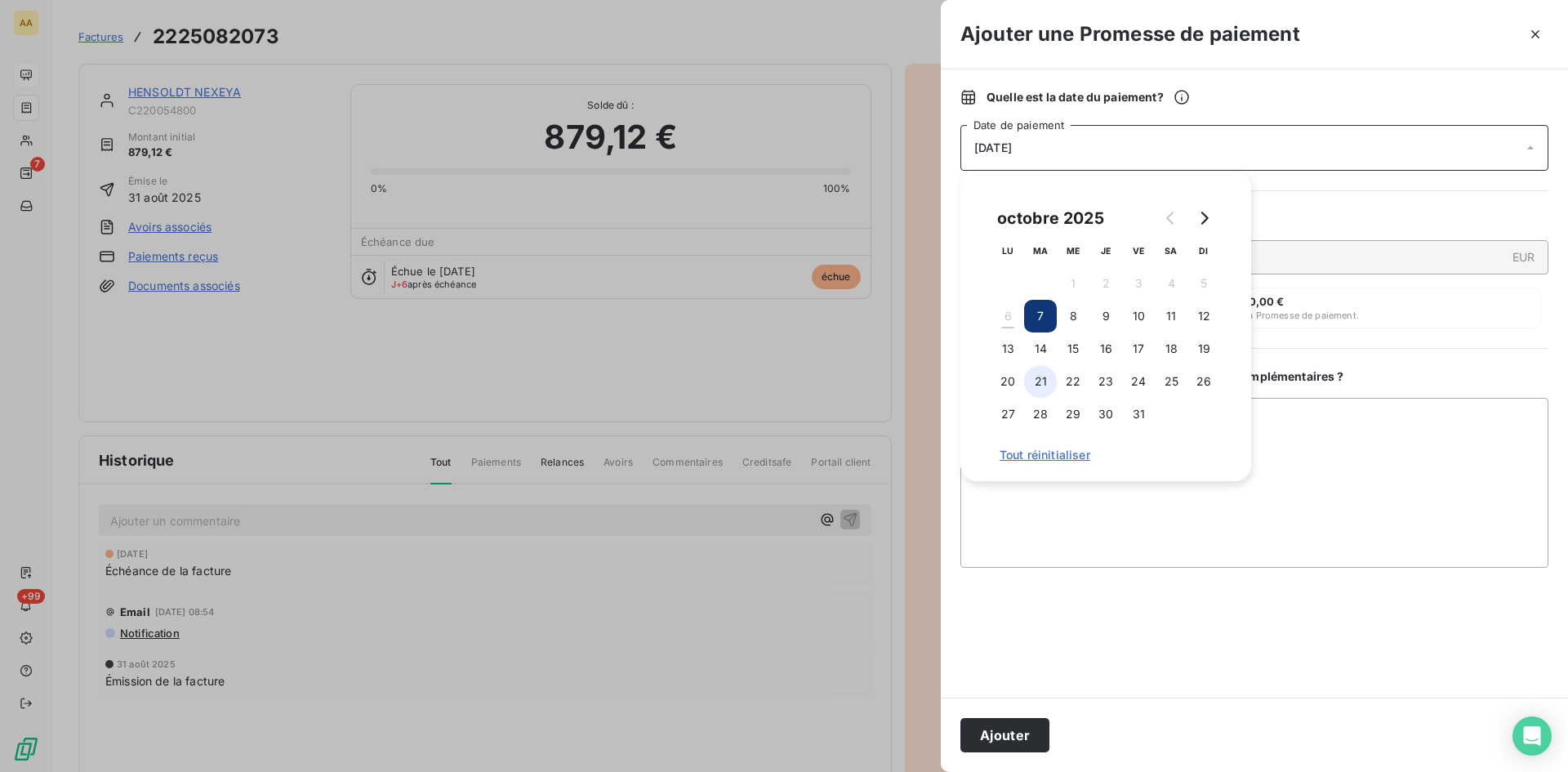
drag, startPoint x: 1053, startPoint y: 352, endPoint x: 1043, endPoint y: 382, distance: 31.6
click at [1047, 352] on button "14" at bounding box center [1040, 348] width 33 height 33
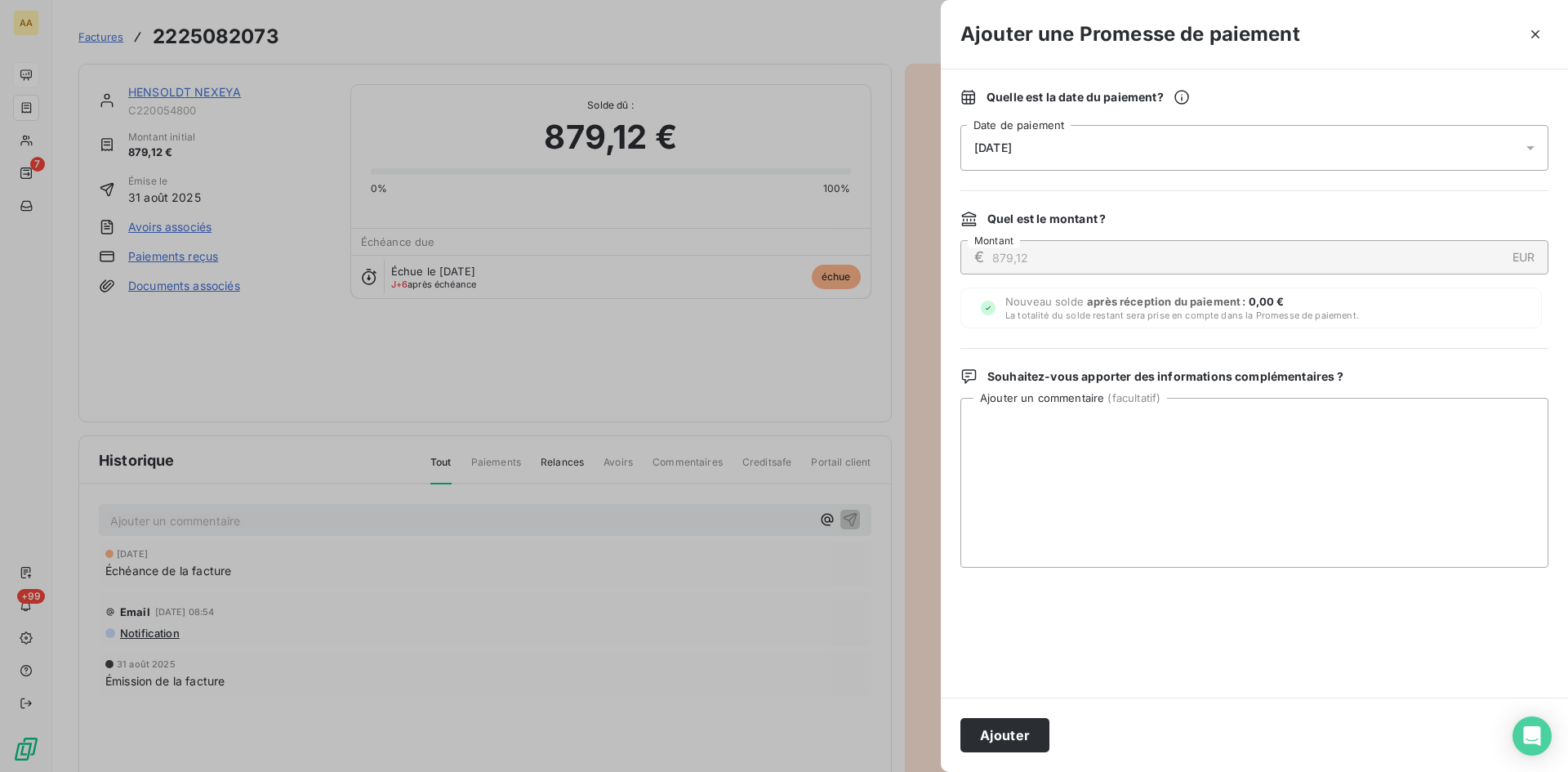
drag, startPoint x: 1019, startPoint y: 725, endPoint x: 903, endPoint y: 660, distance: 133.0
click at [1022, 725] on button "Ajouter" at bounding box center [1005, 735] width 89 height 34
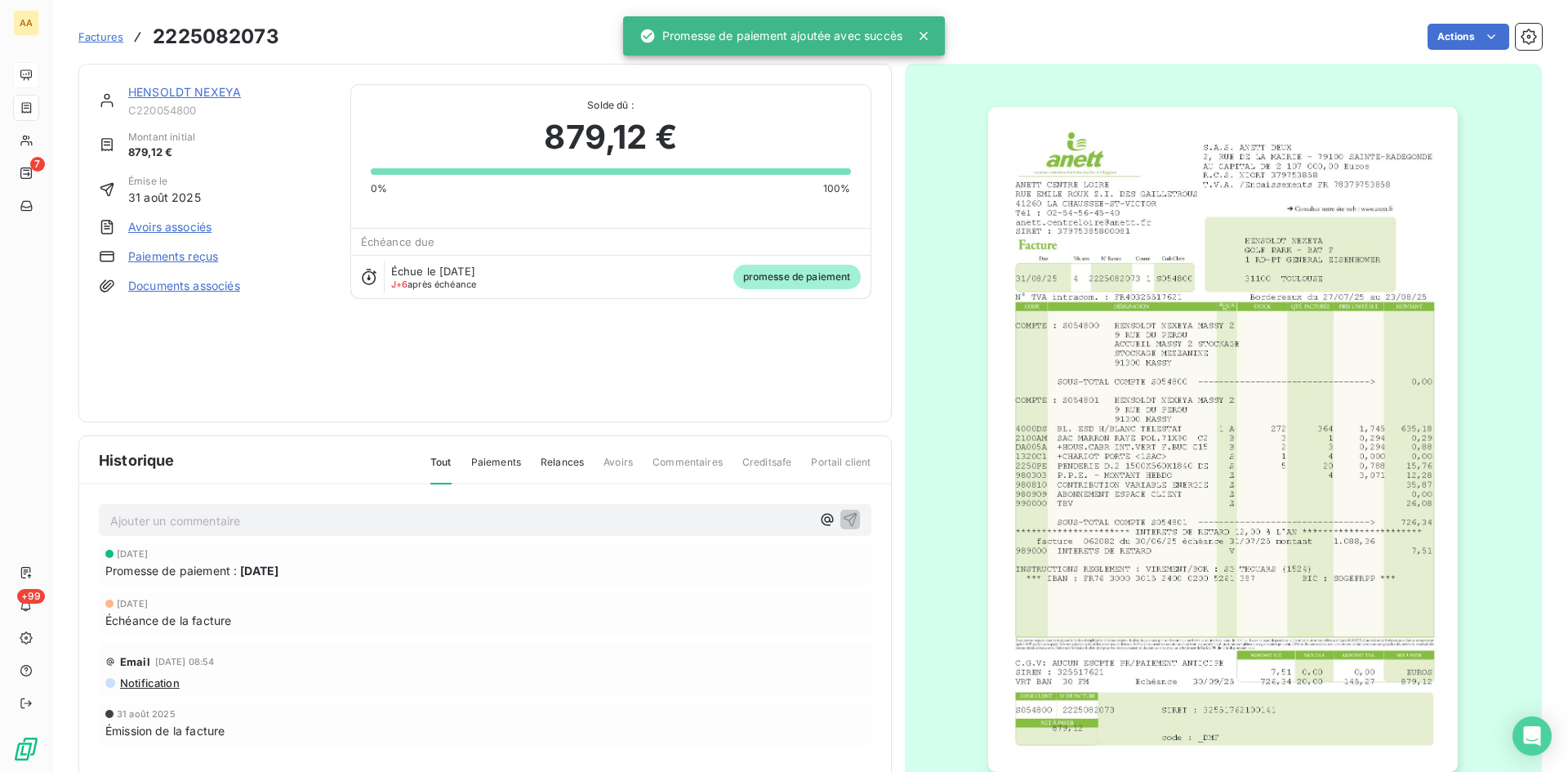
click at [683, 525] on p "Ajouter un commentaire ﻿" at bounding box center [460, 521] width 701 height 21
click at [687, 525] on p "Ajouter un commentaire ﻿" at bounding box center [460, 521] width 701 height 21
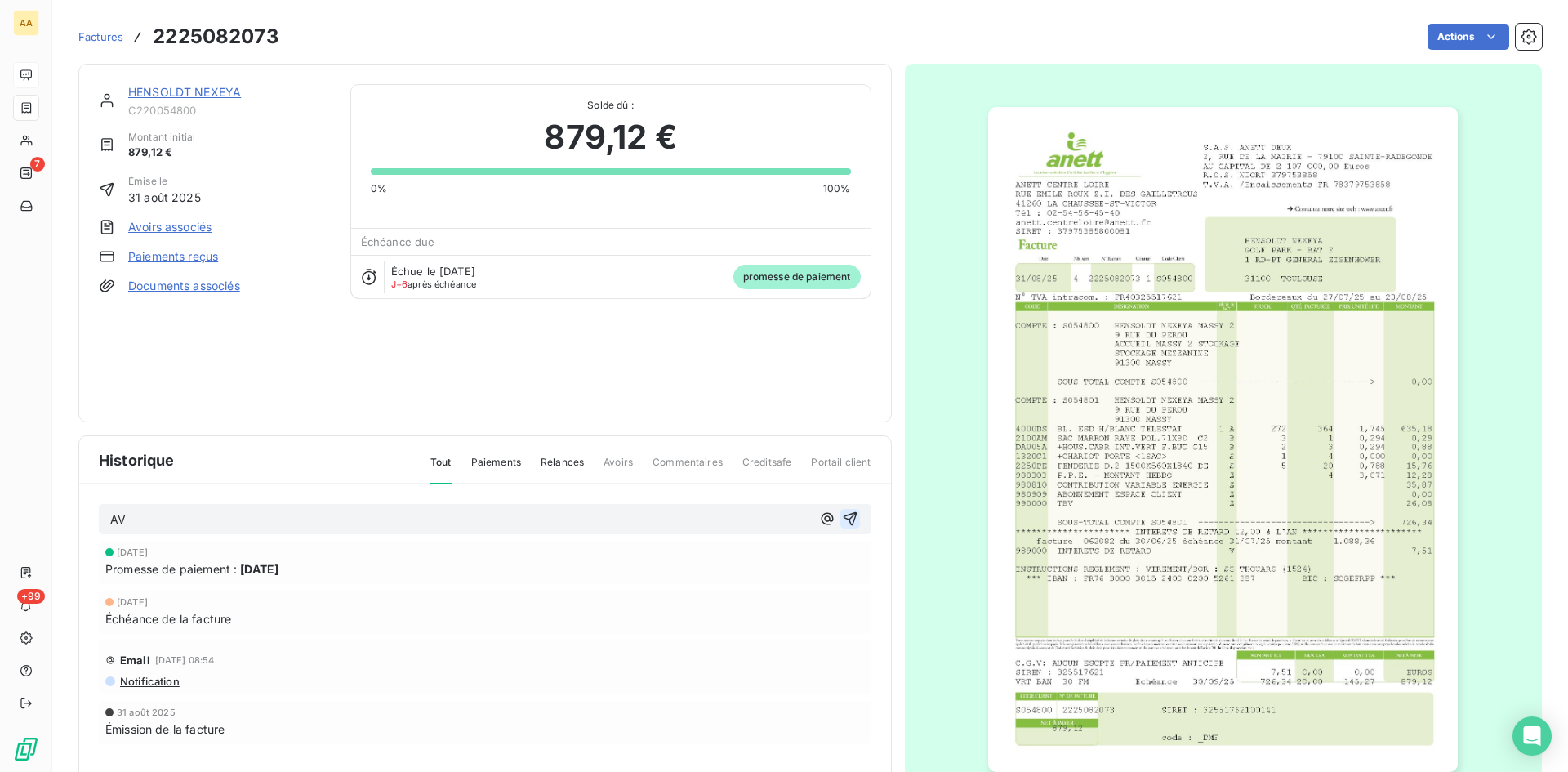
click at [847, 518] on icon "button" at bounding box center [849, 518] width 16 height 16
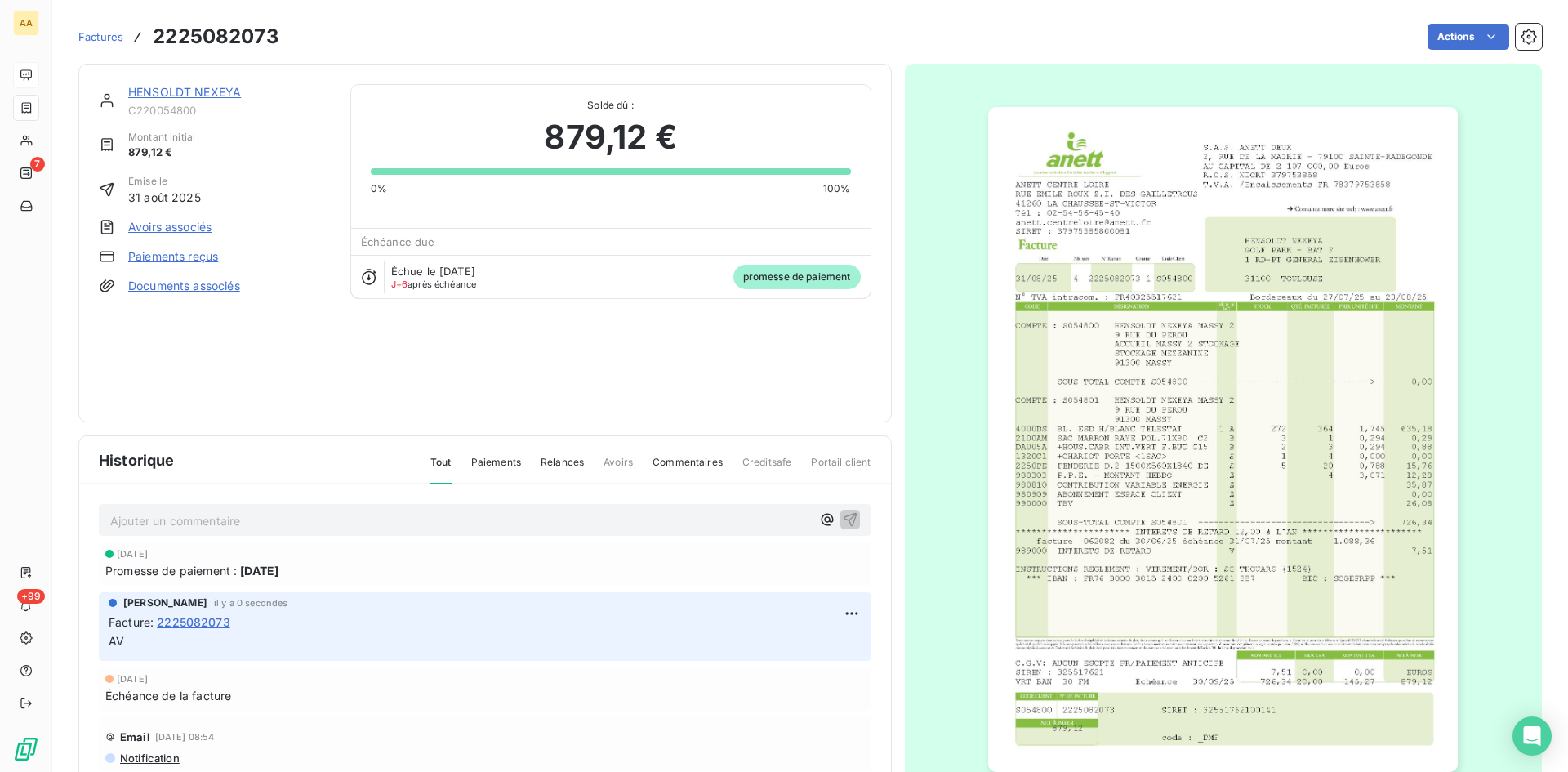
click at [187, 93] on link "HENSOLDT NEXEYA" at bounding box center [184, 92] width 112 height 14
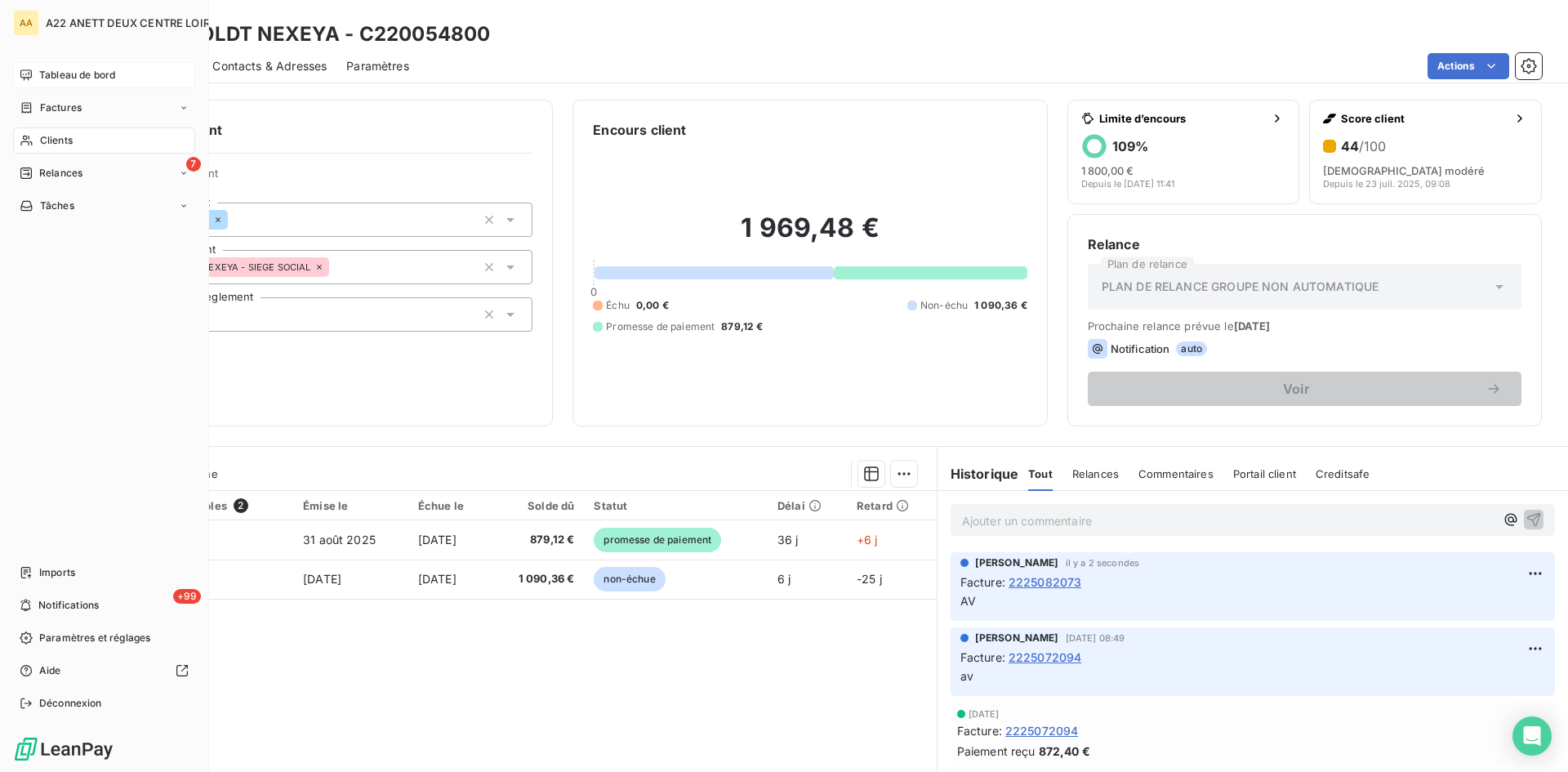
click at [40, 147] on span "Clients" at bounding box center [56, 141] width 33 height 15
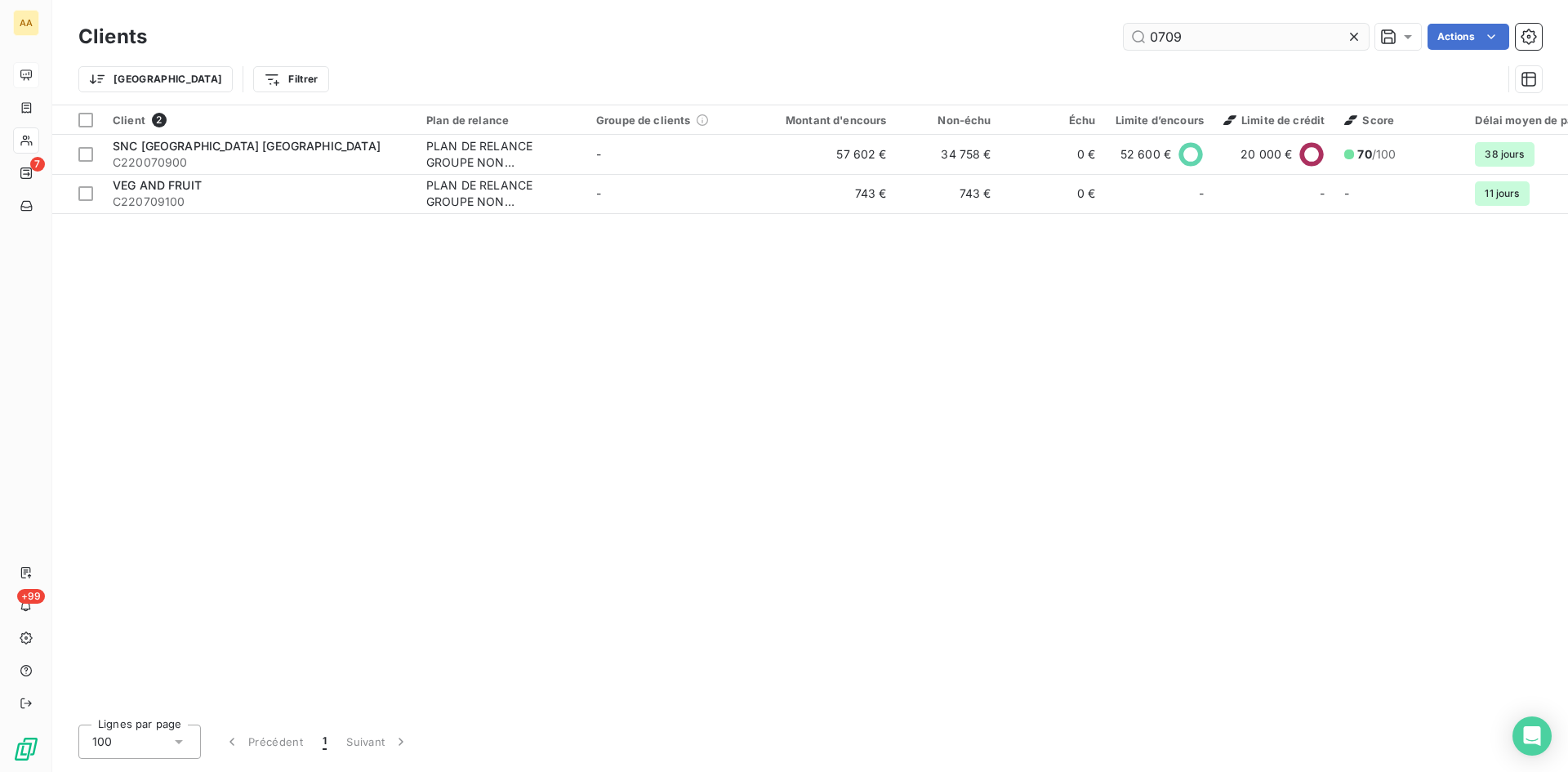
drag, startPoint x: 1188, startPoint y: 37, endPoint x: 1135, endPoint y: 36, distance: 53.0
click at [1135, 36] on input "0709" at bounding box center [1246, 37] width 245 height 26
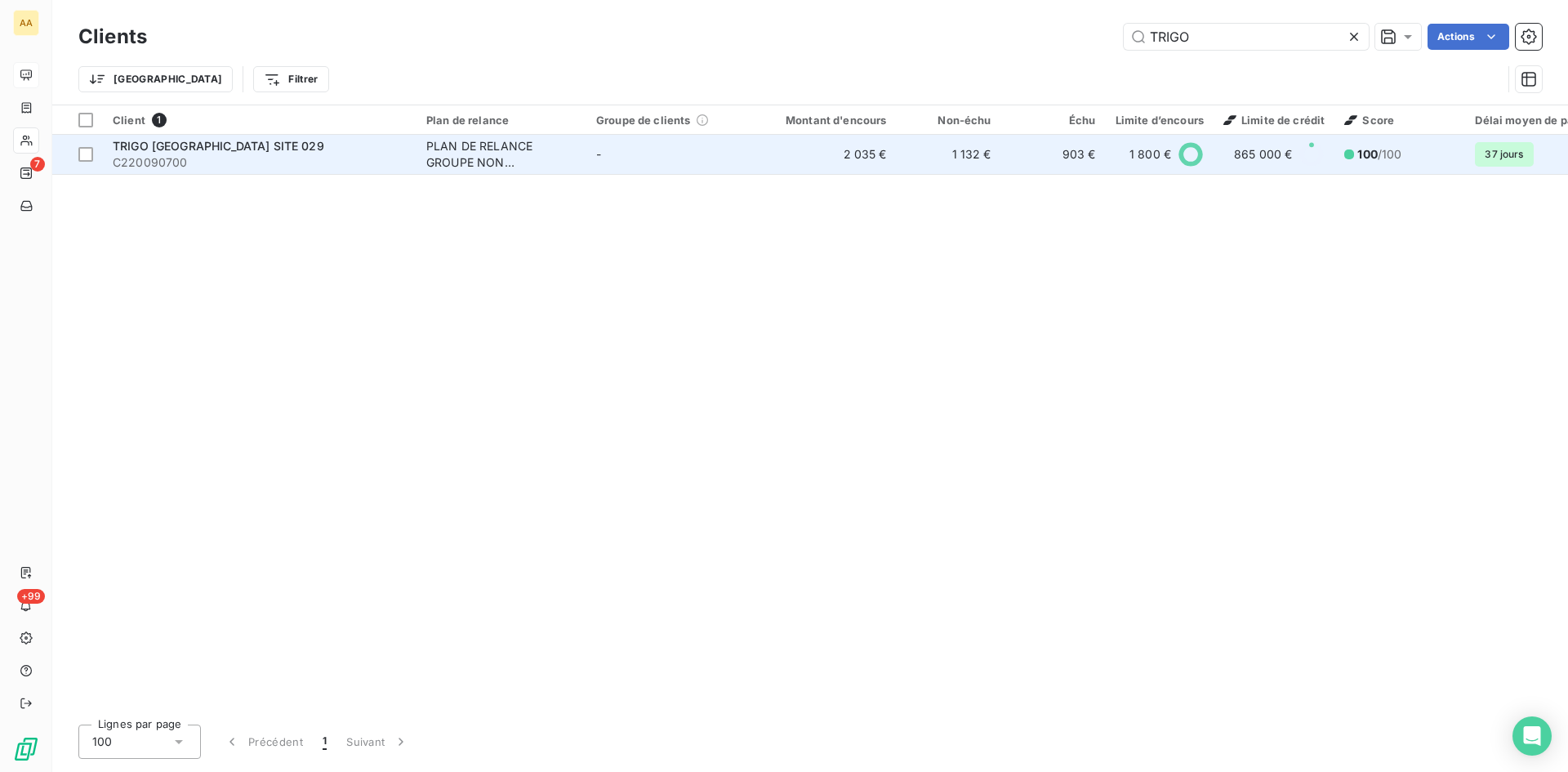
type input "TRIGO"
click at [493, 143] on div "PLAN DE RELANCE GROUPE NON AUTOMATIQUE" at bounding box center [501, 154] width 150 height 33
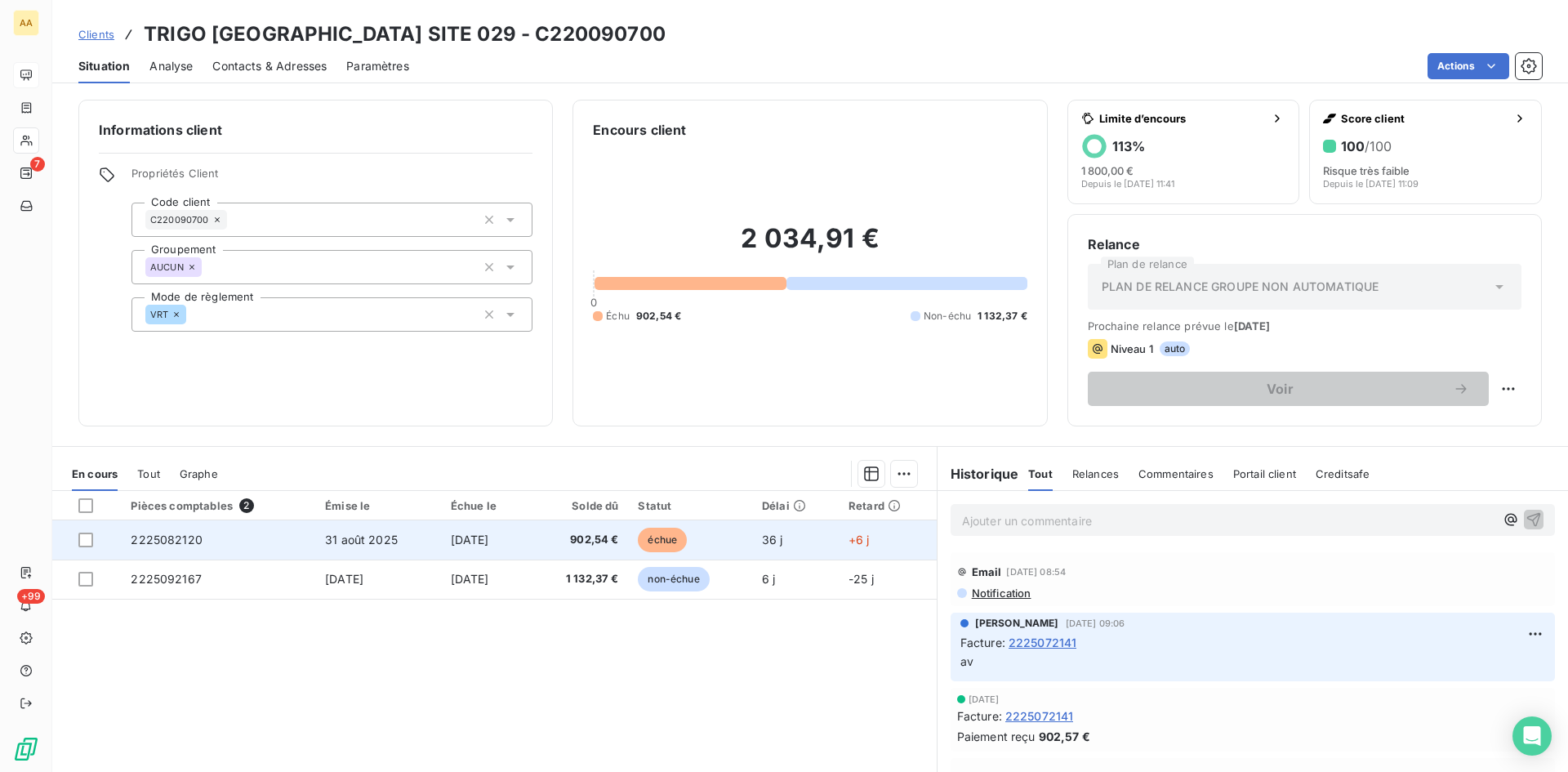
click at [167, 534] on span "2225082120" at bounding box center [166, 539] width 72 height 14
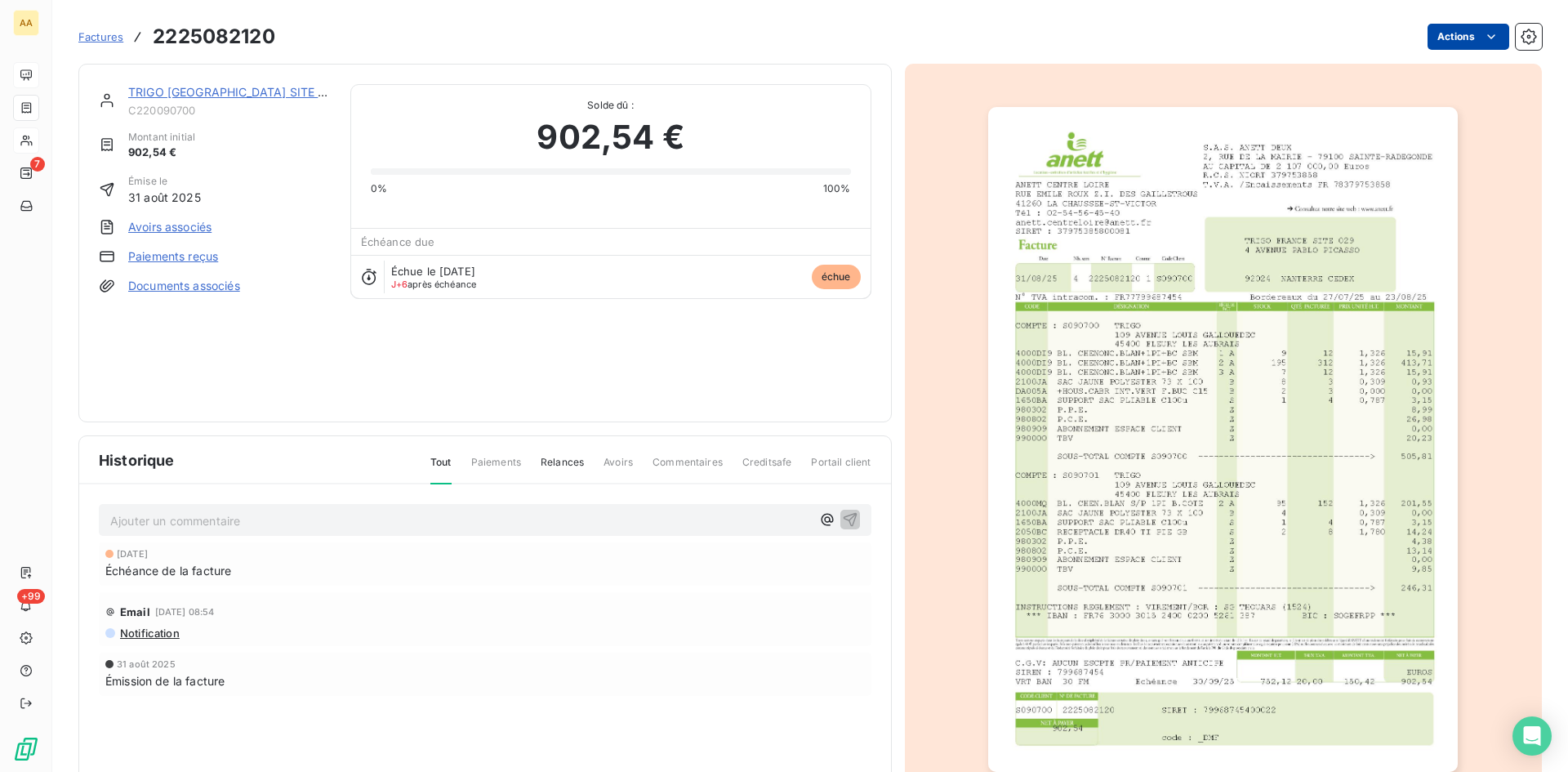
click at [1469, 40] on html "AA 7 +99 Factures 2225082120 Actions TRIGO [GEOGRAPHIC_DATA] SITE 029 C22009070…" at bounding box center [784, 386] width 1568 height 772
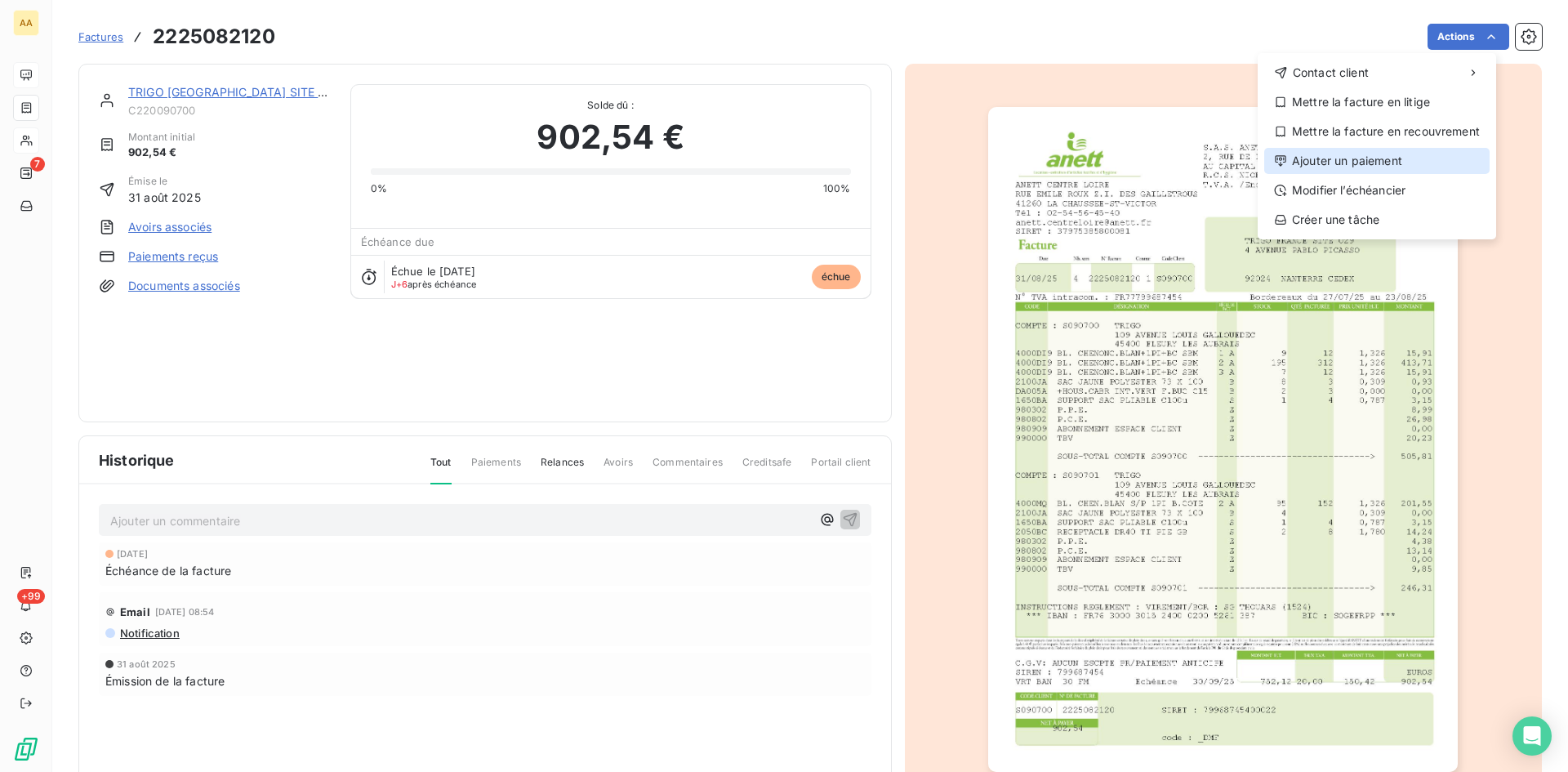
click at [1351, 165] on div "Ajouter un paiement" at bounding box center [1376, 161] width 225 height 26
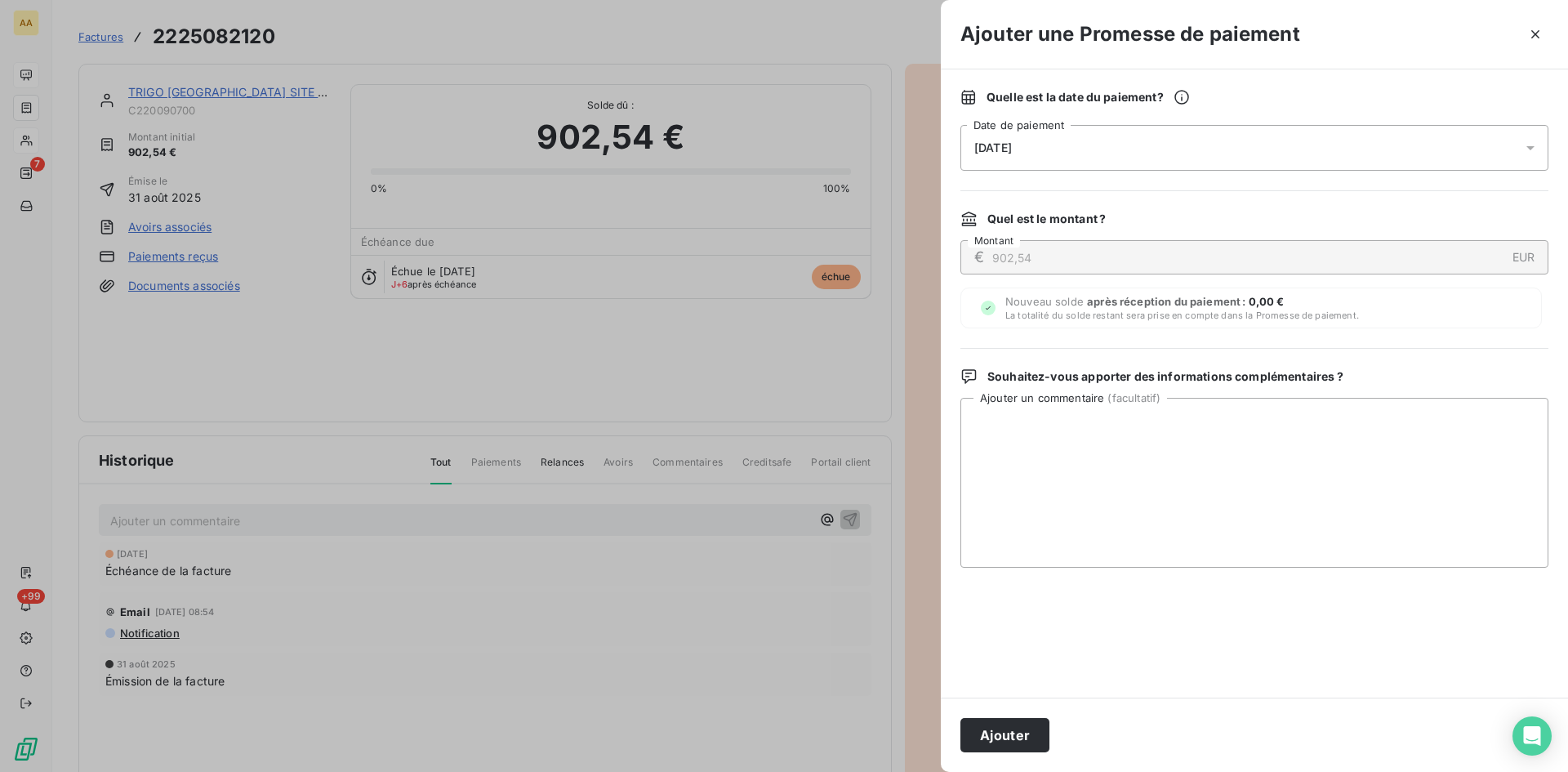
click at [1043, 149] on div "[DATE]" at bounding box center [1254, 147] width 588 height 45
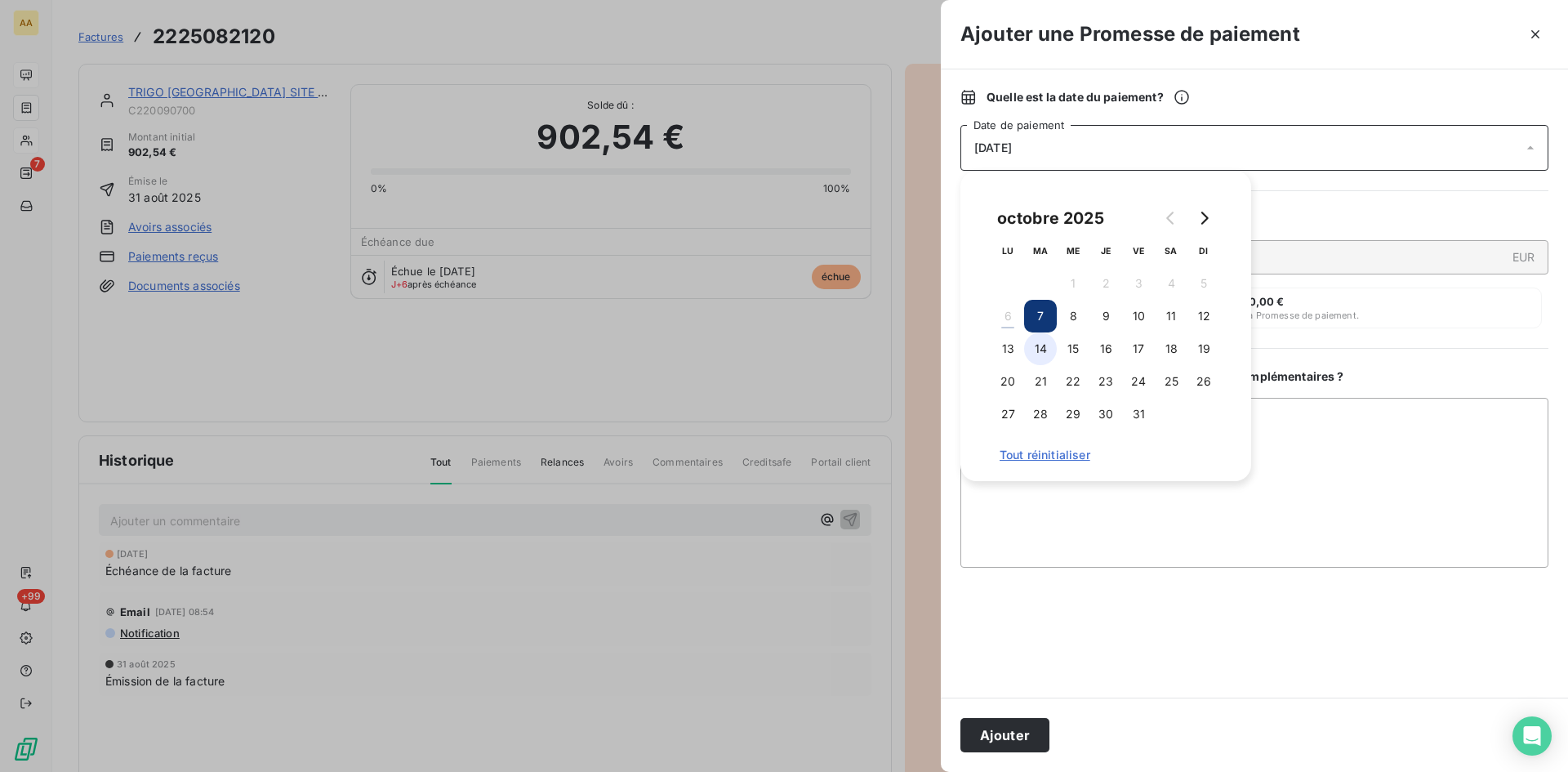
click at [1043, 352] on button "14" at bounding box center [1040, 348] width 33 height 33
drag, startPoint x: 1020, startPoint y: 730, endPoint x: 649, endPoint y: 566, distance: 405.6
click at [1018, 730] on button "Ajouter" at bounding box center [1005, 735] width 89 height 34
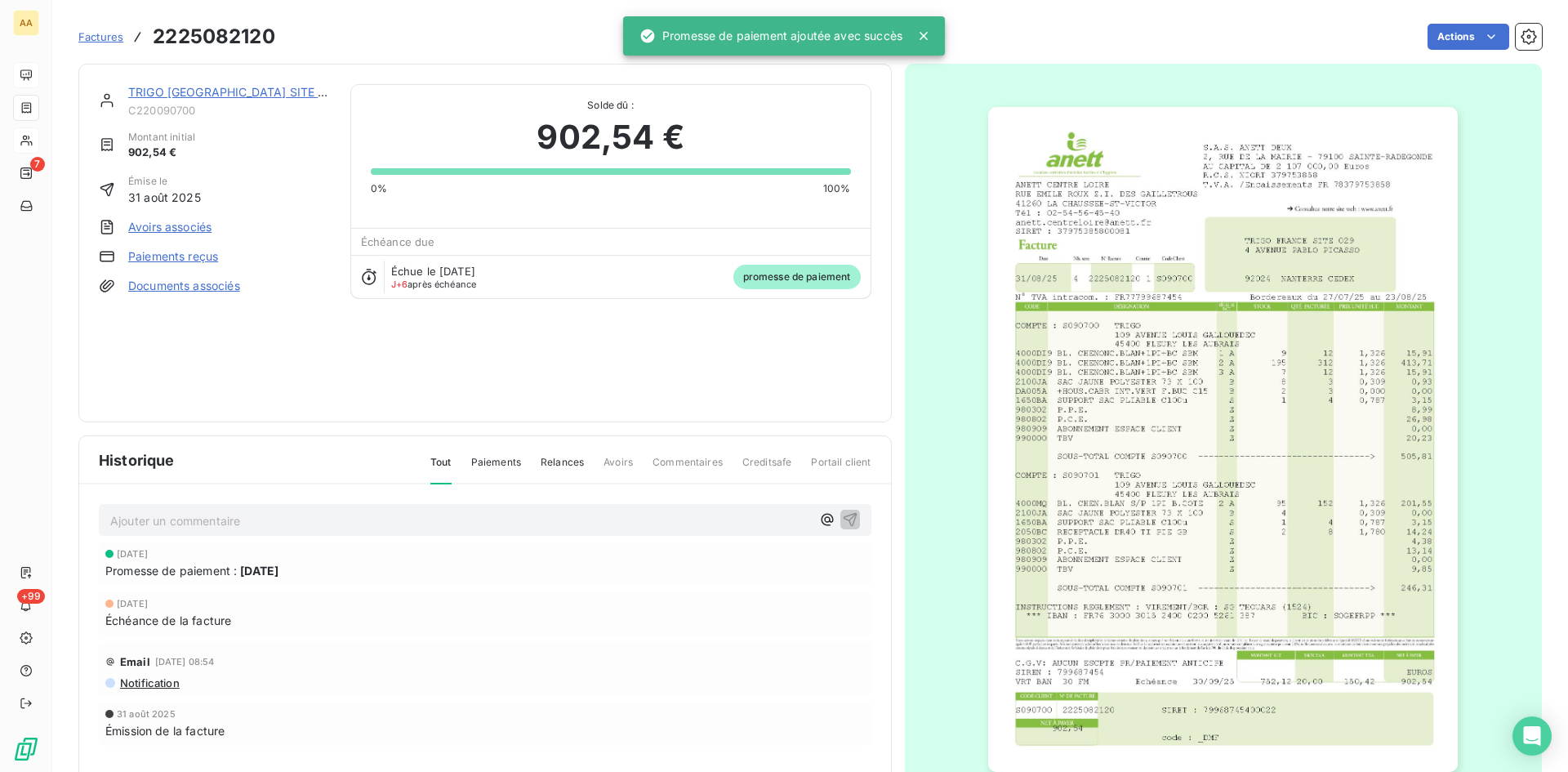
click at [620, 522] on p "Ajouter un commentaire ﻿" at bounding box center [460, 521] width 701 height 21
click at [842, 516] on icon "button" at bounding box center [849, 519] width 14 height 14
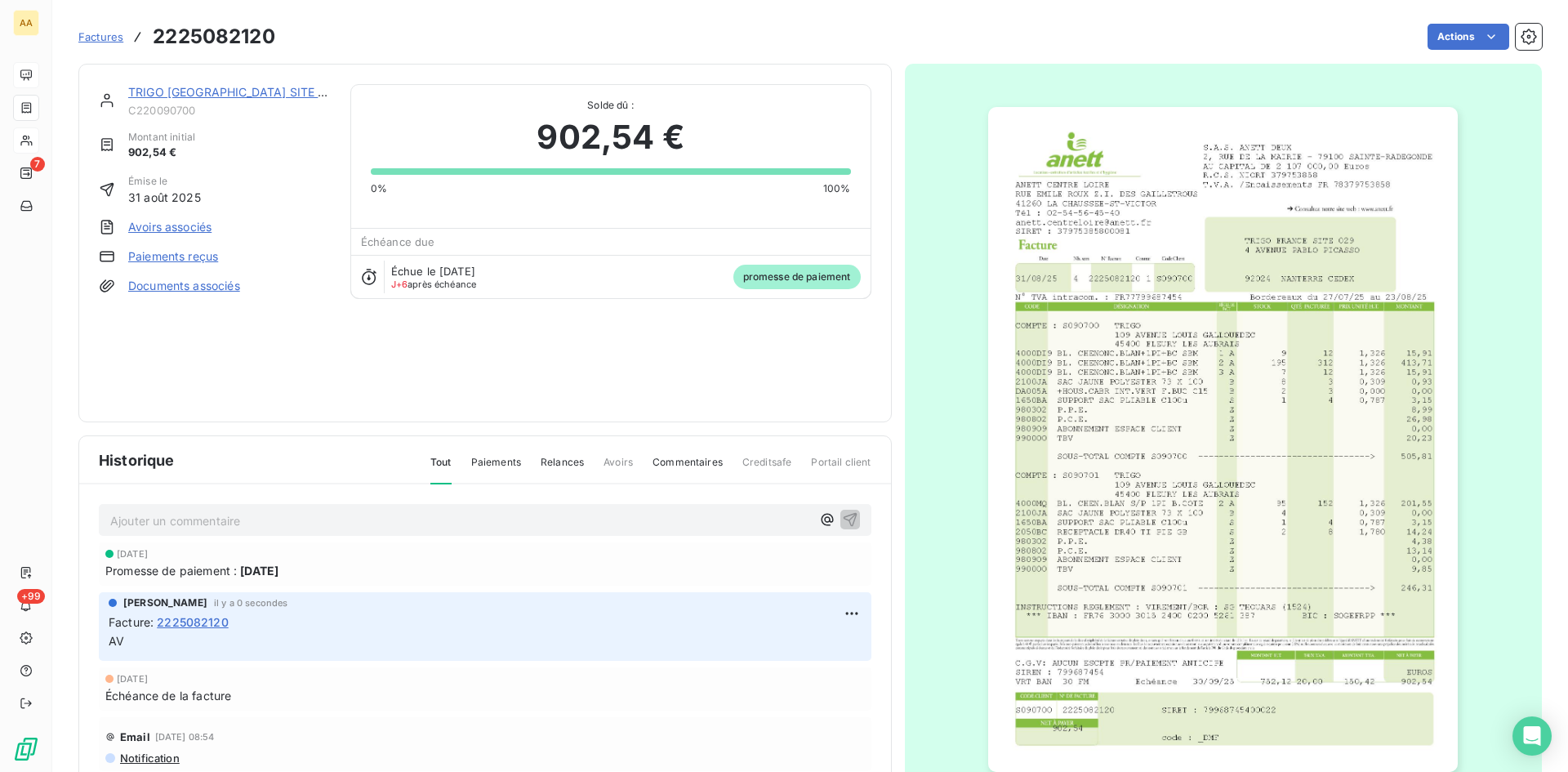
click at [216, 91] on link "TRIGO [GEOGRAPHIC_DATA] SITE 029" at bounding box center [234, 92] width 212 height 14
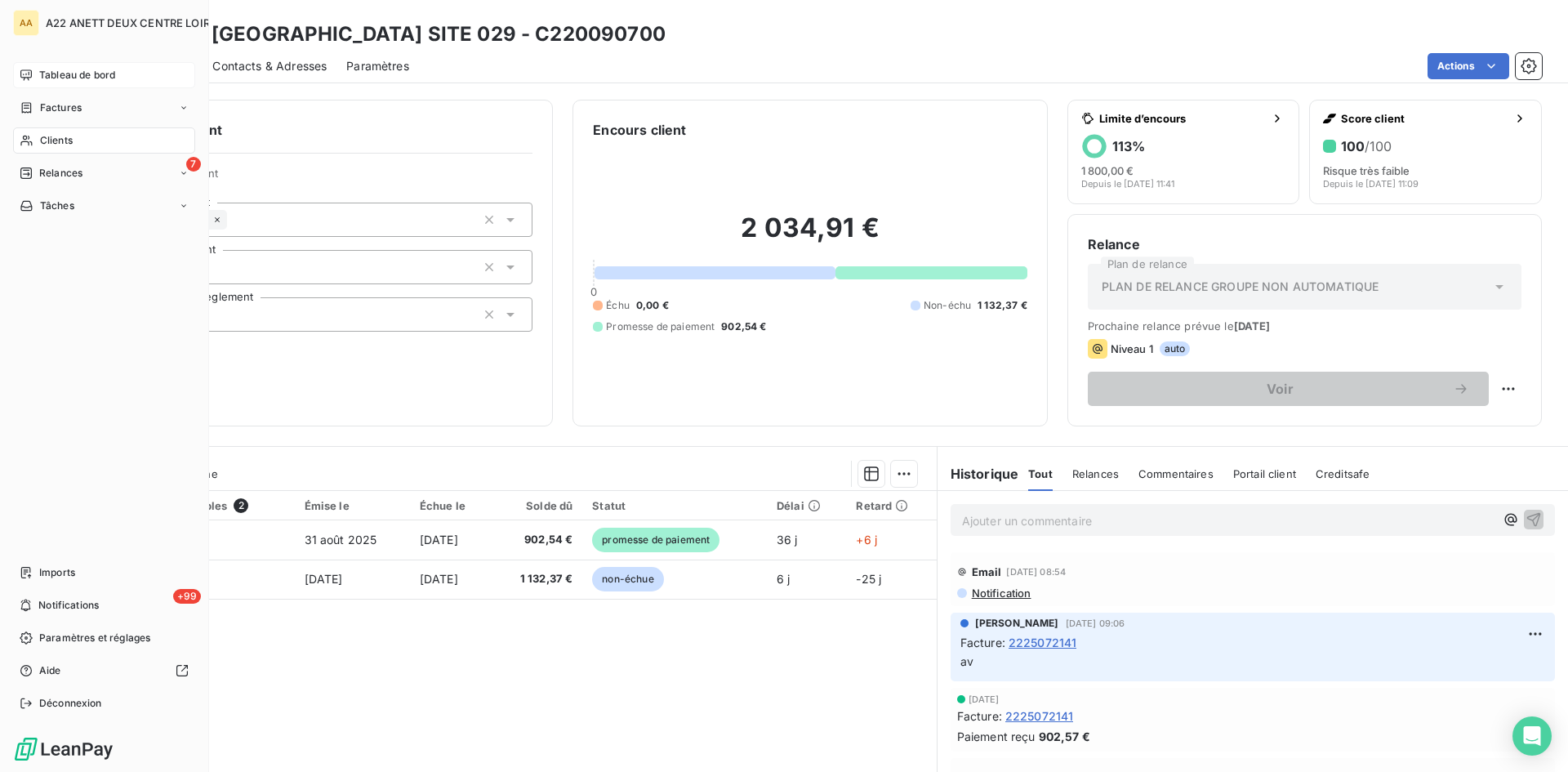
click at [58, 73] on span "Tableau de bord" at bounding box center [77, 76] width 75 height 15
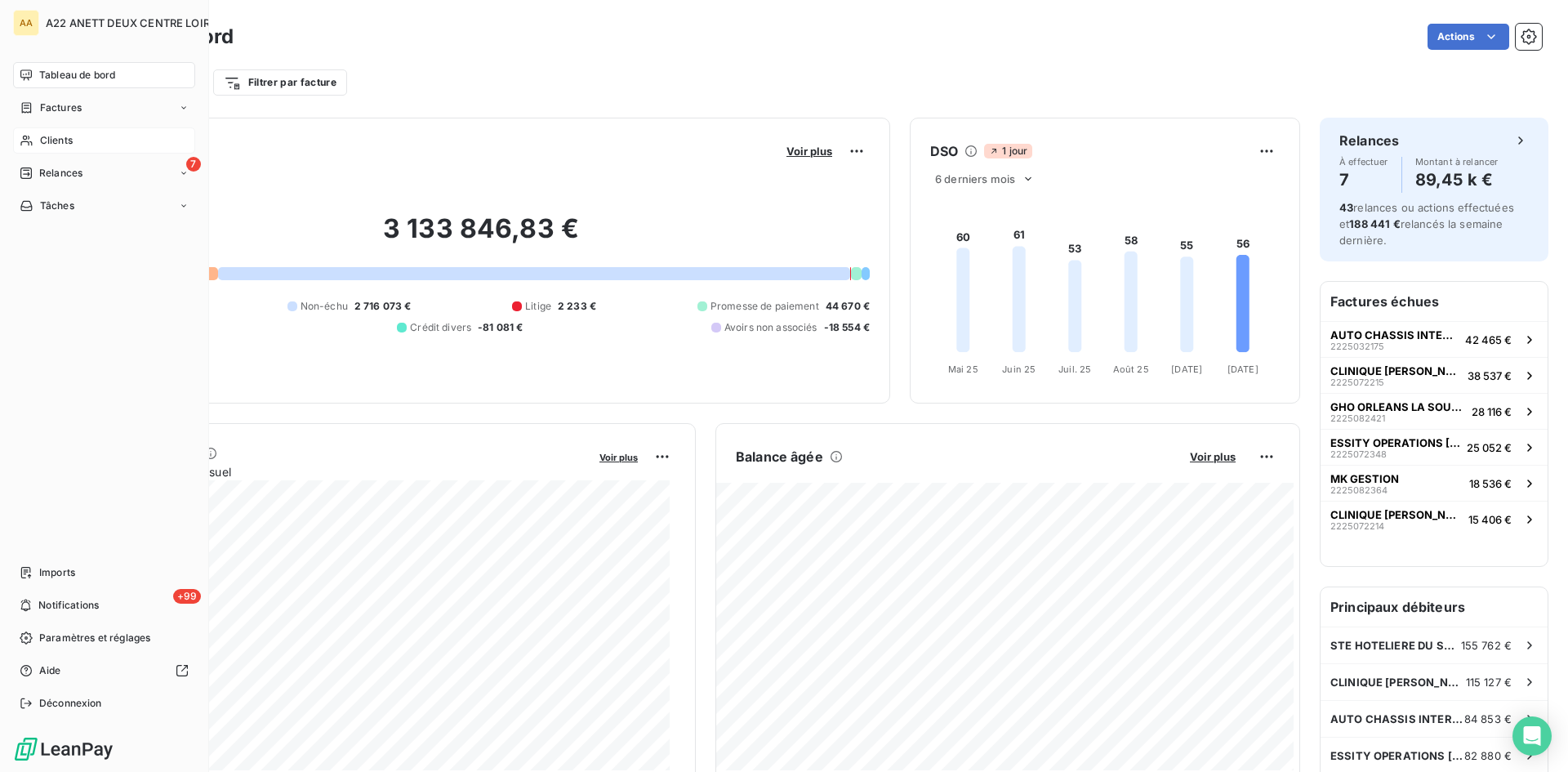
click at [42, 137] on span "Clients" at bounding box center [56, 141] width 33 height 15
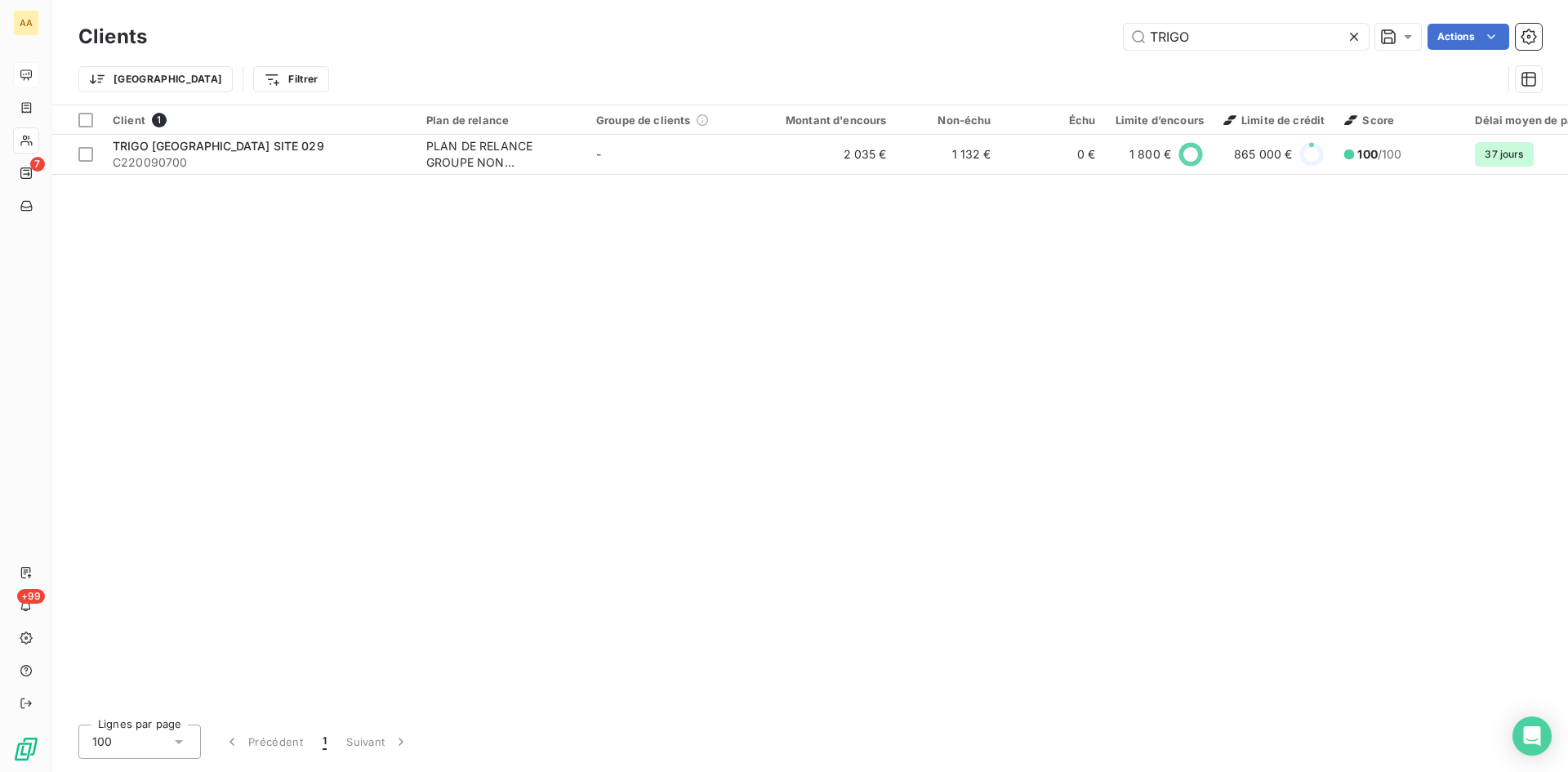
drag, startPoint x: 1199, startPoint y: 43, endPoint x: 1053, endPoint y: 43, distance: 146.0
click at [1053, 43] on div "TRIGO Actions" at bounding box center [855, 37] width 1376 height 26
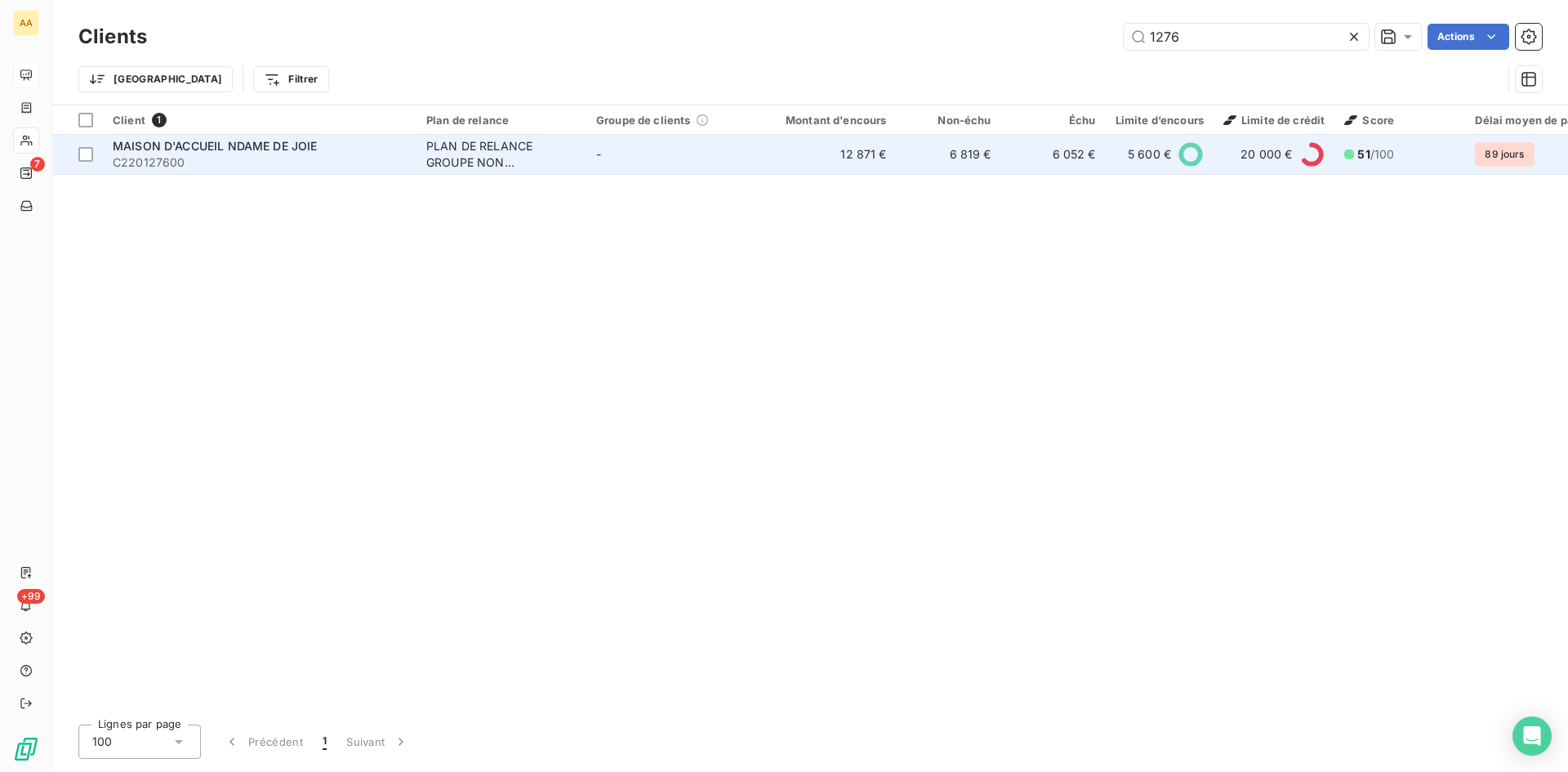
type input "1276"
click at [492, 149] on div "PLAN DE RELANCE GROUPE NON AUTOMATIQUE" at bounding box center [501, 154] width 150 height 33
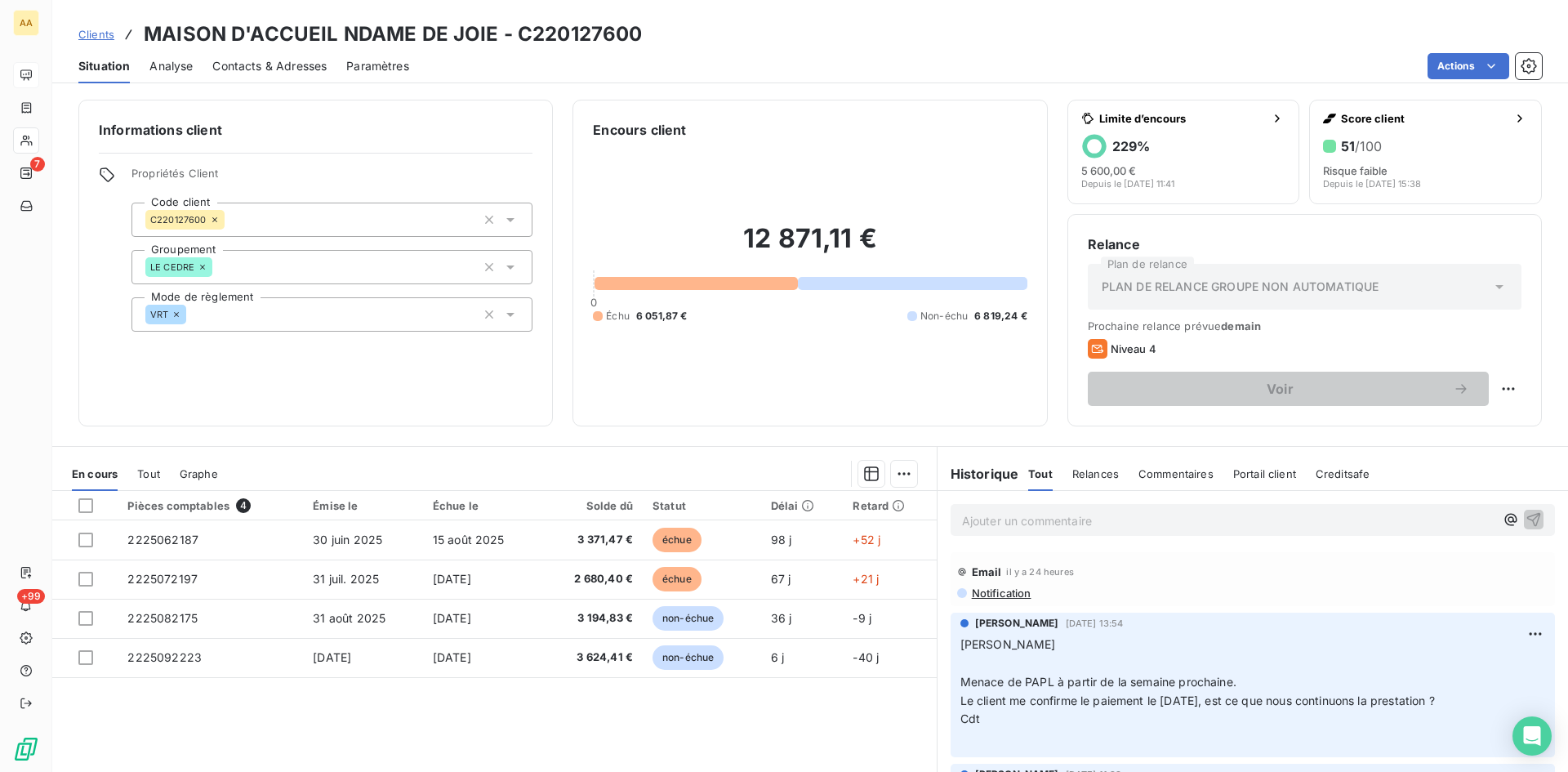
click at [993, 517] on p "Ajouter un commentaire ﻿" at bounding box center [1228, 521] width 532 height 21
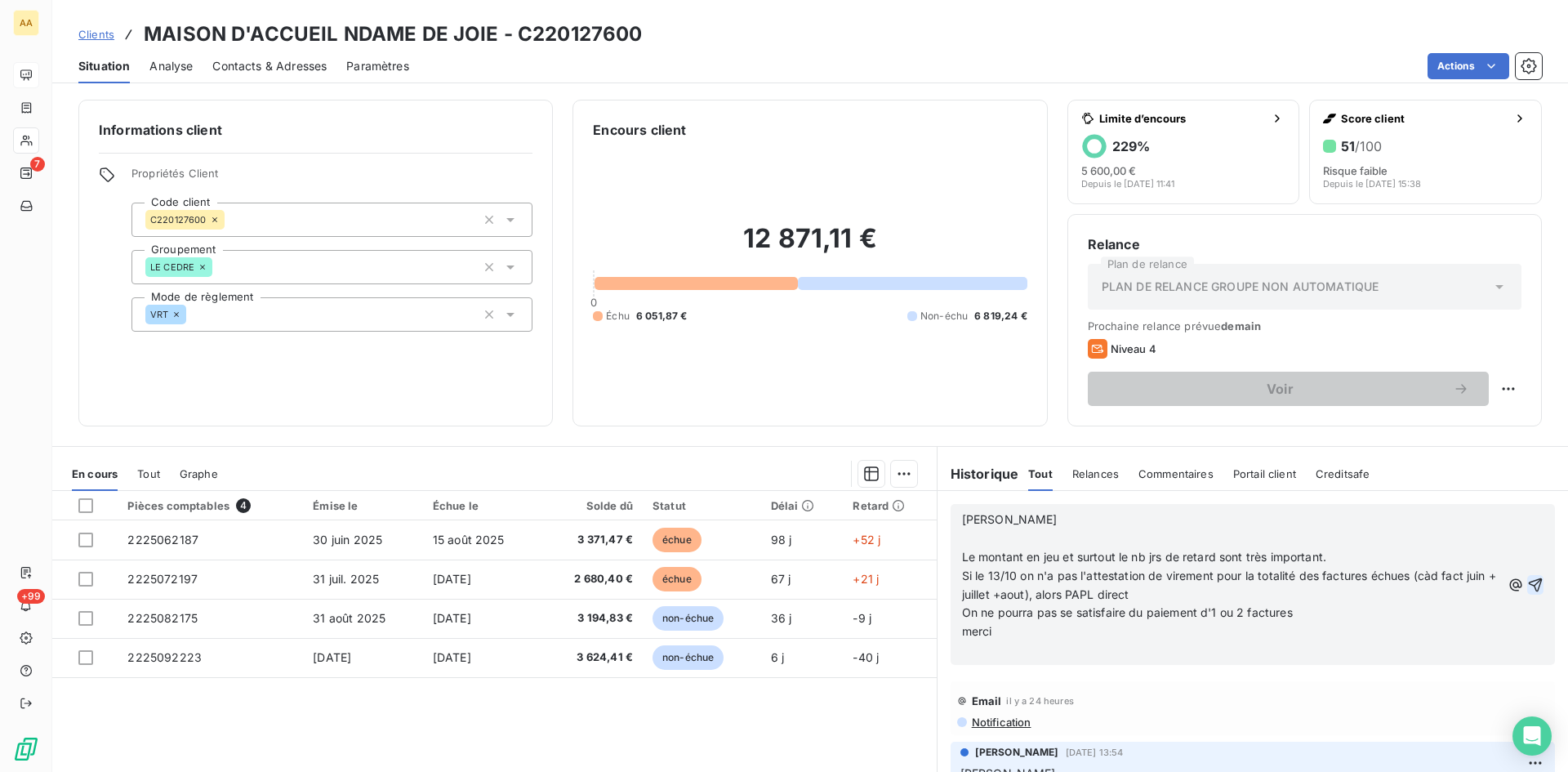
click at [1527, 583] on icon "button" at bounding box center [1535, 584] width 16 height 16
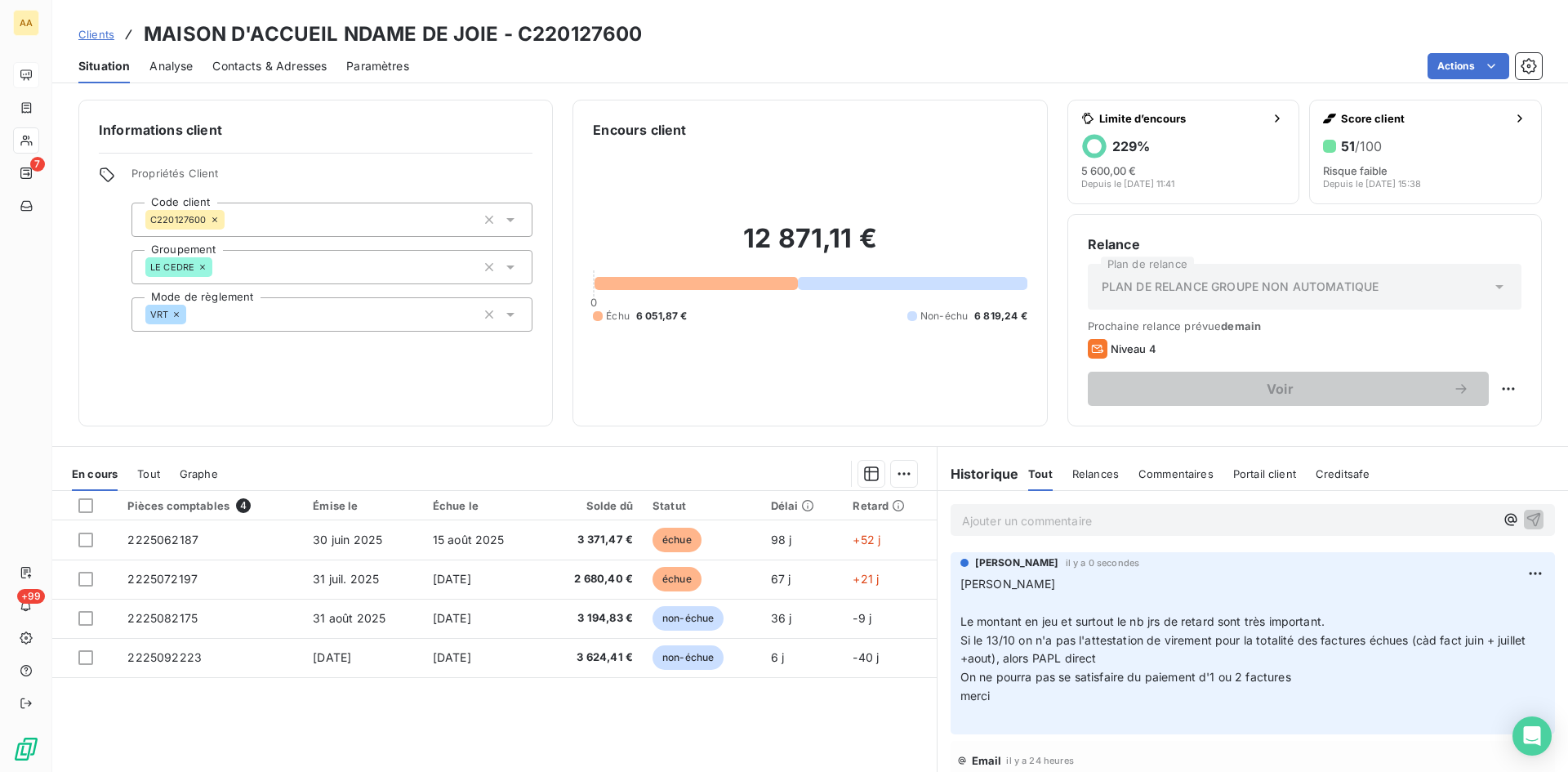
click at [973, 713] on p "[PERSON_NAME] ﻿ Le montant en jeu et surtout le nb jrs de retard sont très impo…" at bounding box center [1253, 649] width 585 height 149
click at [982, 700] on span "merci" at bounding box center [976, 696] width 30 height 14
click at [987, 696] on p "[PERSON_NAME] ﻿ Le montant en jeu et surtout le nb jrs de retard sont très impo…" at bounding box center [1253, 649] width 585 height 149
click at [1516, 569] on html "AA 7 +99 Clients MAISON D'ACCUEIL NDAME DE JOIE - C220127600 Situation Analyse …" at bounding box center [784, 386] width 1568 height 772
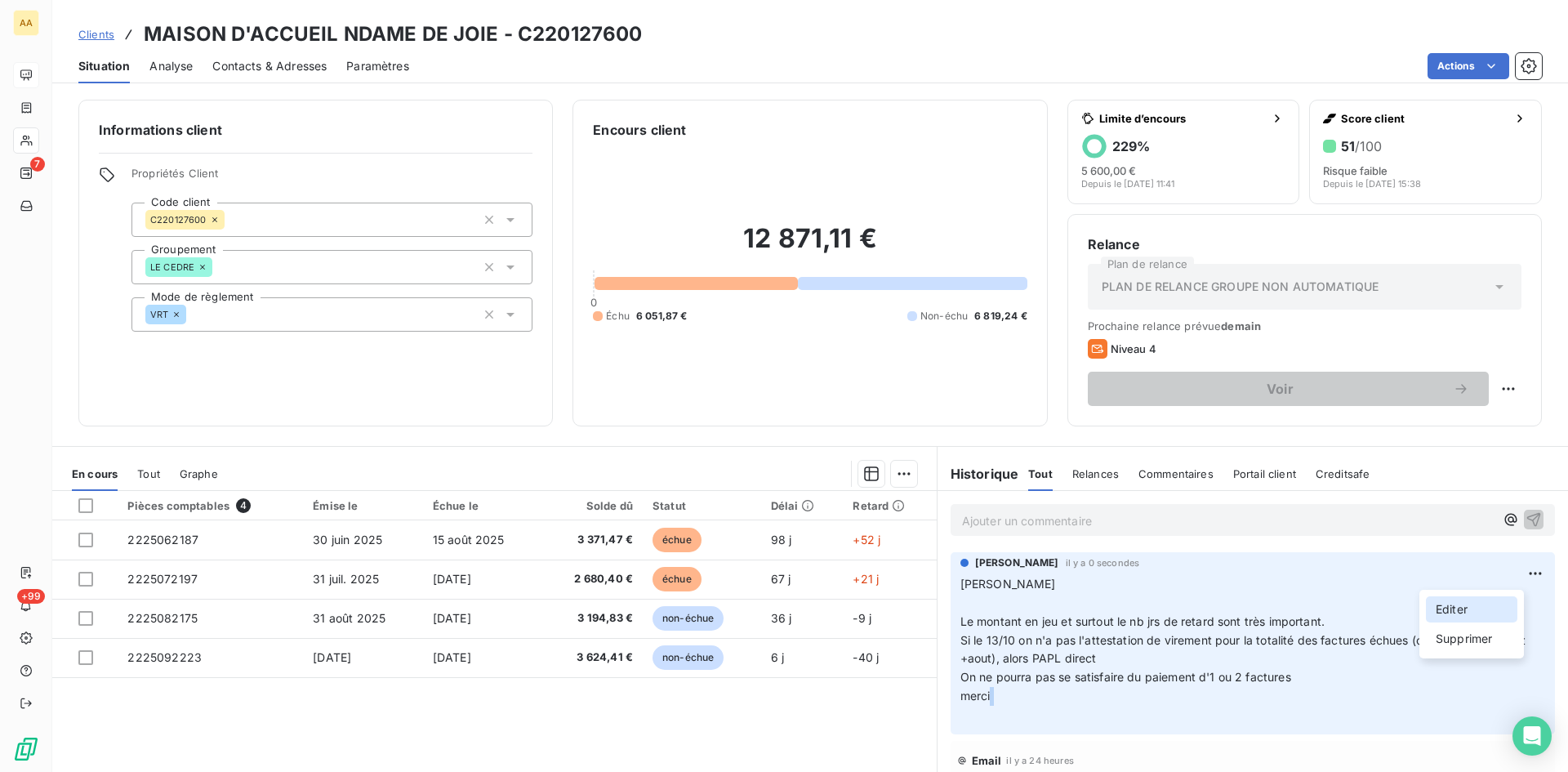
click at [1449, 602] on div "Editer" at bounding box center [1471, 610] width 92 height 26
drag, startPoint x: 1329, startPoint y: 659, endPoint x: 1321, endPoint y: 653, distance: 10.0
click at [1331, 658] on p "[PERSON_NAME] Le montant en jeu et surtout le nb jrs de retard sont très import…" at bounding box center [1253, 649] width 585 height 149
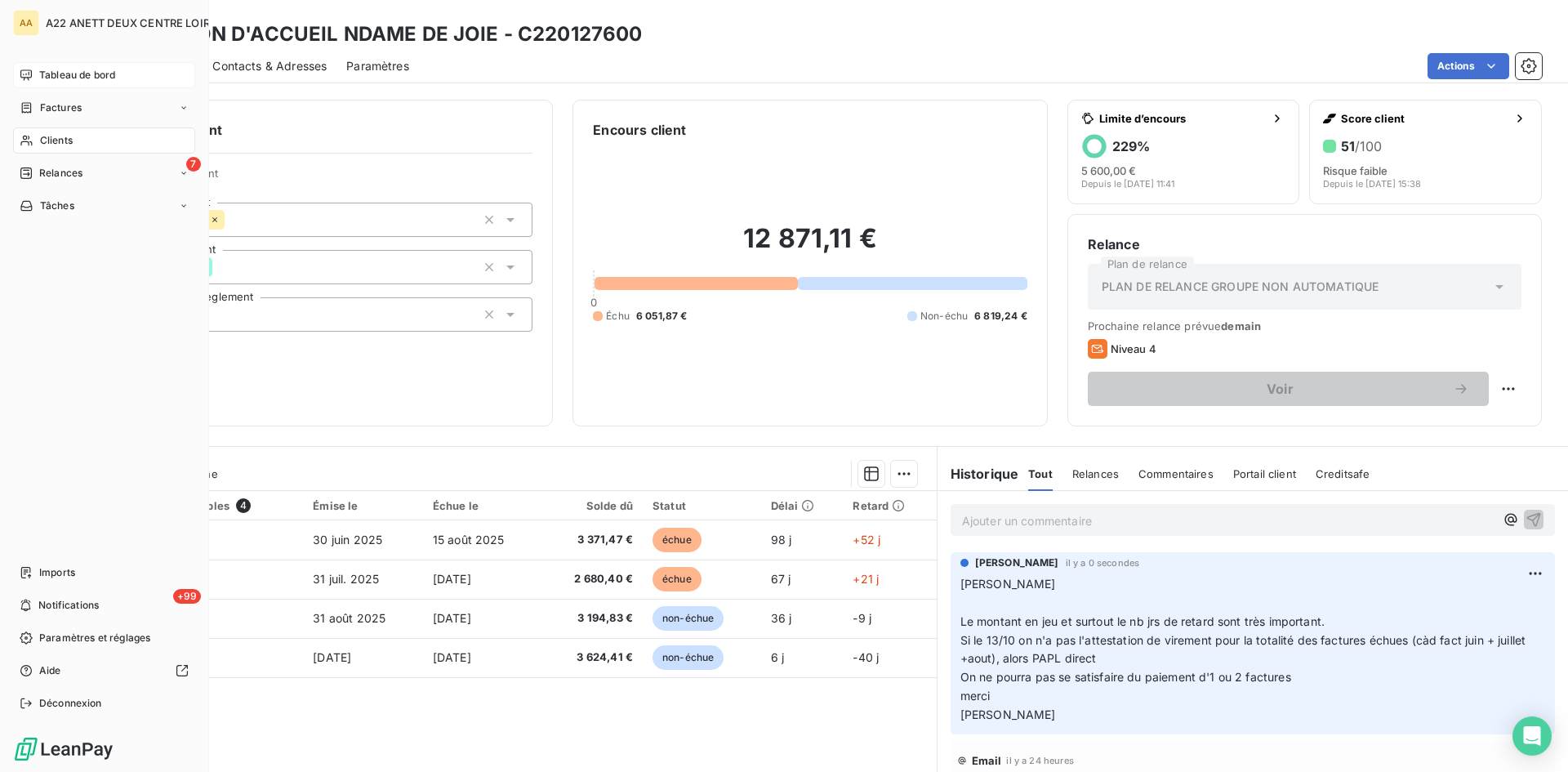
click at [38, 136] on div "Clients" at bounding box center [104, 141] width 182 height 26
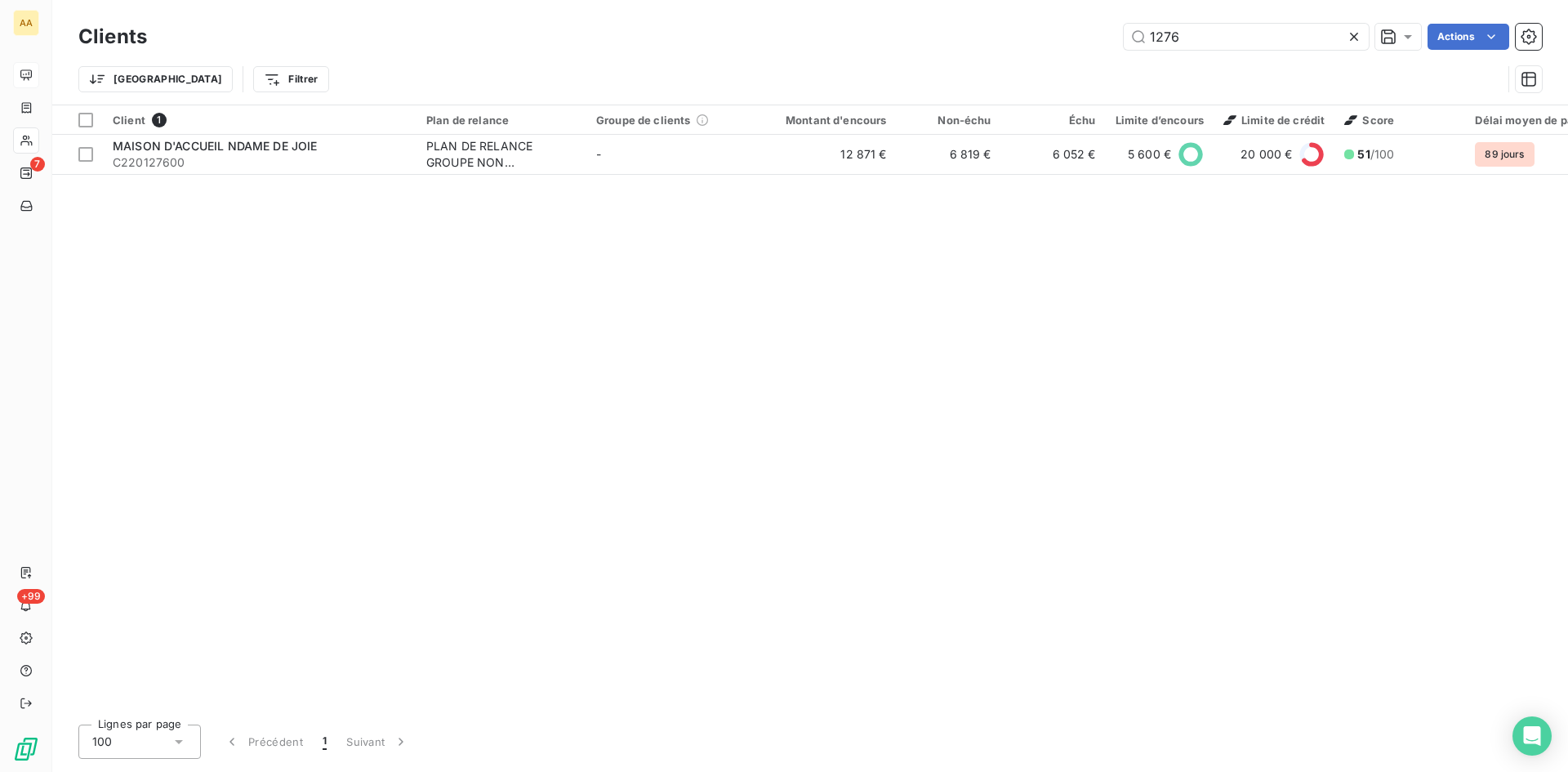
drag, startPoint x: 1202, startPoint y: 48, endPoint x: 1043, endPoint y: 54, distance: 159.1
click at [1043, 54] on div "Clients 1276 Actions Trier Filtrer" at bounding box center [809, 62] width 1463 height 85
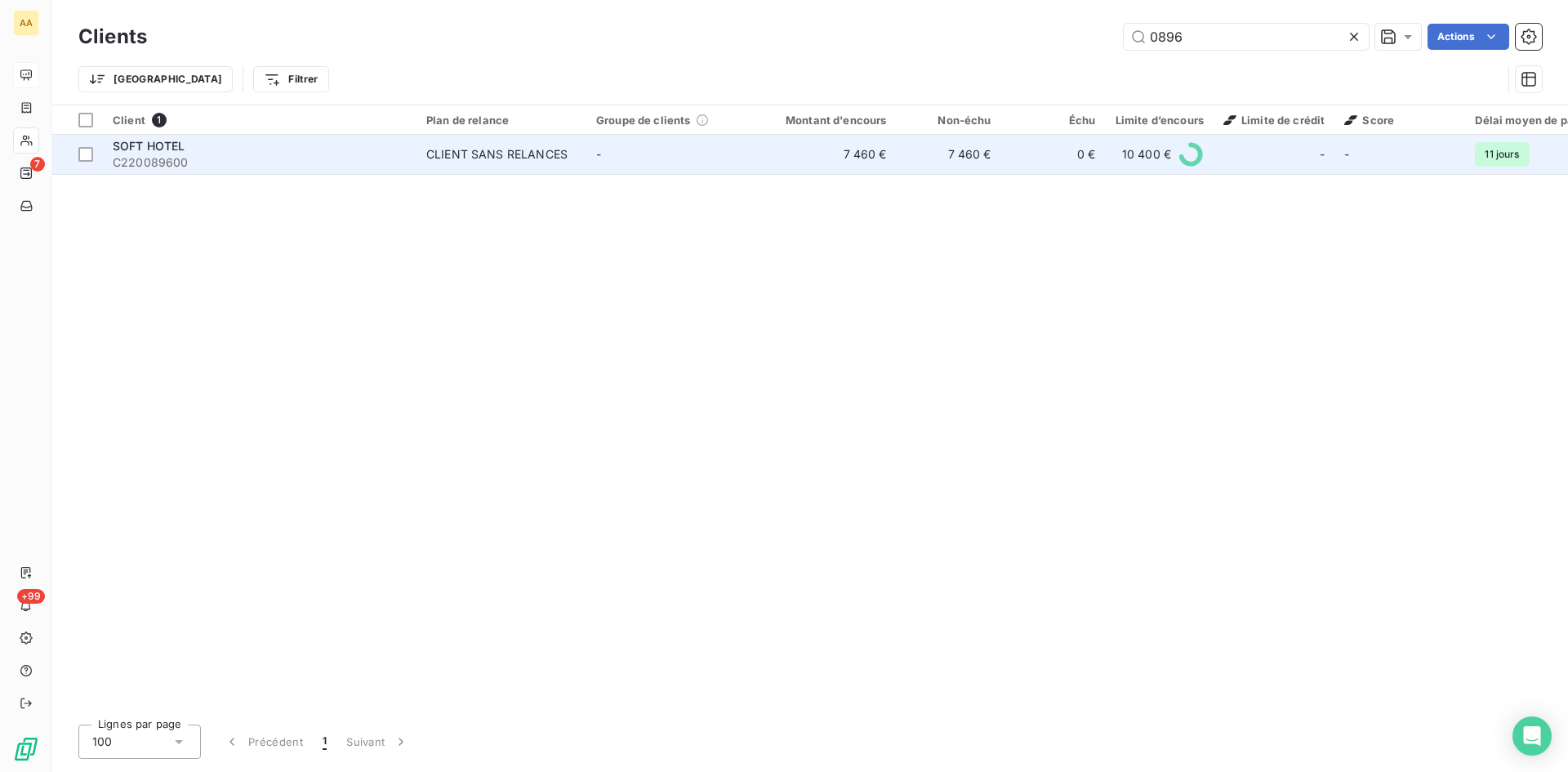
type input "0896"
click at [464, 149] on div "CLIENT SANS RELANCES" at bounding box center [497, 154] width 142 height 16
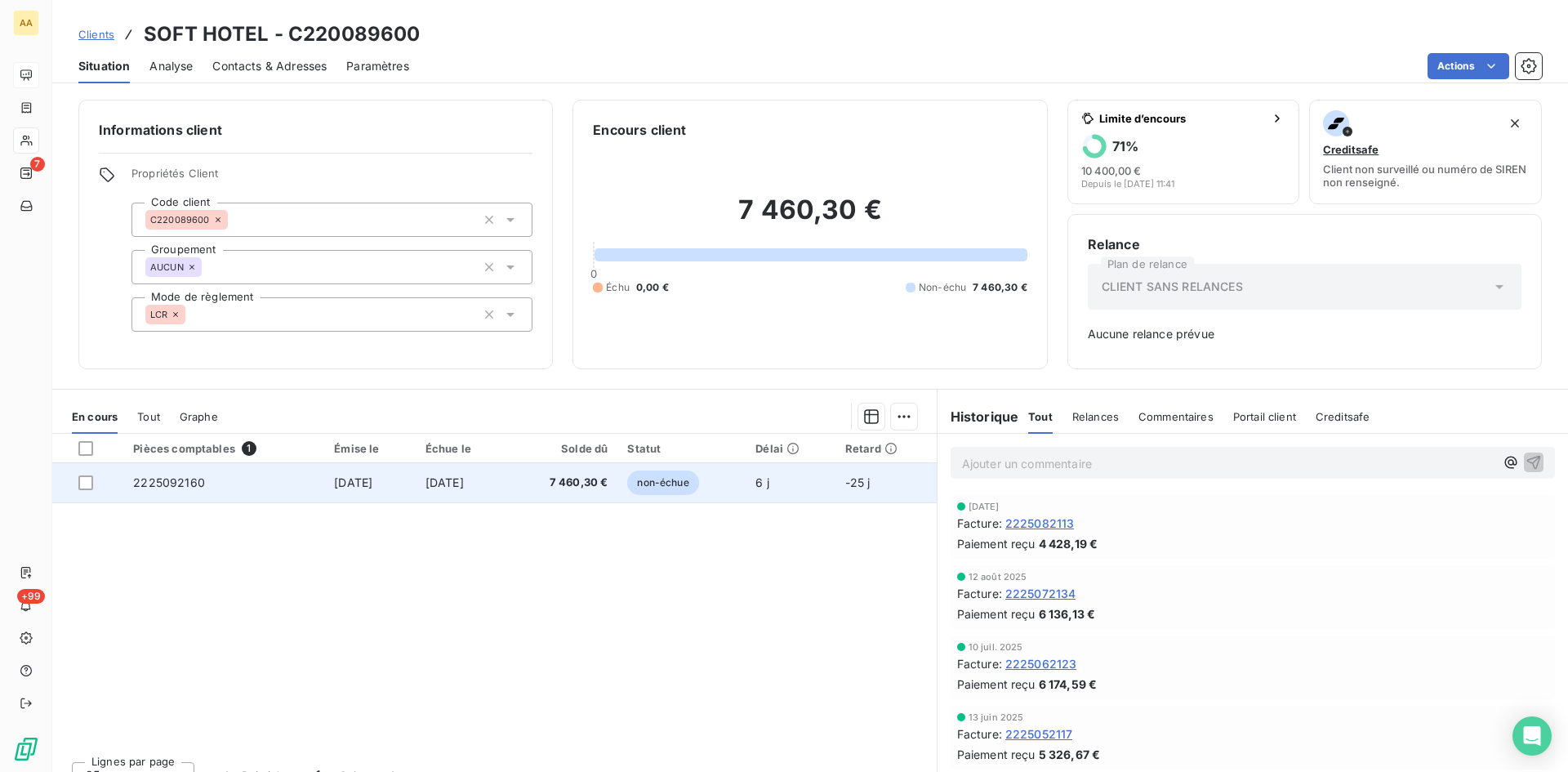
click at [186, 486] on span "2225092160" at bounding box center [169, 482] width 72 height 14
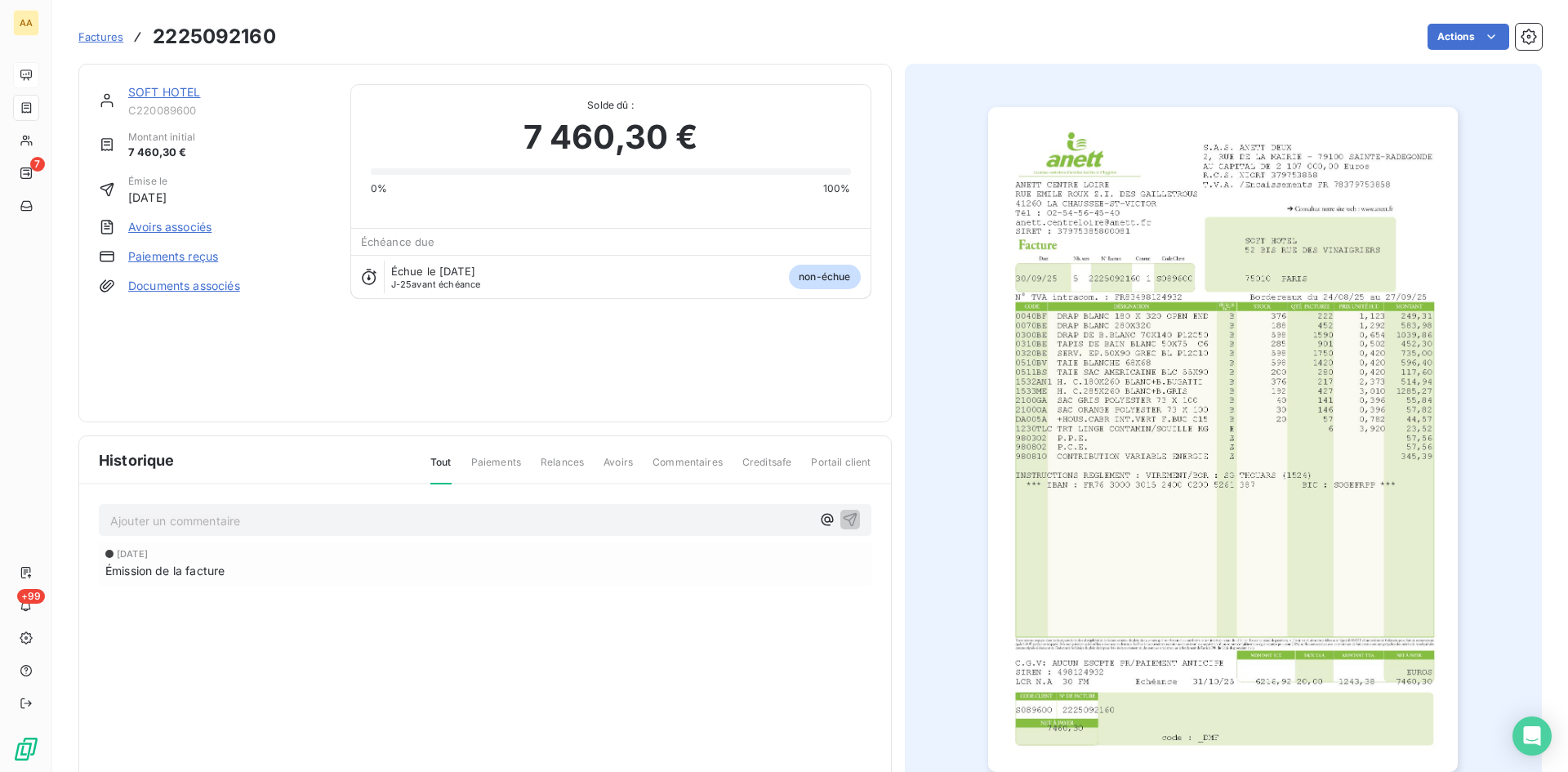
click at [1250, 393] on img "button" at bounding box center [1223, 439] width 470 height 665
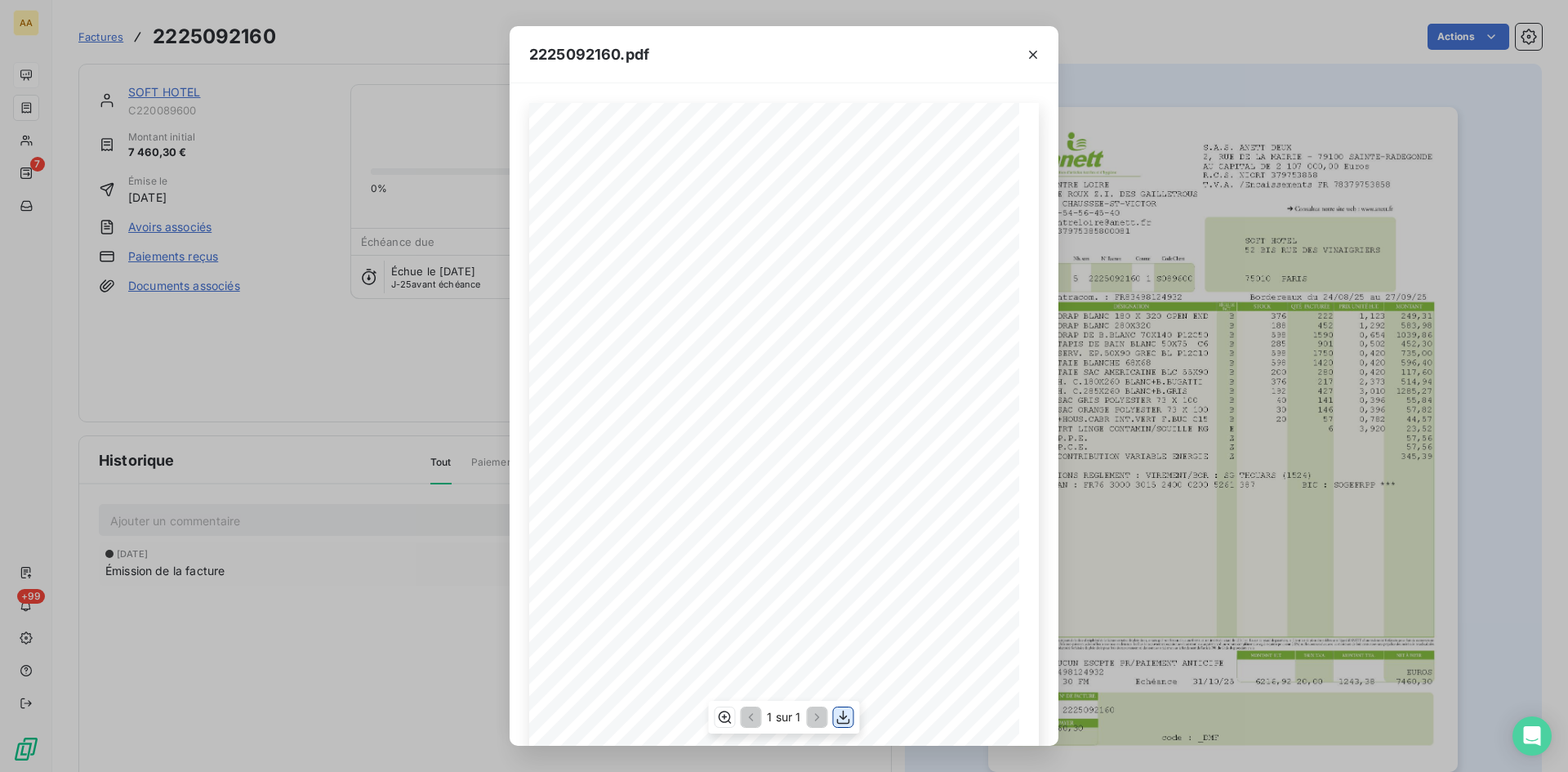
click at [851, 713] on icon "button" at bounding box center [842, 716] width 16 height 16
click at [1029, 52] on icon "button" at bounding box center [1032, 54] width 16 height 16
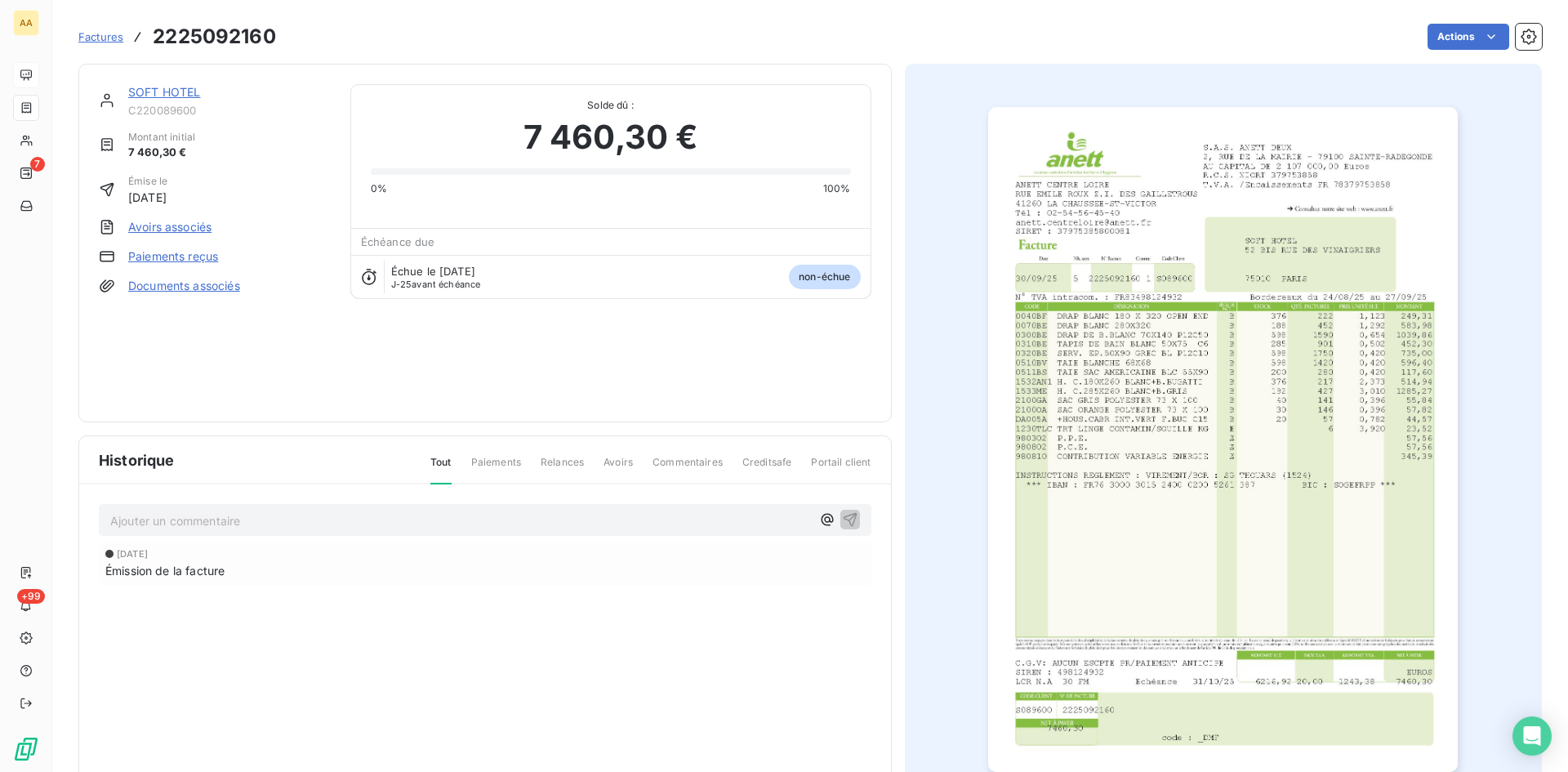
click at [185, 90] on link "SOFT HOTEL" at bounding box center [164, 92] width 73 height 14
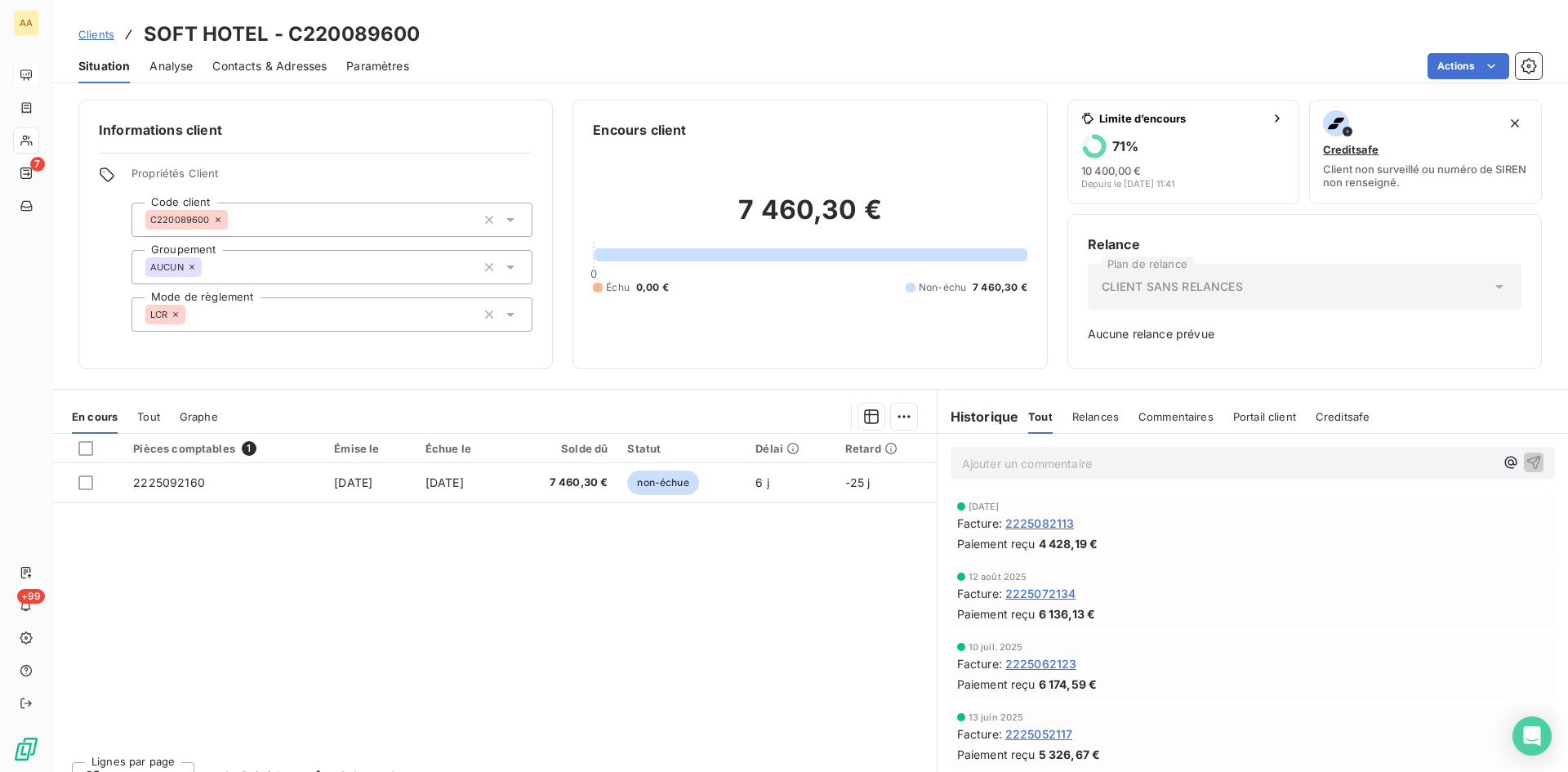
click at [997, 453] on div "Ajouter un commentaire ﻿" at bounding box center [1228, 462] width 532 height 22
click at [996, 460] on p "Ajouter un commentaire ﻿" at bounding box center [1228, 463] width 532 height 21
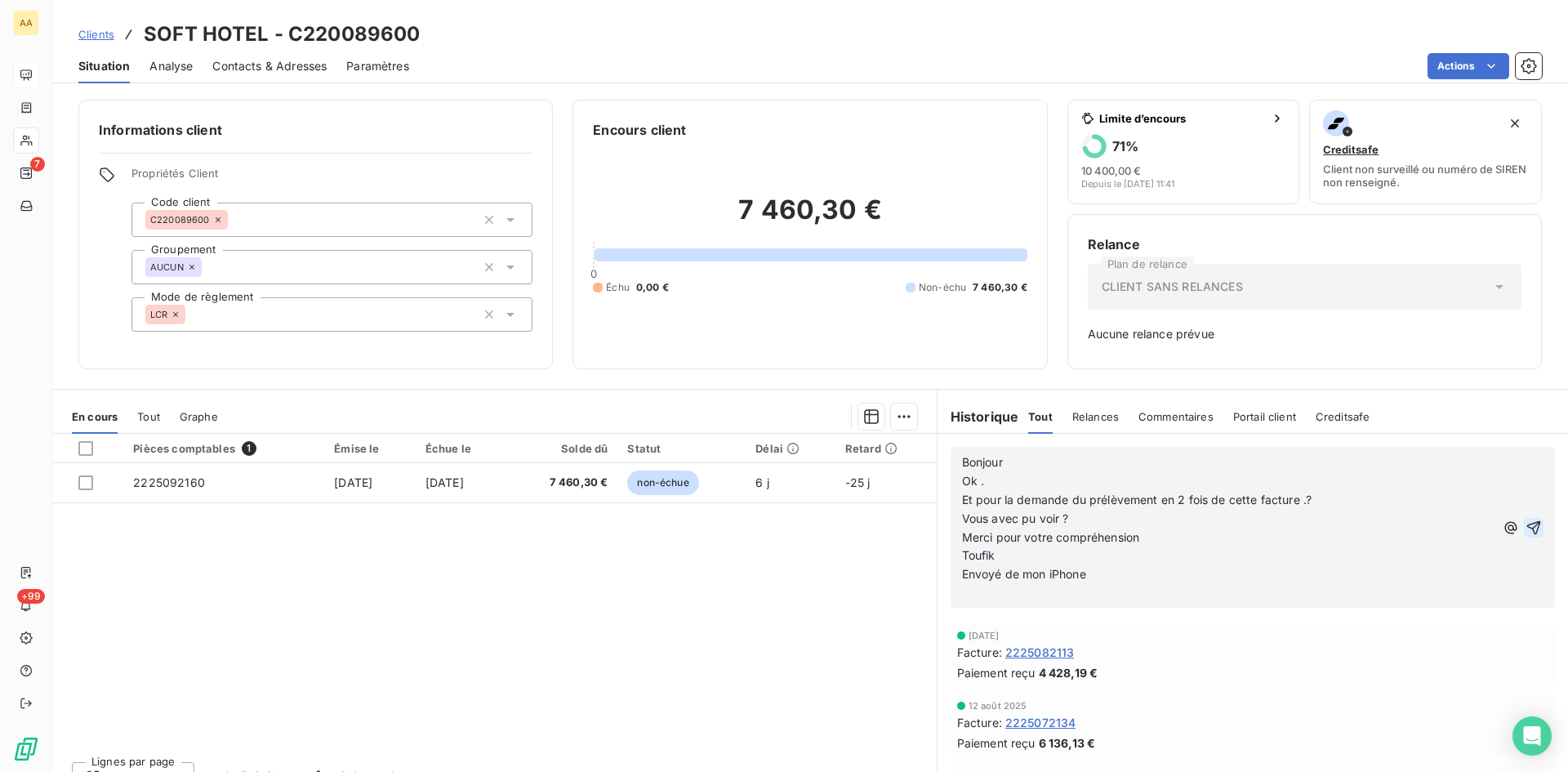
click at [1526, 523] on icon "button" at bounding box center [1533, 527] width 16 height 16
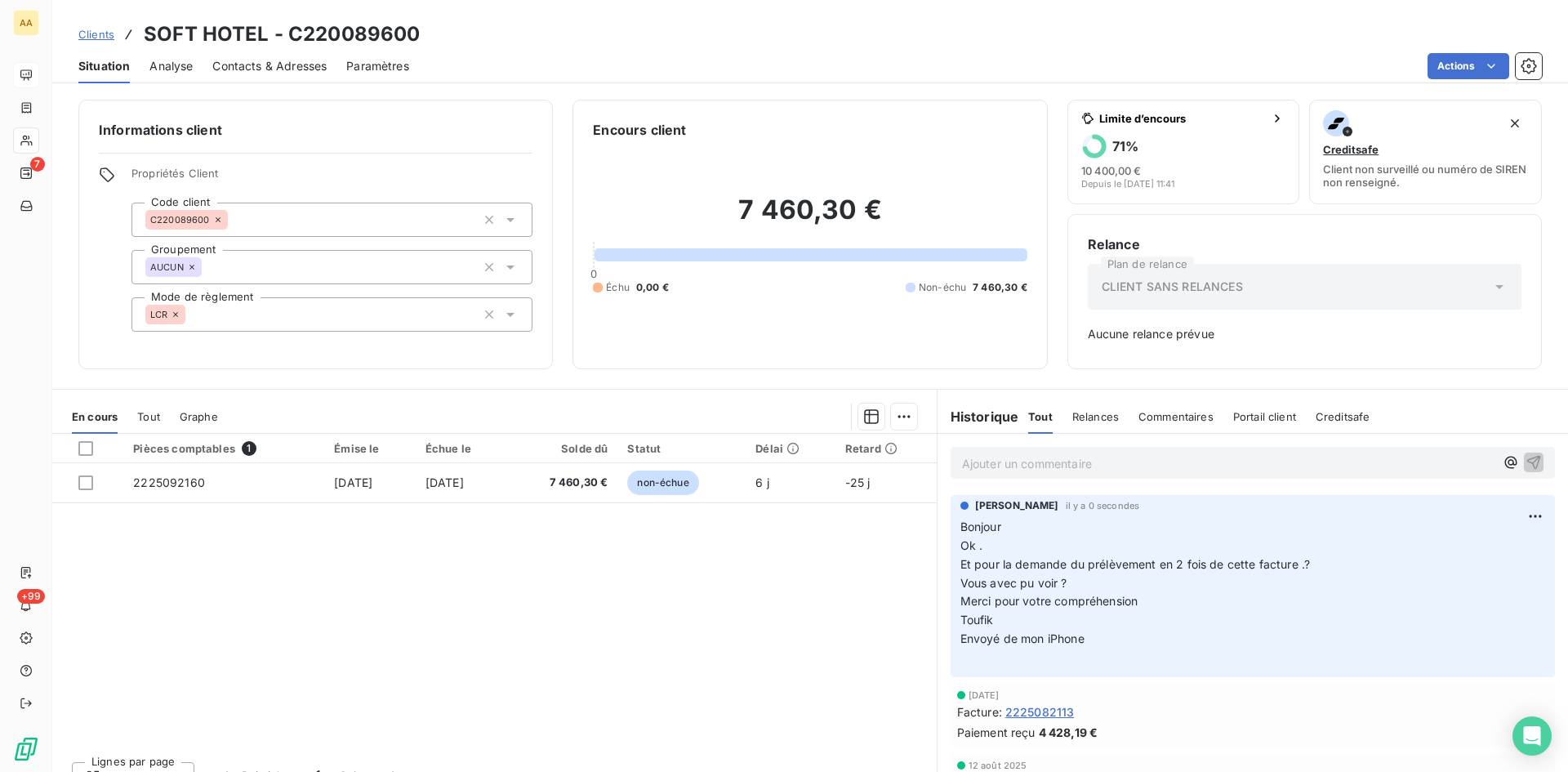
click at [1007, 459] on p "Ajouter un commentaire ﻿" at bounding box center [1228, 463] width 532 height 21
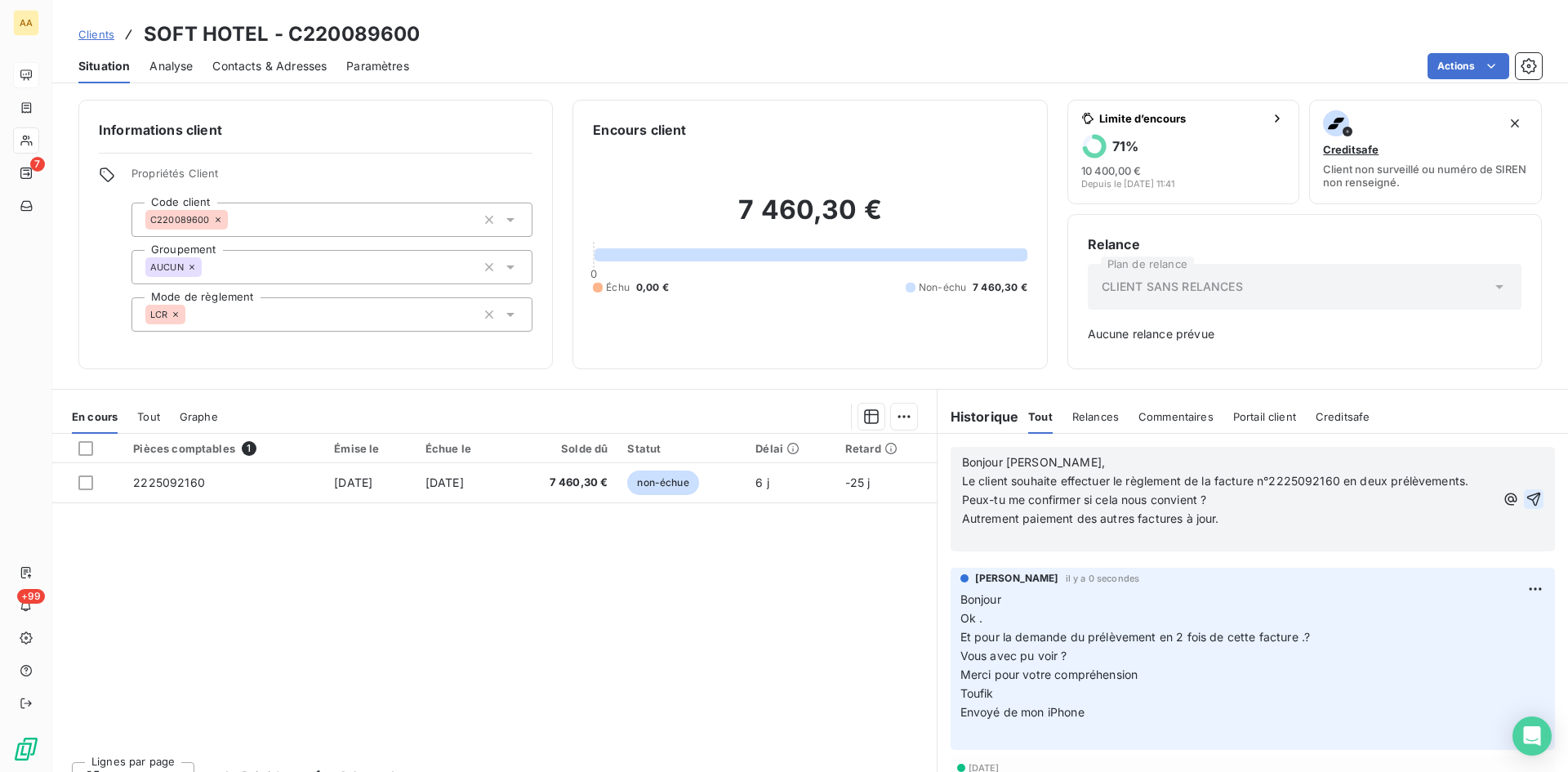
click at [1526, 495] on icon "button" at bounding box center [1533, 498] width 16 height 16
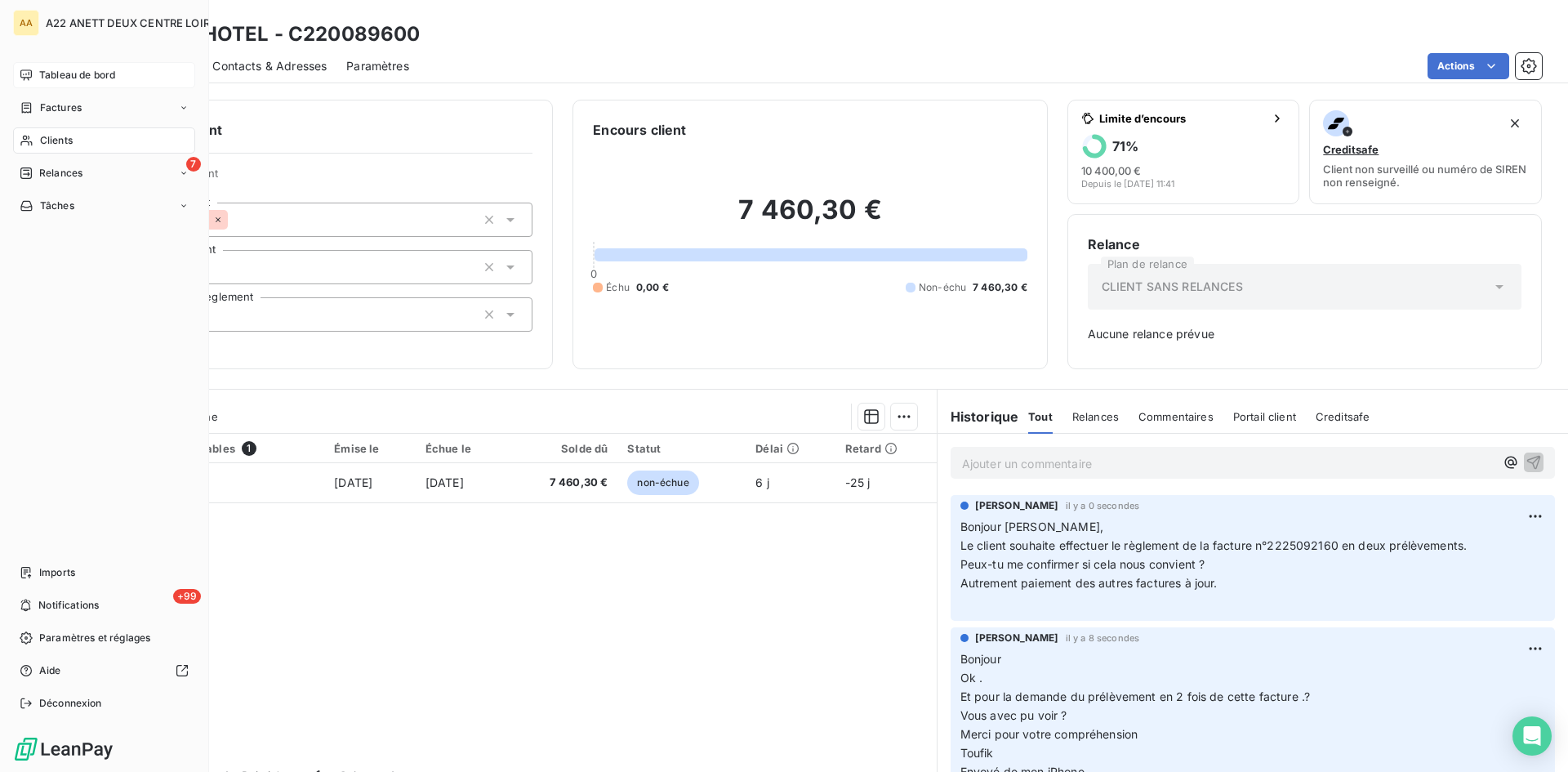
click at [58, 70] on span "Tableau de bord" at bounding box center [77, 76] width 75 height 15
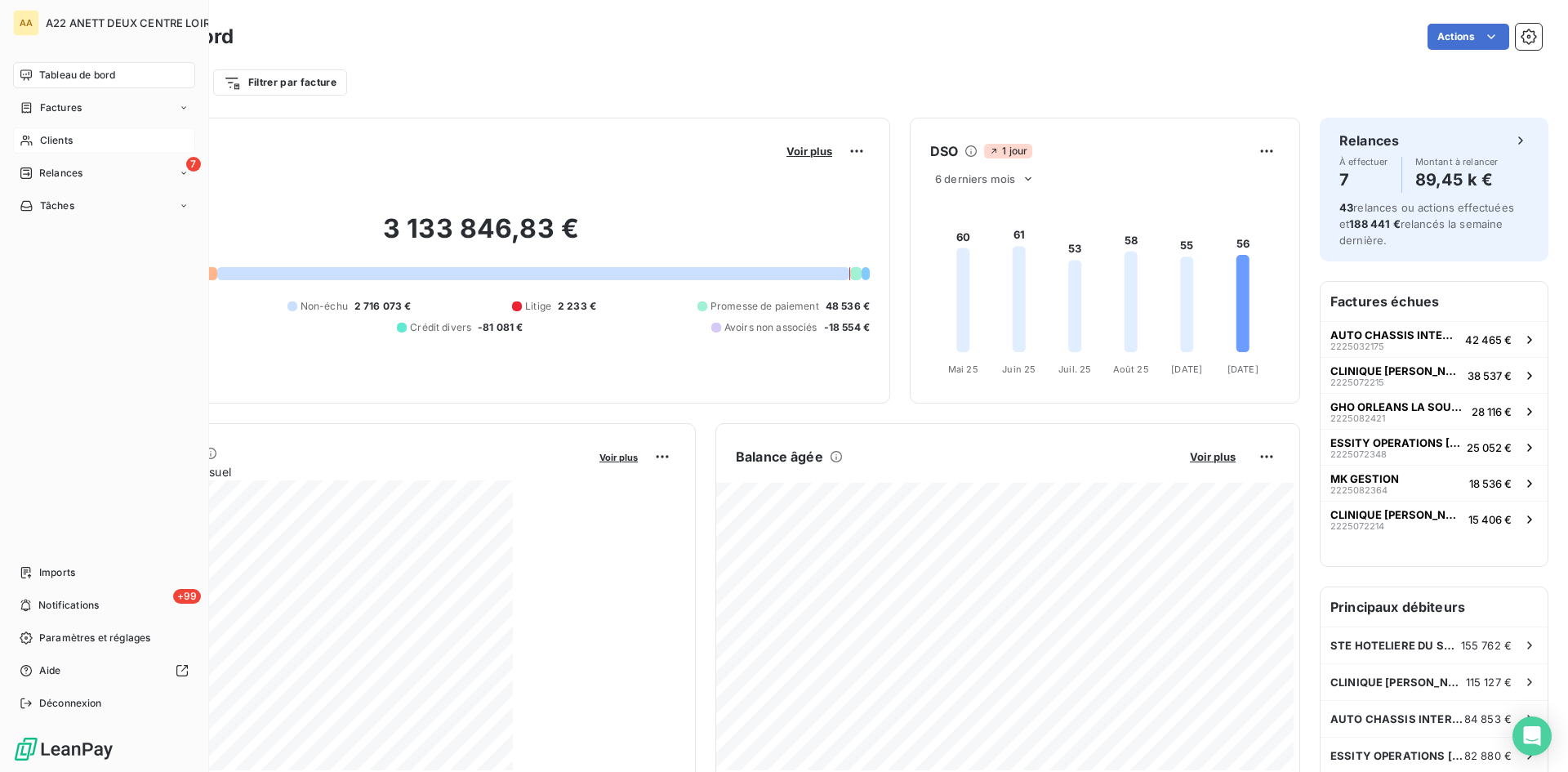
click at [53, 147] on span "Clients" at bounding box center [56, 141] width 33 height 15
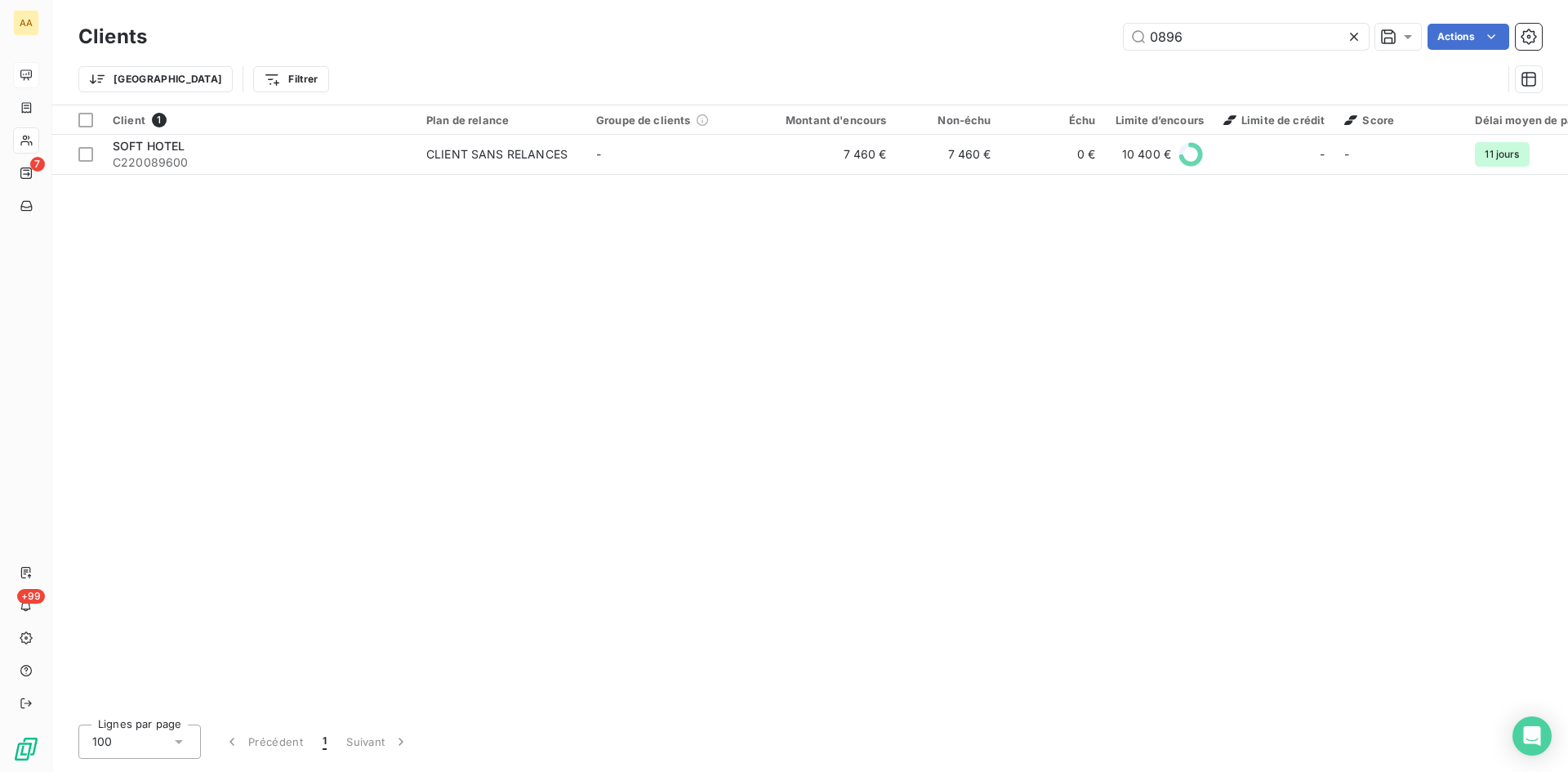
drag, startPoint x: 1190, startPoint y: 36, endPoint x: 943, endPoint y: 23, distance: 247.3
click at [951, 12] on div "Clients 0896 Actions Trier Filtrer" at bounding box center [809, 52] width 1515 height 105
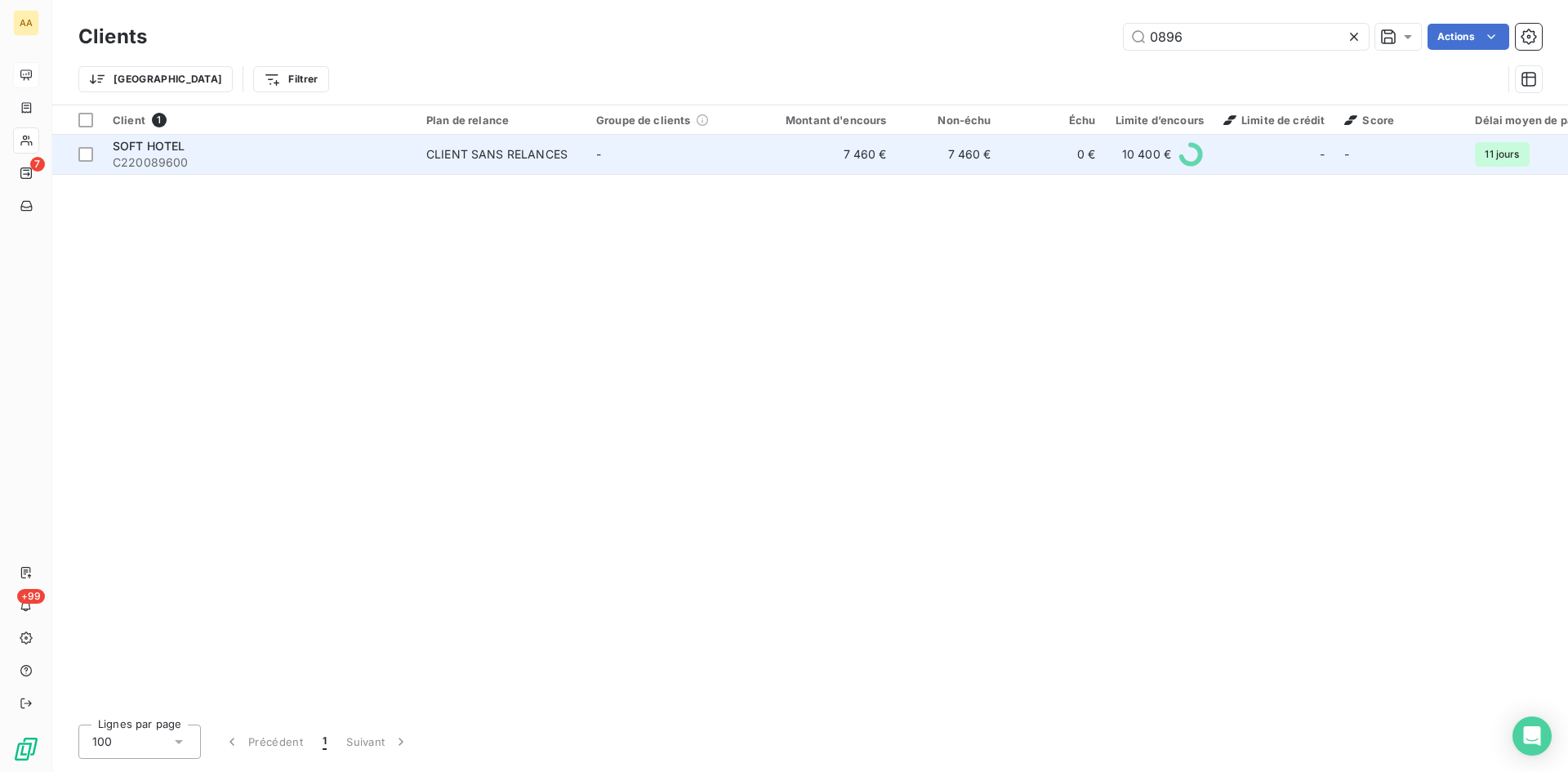
click at [537, 159] on div "CLIENT SANS RELANCES" at bounding box center [497, 154] width 142 height 16
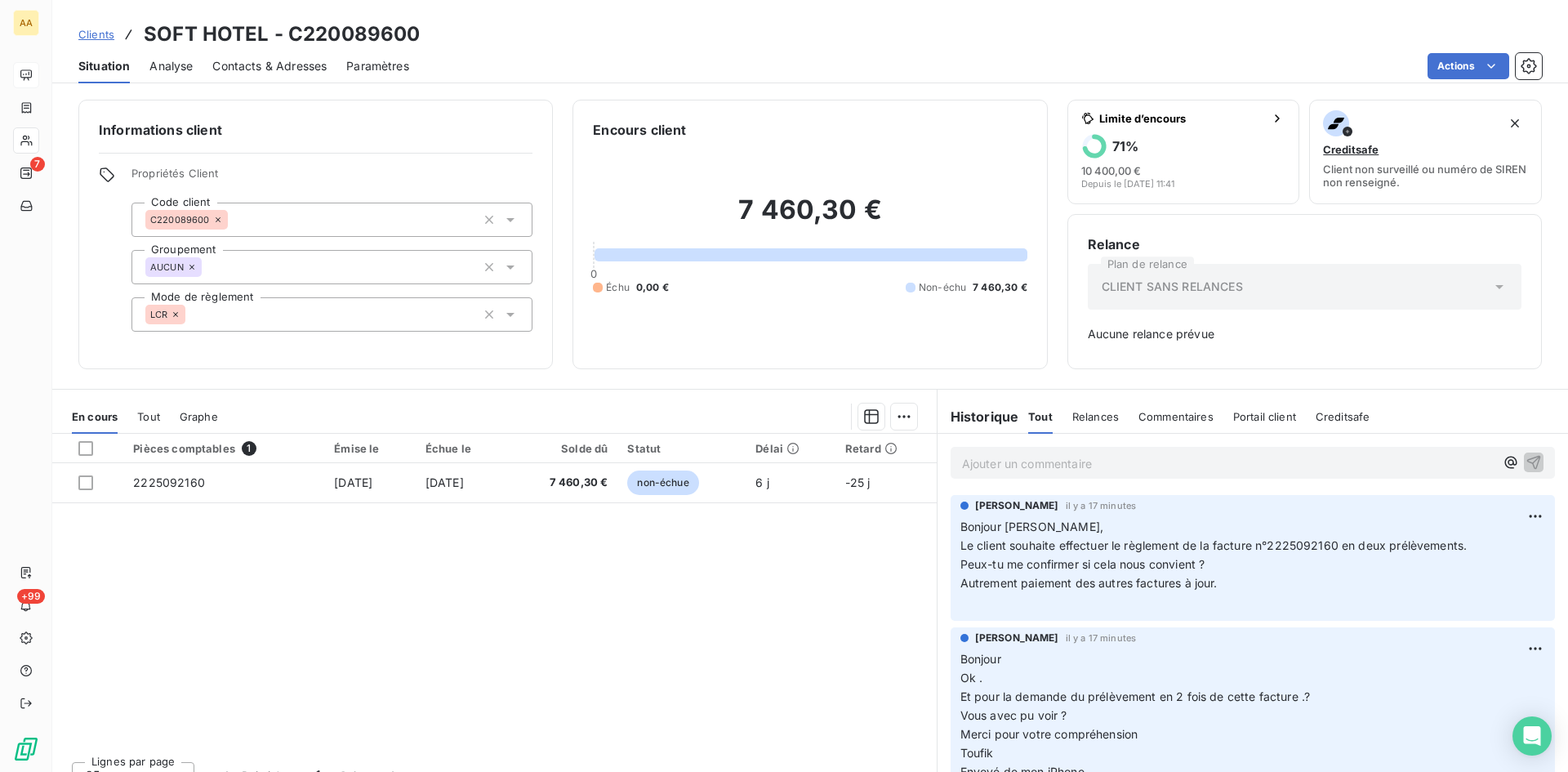
click at [1049, 463] on p "Ajouter un commentaire ﻿" at bounding box center [1228, 463] width 532 height 21
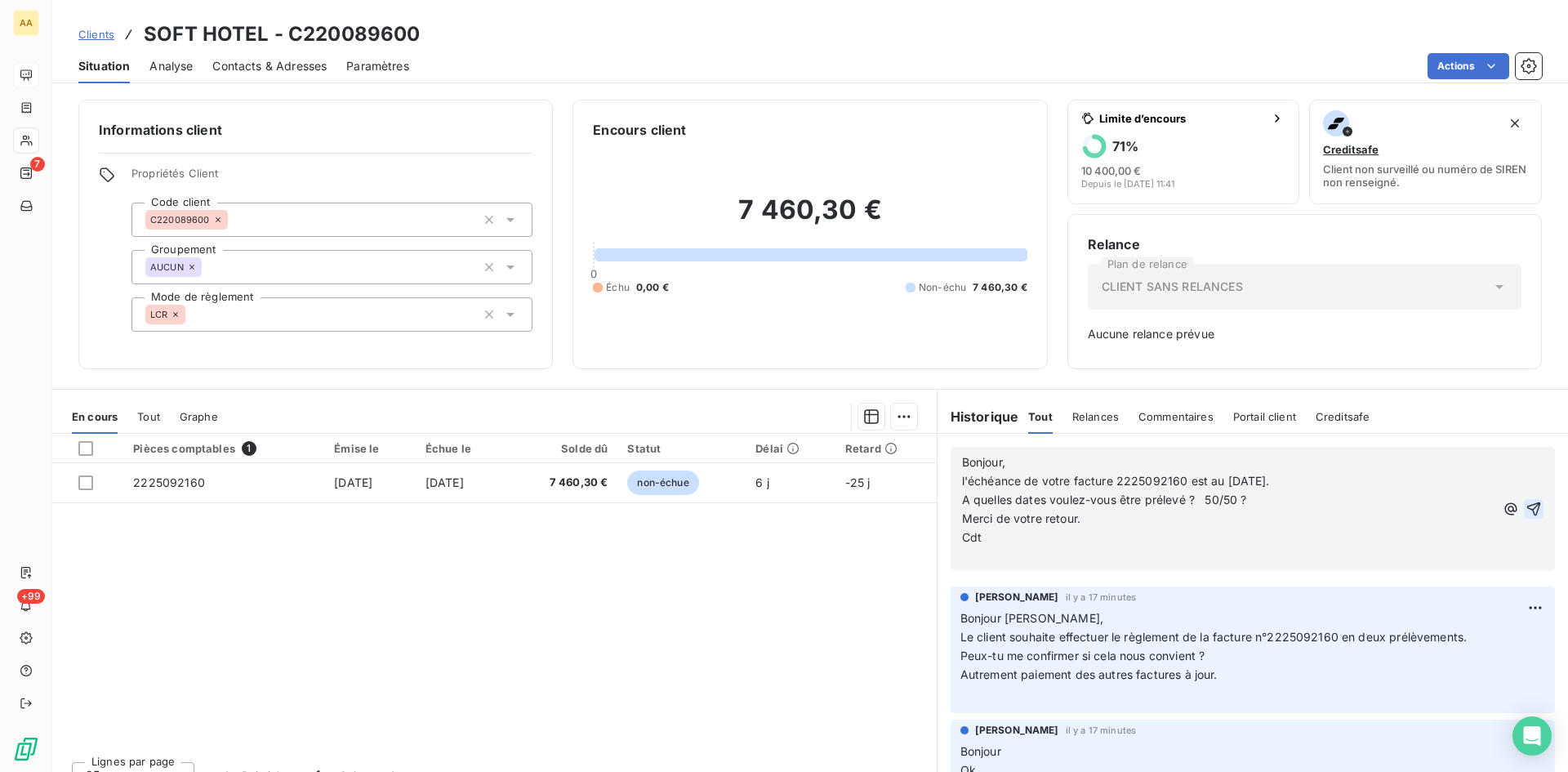
click at [1526, 512] on icon "button" at bounding box center [1533, 509] width 16 height 16
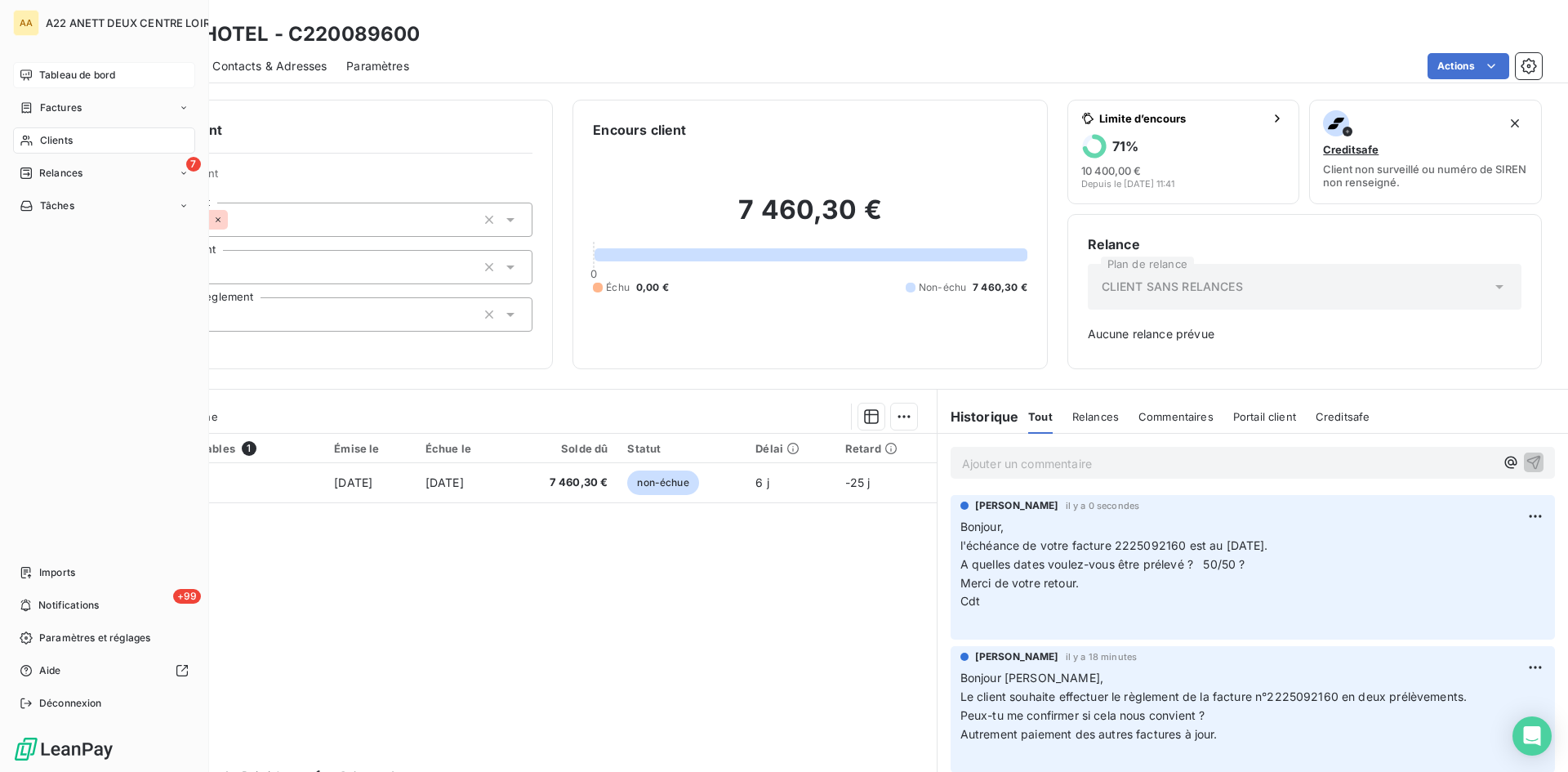
click at [66, 70] on span "Tableau de bord" at bounding box center [77, 76] width 75 height 15
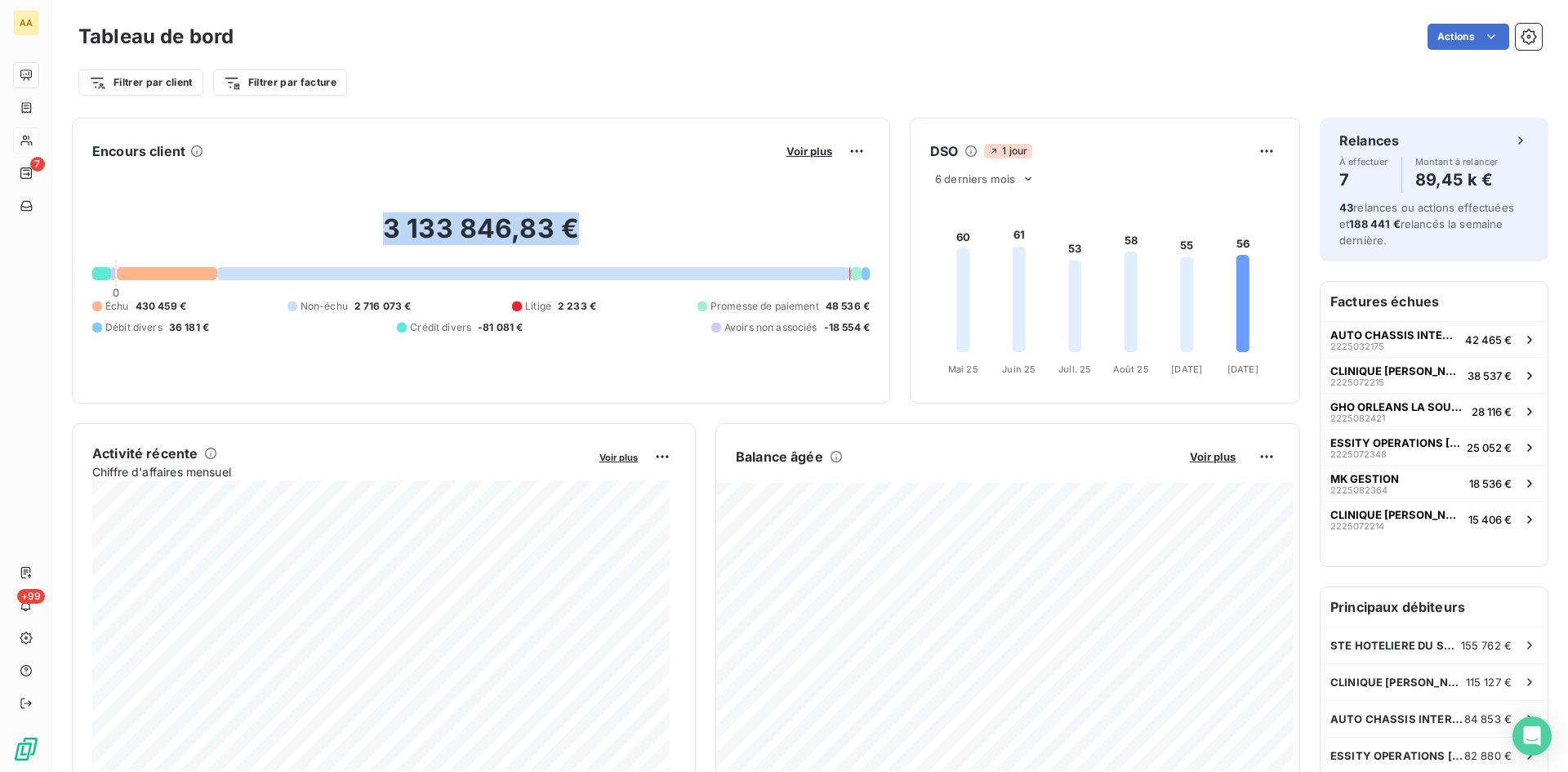
drag, startPoint x: 581, startPoint y: 237, endPoint x: 365, endPoint y: 218, distance: 216.8
click at [365, 218] on h2 "3 133 846,83 €" at bounding box center [481, 237] width 777 height 49
copy h2 "3 133 846,83 €"
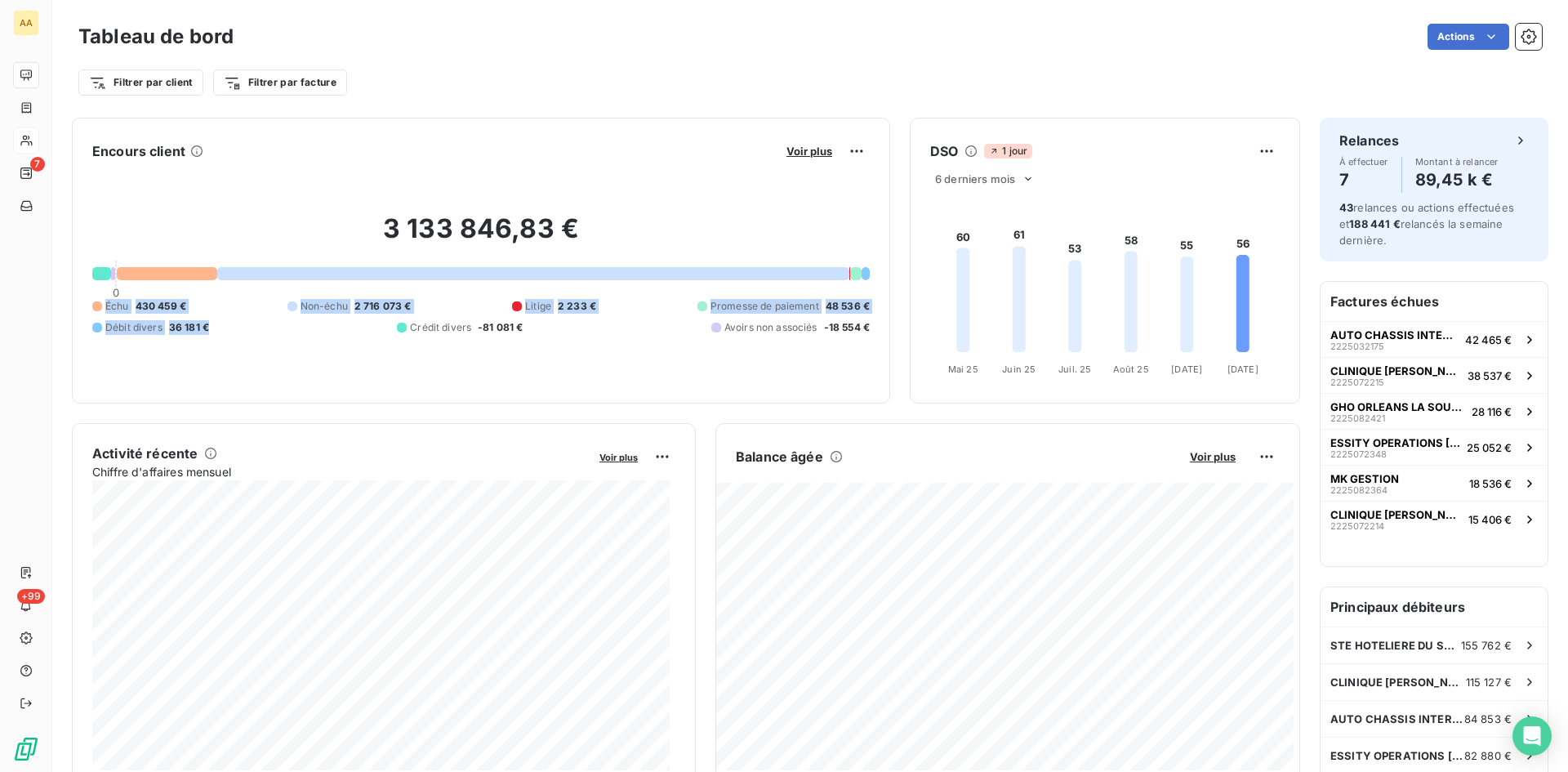
drag, startPoint x: 198, startPoint y: 302, endPoint x: 107, endPoint y: 297, distance: 91.1
click at [107, 297] on div "3 133 846,83 € 0 Échu 430 459 € Non-échu 2 716 073 € Litige 2 233 € Promesse de…" at bounding box center [481, 274] width 777 height 219
click at [150, 303] on span "430 459 €" at bounding box center [161, 307] width 51 height 15
drag, startPoint x: 209, startPoint y: 309, endPoint x: 123, endPoint y: 300, distance: 86.5
click at [123, 300] on div "Échu 430 459 € Non-échu 2 716 073 € Litige 2 233 € Promesse de paiement 48 536 …" at bounding box center [481, 317] width 777 height 36
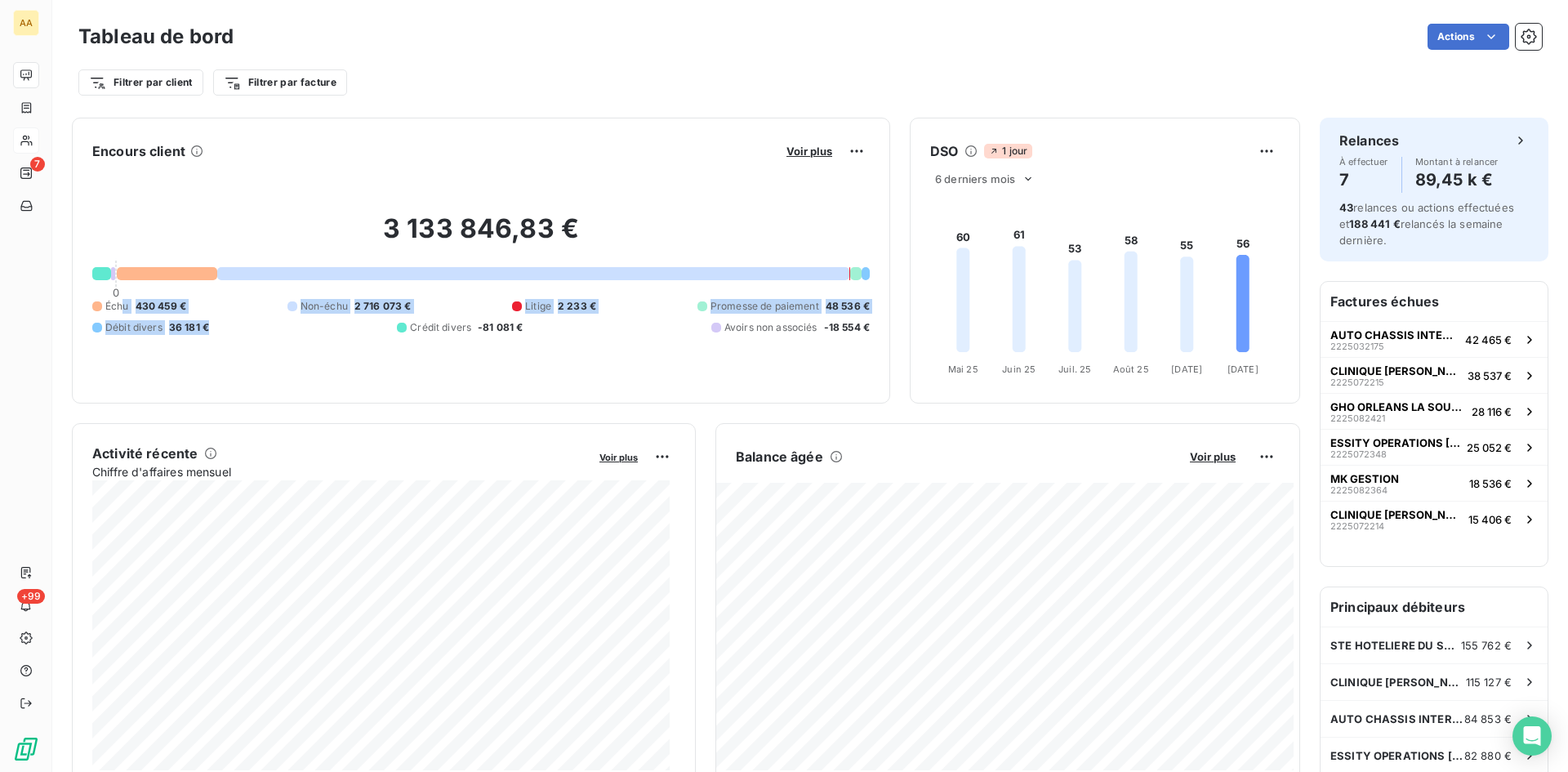
click at [142, 300] on span "430 459 €" at bounding box center [161, 307] width 51 height 15
drag, startPoint x: 186, startPoint y: 307, endPoint x: 103, endPoint y: 306, distance: 83.0
click at [103, 306] on div "Échu 430 459 €" at bounding box center [140, 307] width 94 height 15
copy div "Échu 430 459 €"
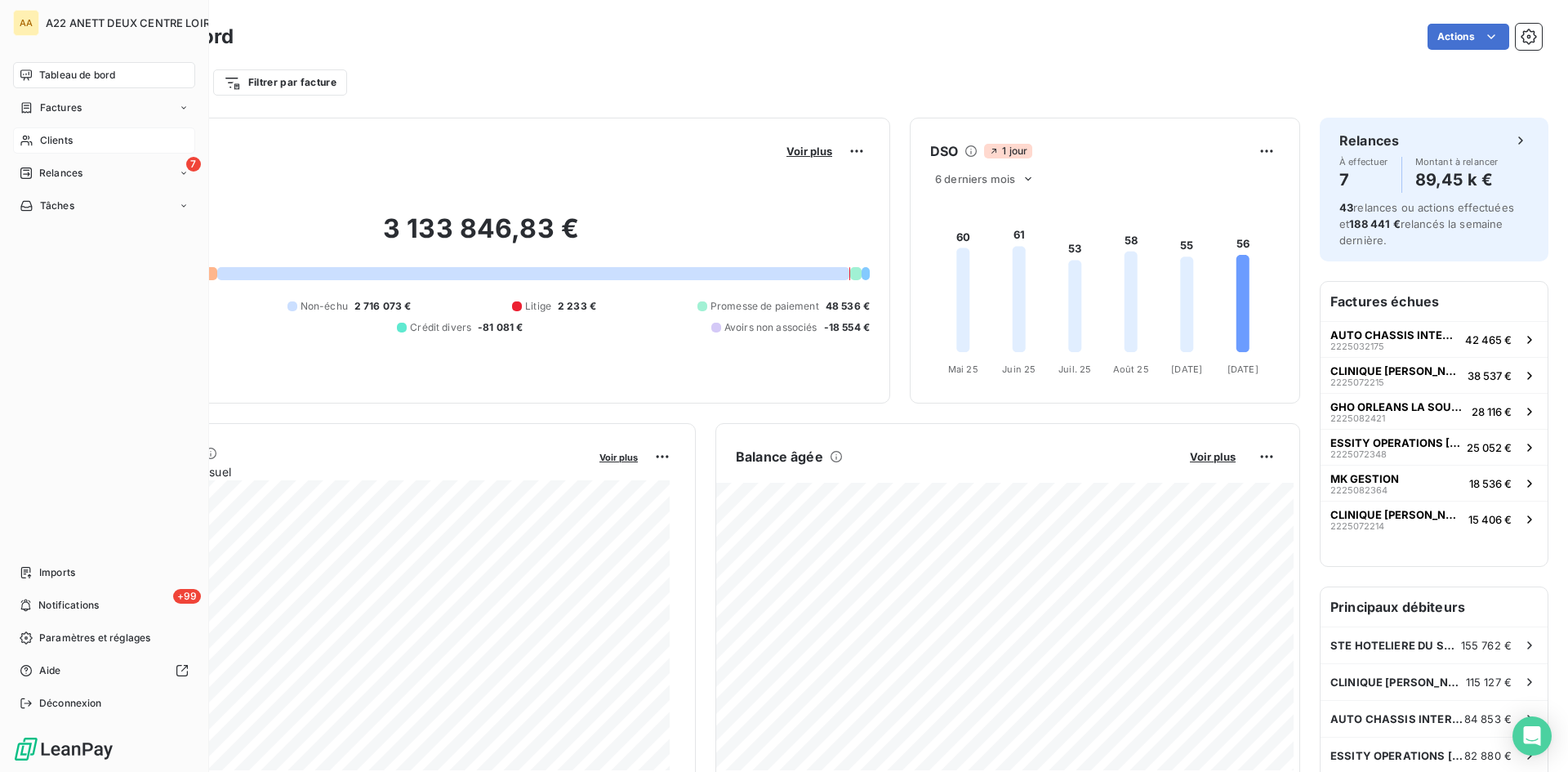
click at [45, 143] on span "Clients" at bounding box center [56, 141] width 33 height 15
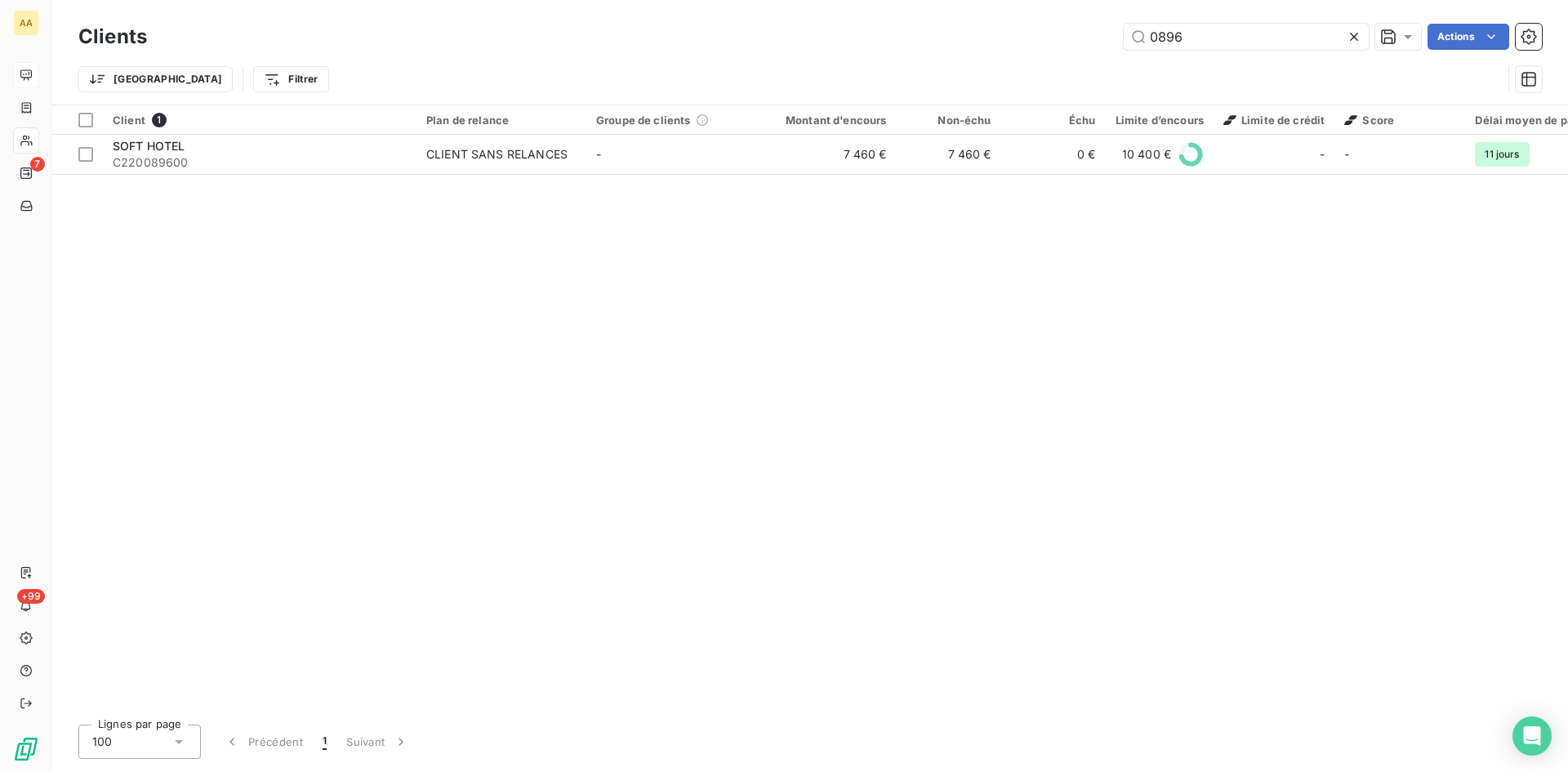
drag, startPoint x: 1190, startPoint y: 37, endPoint x: 918, endPoint y: 45, distance: 272.1
click at [918, 45] on div "0896 Actions" at bounding box center [855, 37] width 1376 height 26
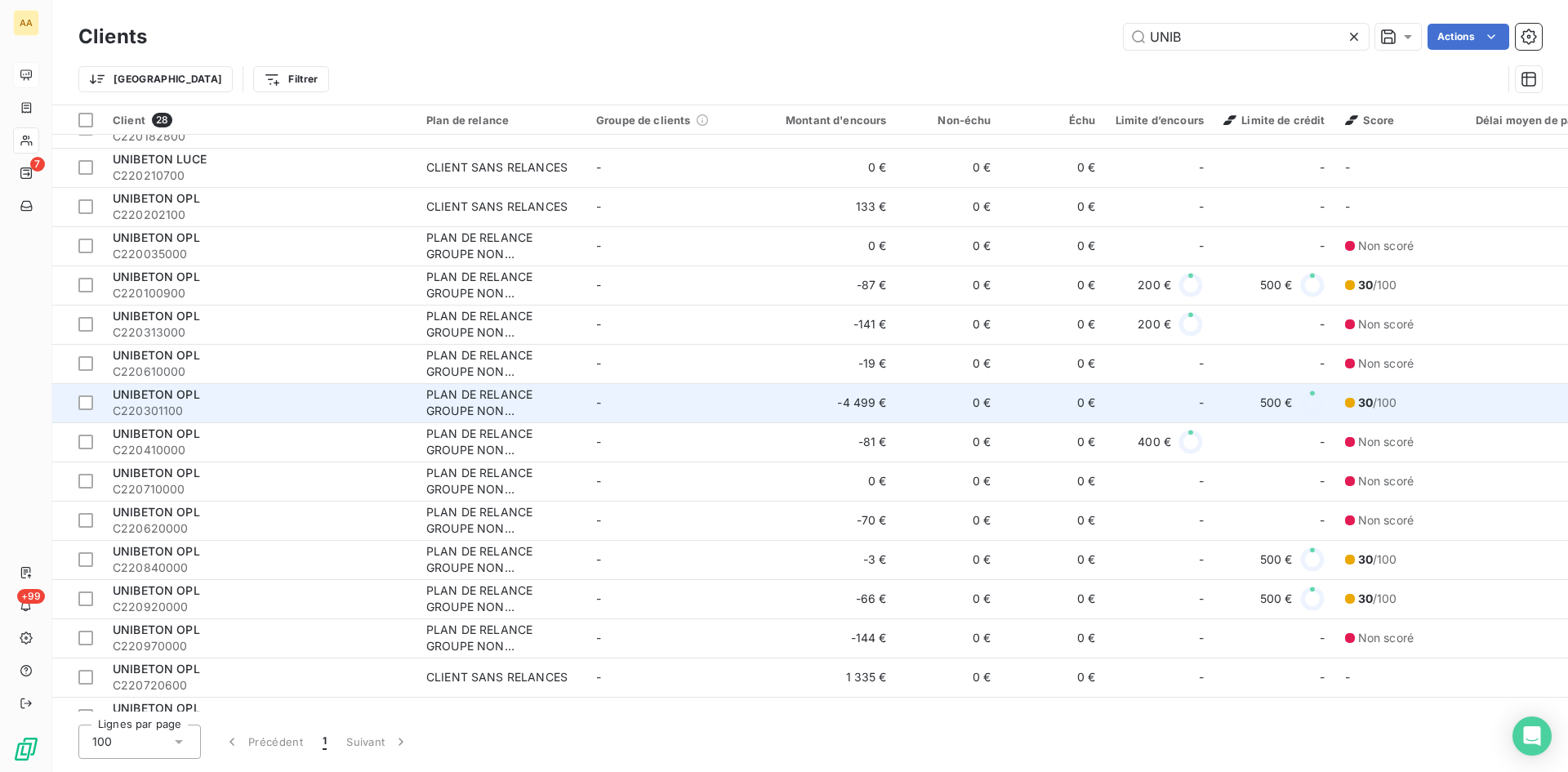
scroll to position [529, 0]
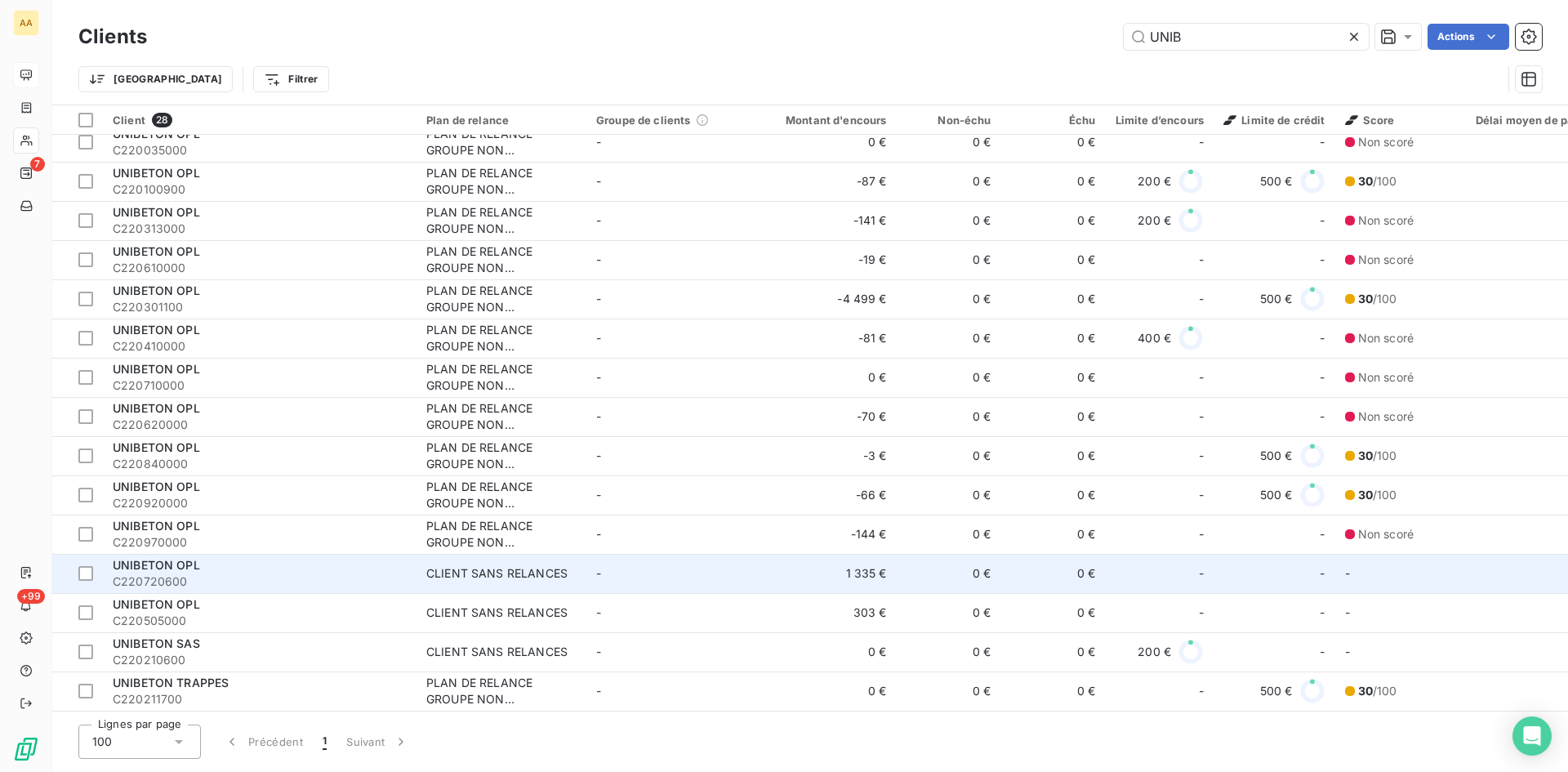
type input "UNIB"
click at [520, 565] on div "CLIENT SANS RELANCES" at bounding box center [497, 573] width 142 height 16
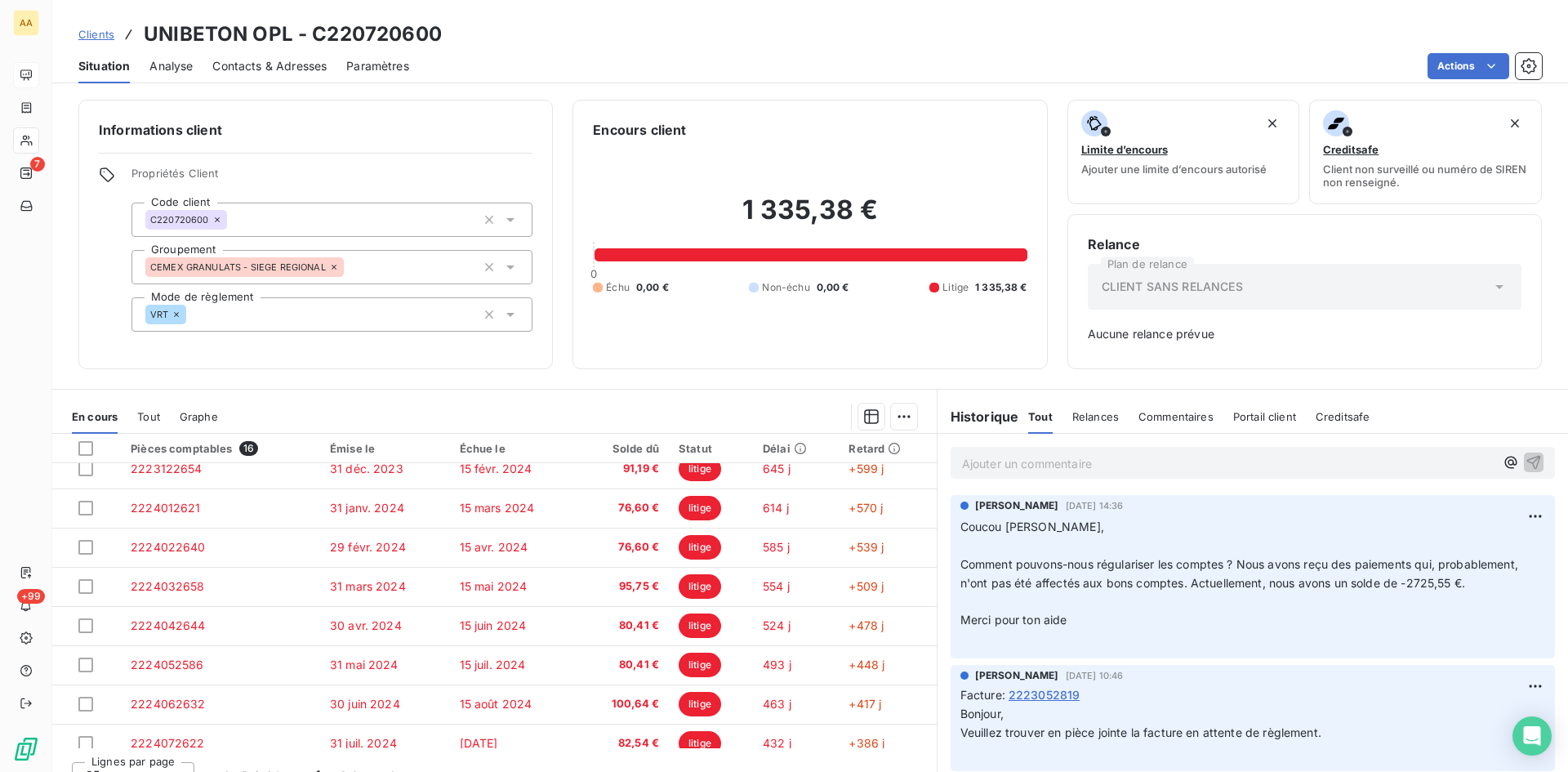
scroll to position [261, 0]
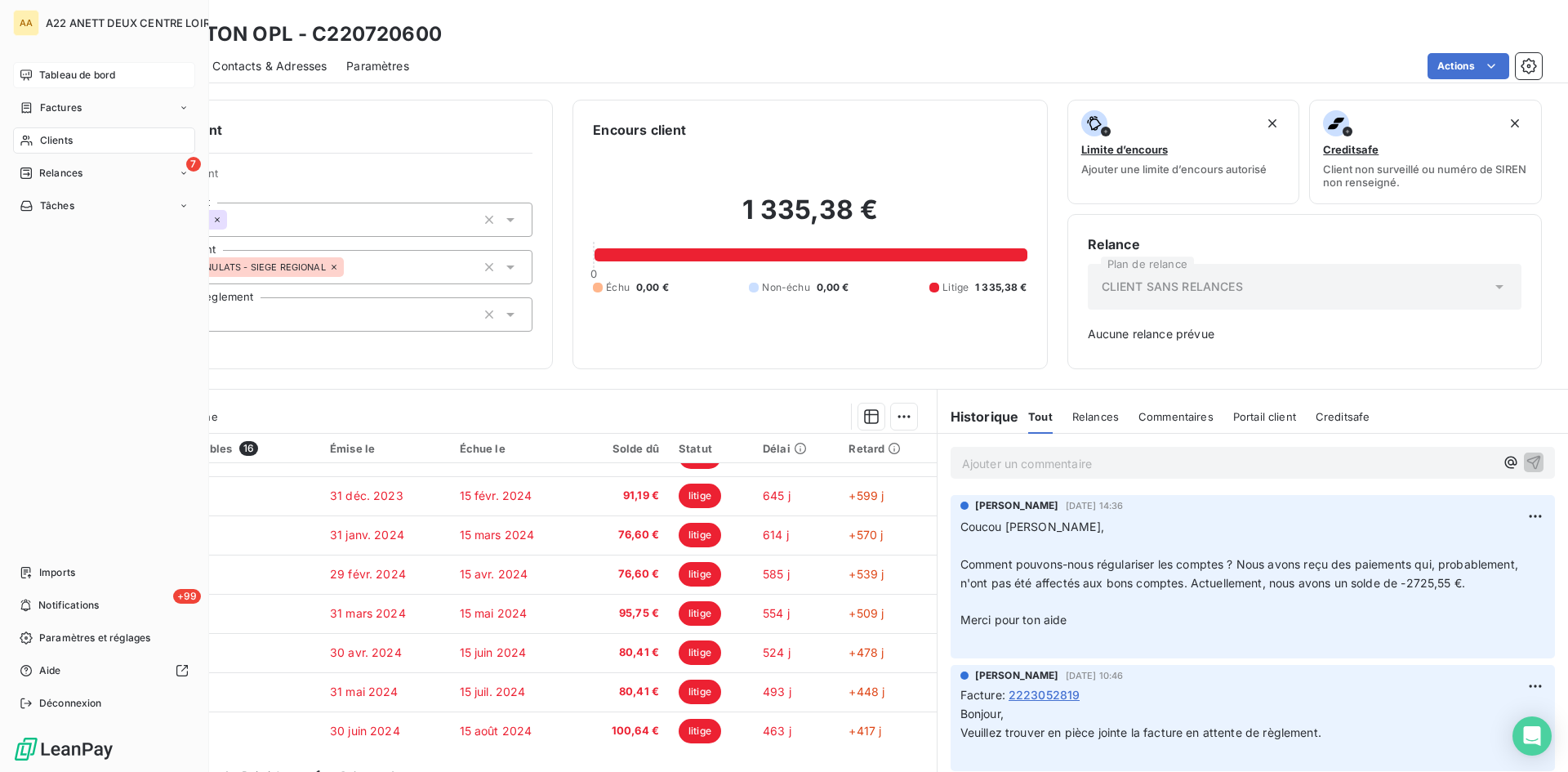
click at [68, 78] on span "Tableau de bord" at bounding box center [77, 76] width 75 height 15
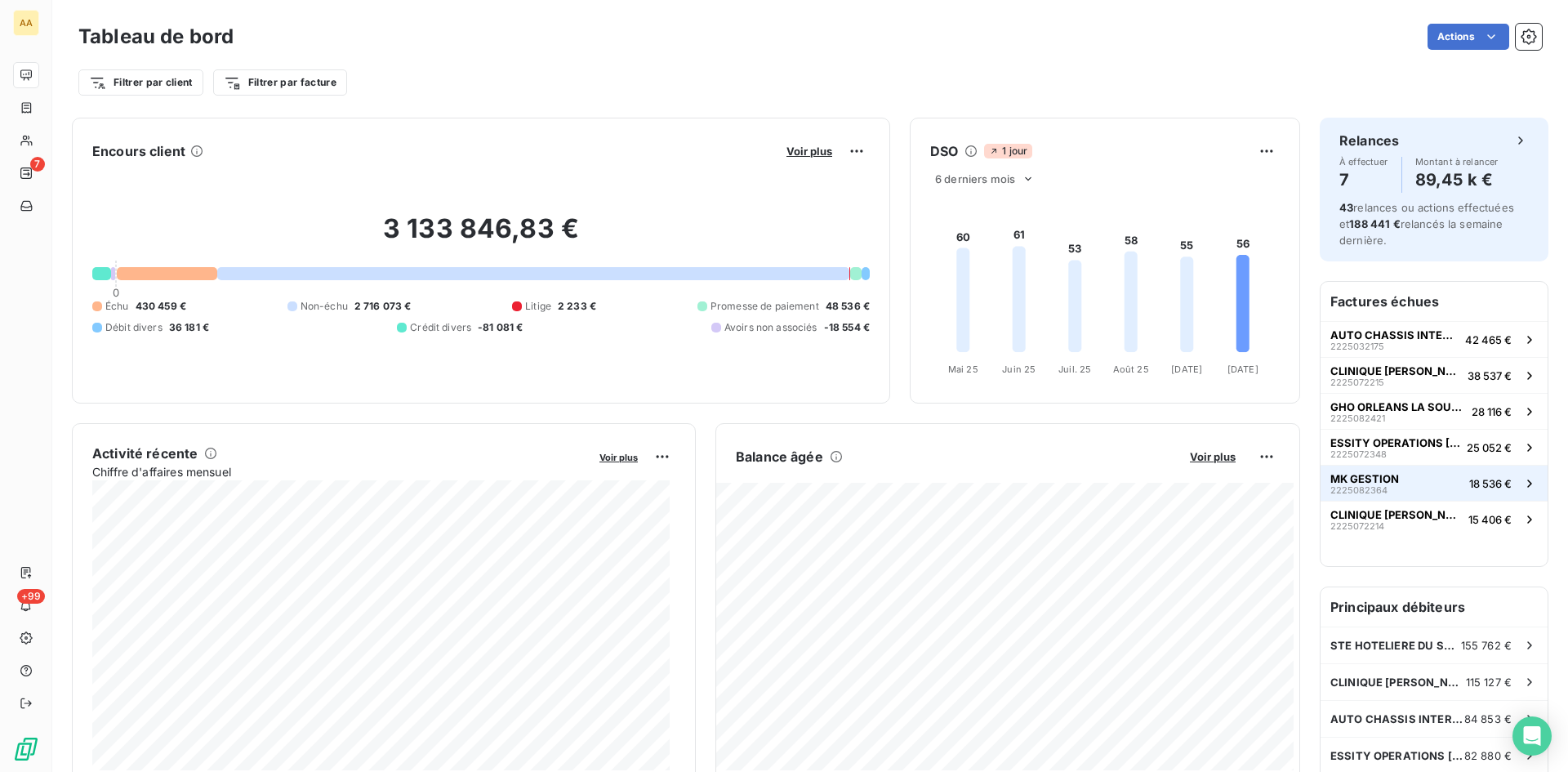
click at [1362, 478] on span "MK GESTION" at bounding box center [1364, 478] width 69 height 13
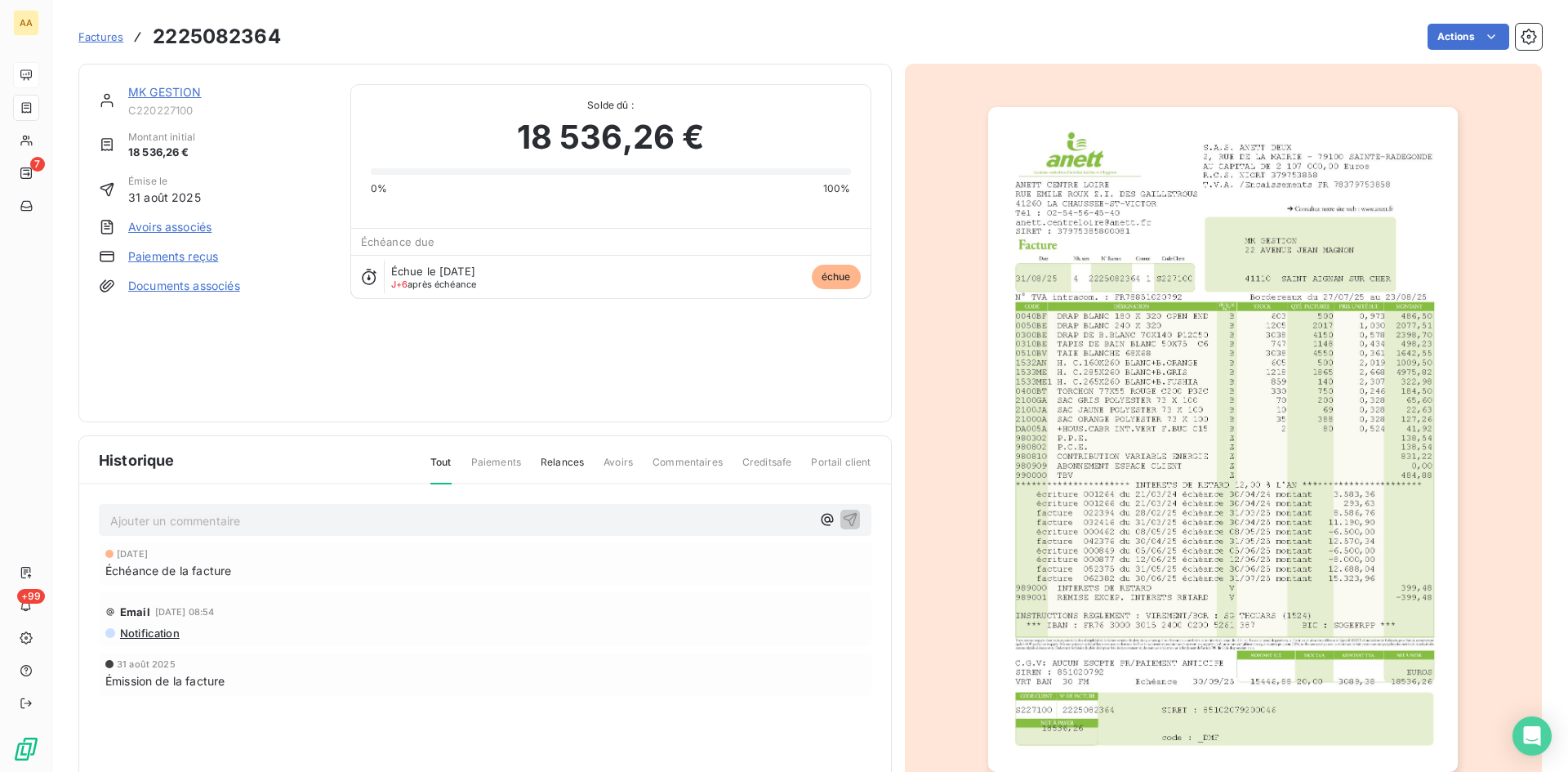
click at [192, 89] on link "MK GESTION" at bounding box center [165, 92] width 74 height 14
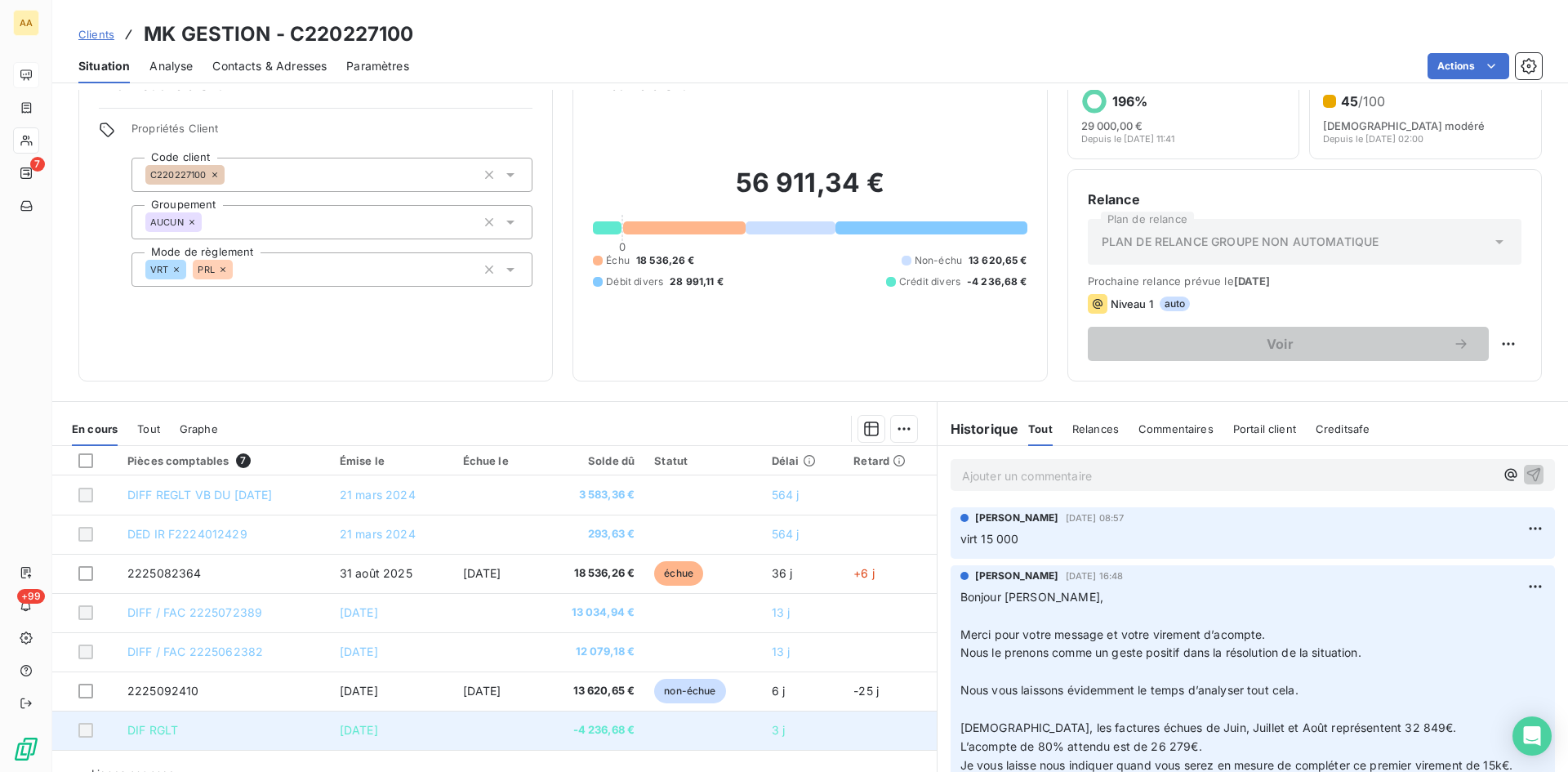
scroll to position [82, 0]
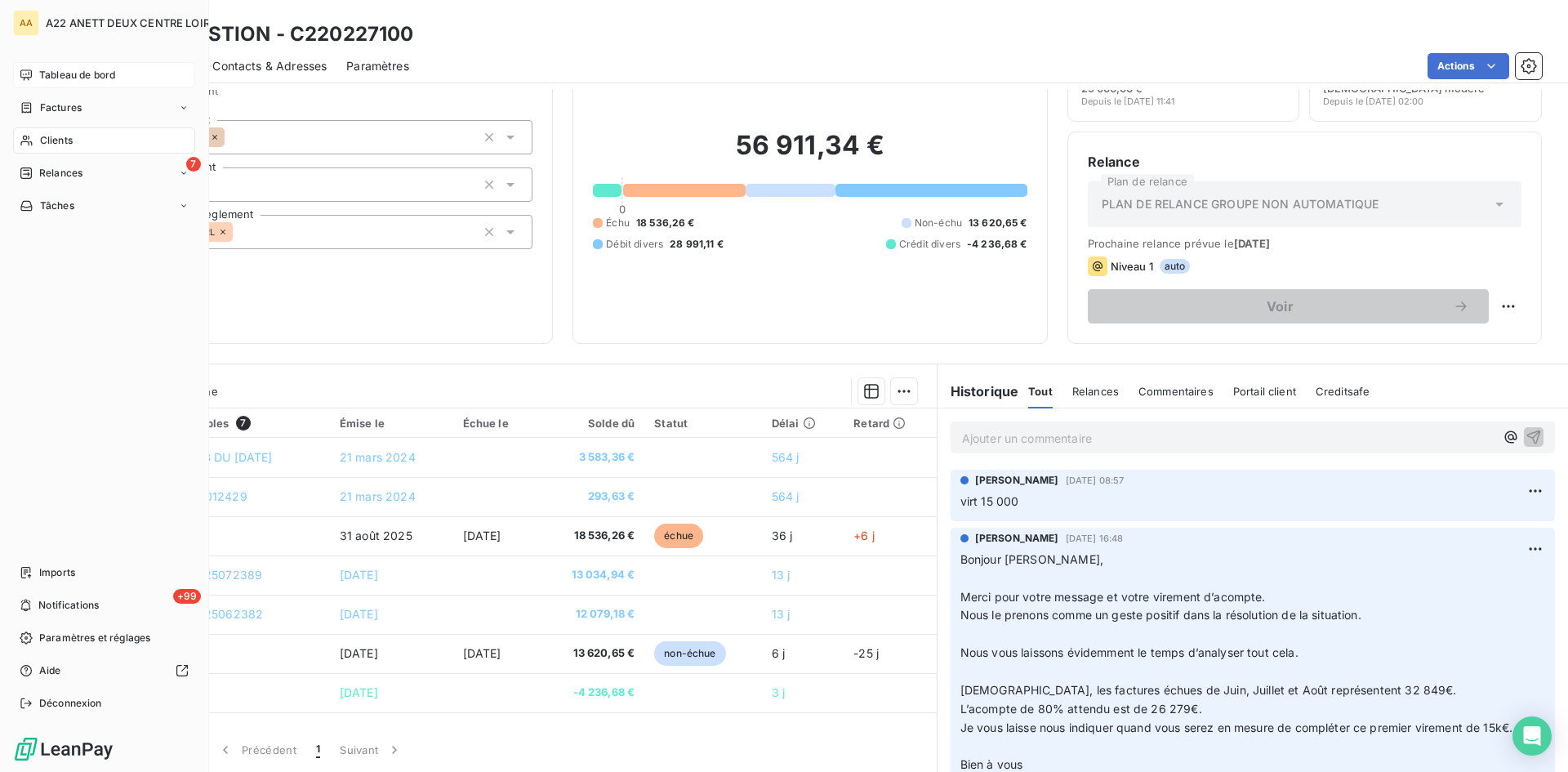
click at [71, 74] on span "Tableau de bord" at bounding box center [77, 76] width 75 height 15
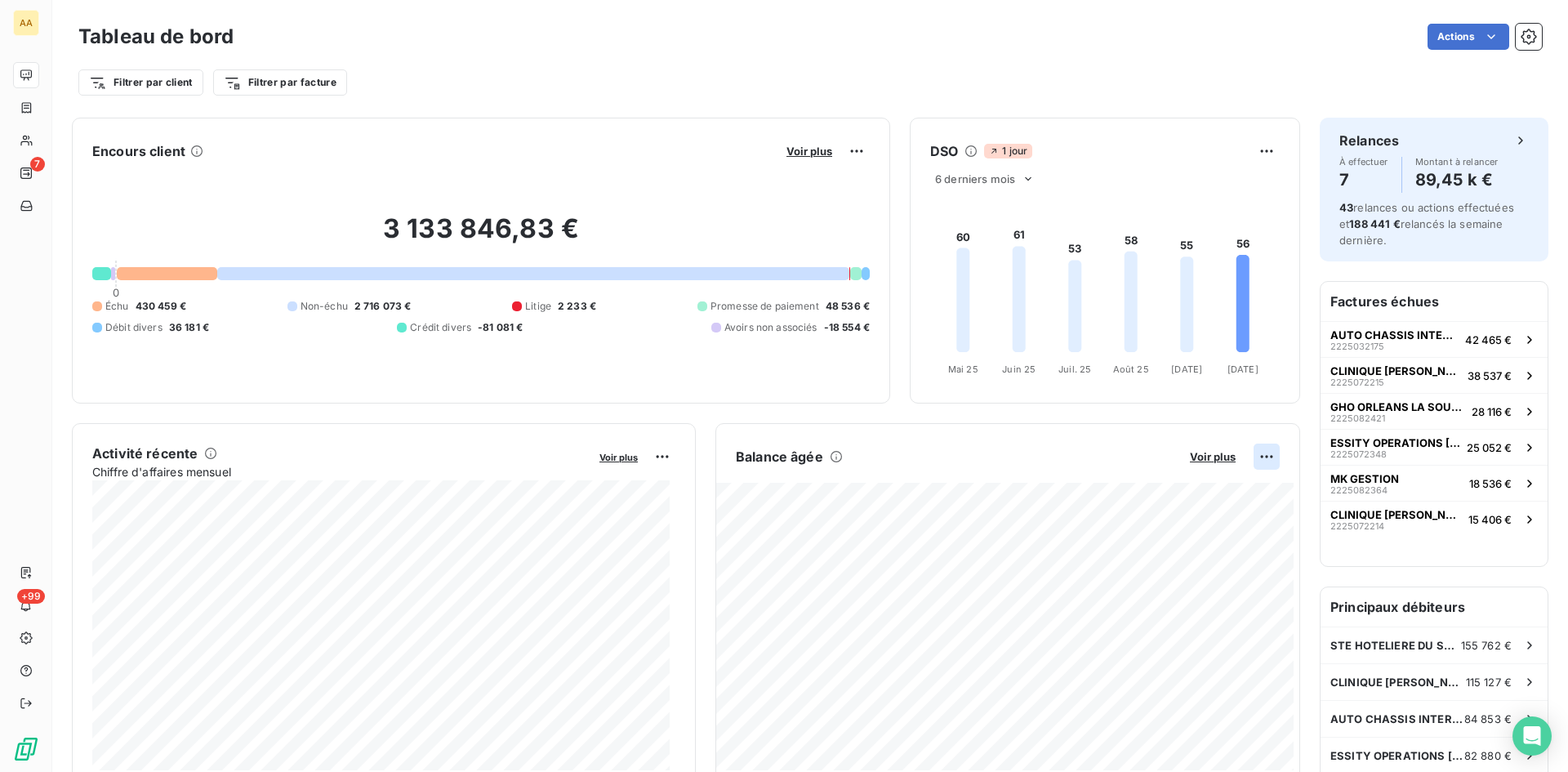
click at [1250, 460] on html "AA 7 +99 Tableau de bord Actions Filtrer par client Filtrer par facture Encours…" at bounding box center [784, 386] width 1568 height 772
click at [1212, 501] on div "Exporter" at bounding box center [1214, 493] width 92 height 26
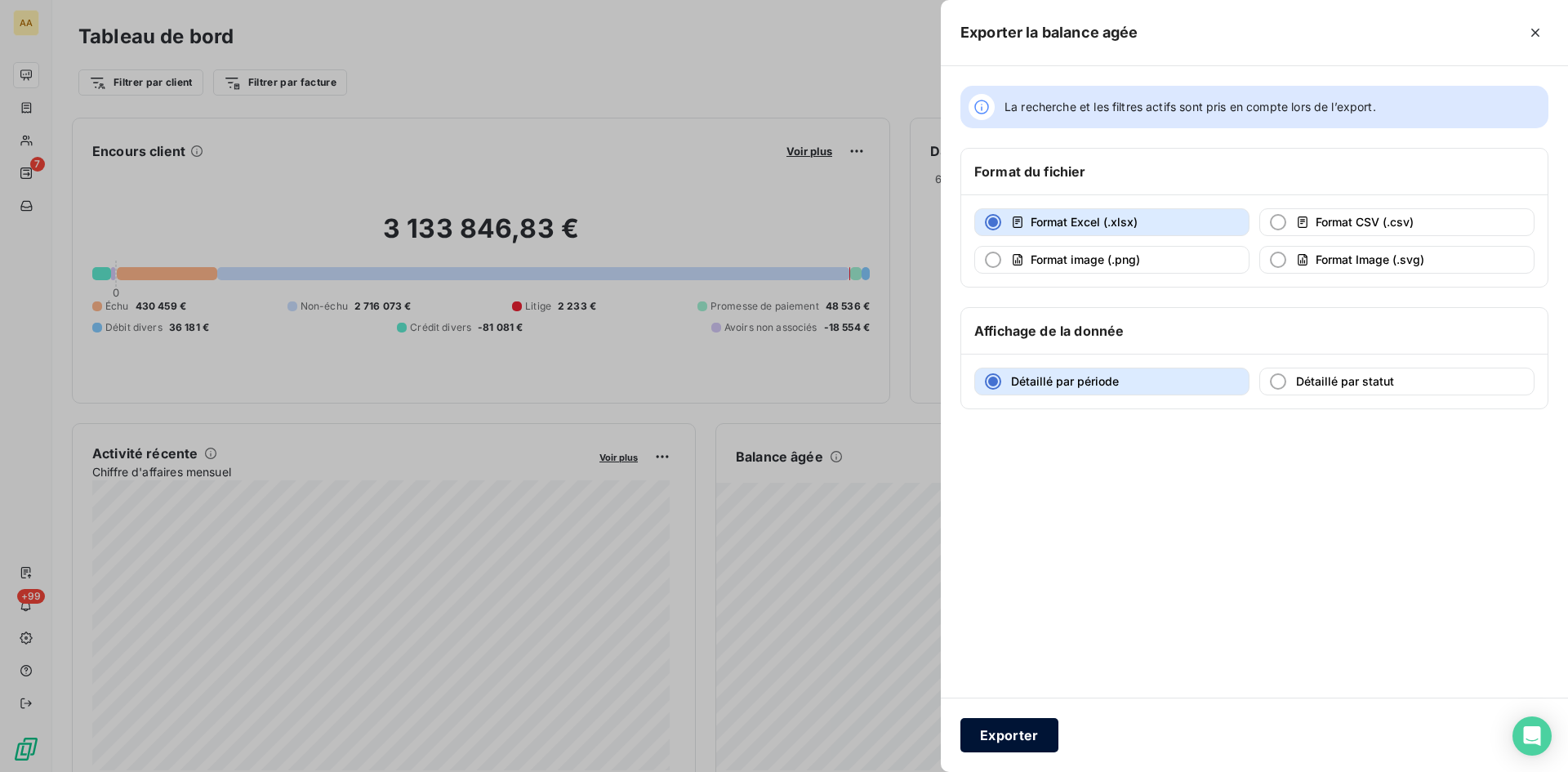
click at [1019, 738] on button "Exporter" at bounding box center [1009, 735] width 98 height 34
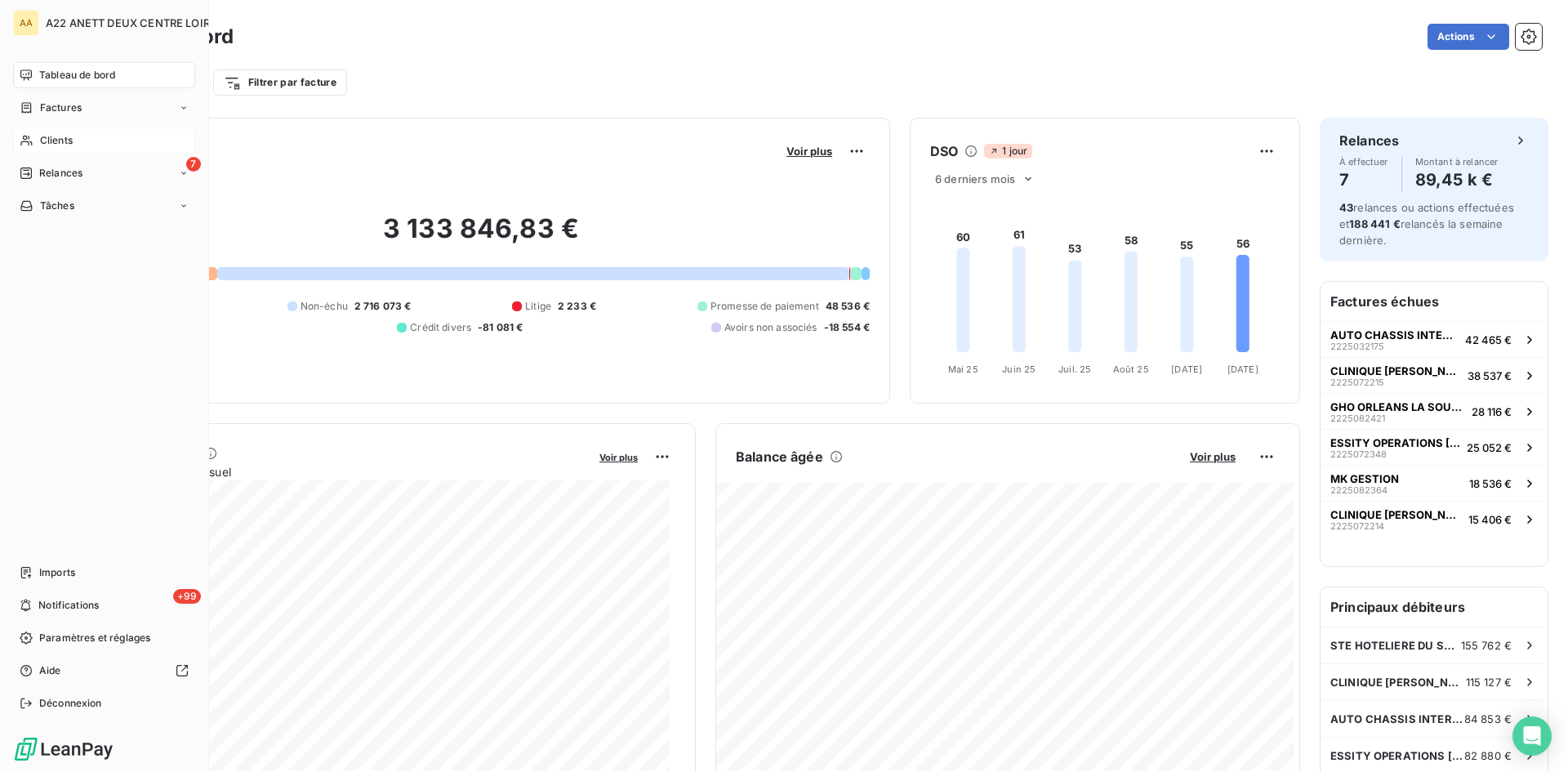
click at [64, 141] on span "Clients" at bounding box center [56, 141] width 33 height 15
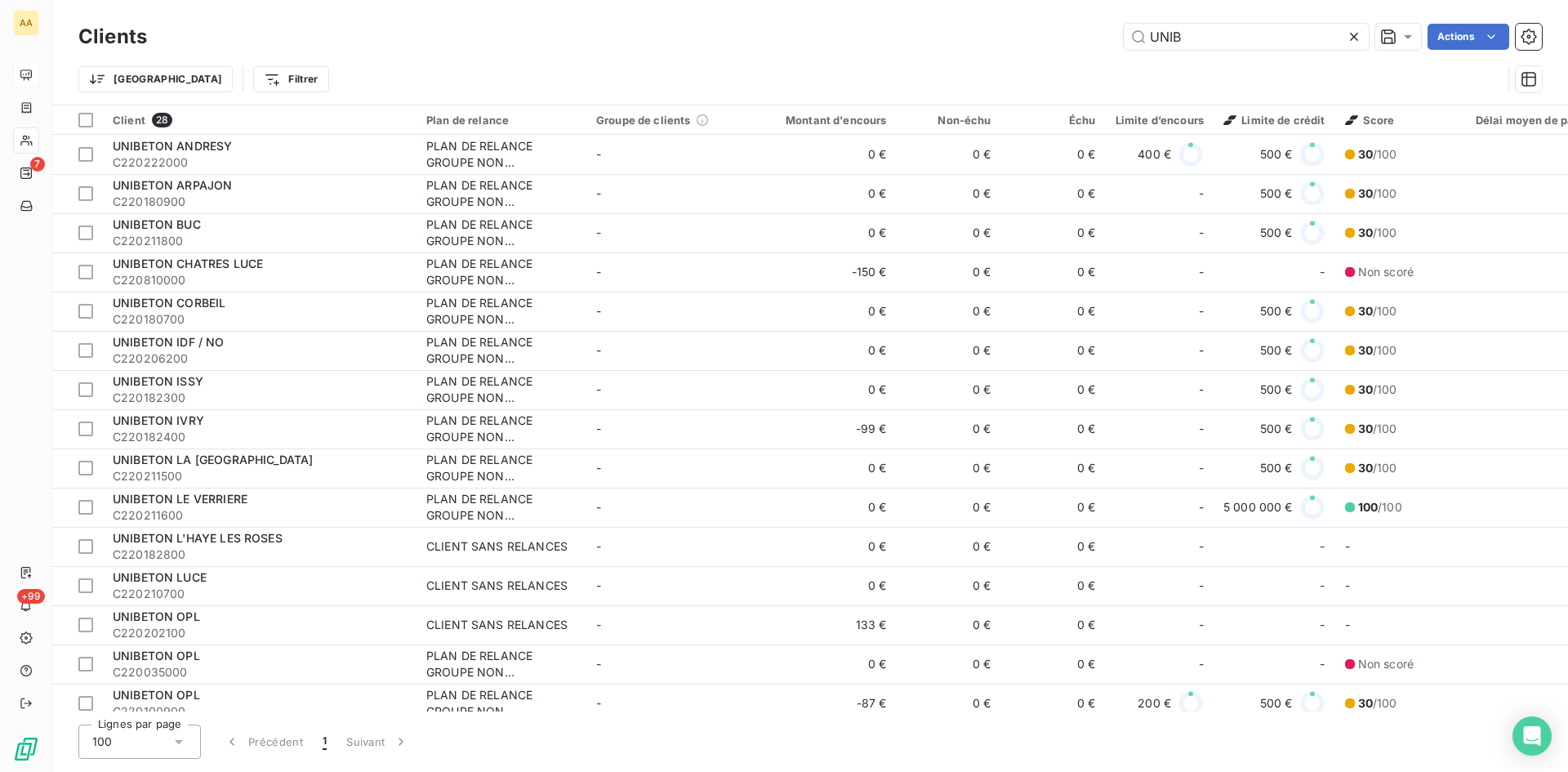
drag, startPoint x: 1205, startPoint y: 42, endPoint x: 1059, endPoint y: 32, distance: 146.3
click at [1059, 32] on div "UNIB Actions" at bounding box center [855, 37] width 1376 height 26
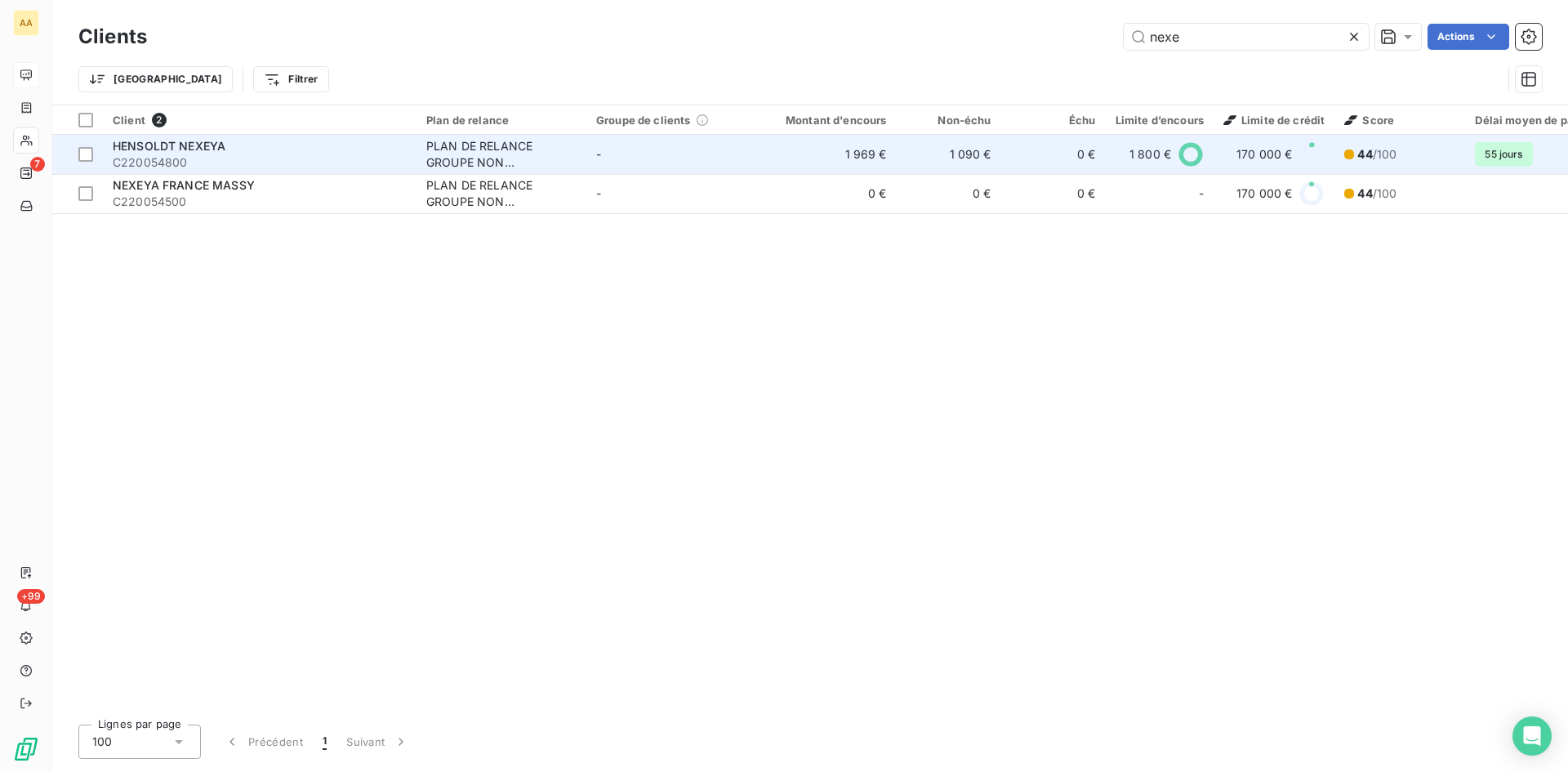
type input "nexe"
click at [492, 159] on div "PLAN DE RELANCE GROUPE NON AUTOMATIQUE" at bounding box center [501, 154] width 150 height 33
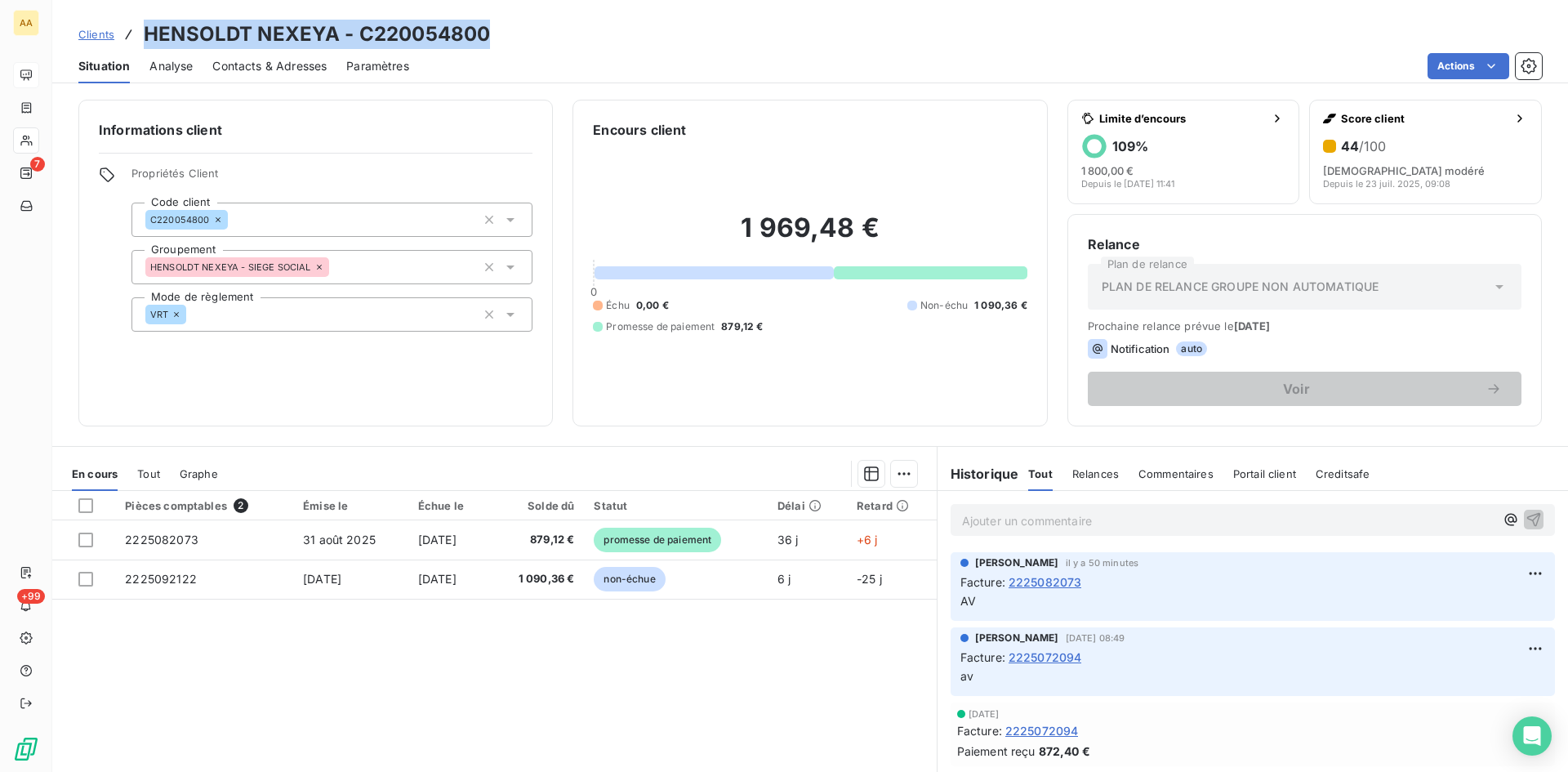
drag, startPoint x: 513, startPoint y: 36, endPoint x: 142, endPoint y: 38, distance: 371.0
click at [142, 38] on div "Clients HENSOLDT NEXEYA - C220054800" at bounding box center [809, 34] width 1515 height 29
copy h3 "HENSOLDT NEXEYA - C220054800"
drag, startPoint x: 337, startPoint y: 41, endPoint x: 342, endPoint y: 33, distance: 9.4
click at [339, 40] on h3 "HENSOLDT NEXEYA - C220054800" at bounding box center [316, 34] width 346 height 29
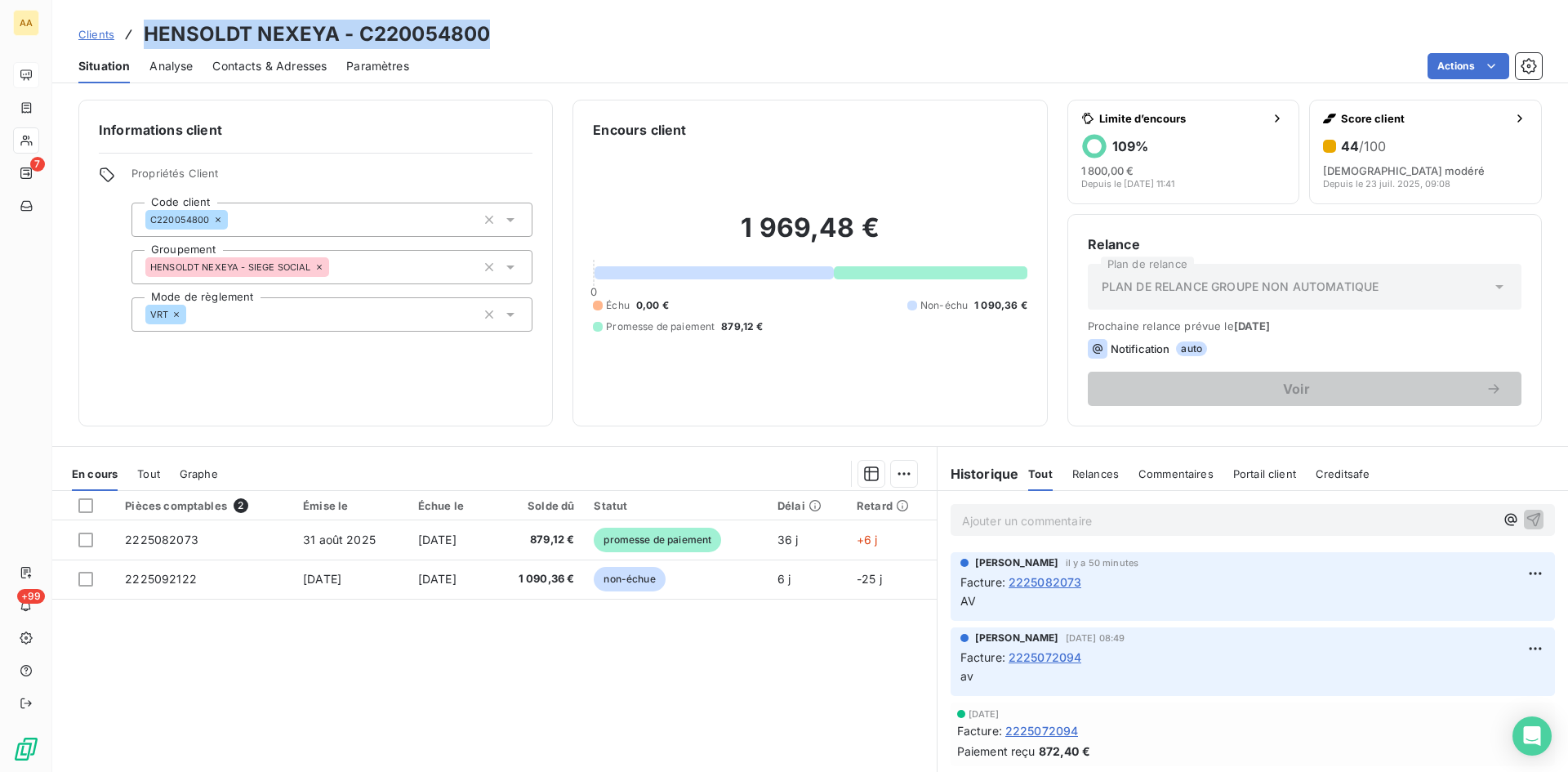
click at [209, 33] on h3 "HENSOLDT NEXEYA - C220054800" at bounding box center [316, 34] width 346 height 29
click at [341, 36] on h3 "HENSOLDT NEXEYA - C220054800" at bounding box center [316, 34] width 346 height 29
click at [575, 37] on div "Clients HENSOLDT NEXEYA - C220054800" at bounding box center [809, 34] width 1515 height 29
click at [373, 82] on div "Paramètres" at bounding box center [377, 66] width 63 height 34
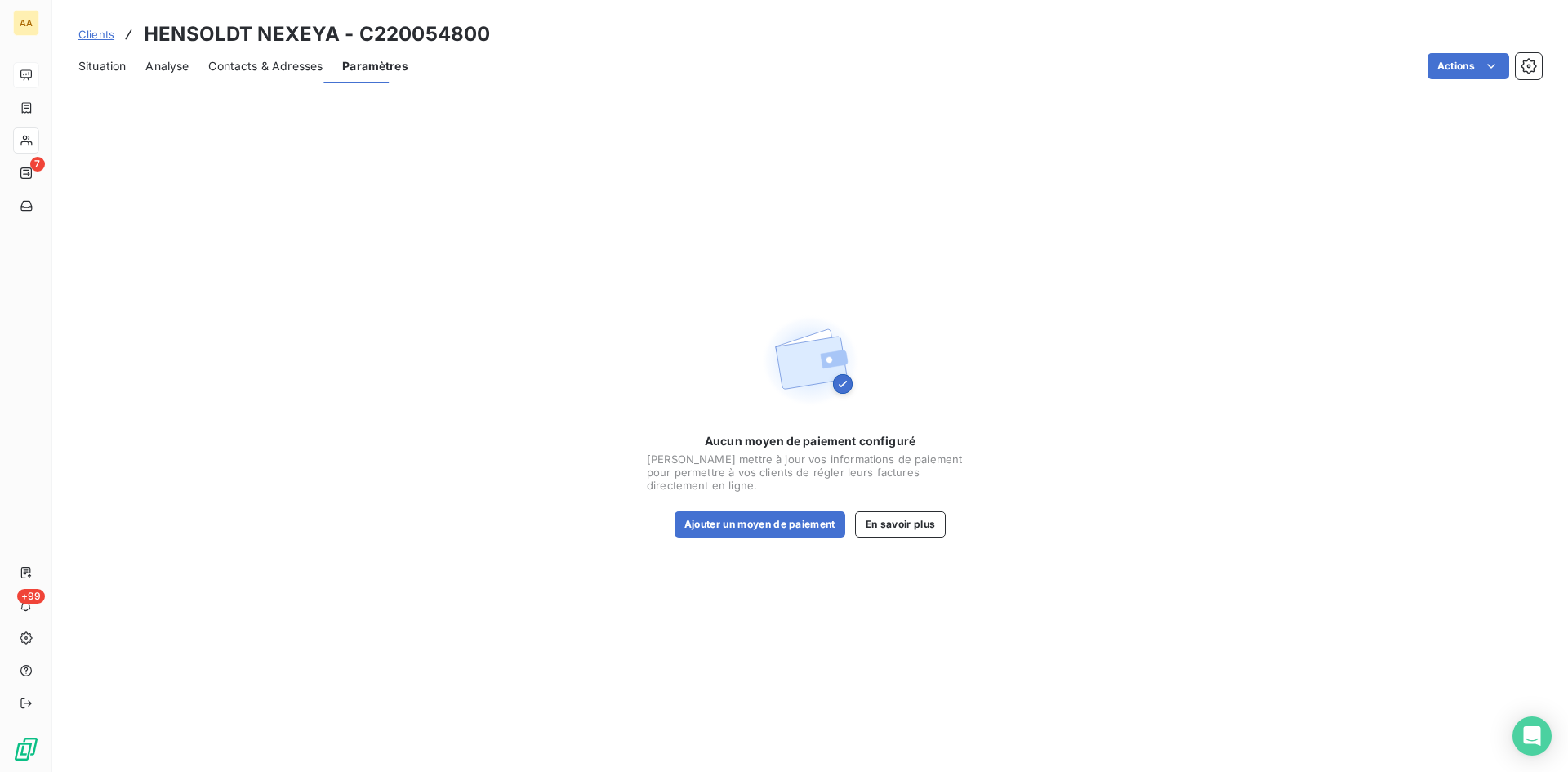
click at [386, 182] on div "Aucun moyen de paiement configuré [PERSON_NAME] mettre à jour vos informations …" at bounding box center [809, 430] width 1515 height 682
drag, startPoint x: 340, startPoint y: 35, endPoint x: 140, endPoint y: 25, distance: 200.2
click at [140, 25] on div "Clients HENSOLDT NEXEYA - C220054800" at bounding box center [284, 34] width 411 height 29
copy h3 "HENSOLDT NEXEYA"
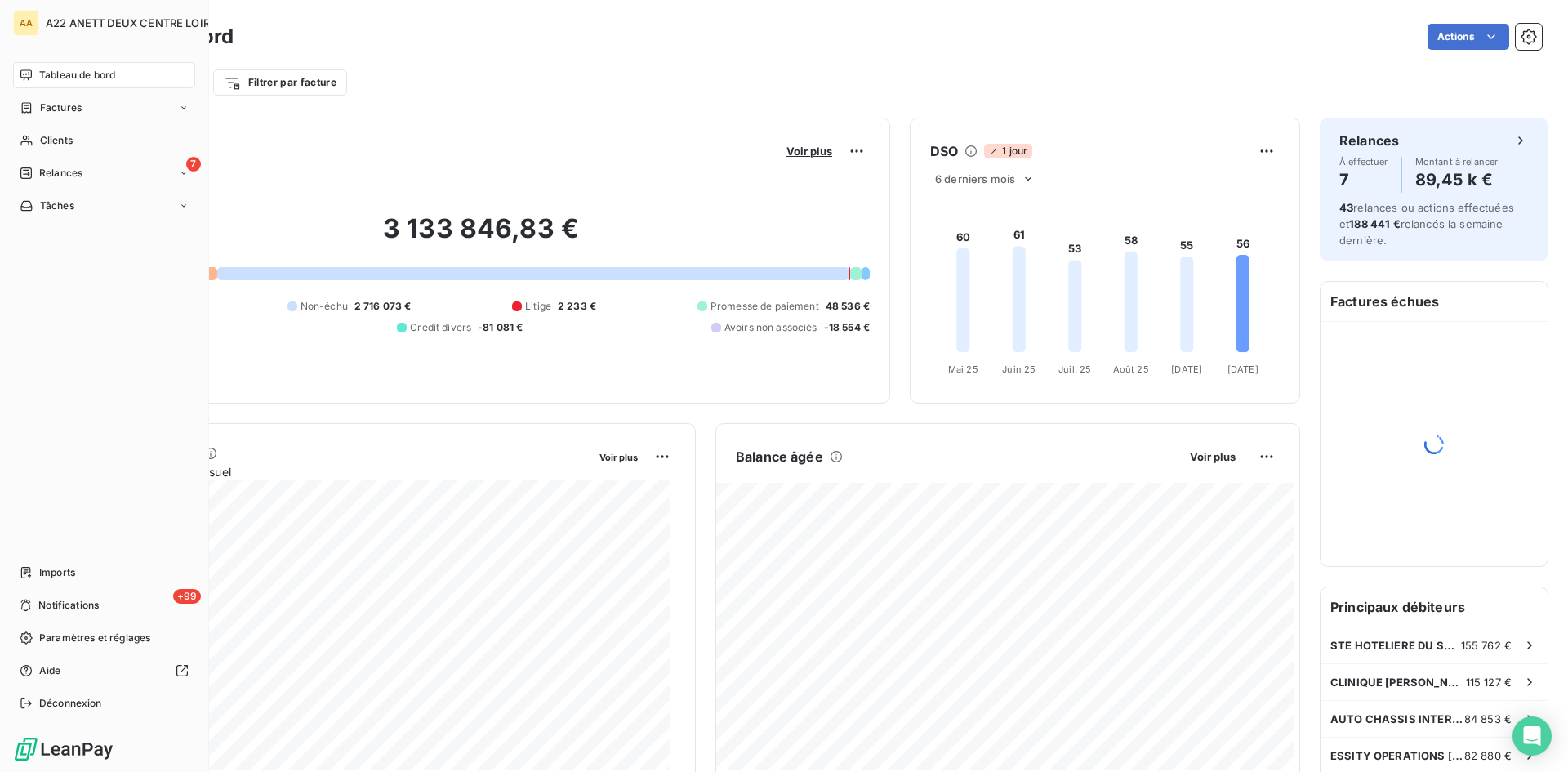
click at [64, 75] on span "Tableau de bord" at bounding box center [77, 76] width 75 height 15
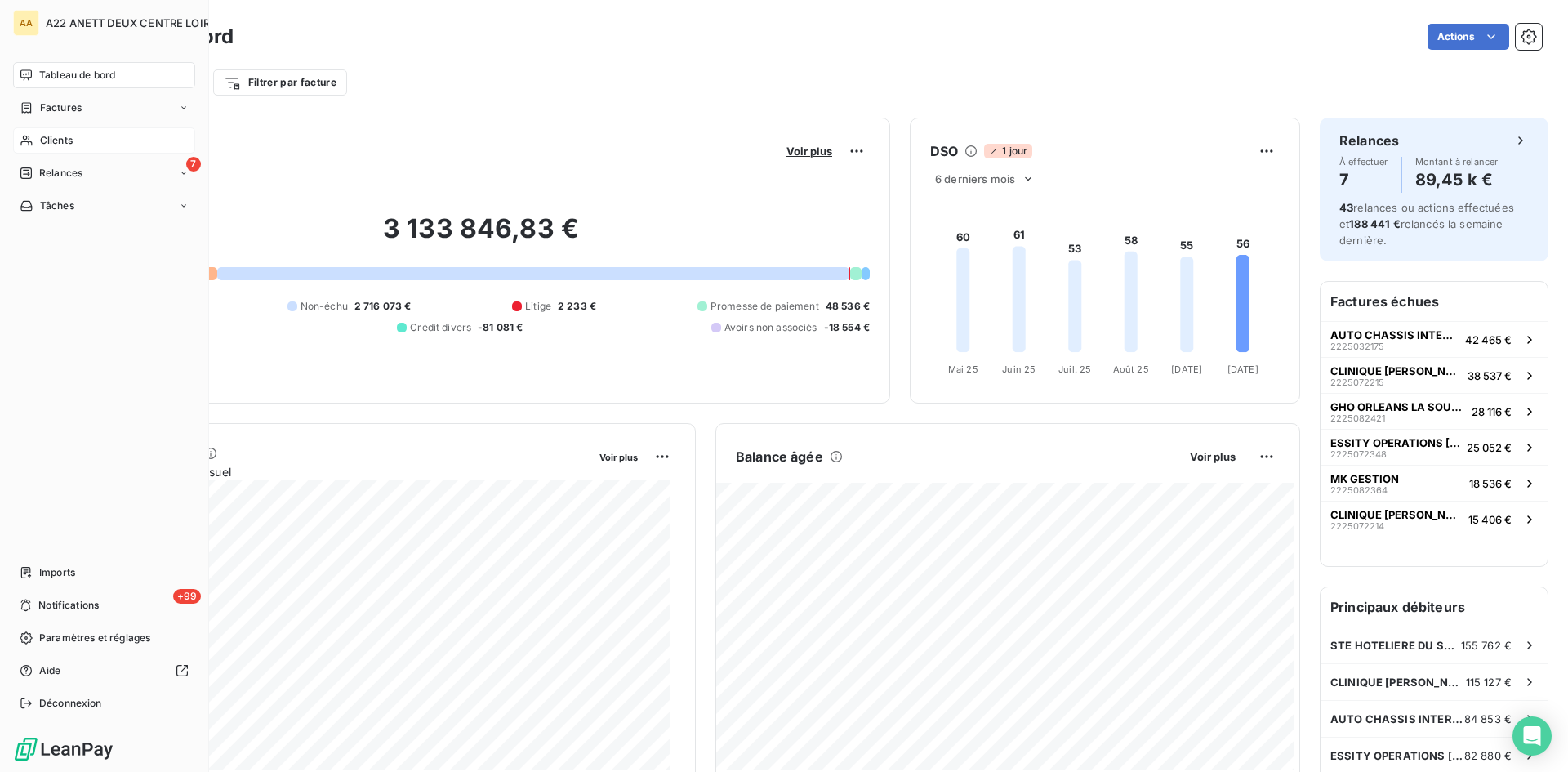
click at [43, 135] on span "Clients" at bounding box center [56, 141] width 33 height 15
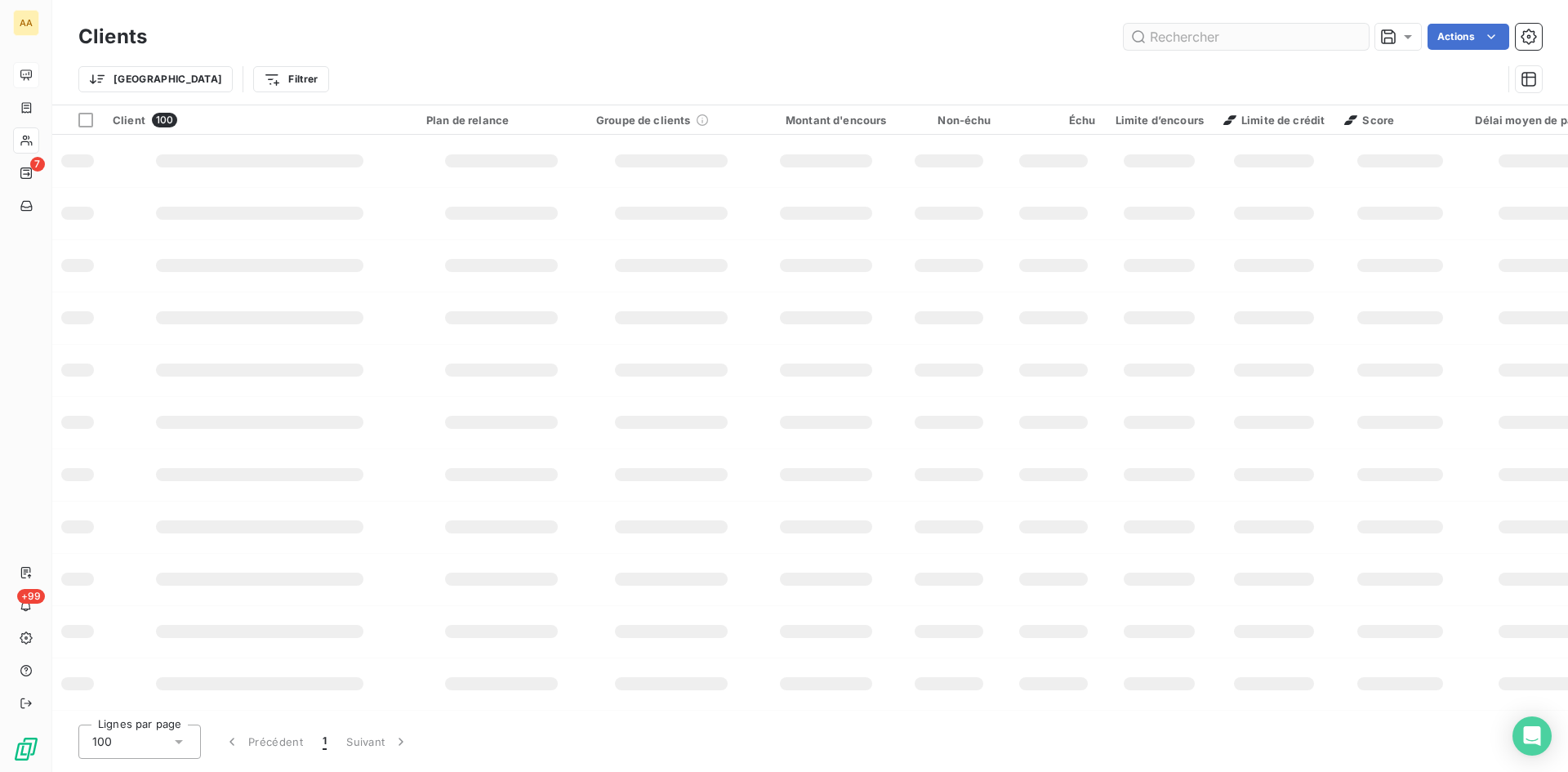
click at [1226, 32] on input "text" at bounding box center [1246, 37] width 245 height 26
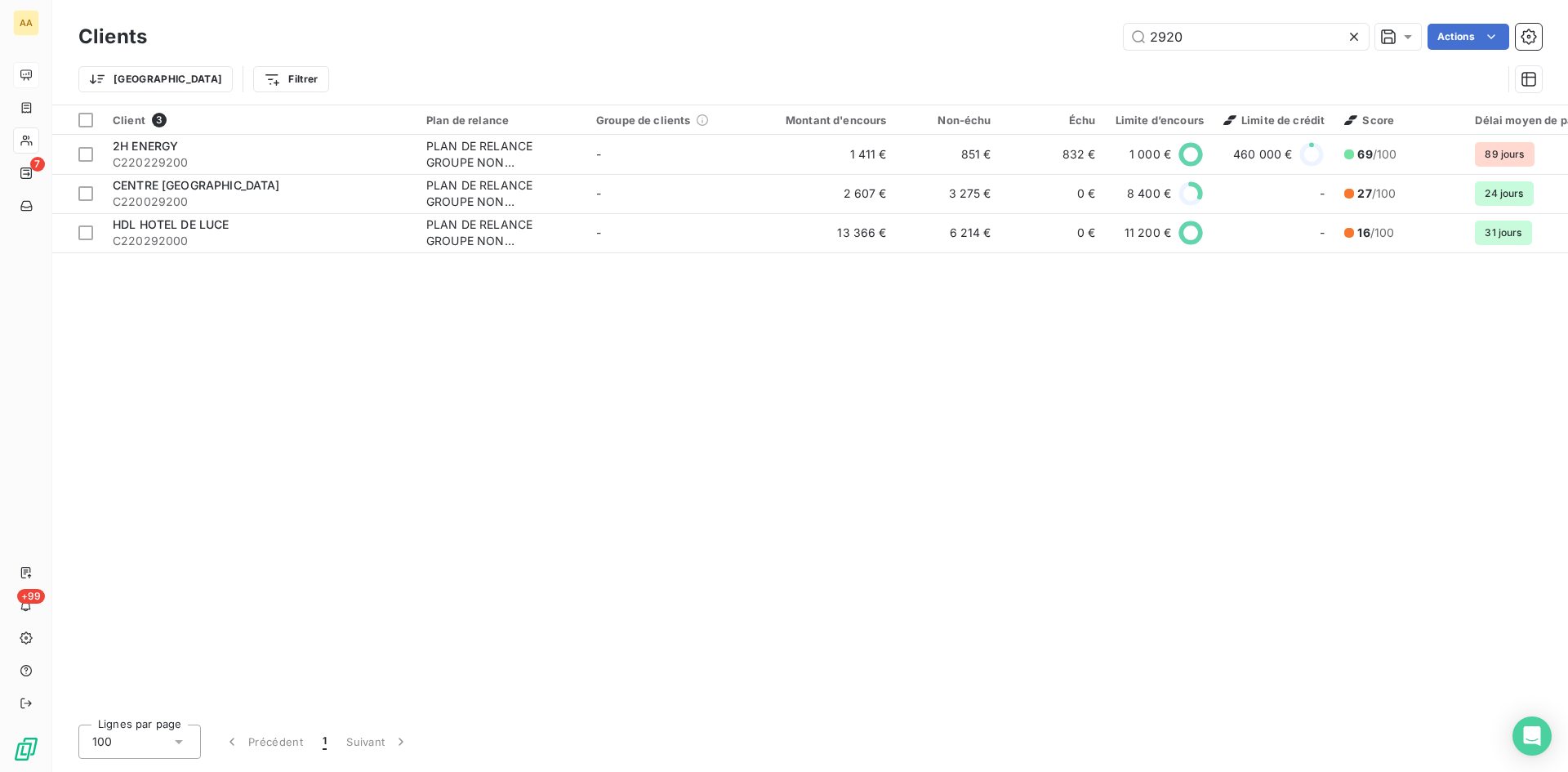
drag, startPoint x: 1093, startPoint y: 42, endPoint x: 1004, endPoint y: 39, distance: 89.1
click at [1004, 39] on div "2920 Actions" at bounding box center [855, 37] width 1376 height 26
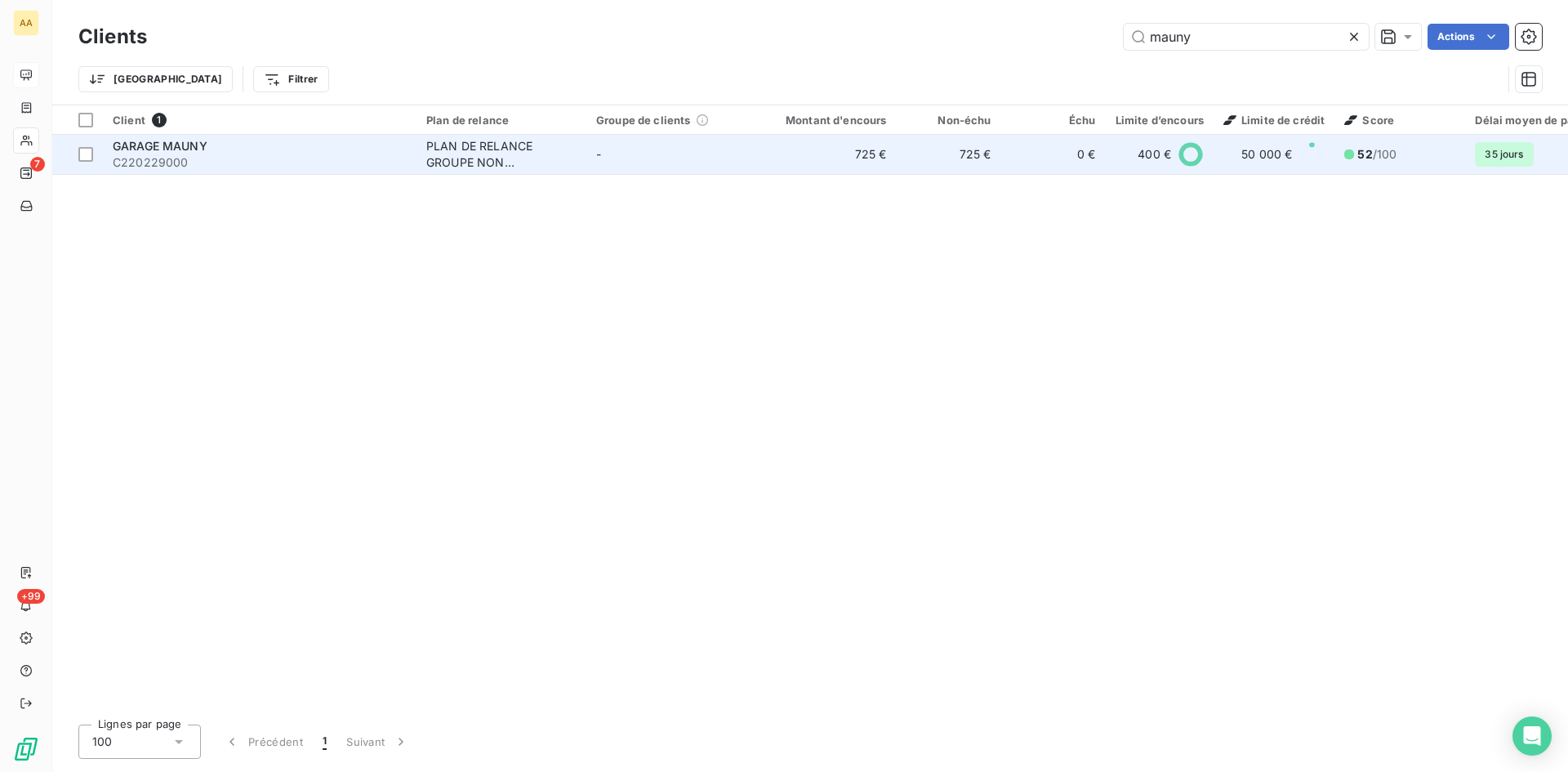
type input "mauny"
click at [501, 149] on div "PLAN DE RELANCE GROUPE NON AUTOMATIQUE" at bounding box center [501, 154] width 150 height 33
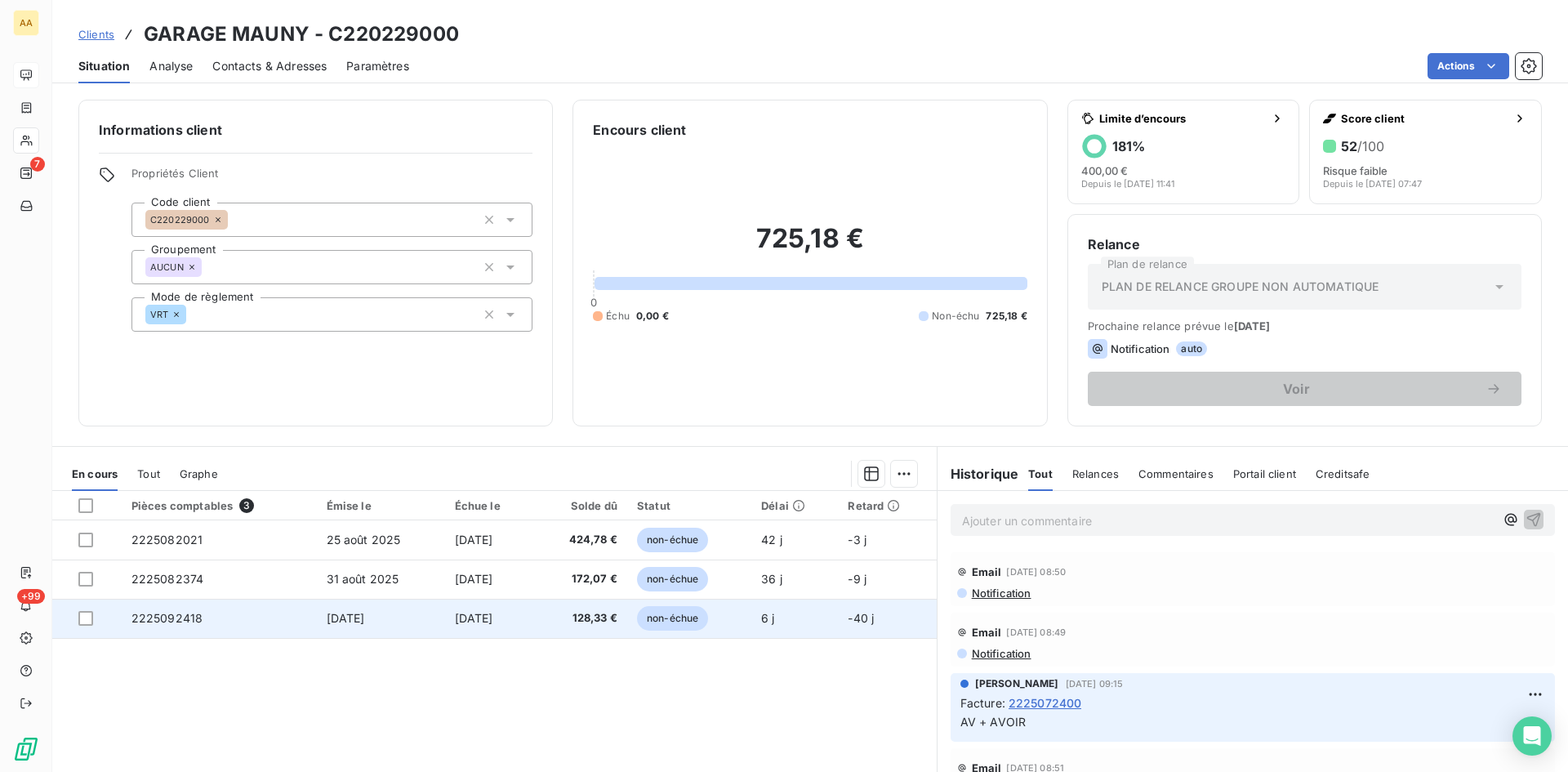
click at [177, 619] on span "2225092418" at bounding box center [167, 617] width 72 height 14
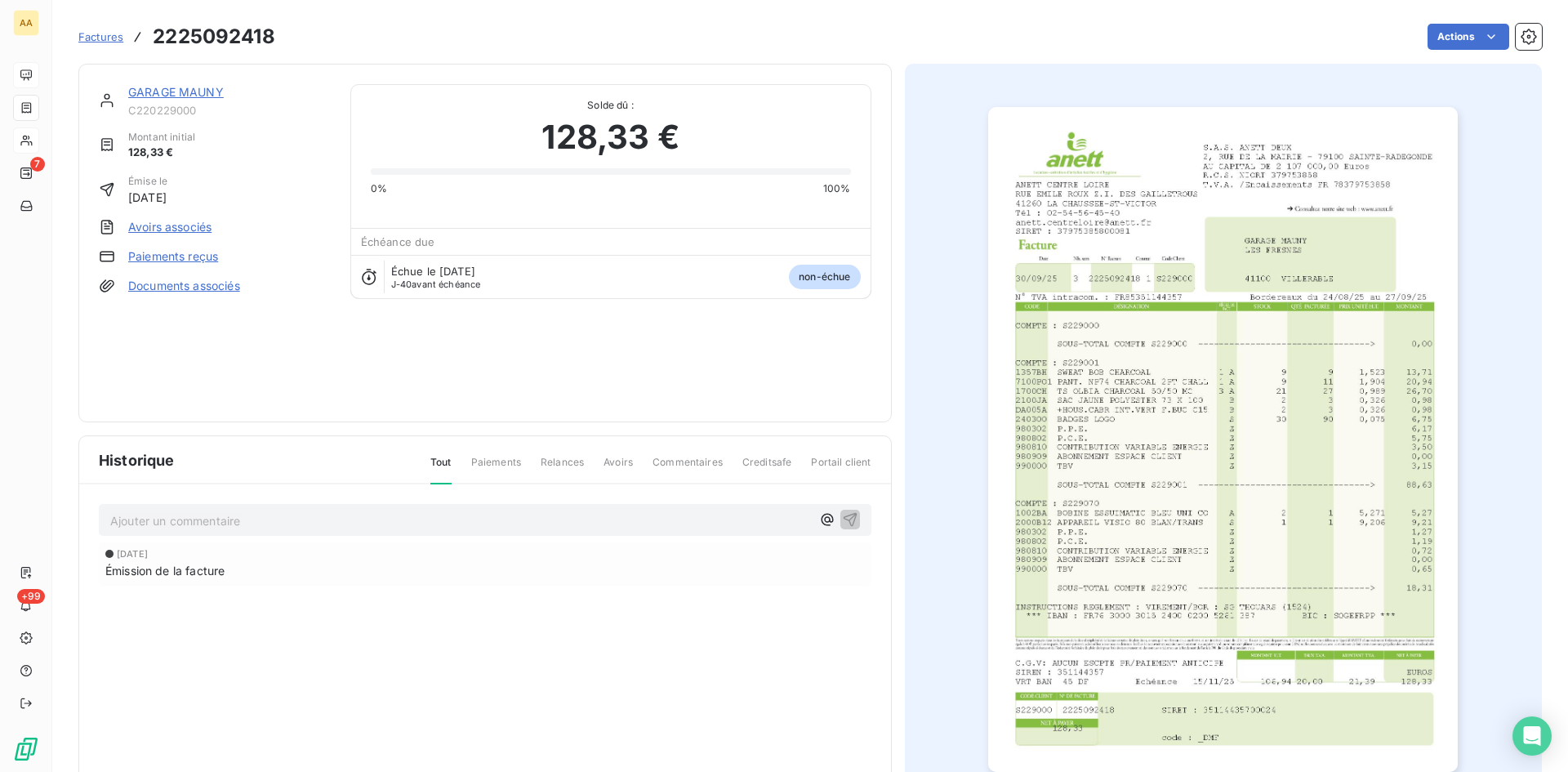
click at [1183, 339] on img "button" at bounding box center [1223, 439] width 470 height 665
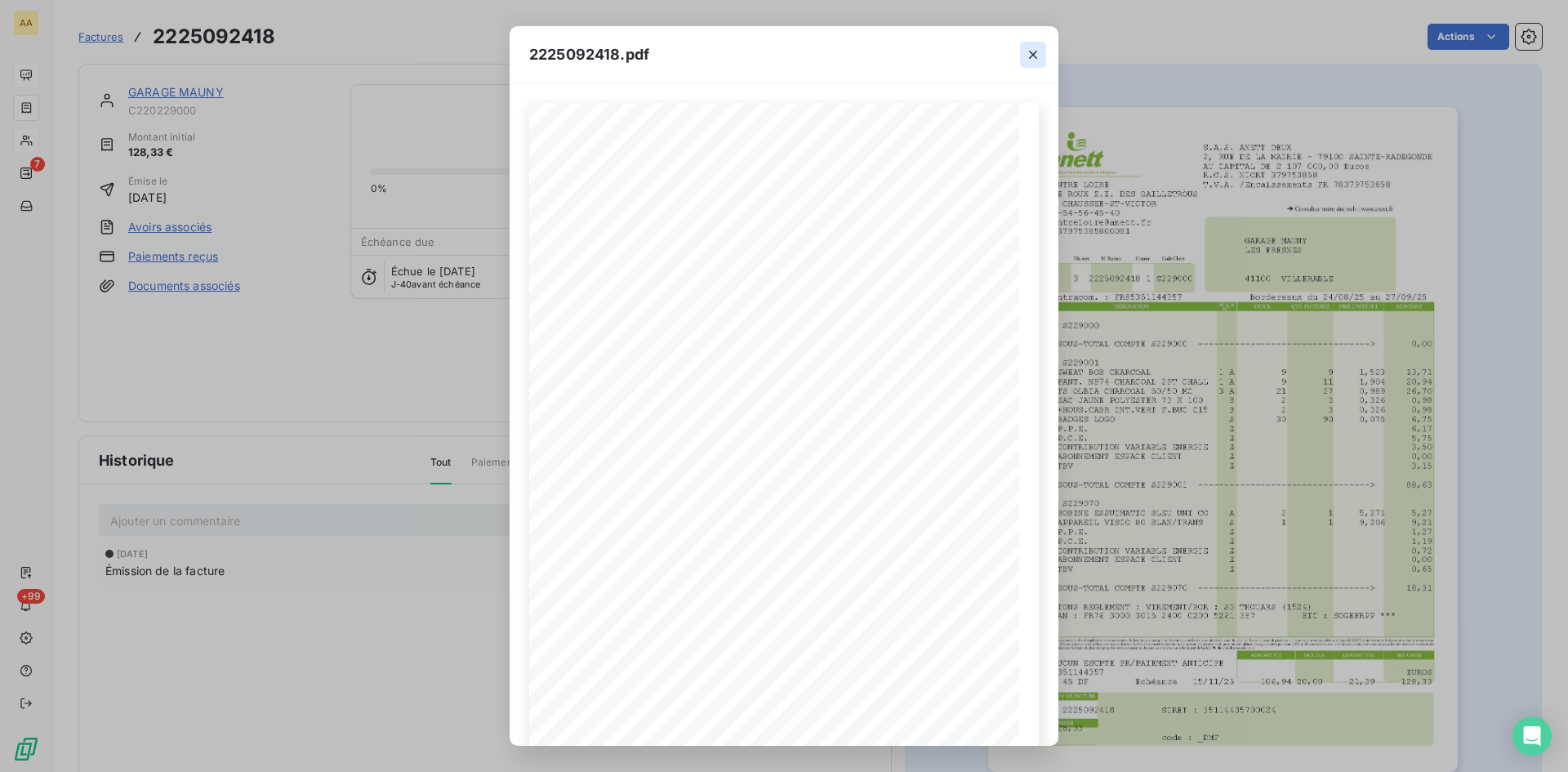
click at [1037, 52] on icon "button" at bounding box center [1032, 54] width 16 height 16
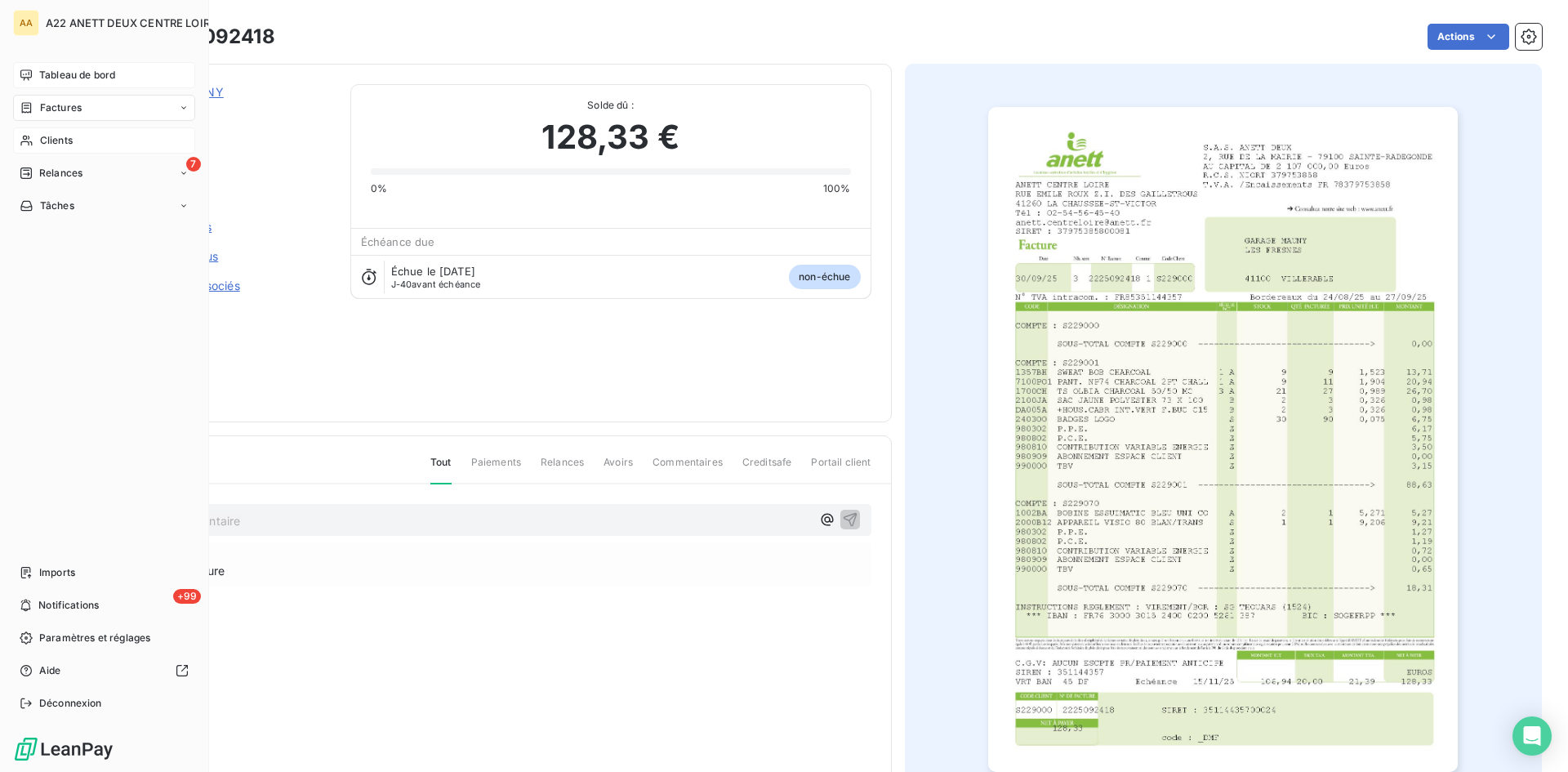
click at [52, 76] on span "Tableau de bord" at bounding box center [77, 76] width 75 height 15
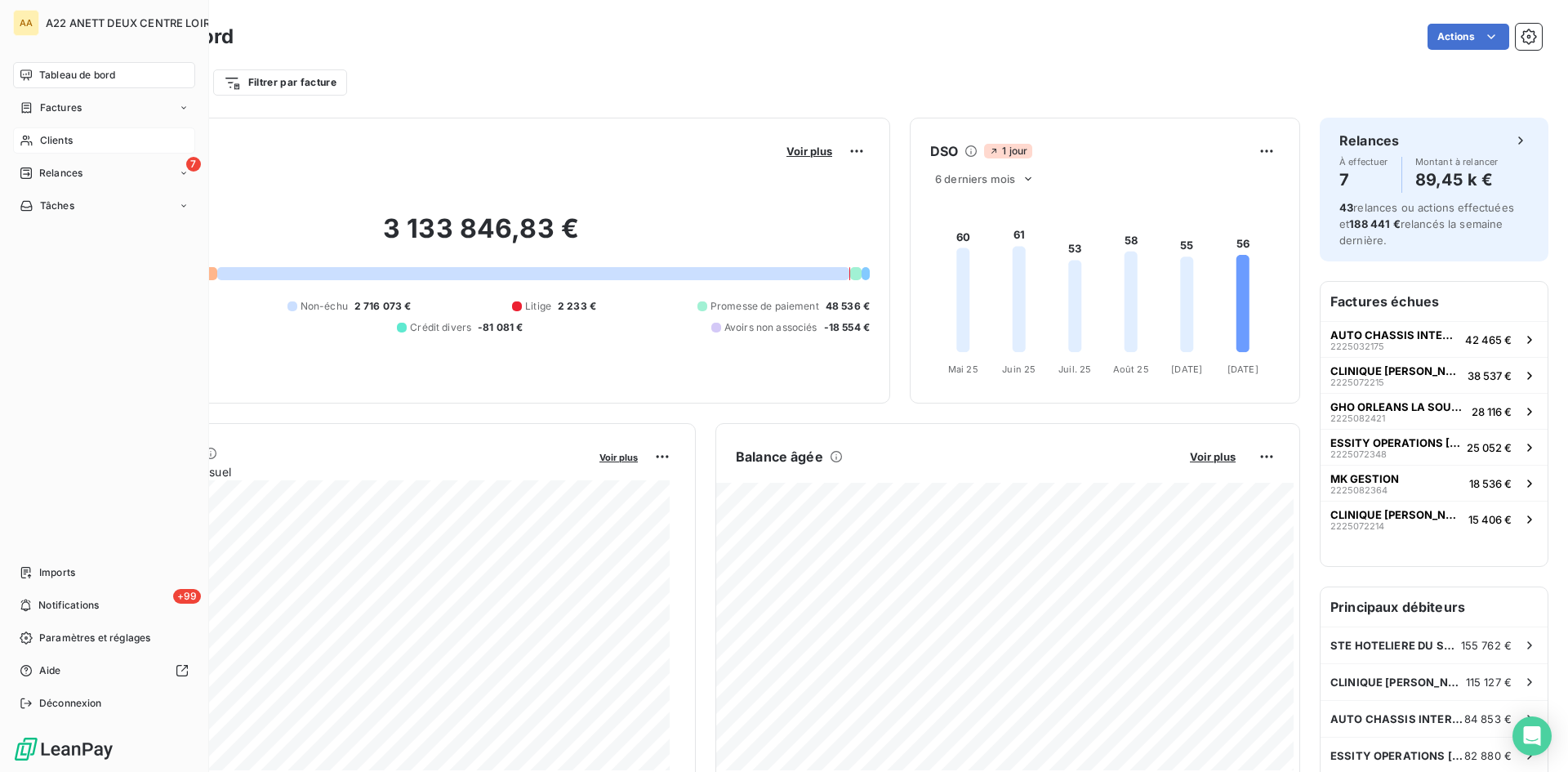
click at [46, 137] on span "Clients" at bounding box center [56, 141] width 33 height 15
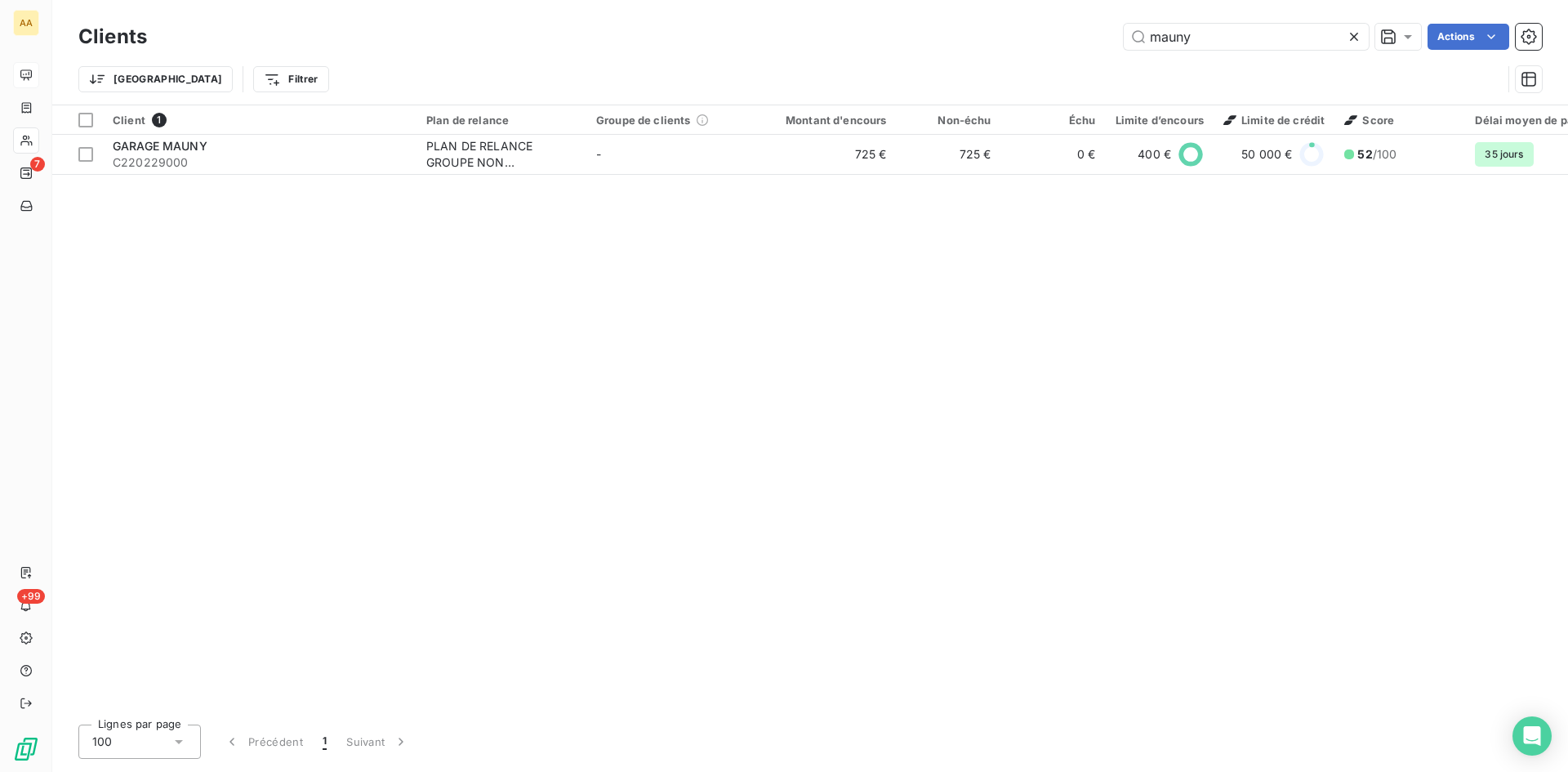
drag, startPoint x: 1199, startPoint y: 33, endPoint x: 990, endPoint y: 75, distance: 213.2
click at [1011, 42] on div "mauny Actions" at bounding box center [855, 37] width 1376 height 26
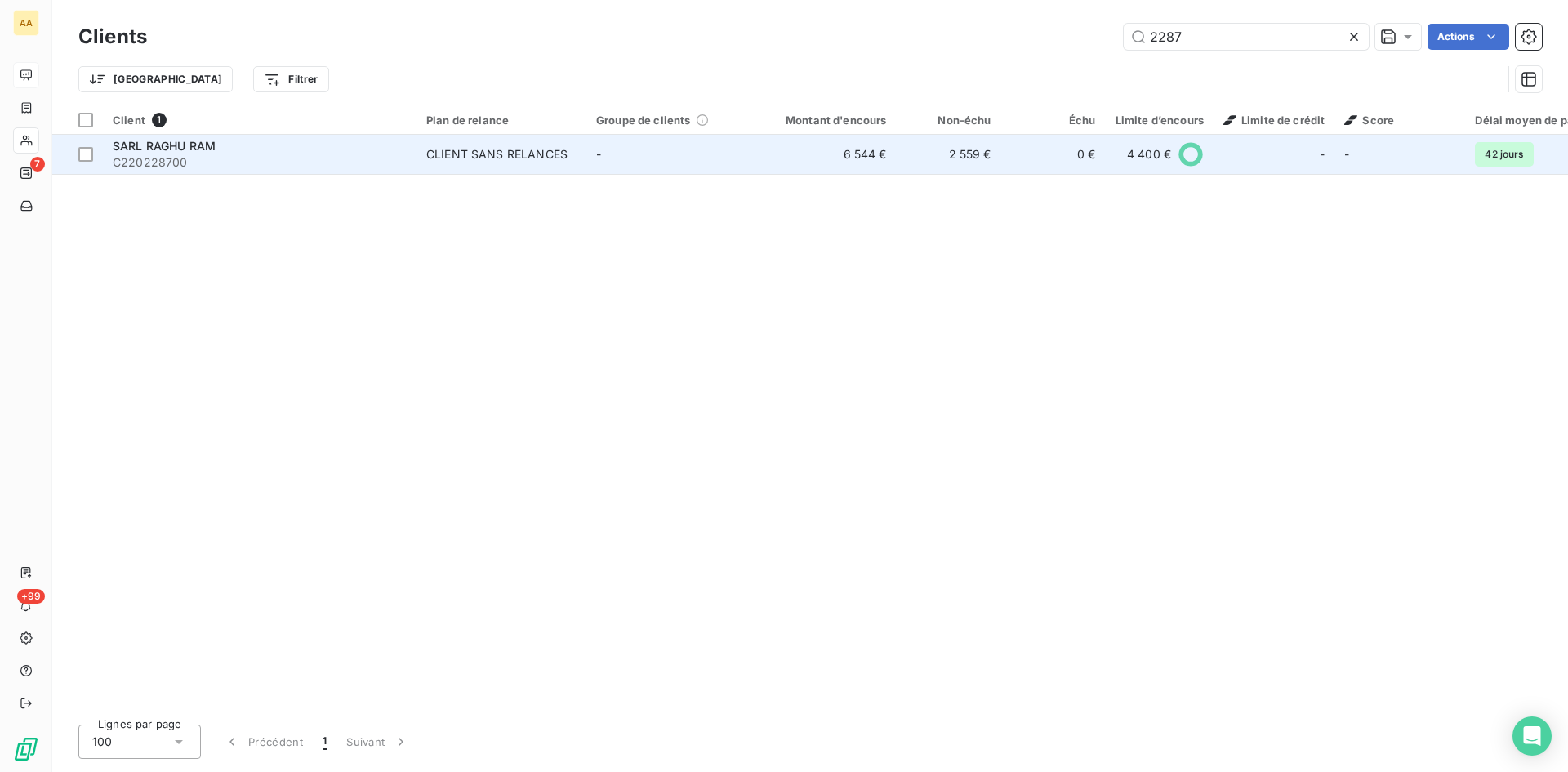
type input "2287"
click at [522, 151] on div "CLIENT SANS RELANCES" at bounding box center [497, 154] width 142 height 16
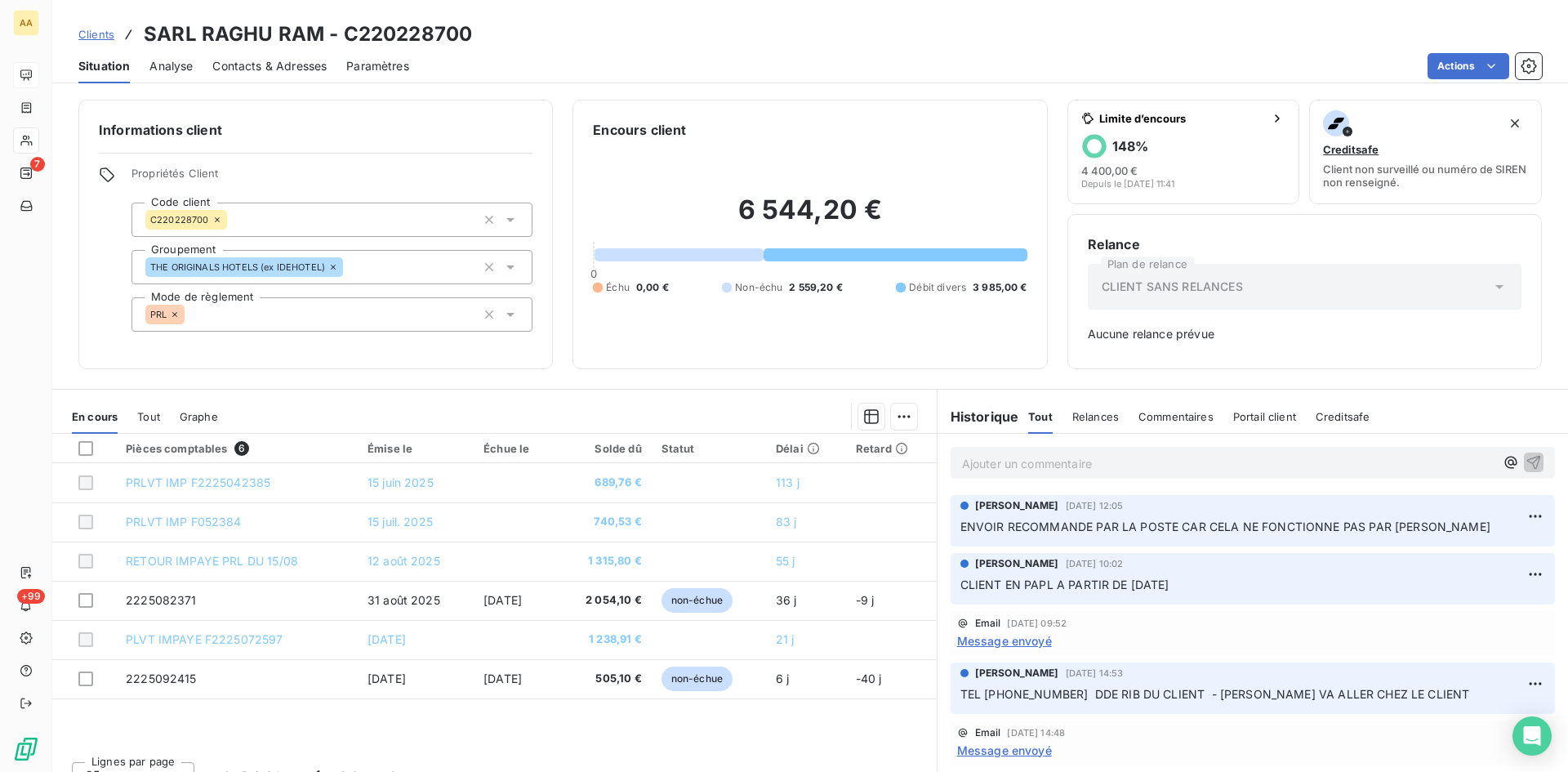
click at [488, 370] on div "Informations client Propriétés Client Code client C220228700 Groupement THE ORI…" at bounding box center [809, 430] width 1515 height 682
